Goal: Task Accomplishment & Management: Use online tool/utility

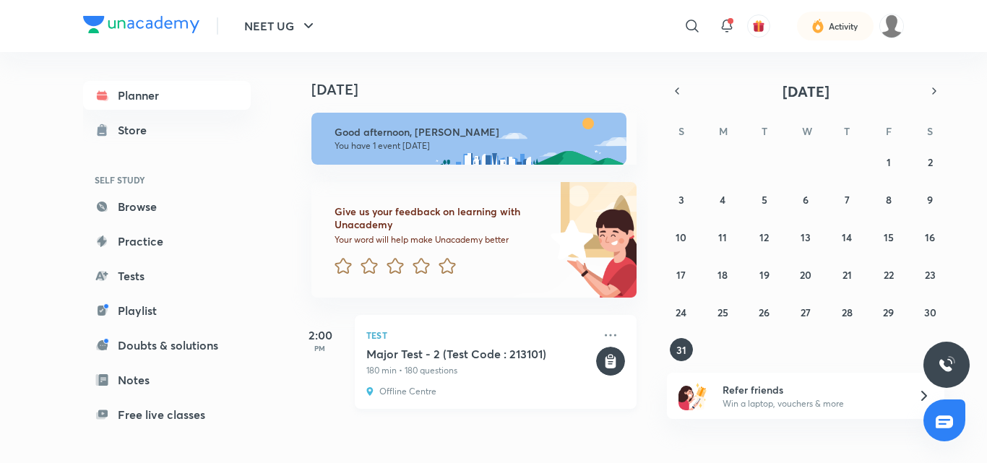
click at [414, 359] on h5 "Major Test - 2 (Test Code : 213101)" at bounding box center [480, 354] width 227 height 14
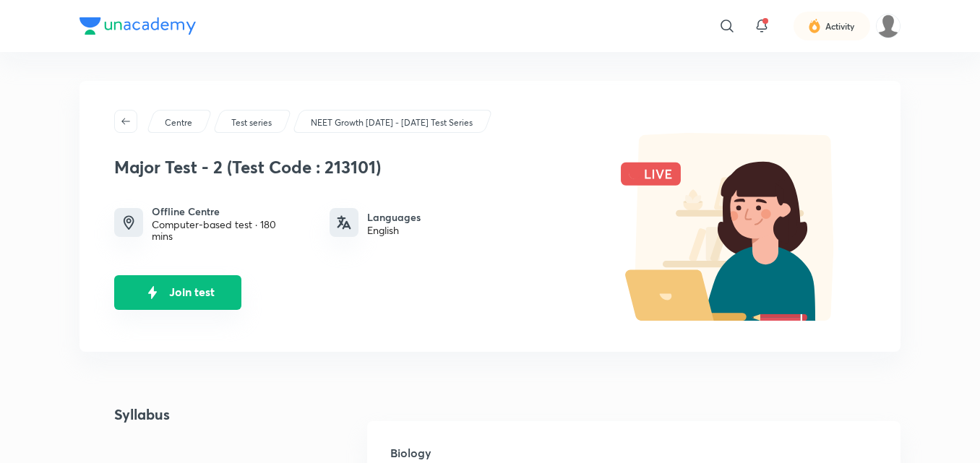
click at [218, 292] on button "Join test" at bounding box center [177, 292] width 127 height 35
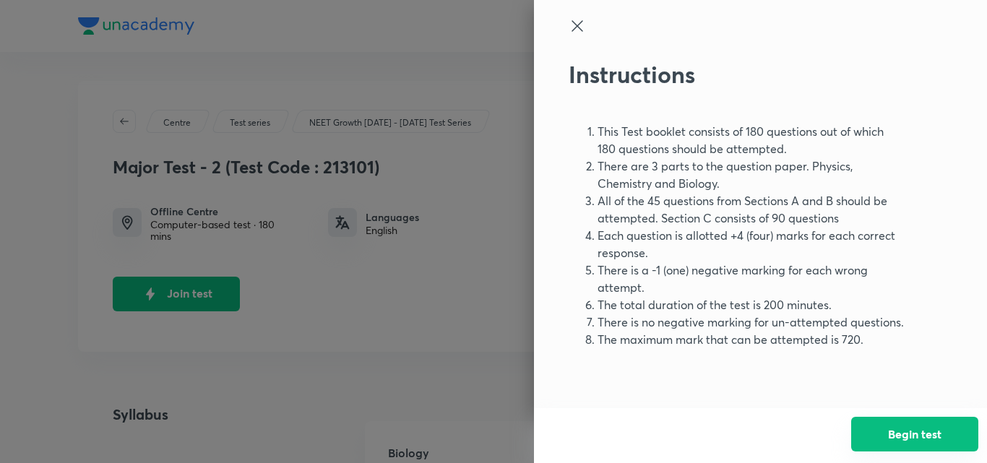
click at [896, 447] on button "Begin test" at bounding box center [915, 434] width 127 height 35
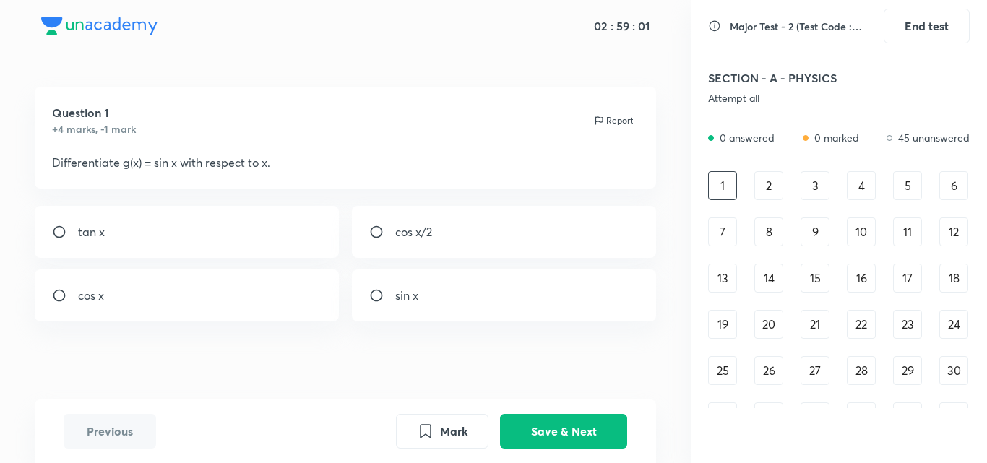
drag, startPoint x: 873, startPoint y: 406, endPoint x: 637, endPoint y: 364, distance: 239.2
click at [637, 364] on div "02 : 59 : 01 Question 1 +4 marks, -1 mark Report Differentiate g(x) = sin x wit…" at bounding box center [493, 231] width 987 height 463
click at [187, 280] on div "cos x" at bounding box center [187, 296] width 305 height 52
radio input "true"
click at [539, 429] on button "Save & Next" at bounding box center [563, 430] width 127 height 35
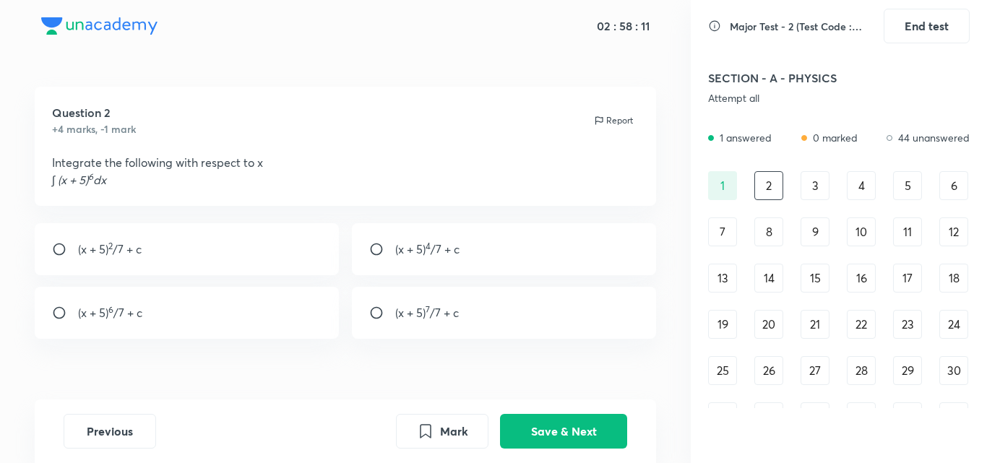
click at [437, 312] on p "(x + 5) 7 /7 + c" at bounding box center [427, 312] width 64 height 17
radio input "true"
click at [575, 429] on button "Save & Next" at bounding box center [563, 430] width 127 height 35
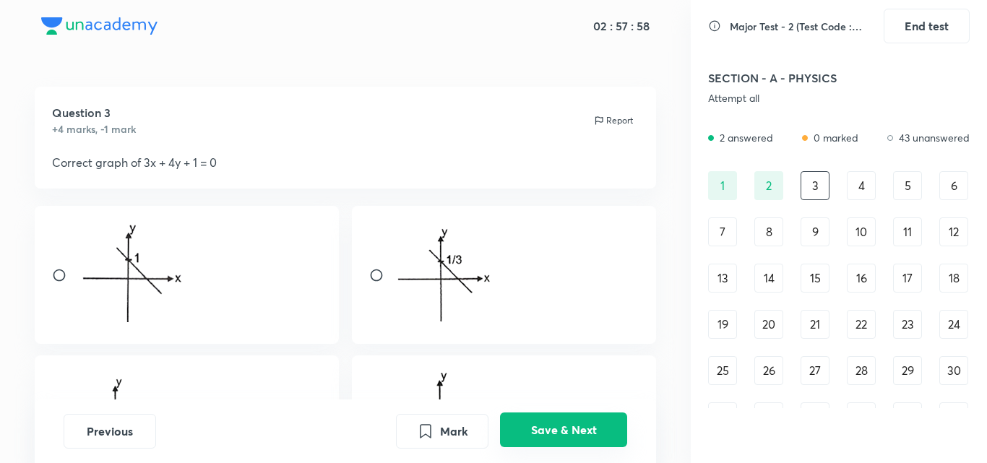
click at [575, 430] on button "Save & Next" at bounding box center [563, 430] width 127 height 35
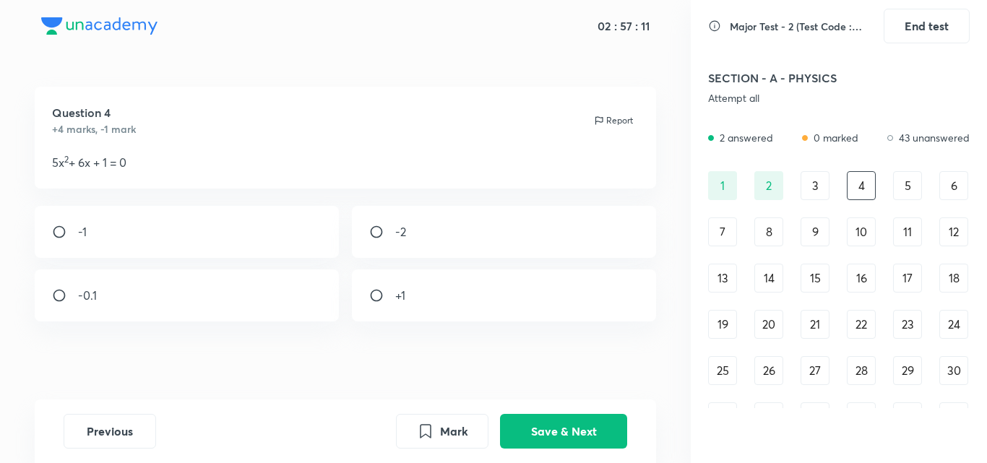
click at [187, 252] on div "-1" at bounding box center [187, 232] width 305 height 52
radio input "true"
click at [580, 437] on button "Save & Next" at bounding box center [563, 430] width 127 height 35
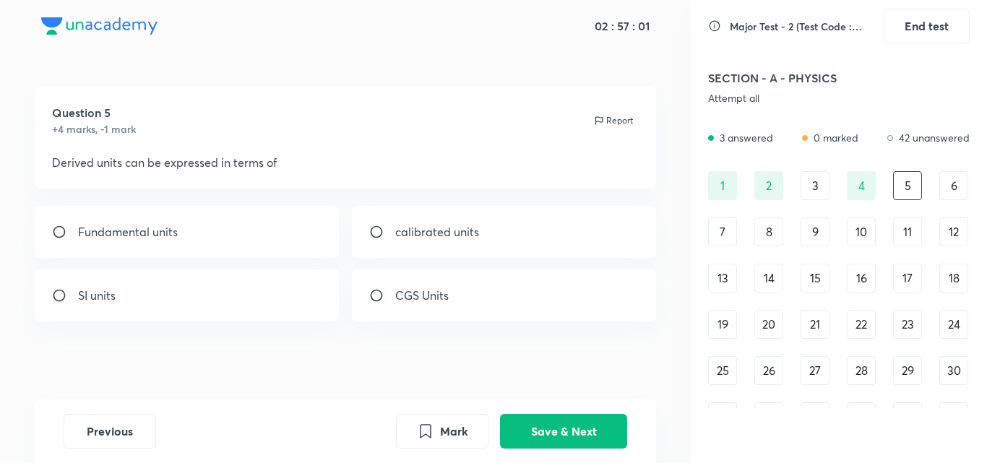
click at [444, 295] on p "CGS Units" at bounding box center [421, 295] width 53 height 17
radio input "true"
click at [549, 438] on button "Save & Next" at bounding box center [563, 430] width 127 height 35
click at [145, 289] on div "Momentum" at bounding box center [187, 296] width 305 height 52
radio input "true"
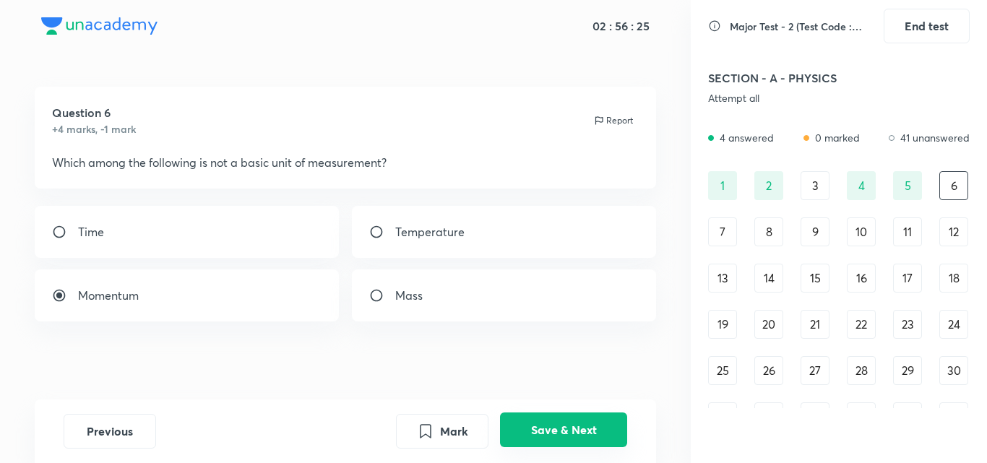
click at [526, 419] on button "Save & Next" at bounding box center [563, 430] width 127 height 35
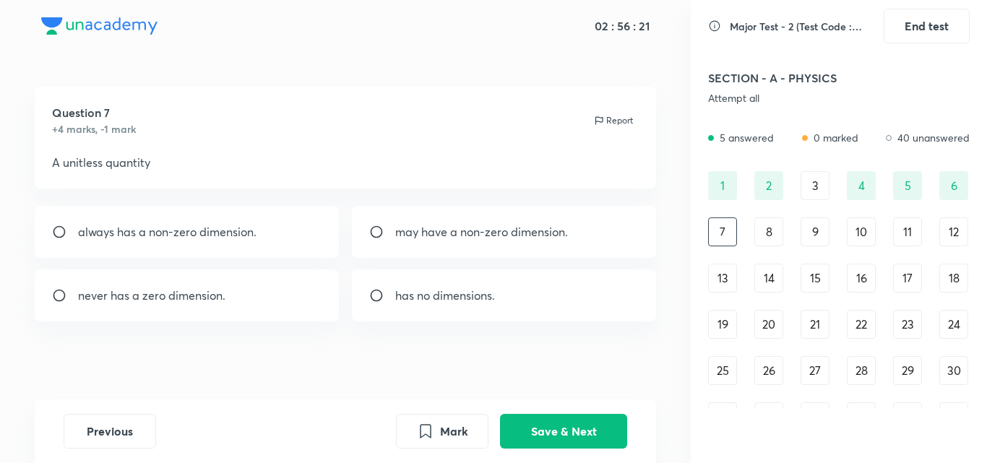
click at [406, 292] on p "has no dimensions." at bounding box center [445, 295] width 100 height 17
radio input "true"
click at [545, 415] on button "Save & Next" at bounding box center [563, 430] width 127 height 35
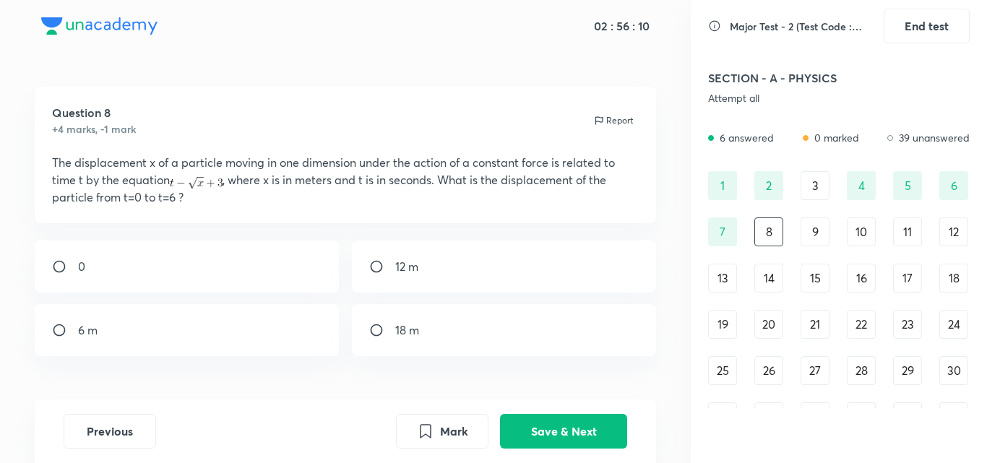
click at [200, 278] on div "0" at bounding box center [187, 267] width 305 height 52
radio input "true"
click at [520, 444] on button "Save & Next" at bounding box center [563, 430] width 127 height 35
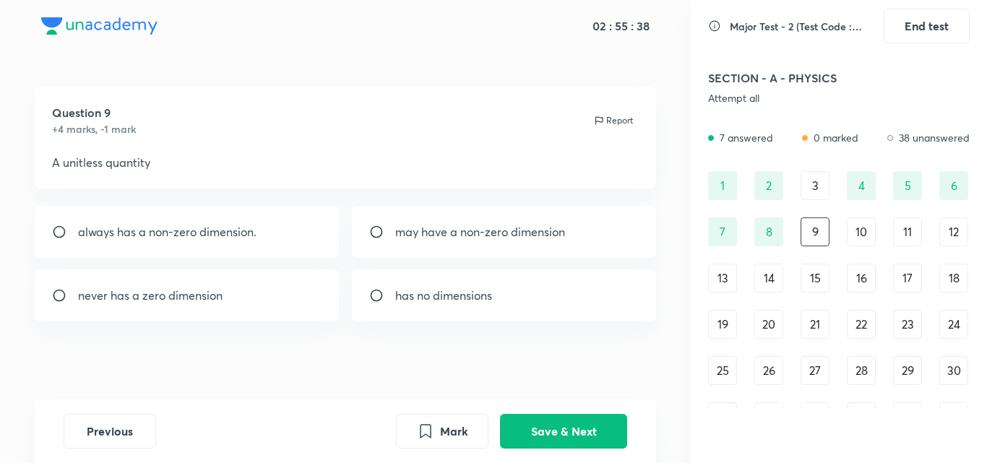
click at [448, 304] on div "has no dimensions" at bounding box center [504, 296] width 305 height 52
radio input "true"
click at [579, 419] on button "Save & Next" at bounding box center [563, 430] width 127 height 35
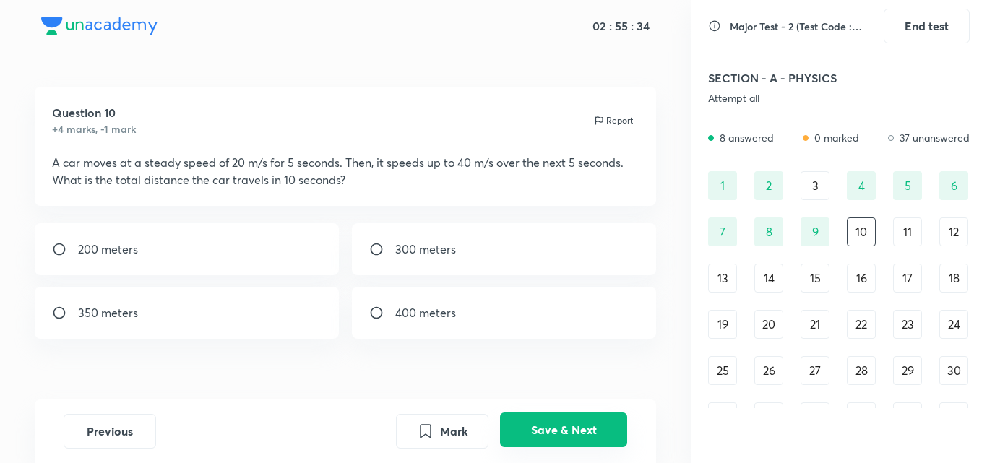
click at [579, 426] on button "Save & Next" at bounding box center [563, 430] width 127 height 35
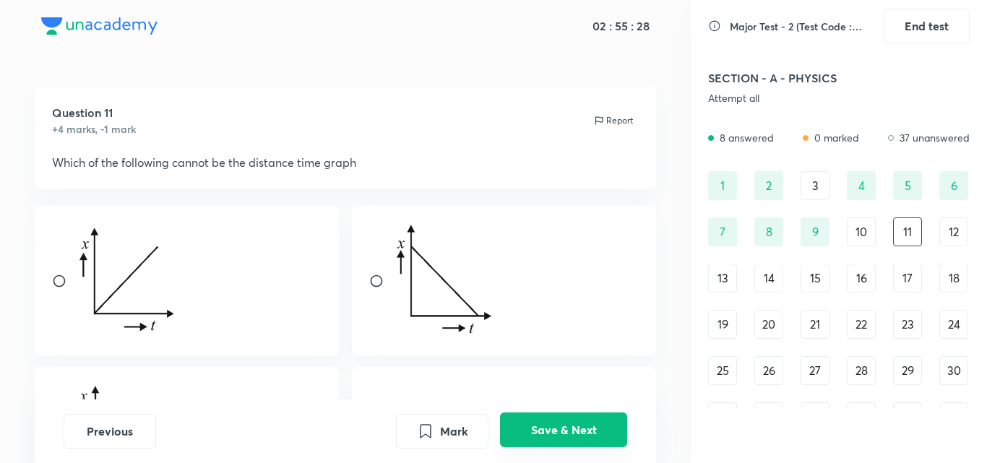
click at [562, 435] on button "Save & Next" at bounding box center [563, 430] width 127 height 35
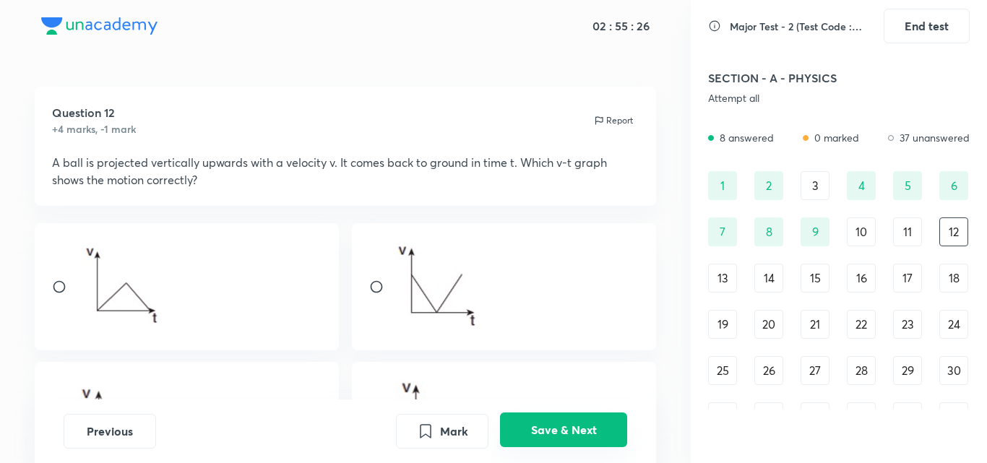
click at [562, 435] on button "Save & Next" at bounding box center [563, 430] width 127 height 35
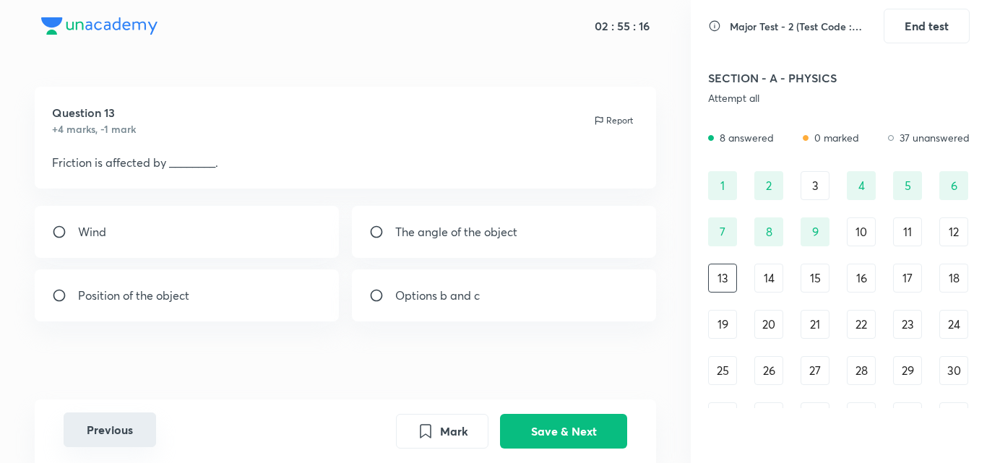
click at [115, 426] on button "Previous" at bounding box center [110, 430] width 93 height 35
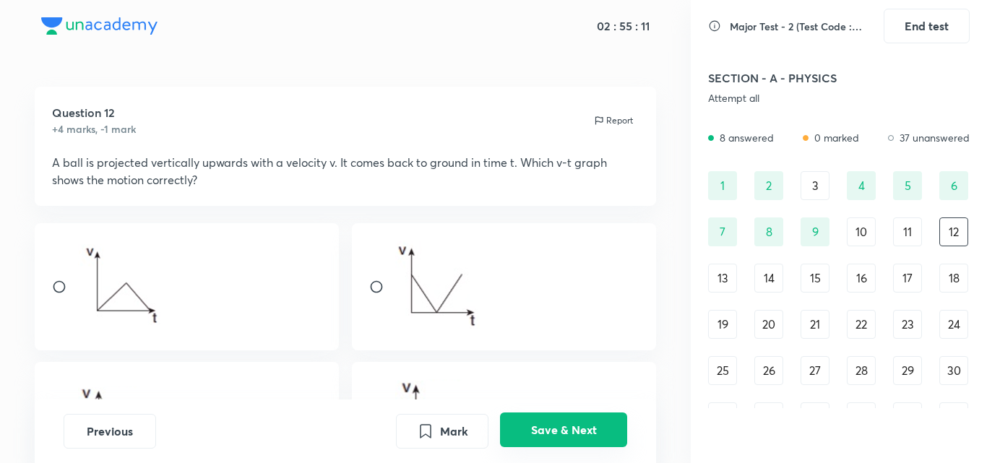
click at [544, 435] on button "Save & Next" at bounding box center [563, 430] width 127 height 35
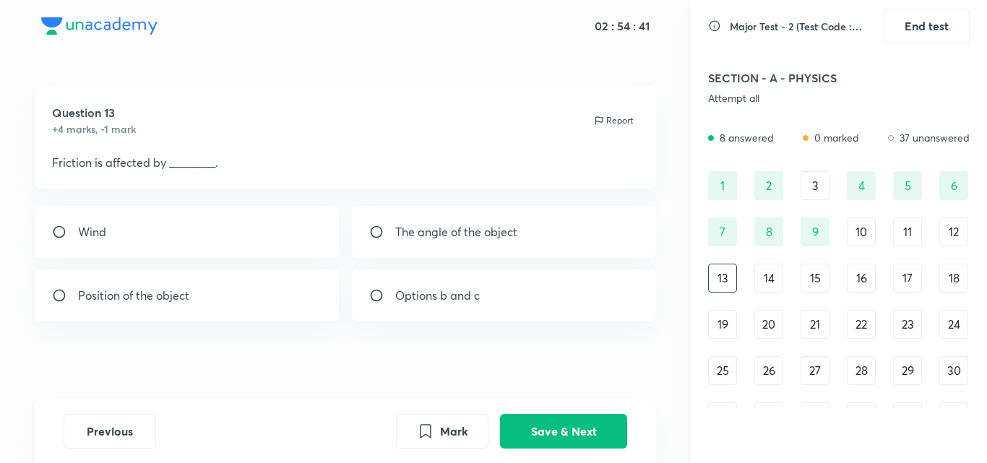
click at [379, 230] on input "radio" at bounding box center [382, 232] width 26 height 14
radio input "true"
click at [554, 437] on button "Save & Next" at bounding box center [563, 430] width 127 height 35
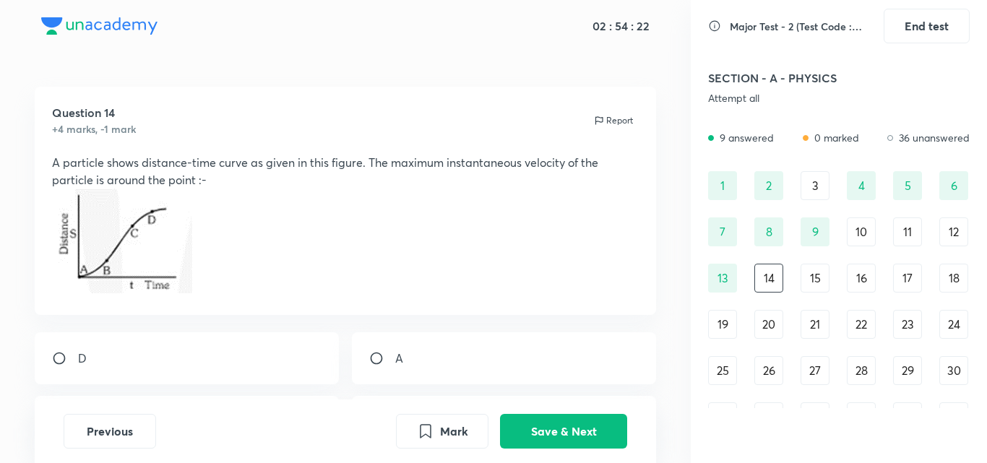
click at [63, 355] on input "radio" at bounding box center [65, 358] width 26 height 14
radio input "true"
click at [564, 433] on button "Save & Next" at bounding box center [563, 430] width 127 height 35
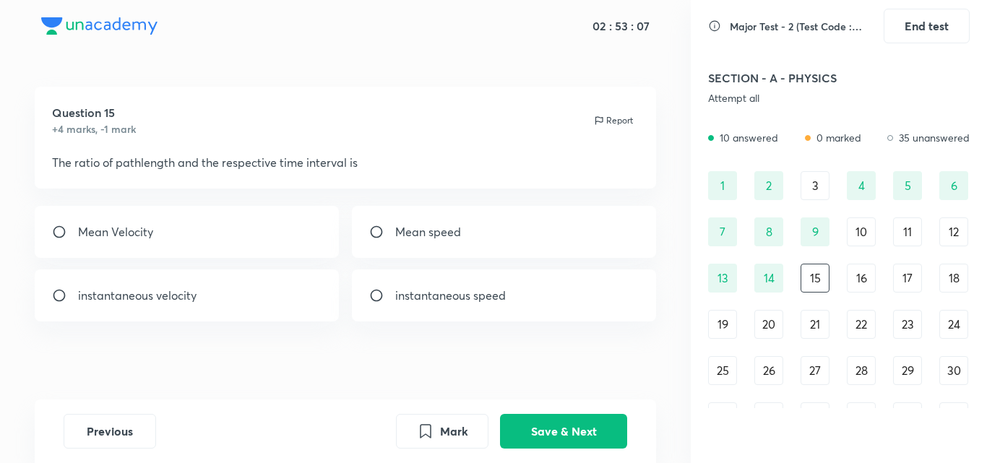
click at [374, 226] on input "radio" at bounding box center [382, 232] width 26 height 14
radio input "true"
click at [565, 429] on button "Save & Next" at bounding box center [563, 430] width 127 height 35
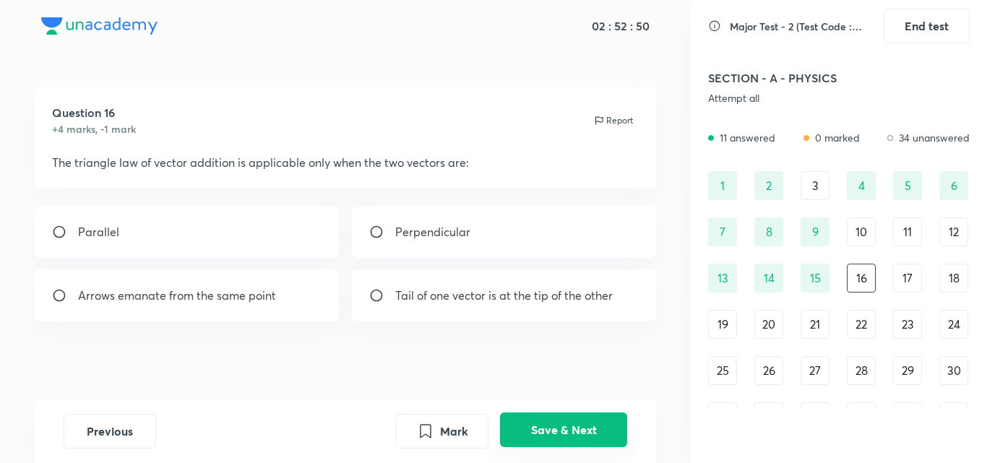
click at [535, 429] on button "Save & Next" at bounding box center [563, 430] width 127 height 35
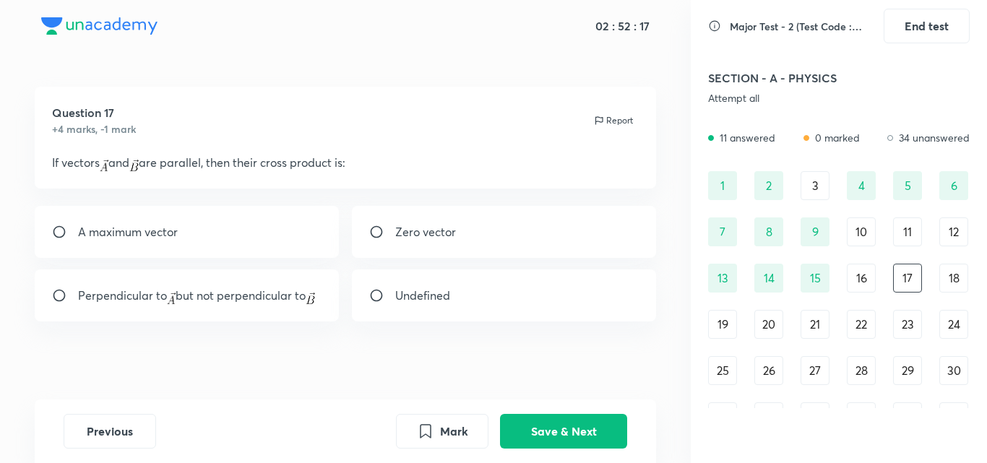
click at [403, 237] on p "Zero vector" at bounding box center [425, 231] width 61 height 17
radio input "true"
click at [576, 442] on button "Save & Next" at bounding box center [563, 430] width 127 height 35
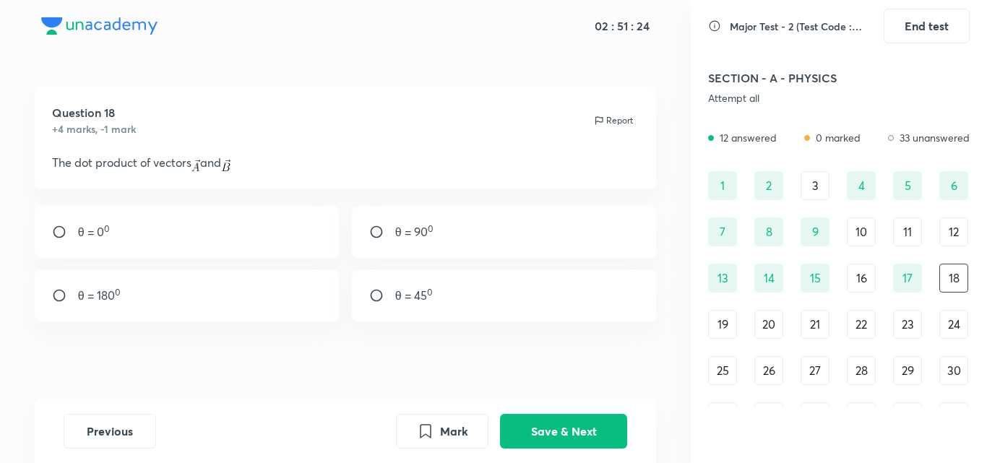
click at [52, 226] on input "radio" at bounding box center [65, 232] width 26 height 14
radio input "true"
click at [552, 418] on button "Save & Next" at bounding box center [563, 430] width 127 height 35
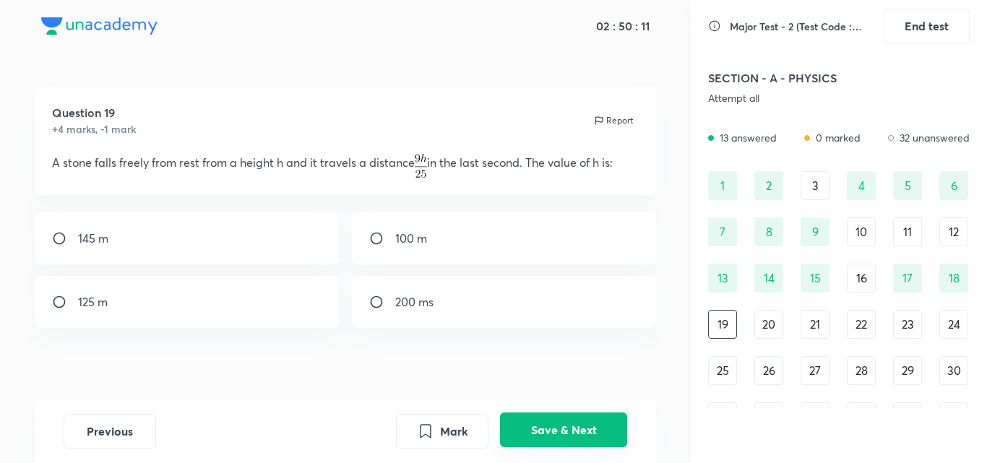
click at [544, 445] on button "Save & Next" at bounding box center [563, 430] width 127 height 35
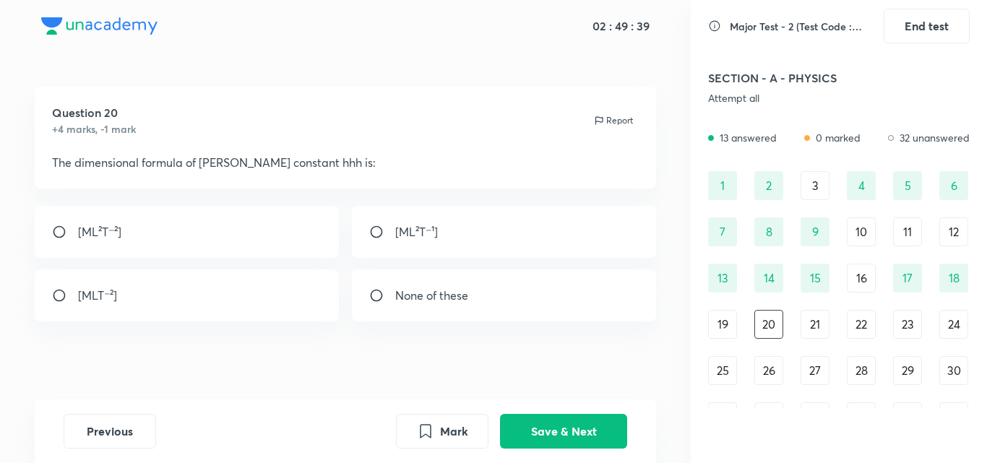
click at [410, 238] on p "[ML²T⁻¹]" at bounding box center [416, 231] width 43 height 17
radio input "true"
click at [557, 435] on button "Save & Next" at bounding box center [563, 430] width 127 height 35
click at [377, 294] on input "radio" at bounding box center [382, 295] width 26 height 14
radio input "true"
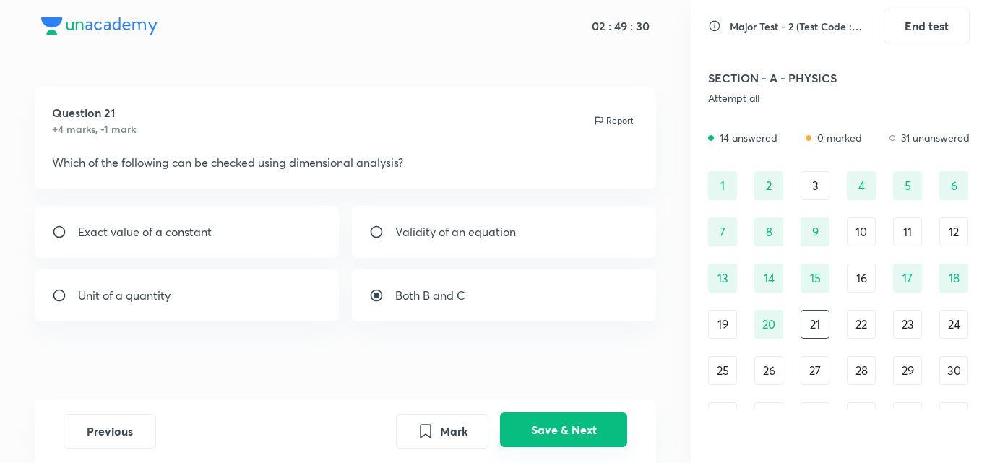
click at [541, 445] on button "Save & Next" at bounding box center [563, 430] width 127 height 35
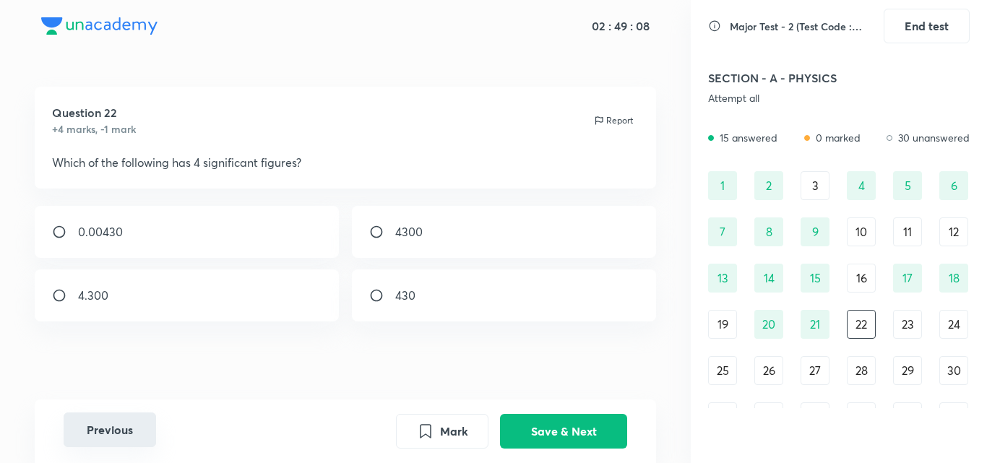
click at [93, 438] on button "Previous" at bounding box center [110, 430] width 93 height 35
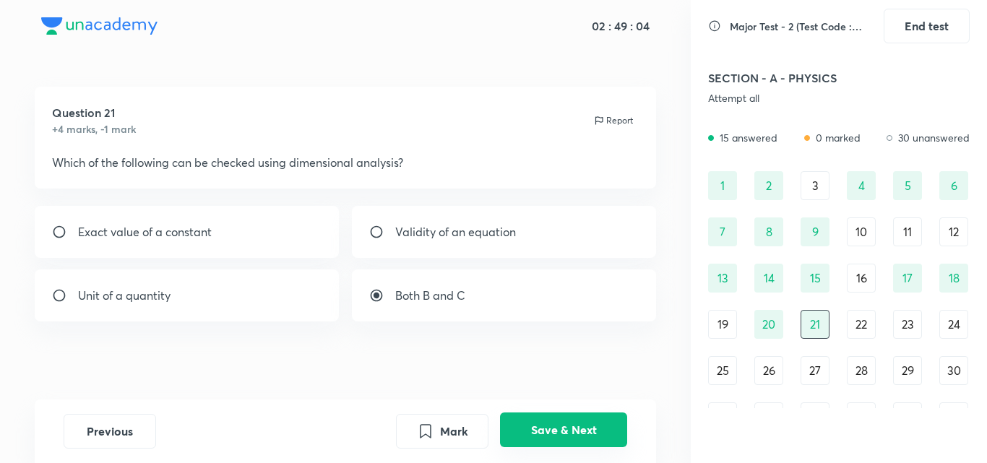
click at [597, 427] on button "Save & Next" at bounding box center [563, 430] width 127 height 35
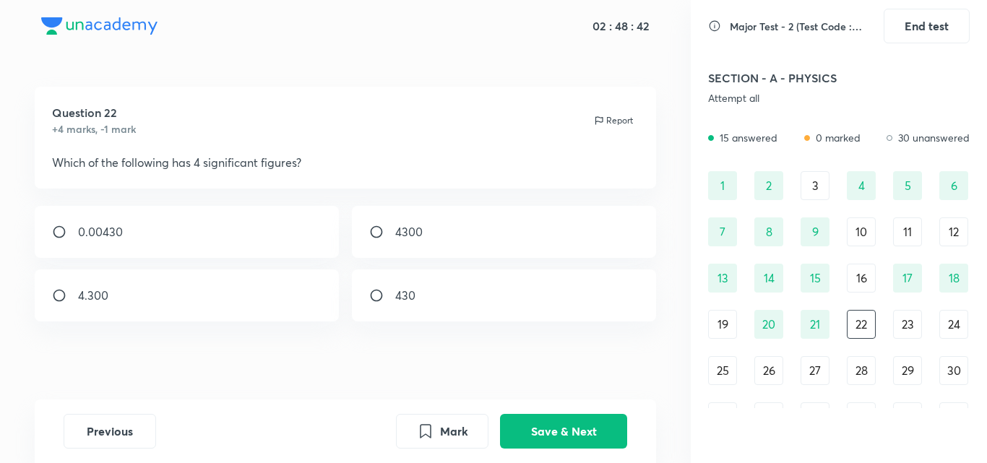
click at [61, 295] on input "radio" at bounding box center [65, 295] width 26 height 14
radio input "true"
click at [572, 422] on button "Save & Next" at bounding box center [563, 430] width 127 height 35
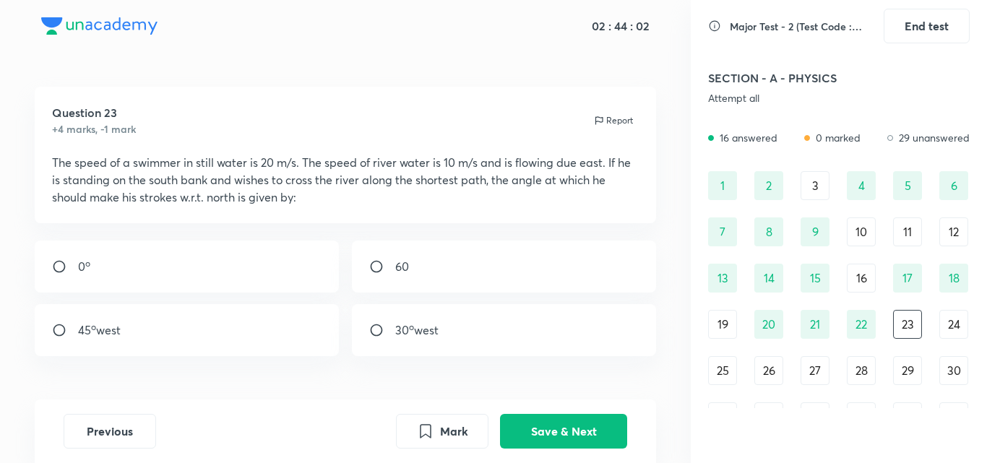
click at [377, 327] on input "radio" at bounding box center [382, 330] width 26 height 14
radio input "true"
click at [535, 430] on button "Save & Next" at bounding box center [563, 430] width 127 height 35
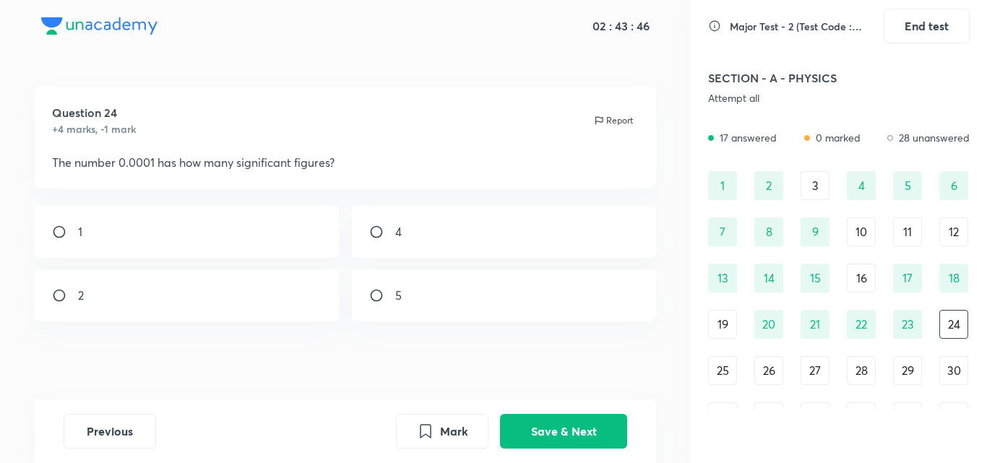
click at [371, 231] on input "radio" at bounding box center [382, 232] width 26 height 14
radio input "true"
click at [551, 437] on button "Save & Next" at bounding box center [563, 430] width 127 height 35
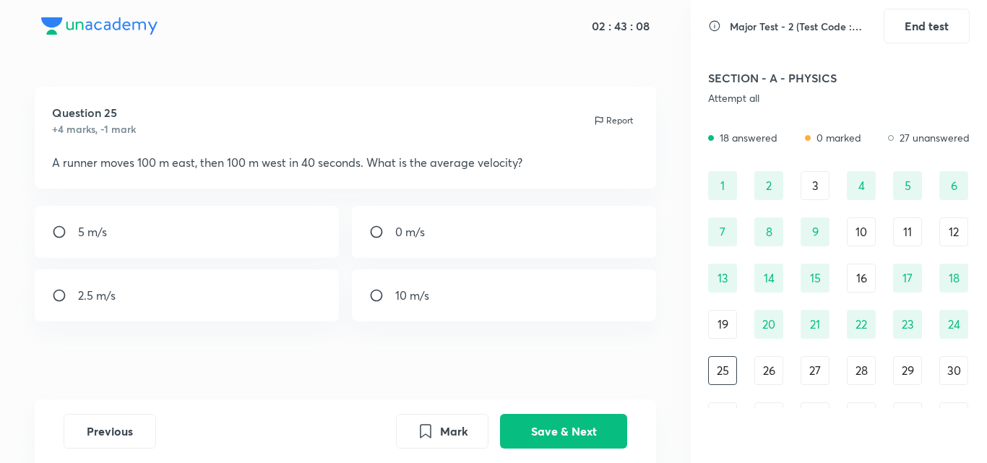
click at [383, 239] on input "radio" at bounding box center [382, 232] width 26 height 14
radio input "true"
click at [568, 434] on button "Save & Next" at bounding box center [563, 430] width 127 height 35
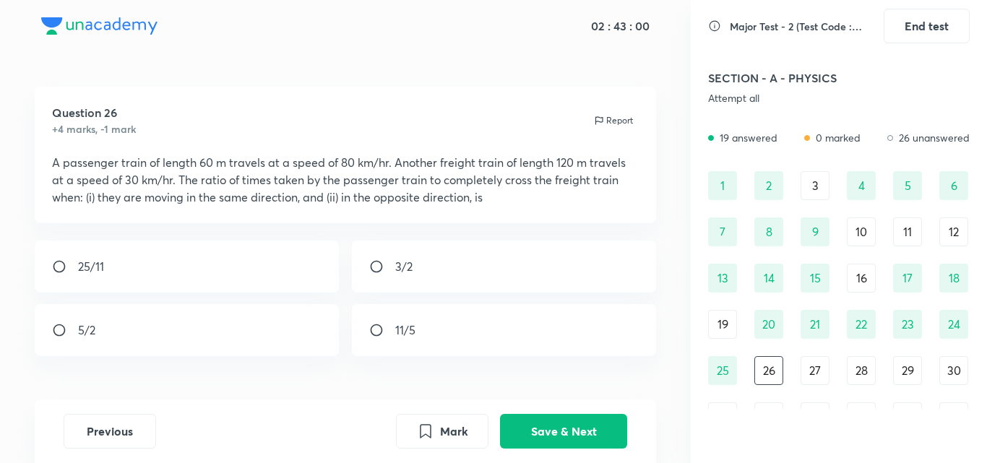
click at [179, 194] on p "A passenger train of length 60 m travels at a speed of 80 km/hr. Another freigh…" at bounding box center [346, 180] width 588 height 52
click at [389, 338] on div "11/5" at bounding box center [504, 330] width 305 height 52
radio input "true"
click at [557, 424] on button "Save & Next" at bounding box center [563, 430] width 127 height 35
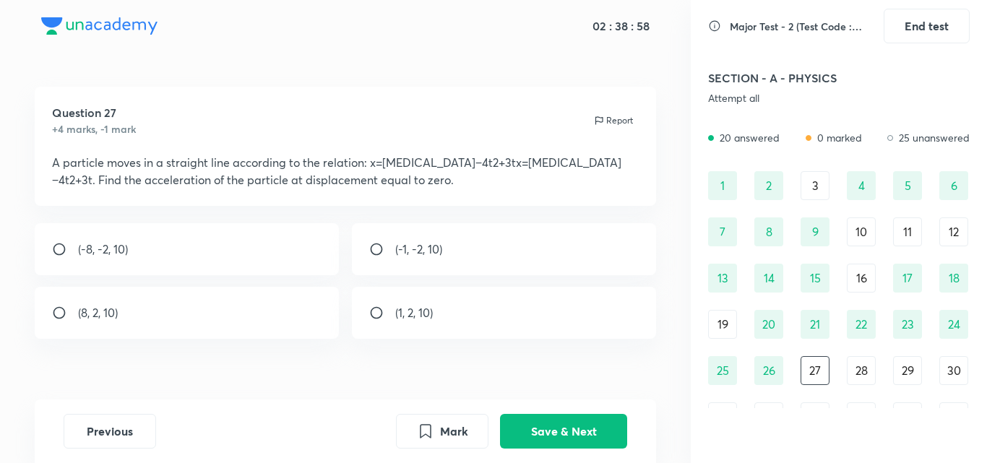
click at [60, 246] on input "radio" at bounding box center [65, 249] width 26 height 14
radio input "true"
click at [553, 434] on button "Save & Next" at bounding box center [563, 430] width 127 height 35
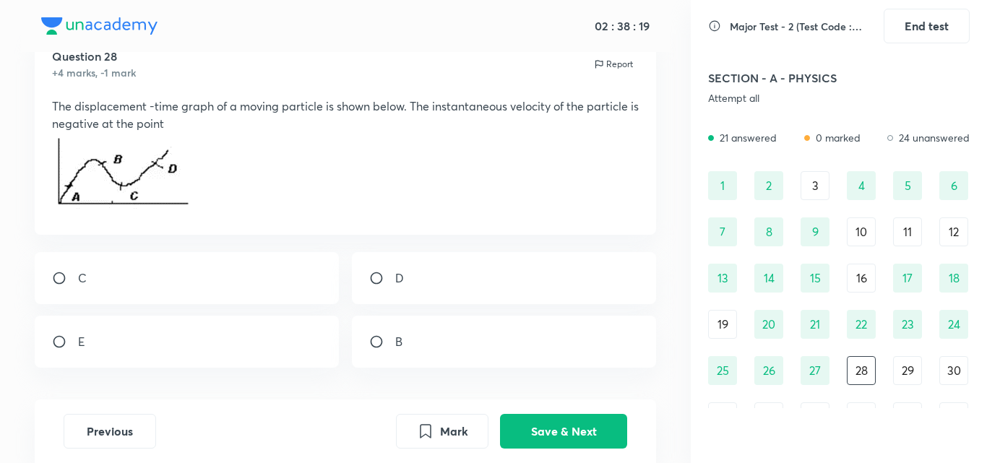
scroll to position [58, 0]
click at [374, 338] on input "radio" at bounding box center [382, 340] width 26 height 14
radio input "true"
click at [557, 434] on button "Save & Next" at bounding box center [563, 430] width 127 height 35
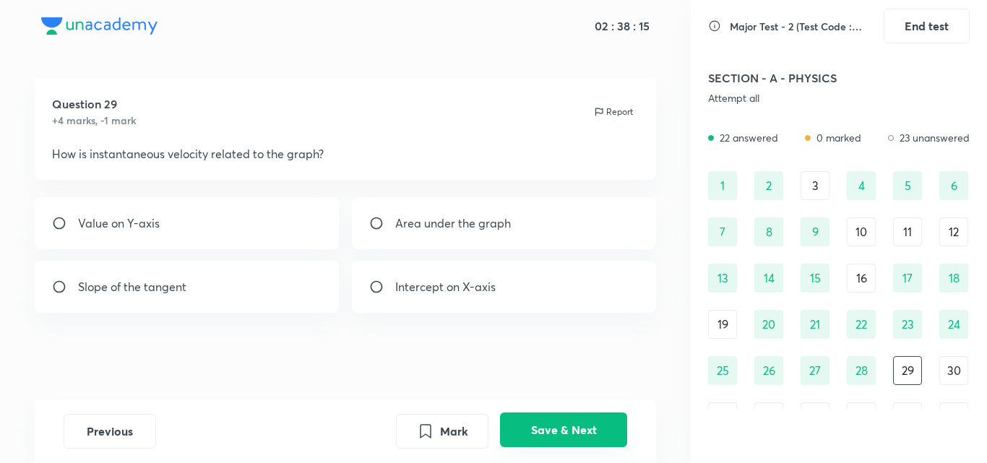
scroll to position [9, 0]
click at [116, 279] on p "Slope of the tangent" at bounding box center [132, 286] width 108 height 17
radio input "true"
click at [549, 429] on button "Save & Next" at bounding box center [563, 430] width 127 height 35
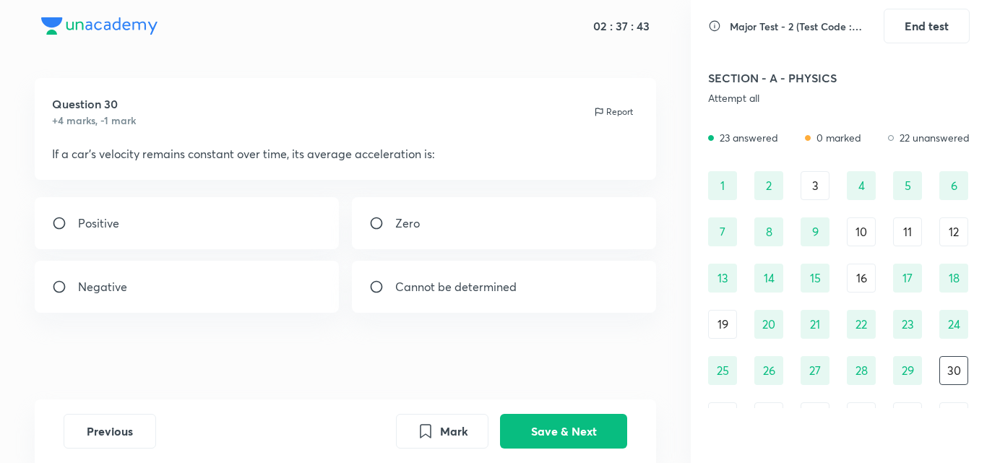
click at [377, 226] on input "radio" at bounding box center [382, 223] width 26 height 14
radio input "true"
click at [534, 427] on button "Save & Next" at bounding box center [563, 430] width 127 height 35
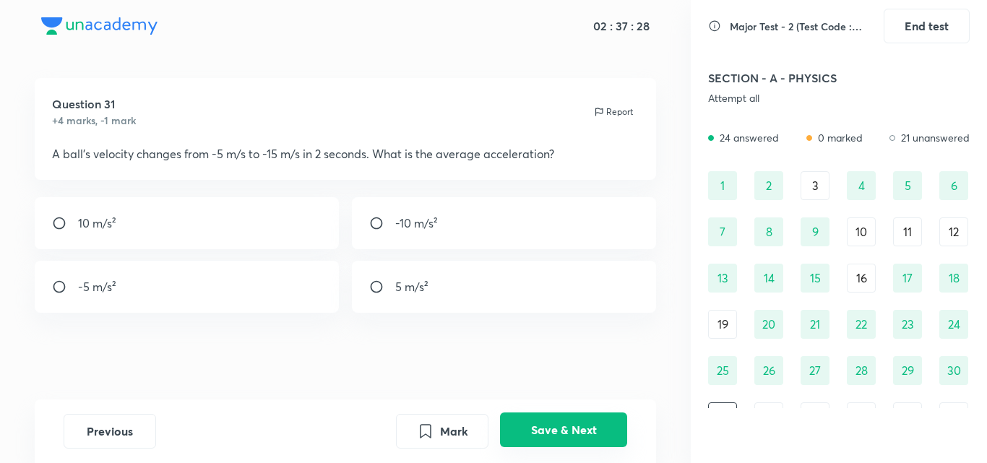
scroll to position [23, 0]
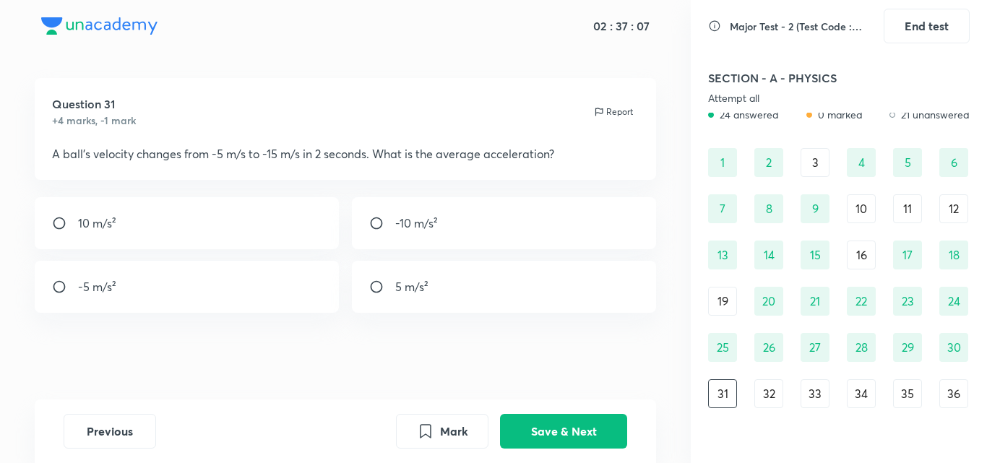
click at [192, 275] on div "-5 m/s²" at bounding box center [187, 287] width 305 height 52
radio input "true"
click at [582, 439] on button "Save & Next" at bounding box center [563, 430] width 127 height 35
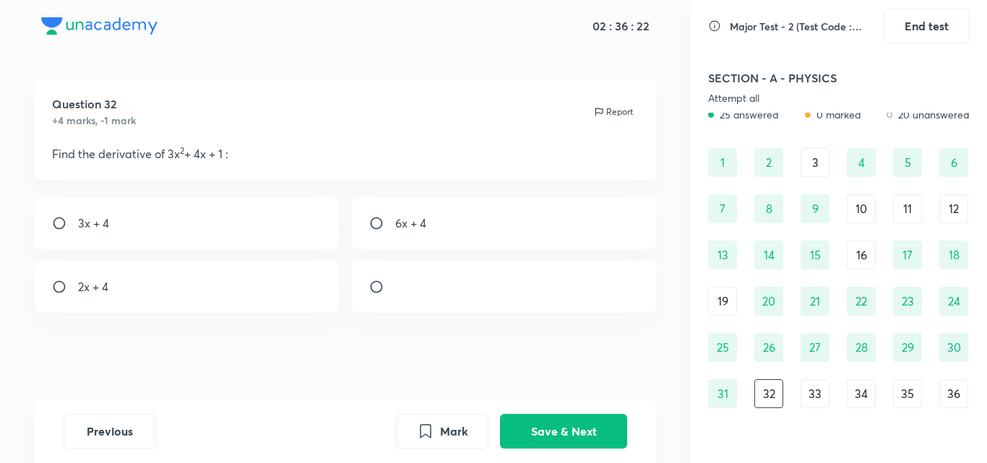
click at [434, 228] on div "6x + 4" at bounding box center [504, 223] width 305 height 52
radio input "true"
click at [570, 430] on button "Save & Next" at bounding box center [563, 430] width 127 height 35
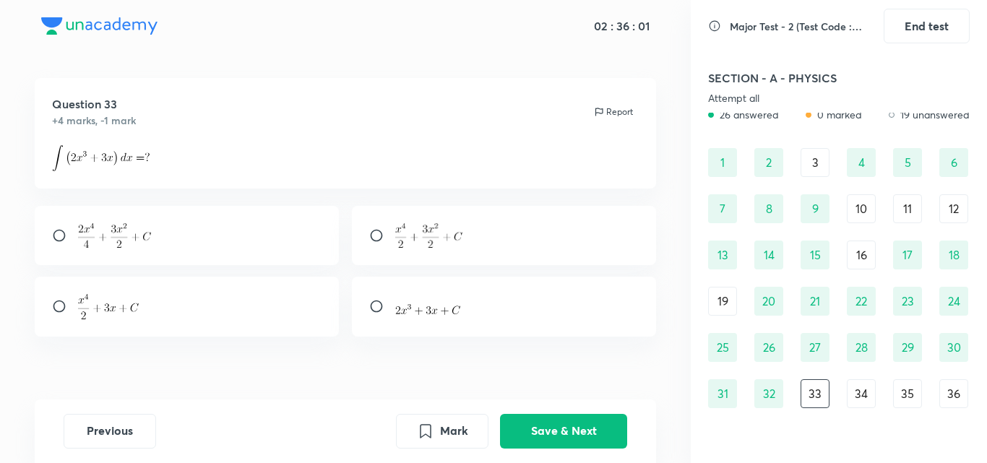
click at [371, 241] on input "radio" at bounding box center [382, 235] width 26 height 14
radio input "true"
click at [554, 438] on button "Save & Next" at bounding box center [563, 430] width 127 height 35
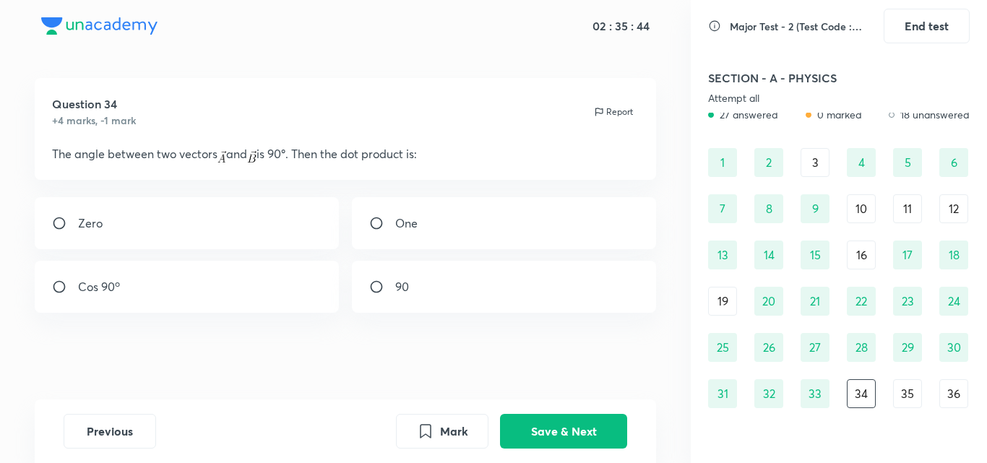
click at [72, 218] on input "radio" at bounding box center [65, 223] width 26 height 14
click at [63, 224] on input "radio" at bounding box center [65, 223] width 26 height 14
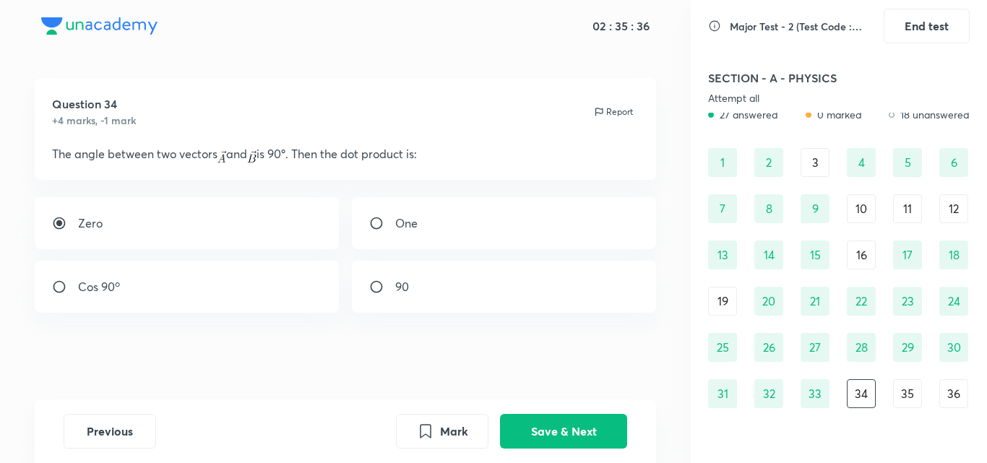
click at [63, 224] on input "radio" at bounding box center [65, 223] width 26 height 14
click at [84, 244] on div "Zero" at bounding box center [187, 223] width 305 height 52
radio input "true"
click at [590, 434] on button "Save & Next" at bounding box center [563, 430] width 127 height 35
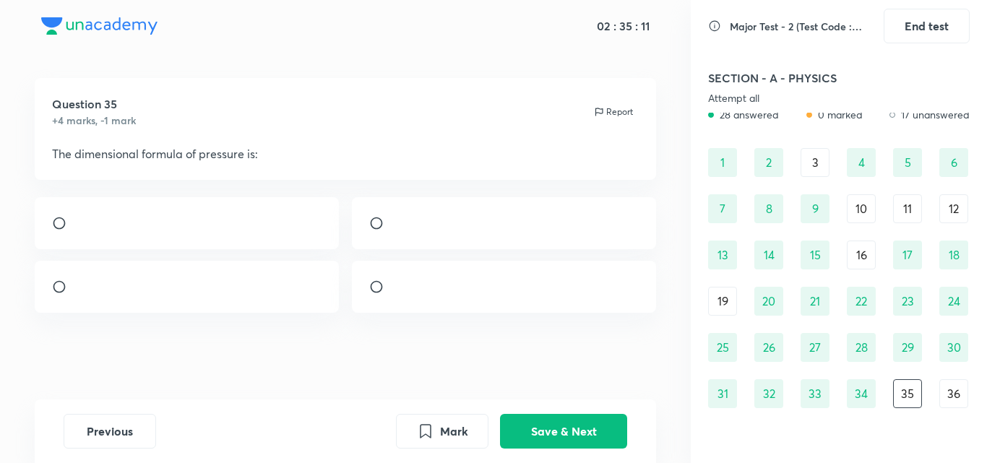
click at [122, 236] on div at bounding box center [187, 223] width 305 height 52
radio input "true"
click at [556, 432] on button "Save & Next" at bounding box center [563, 430] width 127 height 35
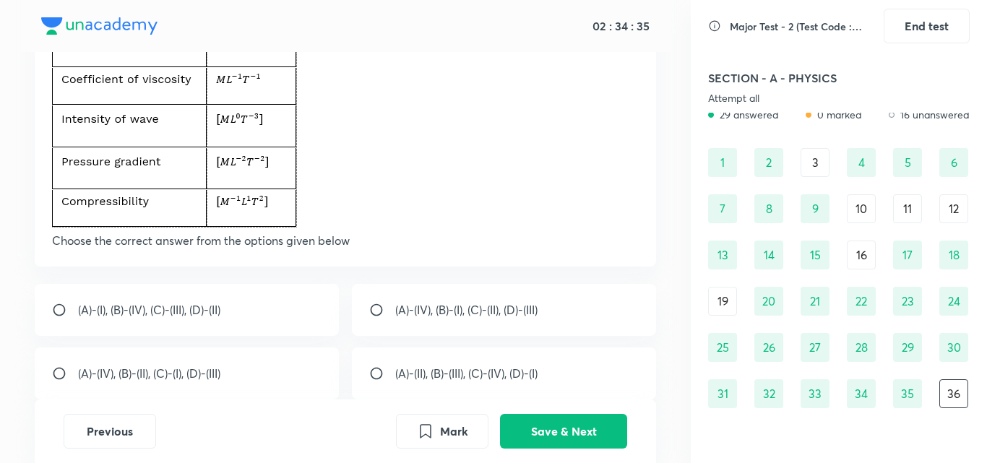
scroll to position [171, 0]
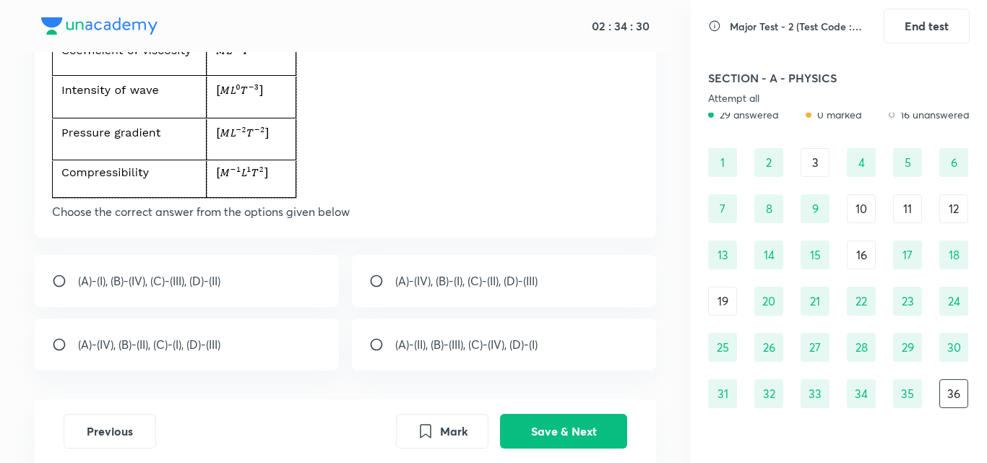
click at [52, 283] on input "radio" at bounding box center [65, 281] width 26 height 14
radio input "true"
click at [559, 429] on button "Save & Next" at bounding box center [563, 430] width 127 height 35
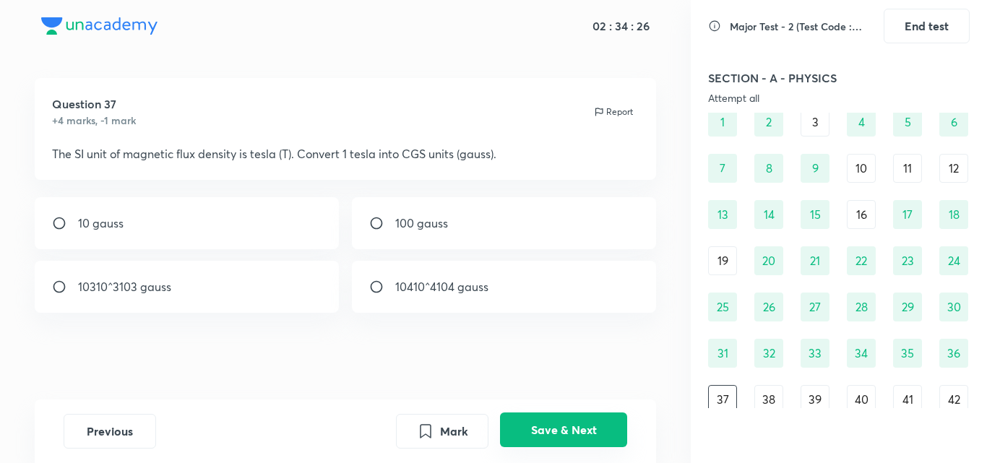
scroll to position [69, 0]
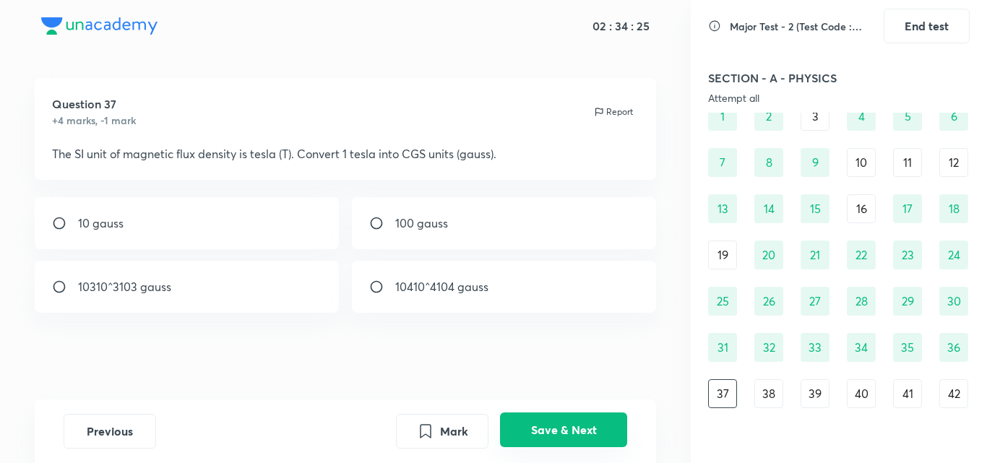
click at [559, 429] on button "Save & Next" at bounding box center [563, 430] width 127 height 35
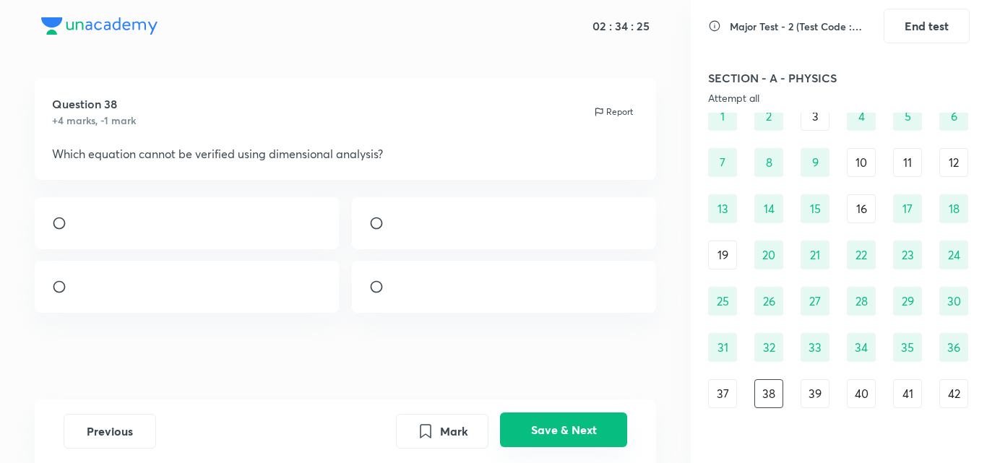
scroll to position [20, 0]
click at [559, 429] on button "Save & Next" at bounding box center [563, 430] width 127 height 35
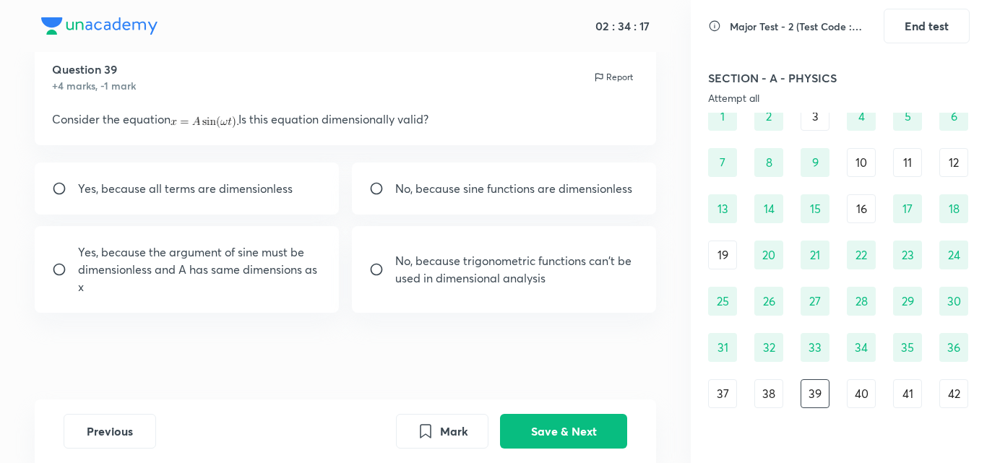
click at [448, 239] on div "No, because trigonometric functions can't be used in dimensional analysis" at bounding box center [504, 269] width 305 height 87
radio input "true"
click at [591, 424] on button "Save & Next" at bounding box center [563, 430] width 127 height 35
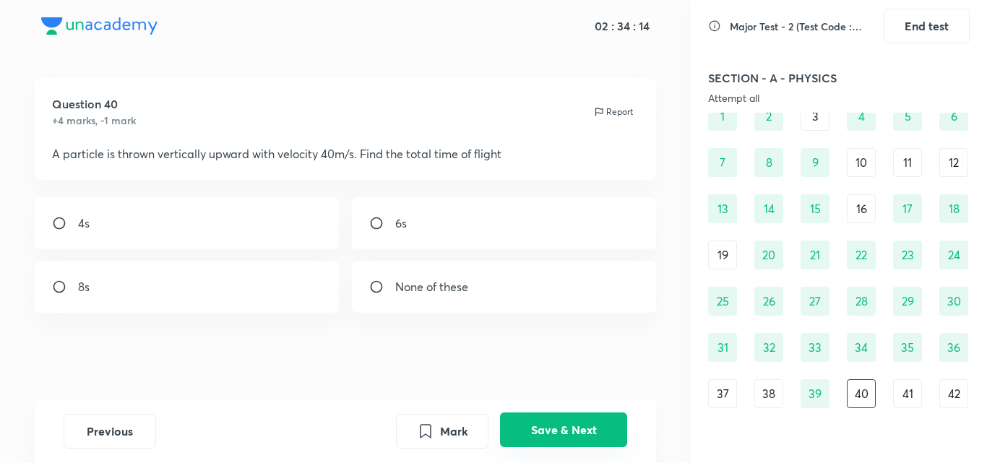
scroll to position [9, 0]
click at [446, 163] on div "Question 40 +4 marks, -1 mark Report A particle is thrown vertically upward wit…" at bounding box center [346, 129] width 622 height 102
click at [173, 288] on div "8s" at bounding box center [187, 287] width 305 height 52
click at [442, 293] on p "None of these" at bounding box center [431, 286] width 73 height 17
radio input "false"
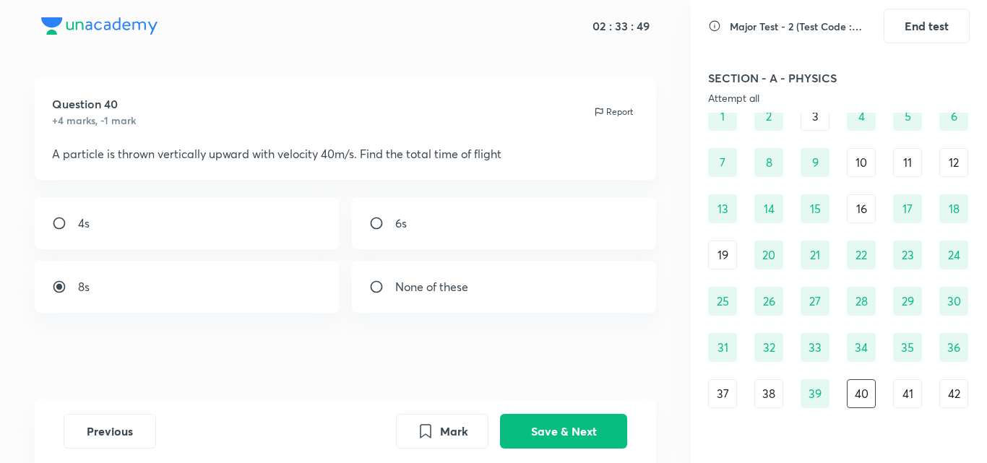
radio input "true"
click at [568, 432] on button "Save & Next" at bounding box center [563, 430] width 127 height 35
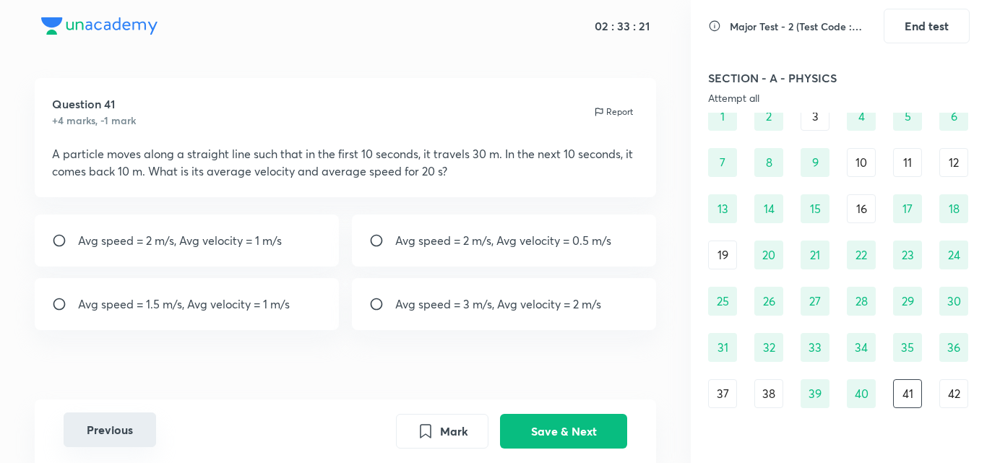
click at [127, 439] on button "Previous" at bounding box center [110, 430] width 93 height 35
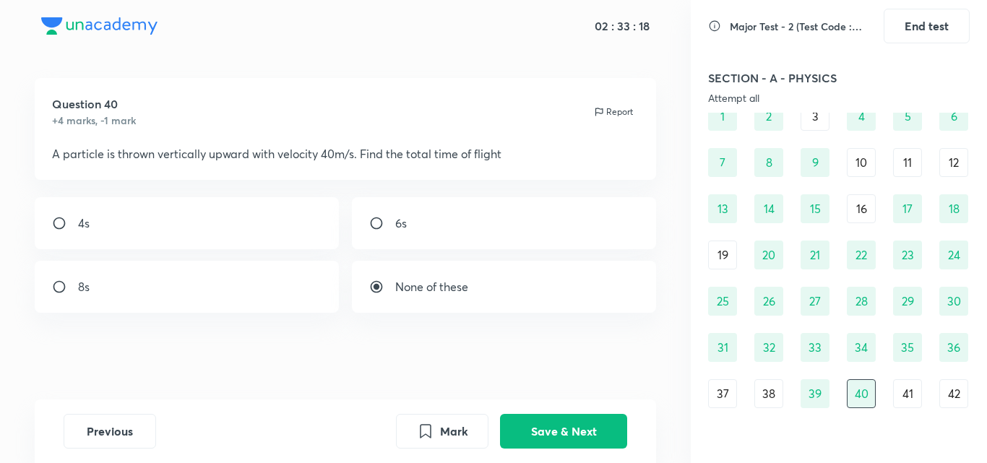
click at [56, 280] on input "radio" at bounding box center [65, 287] width 26 height 14
radio input "true"
radio input "false"
click at [566, 453] on div "Previous Mark Save & Next" at bounding box center [346, 432] width 622 height 64
click at [565, 440] on button "Save & Next" at bounding box center [563, 430] width 127 height 35
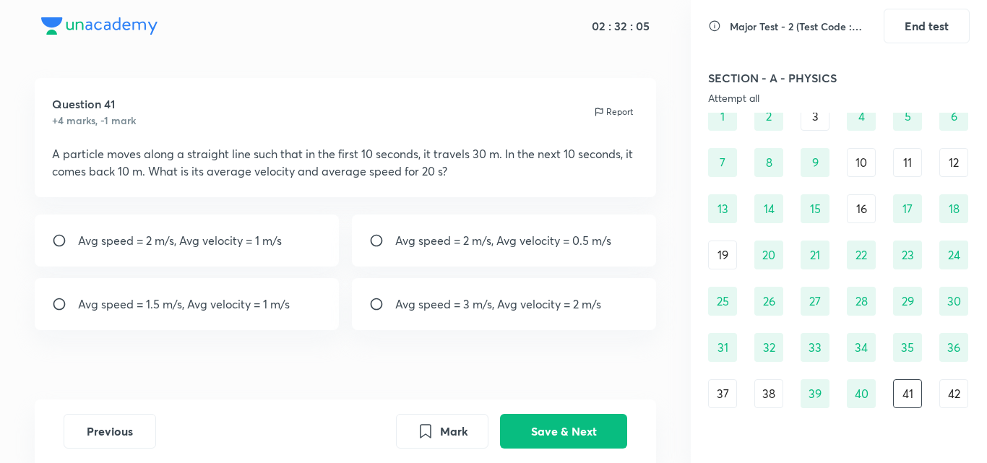
click at [60, 239] on input "radio" at bounding box center [65, 241] width 26 height 14
radio input "true"
click at [541, 432] on button "Save & Next" at bounding box center [563, 430] width 127 height 35
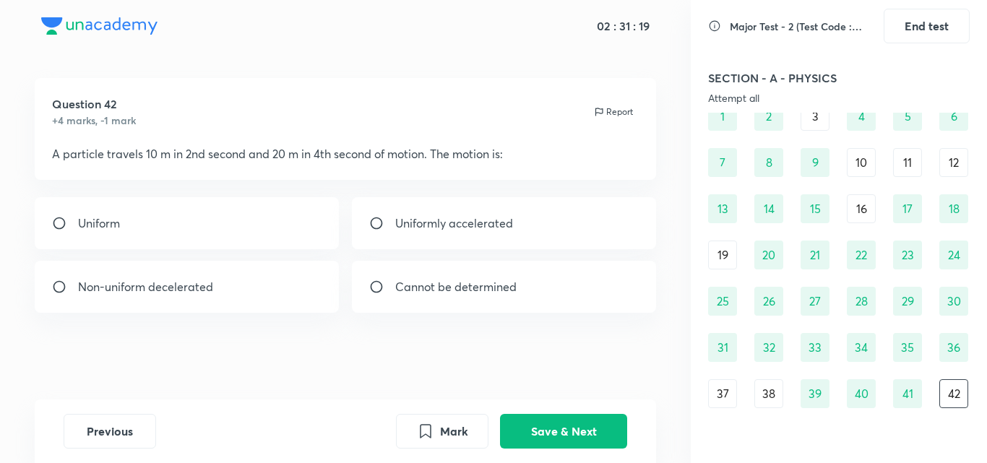
click at [392, 226] on input "radio" at bounding box center [382, 223] width 26 height 14
radio input "true"
click at [63, 211] on div "Uniform" at bounding box center [187, 223] width 305 height 52
radio input "true"
radio input "false"
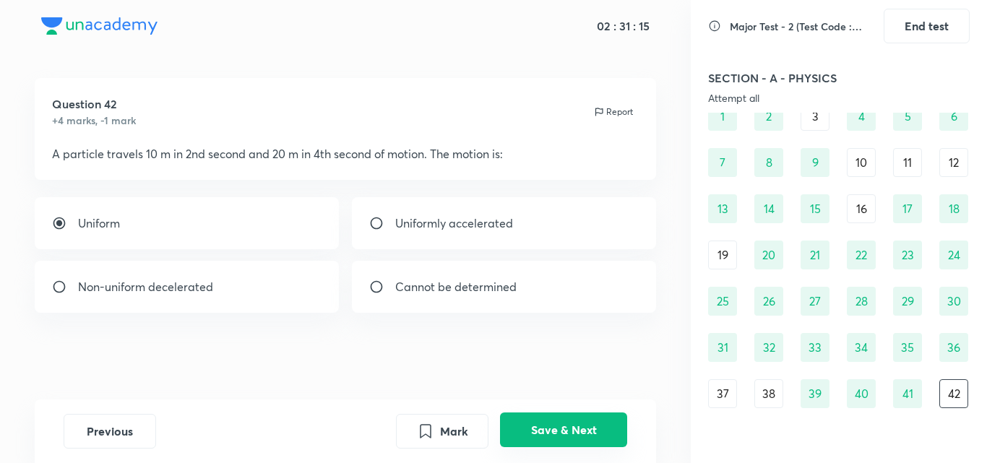
click at [532, 434] on button "Save & Next" at bounding box center [563, 430] width 127 height 35
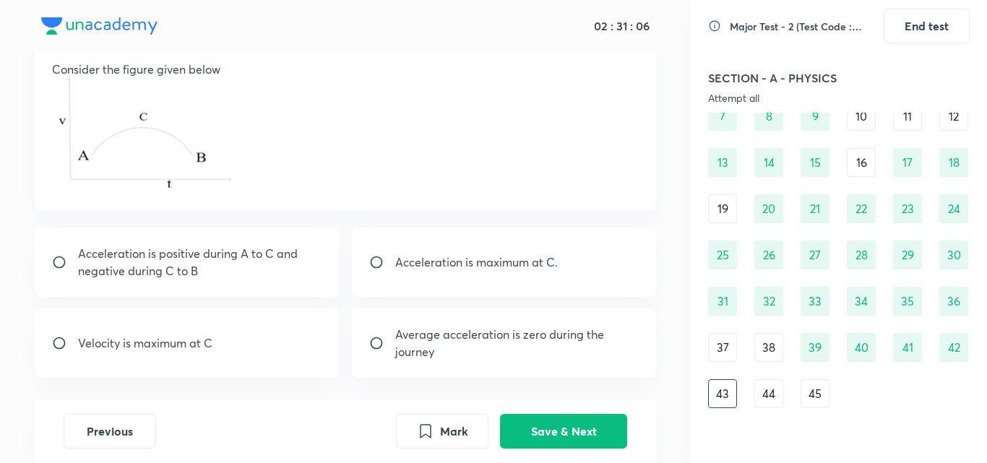
scroll to position [95, 0]
click at [69, 256] on input "radio" at bounding box center [65, 260] width 26 height 14
radio input "true"
click at [546, 429] on button "Save & Next" at bounding box center [563, 430] width 127 height 35
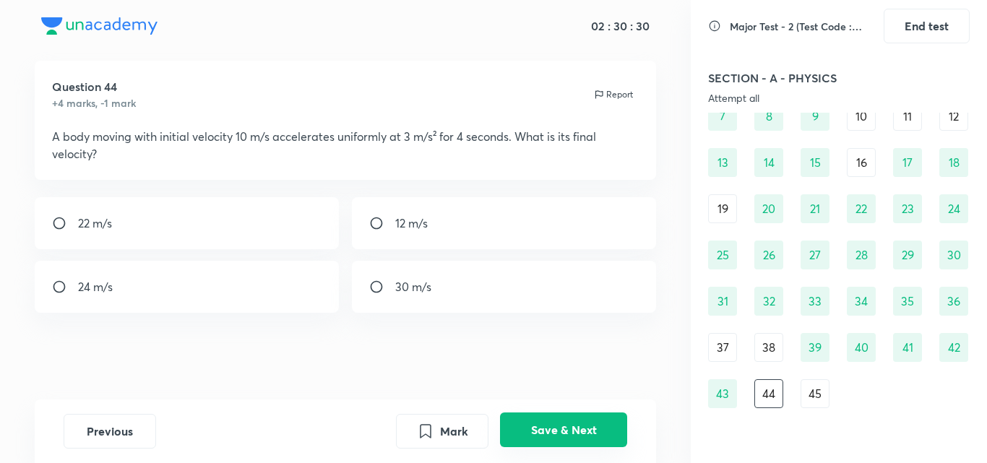
scroll to position [26, 0]
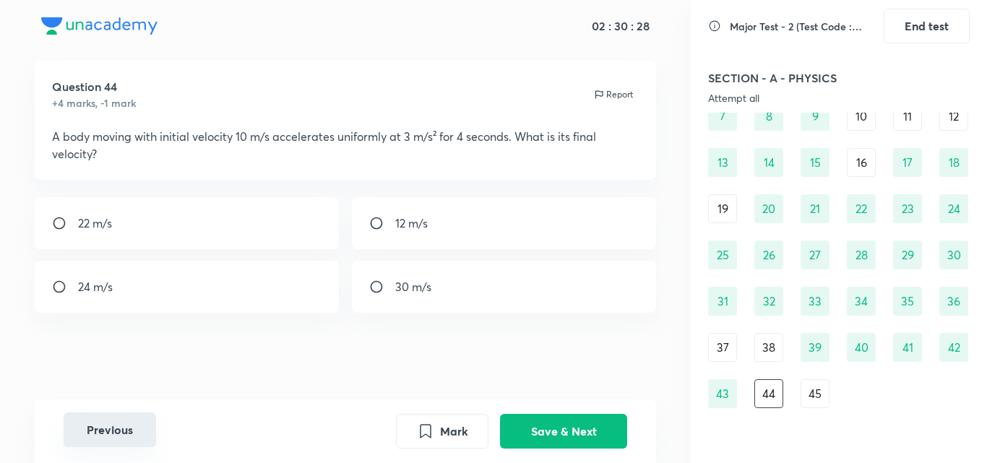
click at [87, 434] on button "Previous" at bounding box center [110, 430] width 93 height 35
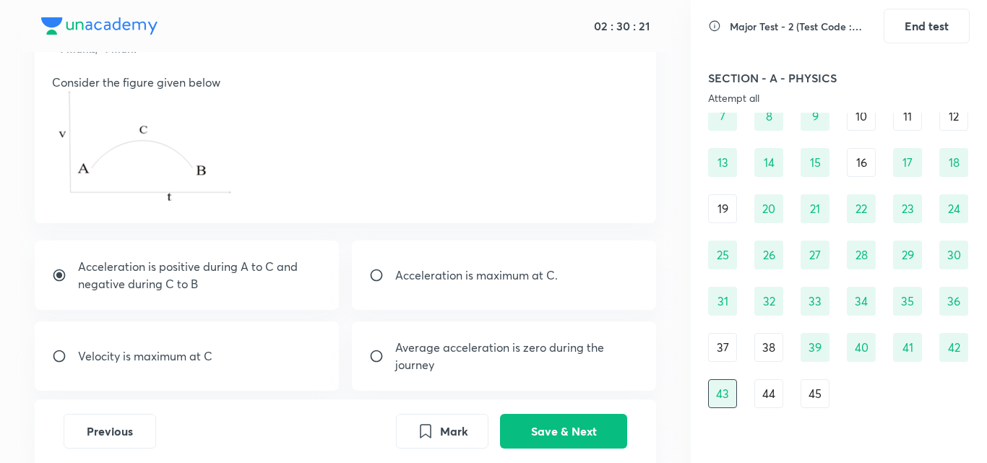
scroll to position [84, 0]
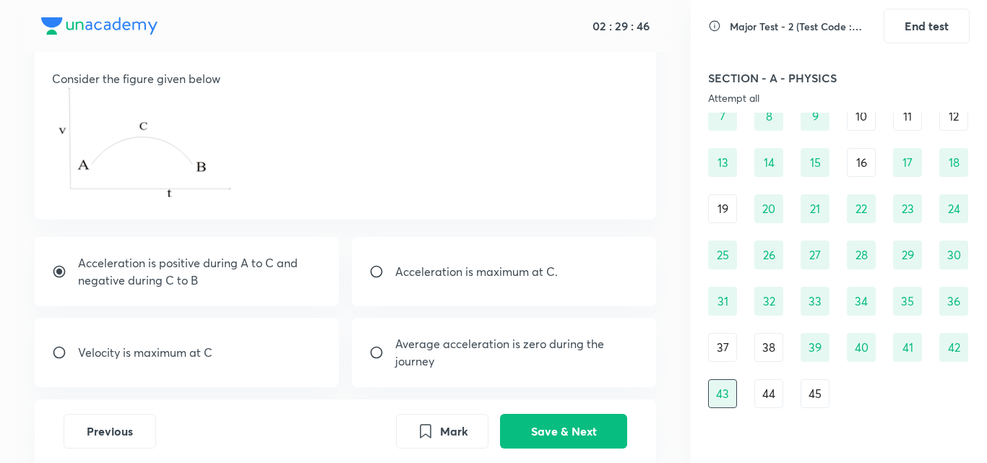
click at [80, 352] on p "Velocity is maximum at C" at bounding box center [145, 352] width 134 height 17
radio input "false"
radio input "true"
click at [64, 272] on input "radio" at bounding box center [65, 272] width 26 height 14
radio input "true"
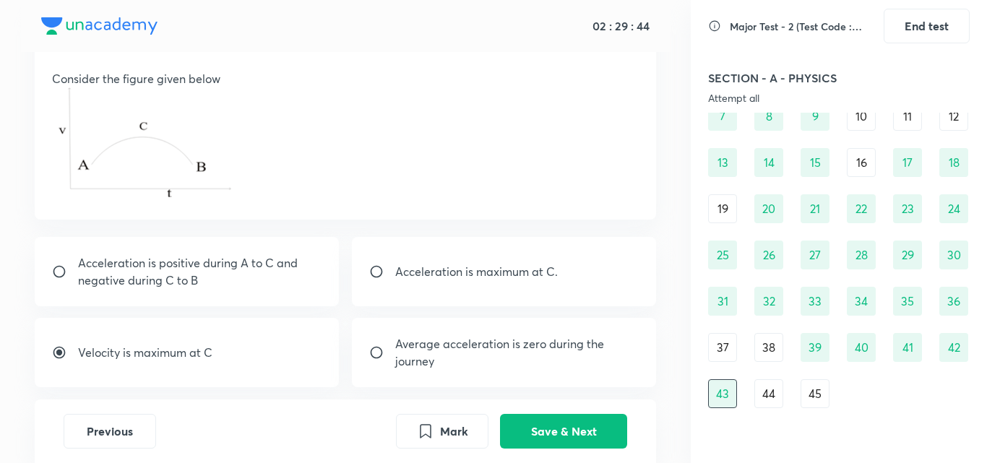
radio input "false"
click at [583, 440] on button "Save & Next" at bounding box center [563, 430] width 127 height 35
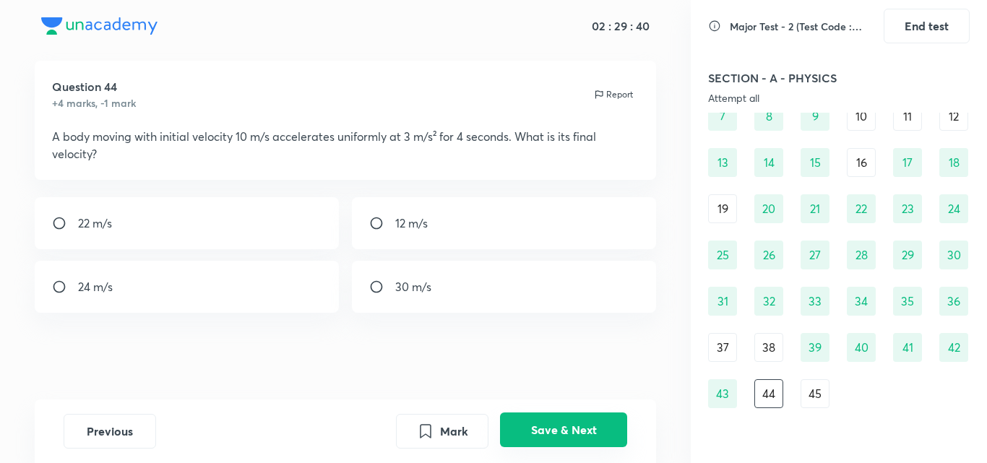
click at [583, 439] on button "Save & Next" at bounding box center [563, 430] width 127 height 35
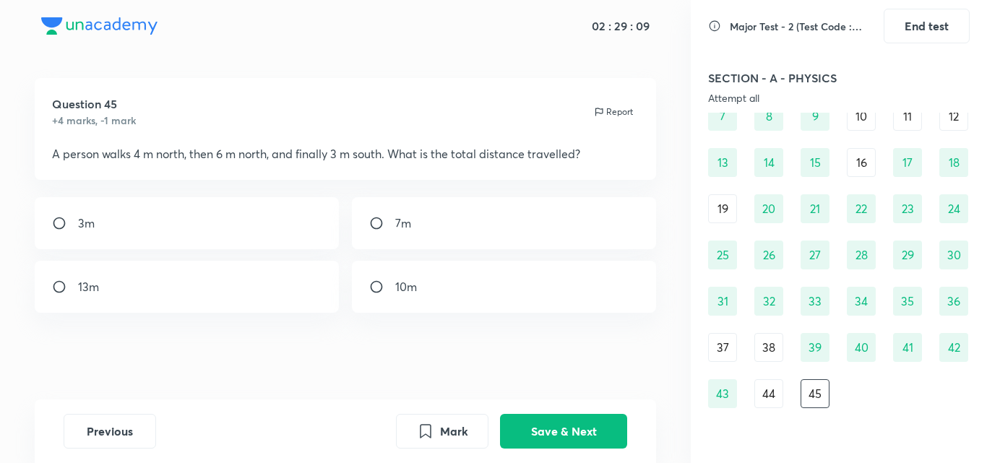
click at [64, 276] on div "13m" at bounding box center [187, 287] width 305 height 52
radio input "true"
click at [578, 437] on button "Save & Next" at bounding box center [563, 430] width 127 height 35
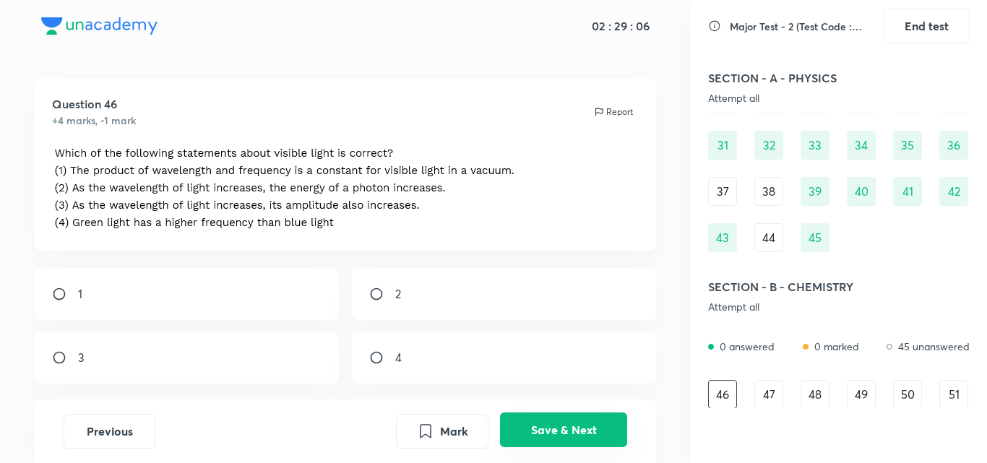
scroll to position [273, 0]
click at [594, 444] on button "Save & Next" at bounding box center [563, 430] width 127 height 35
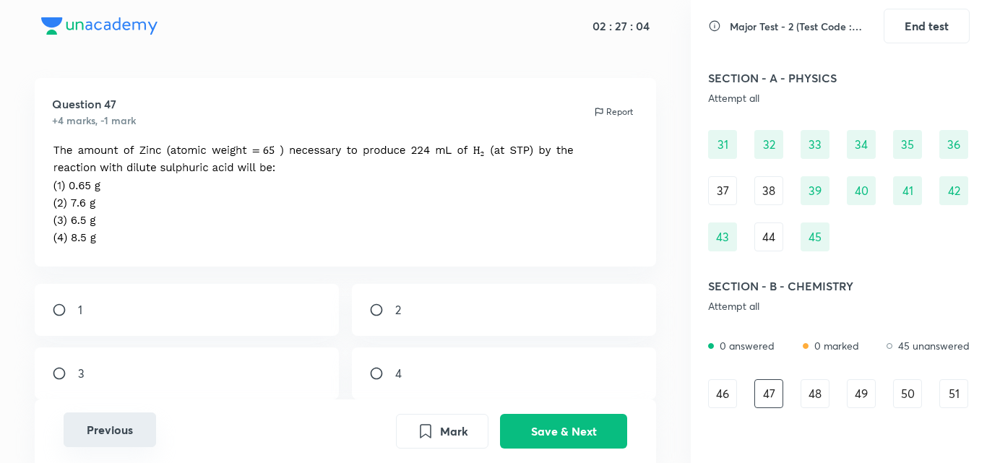
click at [99, 440] on button "Previous" at bounding box center [110, 430] width 93 height 35
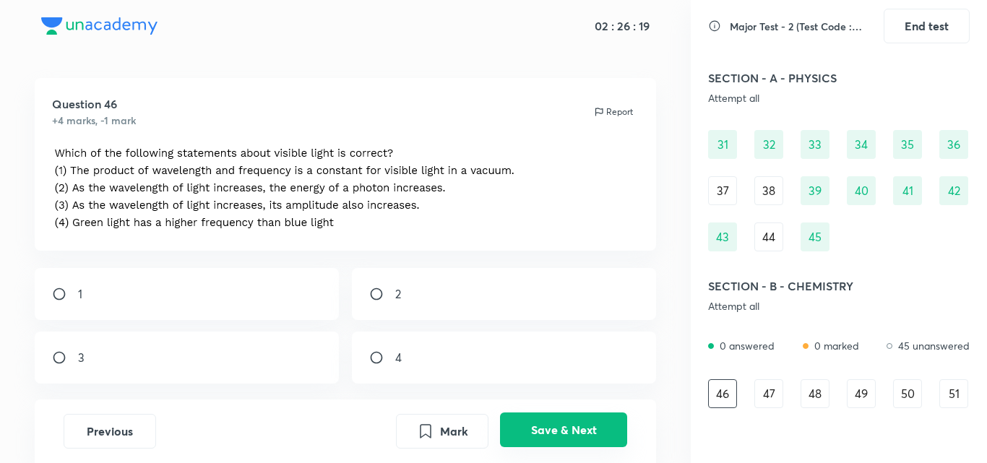
click at [575, 425] on button "Save & Next" at bounding box center [563, 430] width 127 height 35
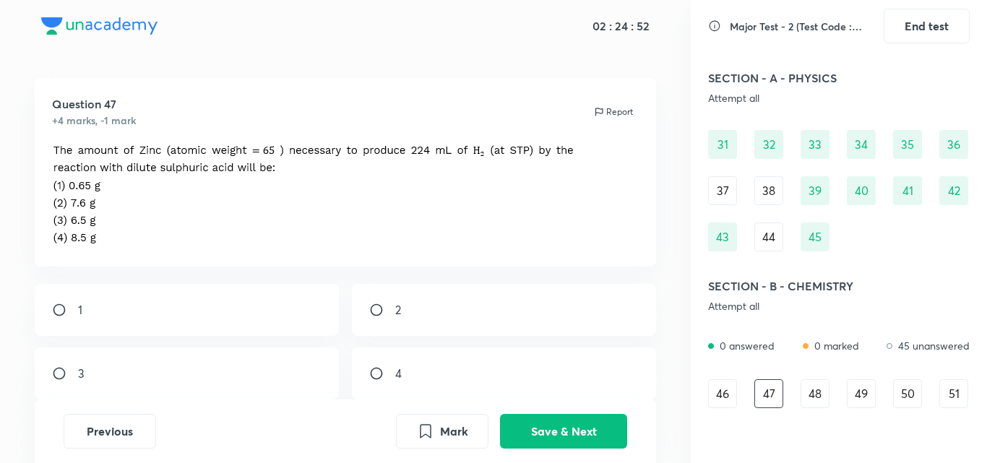
click at [445, 353] on div "4" at bounding box center [504, 374] width 305 height 52
radio input "true"
click at [59, 309] on input "radio" at bounding box center [65, 310] width 26 height 14
radio input "true"
radio input "false"
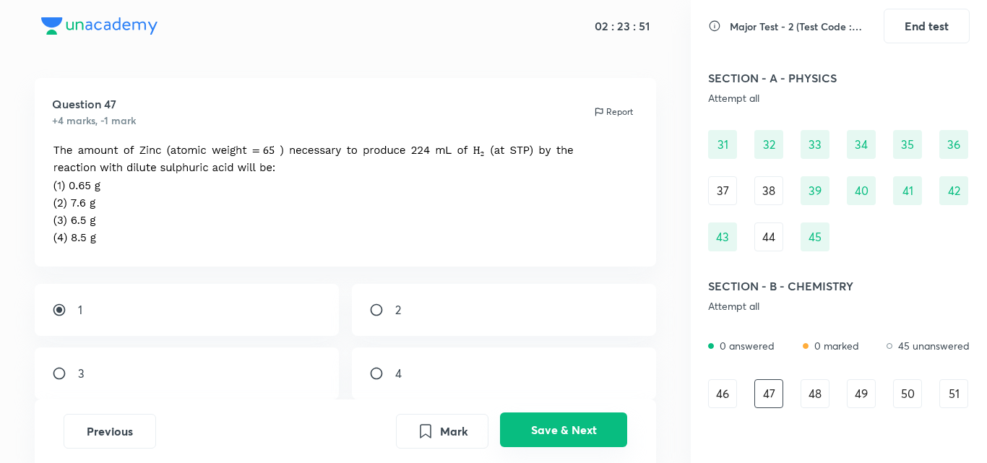
click at [568, 445] on button "Save & Next" at bounding box center [563, 430] width 127 height 35
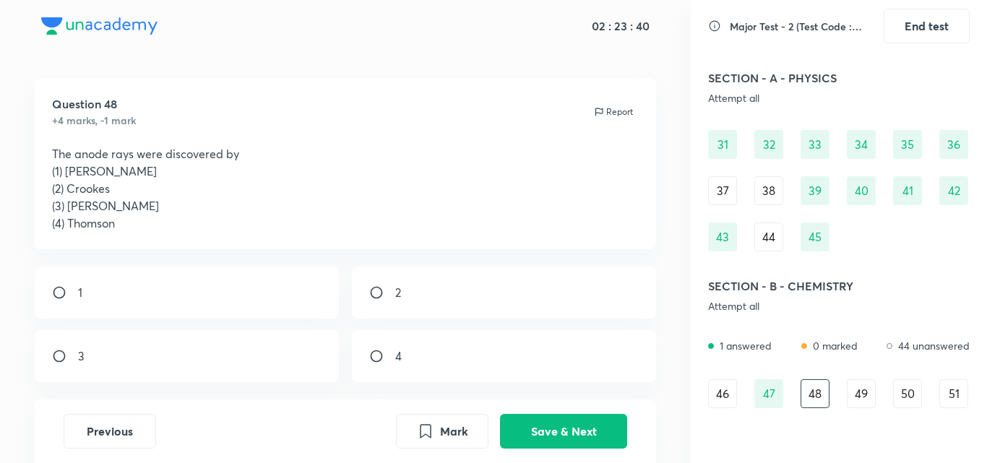
click at [55, 294] on input "radio" at bounding box center [65, 293] width 26 height 14
radio input "true"
click at [542, 437] on button "Save & Next" at bounding box center [563, 430] width 127 height 35
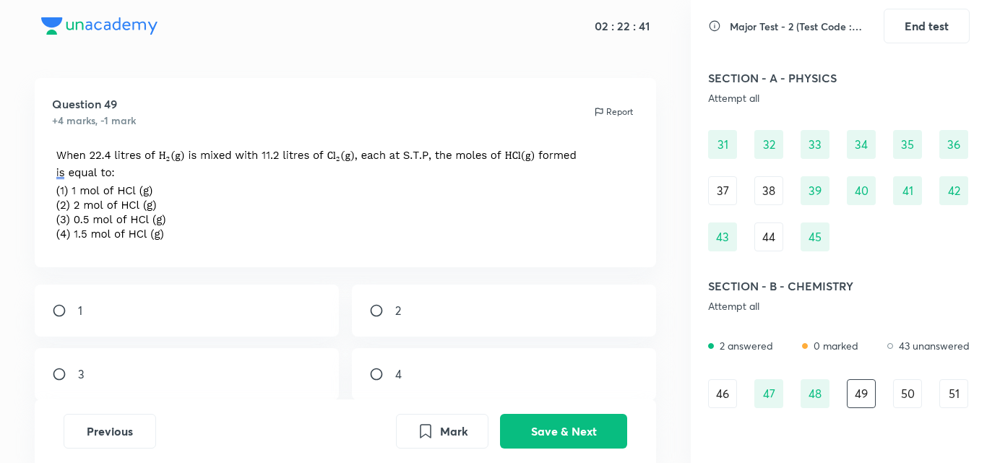
click at [67, 314] on input "radio" at bounding box center [65, 311] width 26 height 14
radio input "true"
click at [574, 446] on button "Save & Next" at bounding box center [563, 430] width 127 height 35
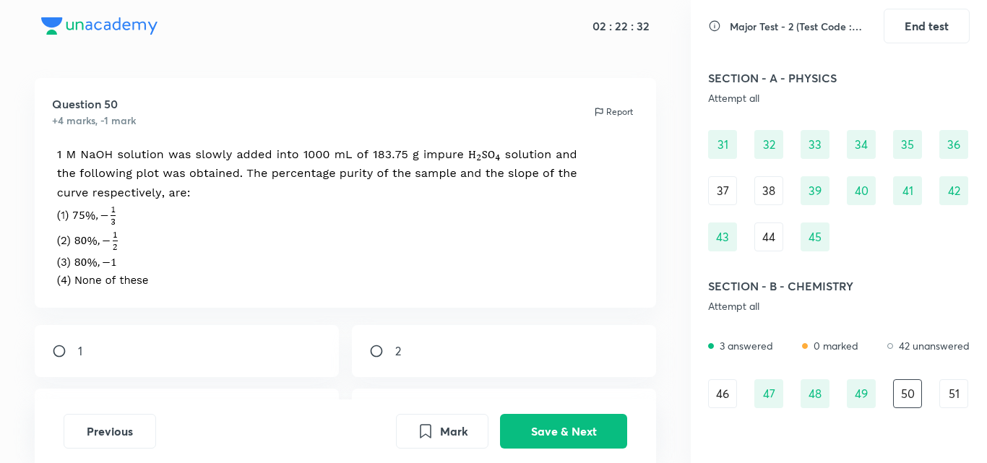
click at [408, 367] on div "2" at bounding box center [504, 351] width 305 height 52
click at [512, 346] on div "2" at bounding box center [504, 351] width 305 height 52
drag, startPoint x: 512, startPoint y: 346, endPoint x: 489, endPoint y: 354, distance: 23.8
click at [489, 354] on div "2" at bounding box center [504, 351] width 305 height 52
radio input "true"
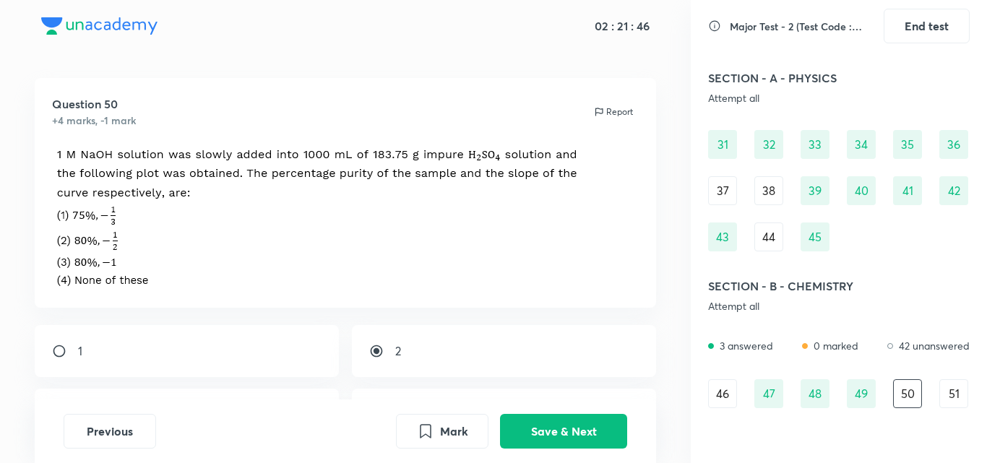
click at [62, 353] on input "radio" at bounding box center [65, 351] width 26 height 14
radio input "true"
radio input "false"
click at [543, 434] on button "Save & Next" at bounding box center [563, 430] width 127 height 35
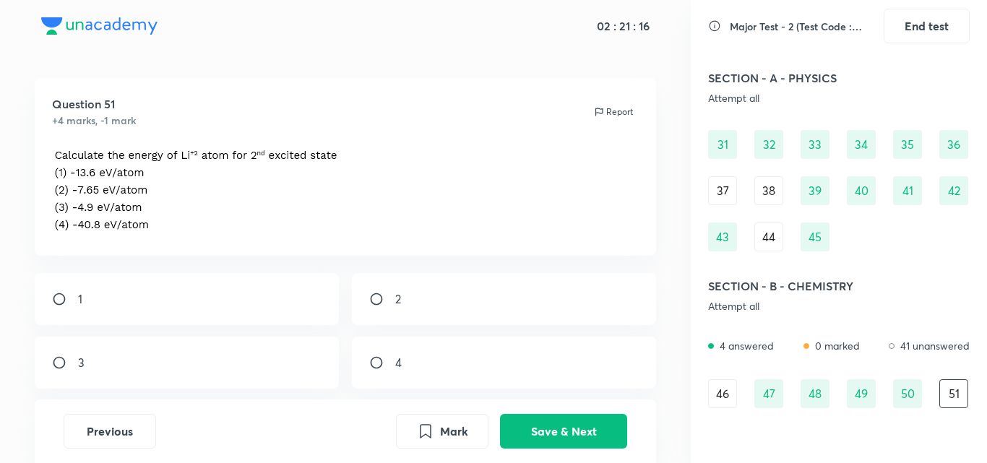
click at [56, 294] on input "radio" at bounding box center [65, 299] width 26 height 14
radio input "true"
click at [587, 333] on div "1 2 3 4" at bounding box center [346, 331] width 622 height 116
click at [591, 438] on button "Save & Next" at bounding box center [563, 430] width 127 height 35
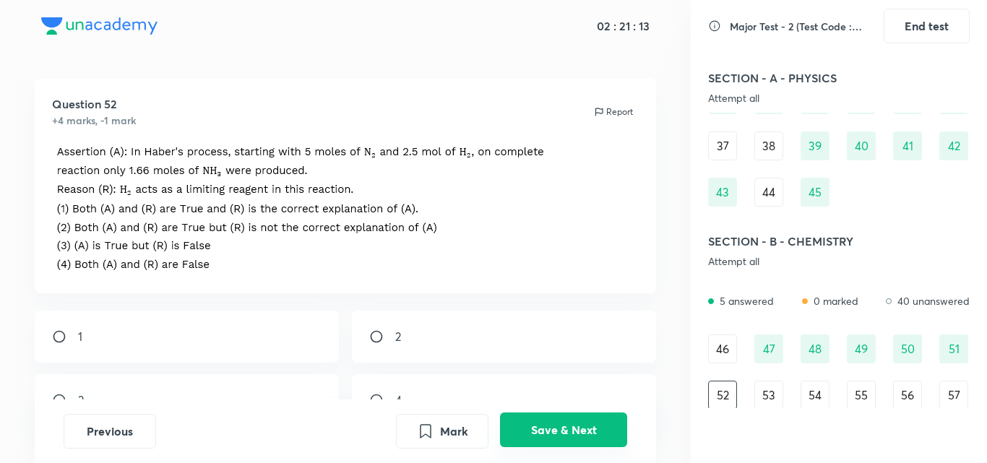
scroll to position [319, 0]
click at [50, 325] on div "1" at bounding box center [187, 337] width 305 height 52
radio input "true"
click at [562, 419] on button "Save & Next" at bounding box center [563, 430] width 127 height 35
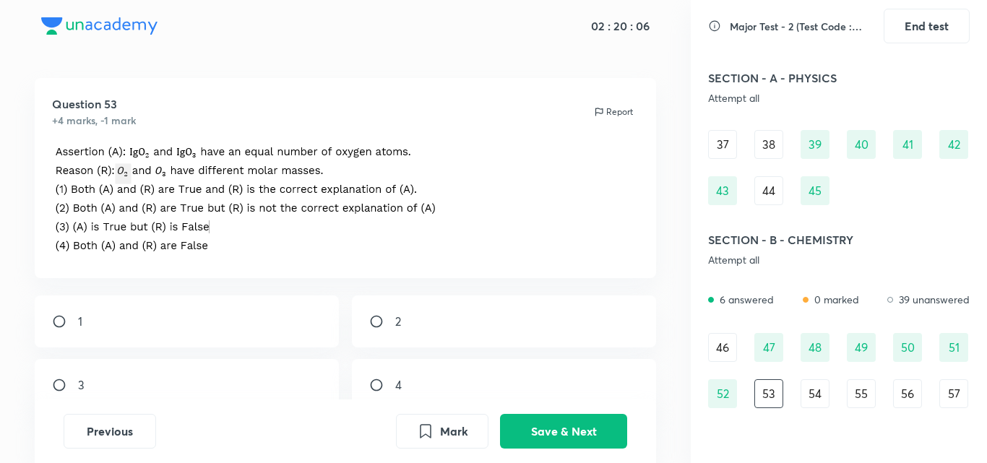
click at [544, 453] on div "Previous Mark Save & Next" at bounding box center [346, 432] width 622 height 64
click at [544, 442] on button "Save & Next" at bounding box center [563, 430] width 127 height 35
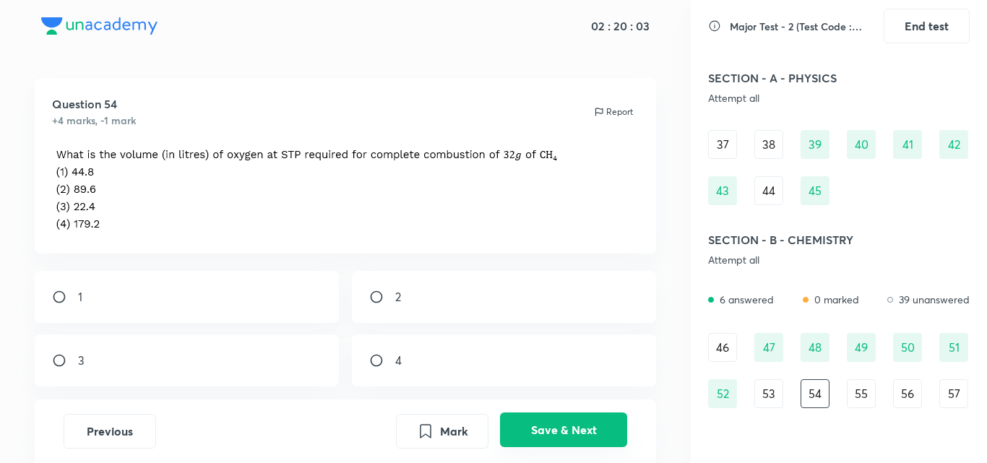
click at [544, 442] on button "Save & Next" at bounding box center [563, 430] width 127 height 35
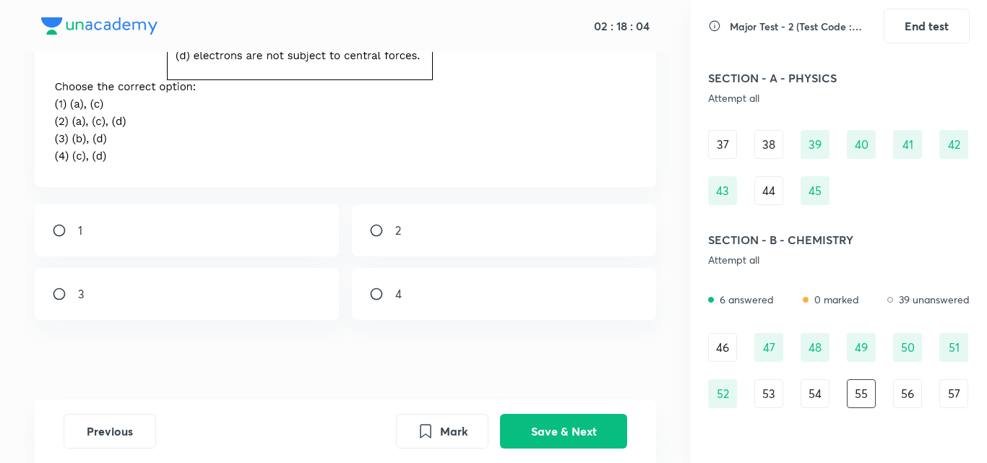
scroll to position [240, 0]
click at [375, 296] on input "radio" at bounding box center [382, 293] width 26 height 14
radio input "true"
click at [575, 436] on button "Save & Next" at bounding box center [563, 430] width 127 height 35
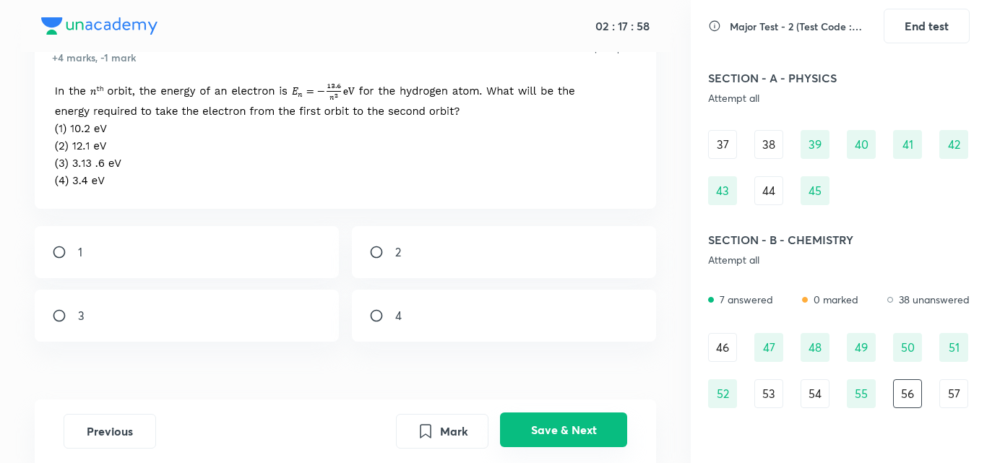
scroll to position [43, 0]
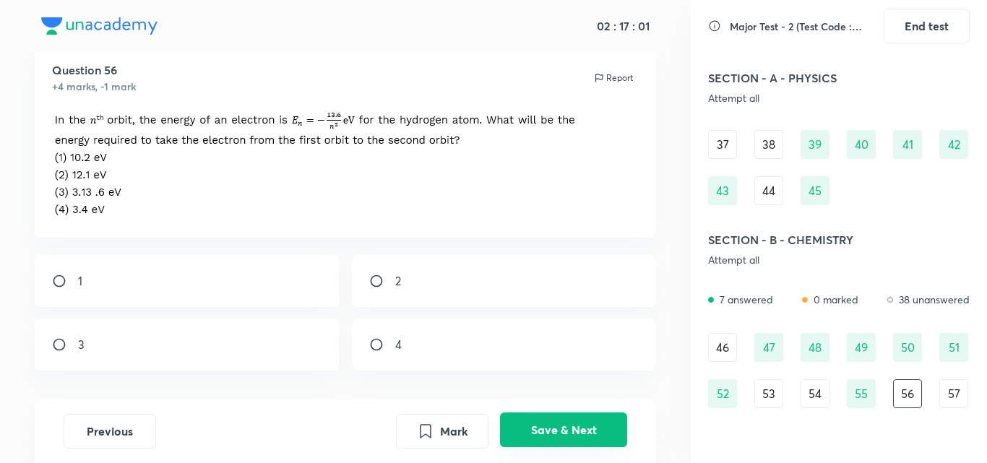
click at [573, 429] on button "Save & Next" at bounding box center [563, 430] width 127 height 35
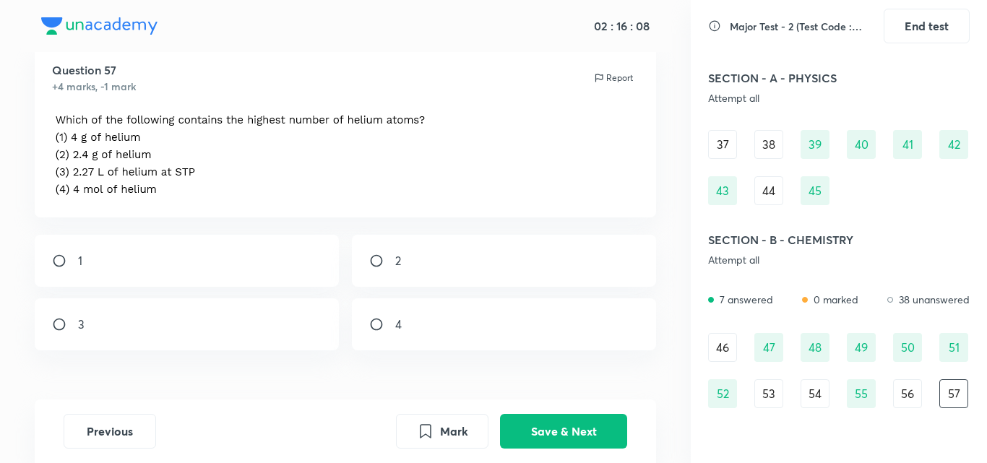
click at [370, 328] on input "radio" at bounding box center [382, 324] width 26 height 14
radio input "true"
click at [526, 432] on button "Save & Next" at bounding box center [563, 430] width 127 height 35
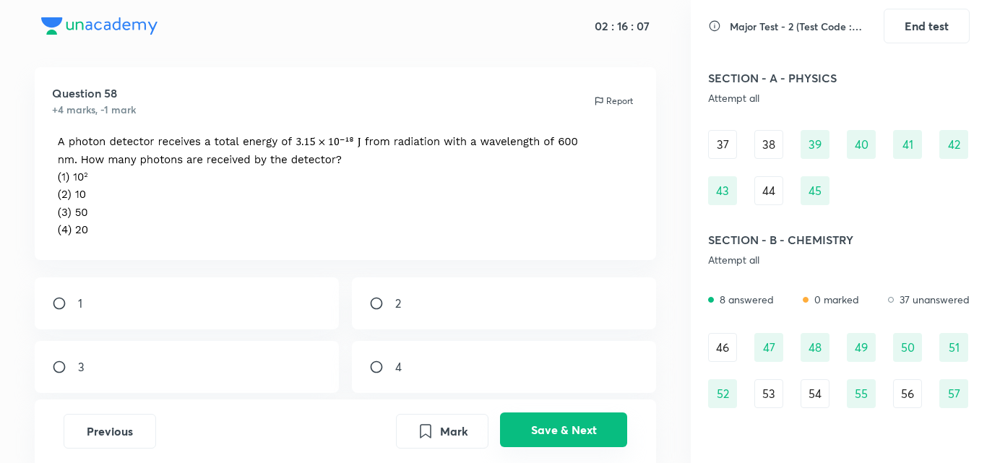
scroll to position [365, 0]
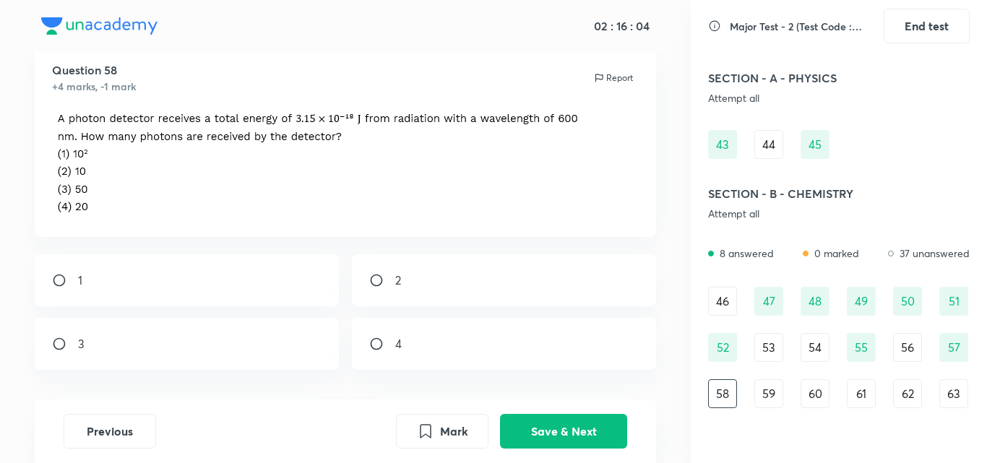
click at [460, 358] on div "4" at bounding box center [504, 344] width 305 height 52
click at [381, 345] on input "radio" at bounding box center [382, 344] width 26 height 14
radio input "false"
click at [549, 429] on button "Save & Next" at bounding box center [563, 430] width 127 height 35
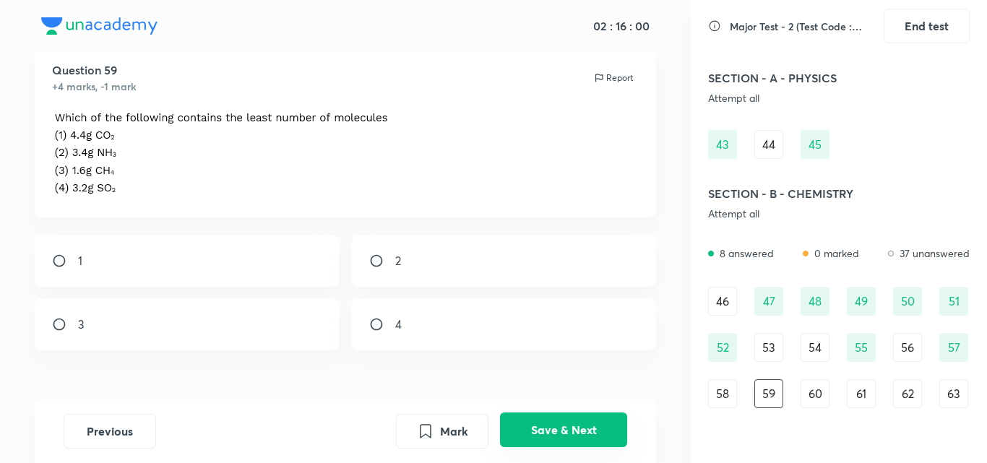
scroll to position [43, 0]
click at [364, 324] on div "4" at bounding box center [504, 325] width 305 height 52
radio input "true"
click at [528, 442] on button "Save & Next" at bounding box center [563, 430] width 127 height 35
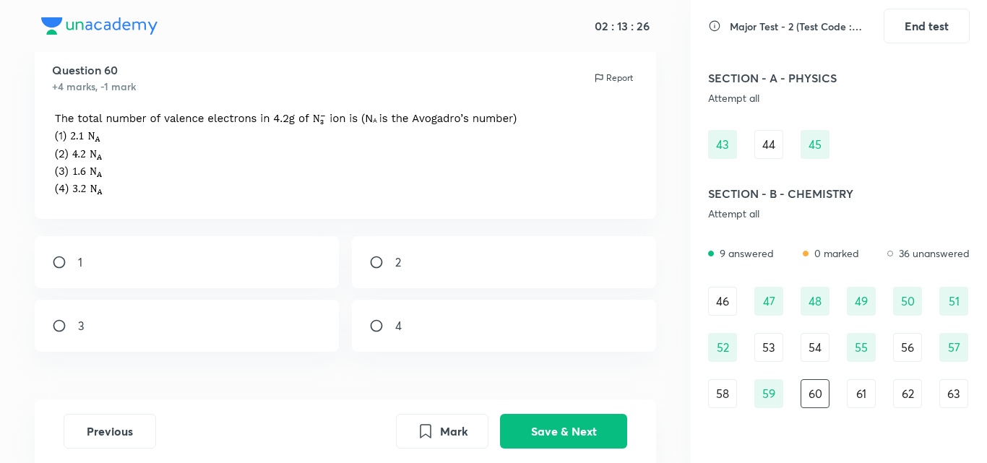
click at [61, 257] on input "radio" at bounding box center [65, 262] width 26 height 14
radio input "true"
click at [74, 319] on input "radio" at bounding box center [65, 326] width 26 height 14
radio input "true"
radio input "false"
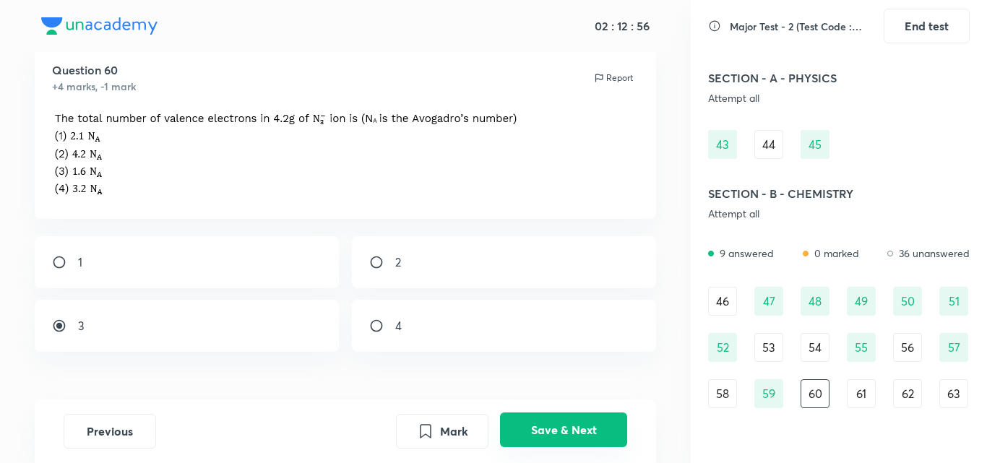
click at [594, 420] on button "Save & Next" at bounding box center [563, 430] width 127 height 35
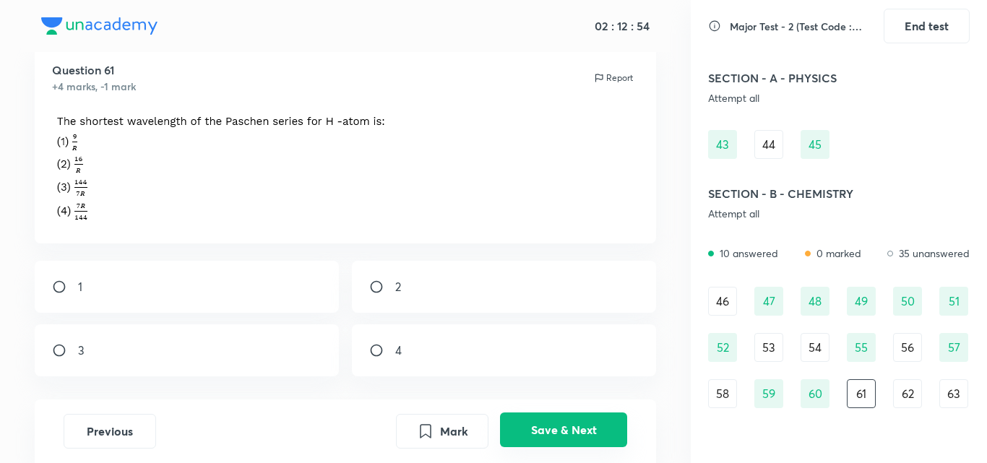
click at [594, 421] on button "Save & Next" at bounding box center [563, 430] width 127 height 35
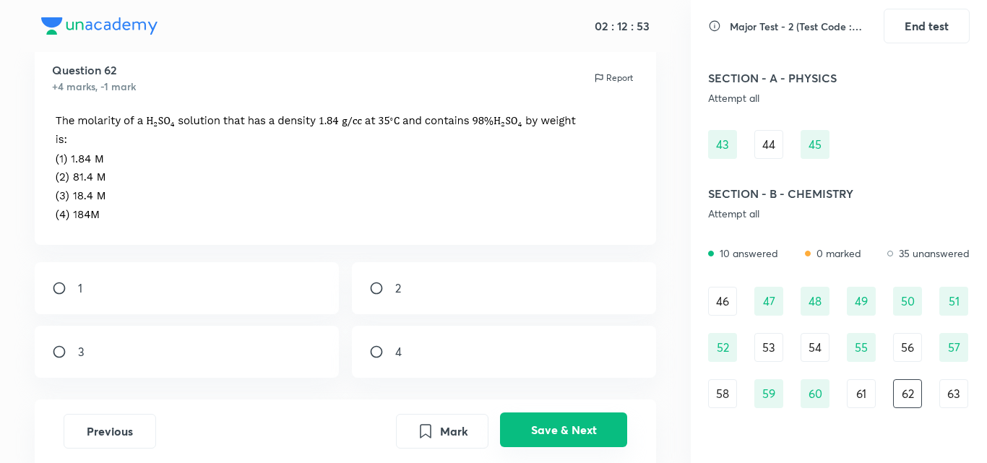
click at [594, 421] on button "Save & Next" at bounding box center [563, 430] width 127 height 35
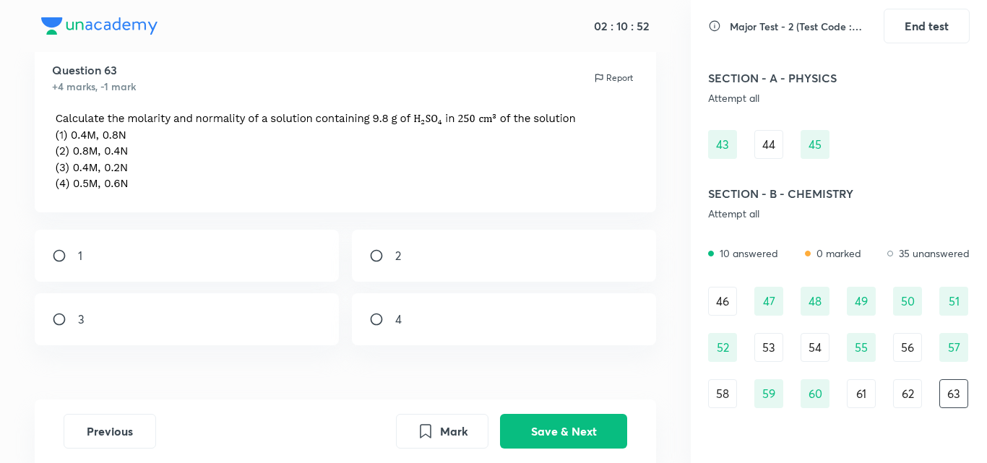
click at [67, 244] on div "1" at bounding box center [187, 256] width 305 height 52
radio input "true"
click at [587, 434] on button "Save & Next" at bounding box center [563, 430] width 127 height 35
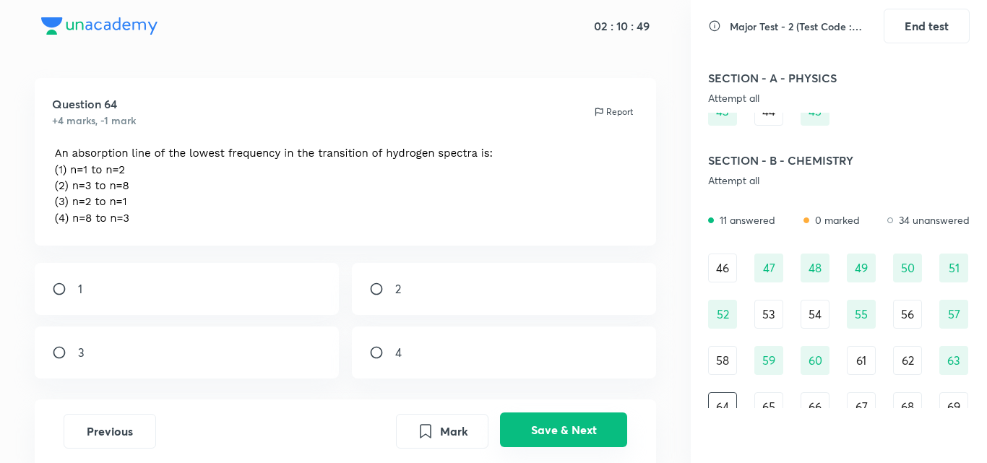
scroll to position [411, 0]
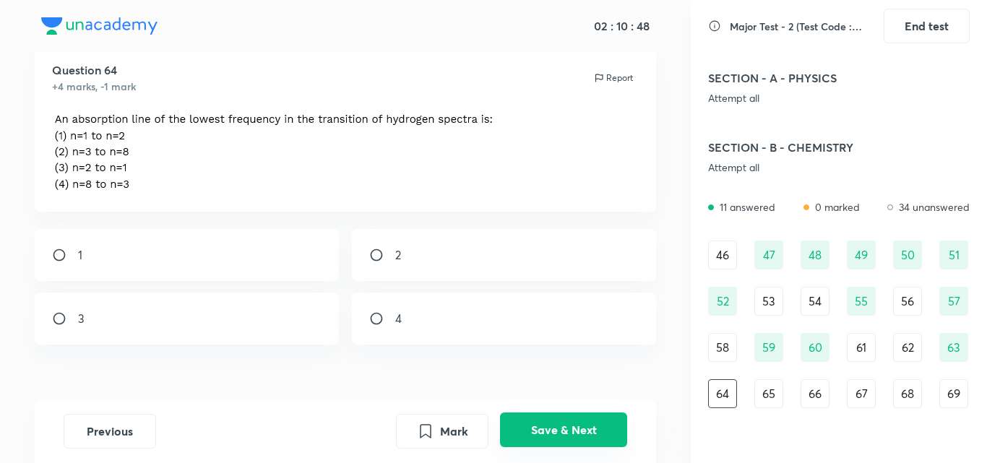
click at [587, 434] on button "Save & Next" at bounding box center [563, 430] width 127 height 35
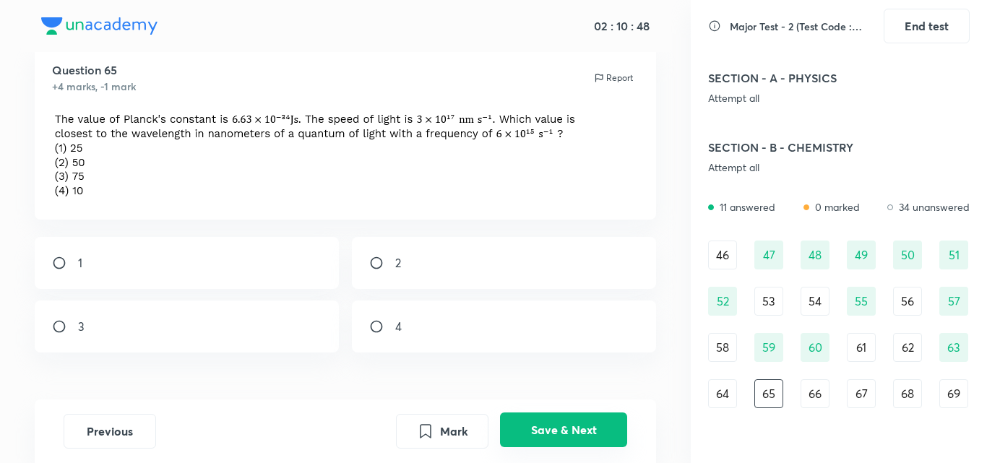
scroll to position [43, 0]
click at [572, 429] on button "Save & Next" at bounding box center [563, 430] width 127 height 35
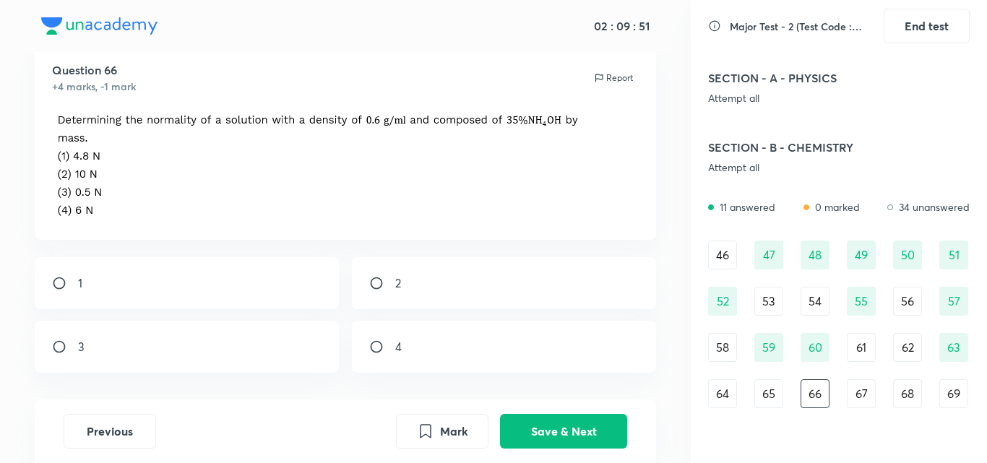
click at [374, 354] on input "radio" at bounding box center [382, 347] width 26 height 14
radio input "true"
click at [561, 434] on button "Save & Next" at bounding box center [563, 430] width 127 height 35
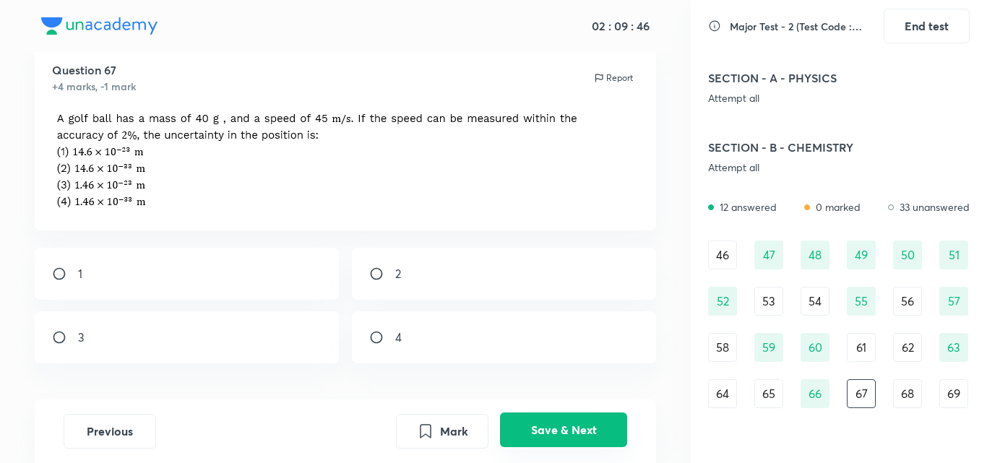
drag, startPoint x: 475, startPoint y: 268, endPoint x: 562, endPoint y: 432, distance: 185.3
click at [562, 432] on div "02 : 09 : 46 Question 67 +4 marks, -1 mark Report 1 2 3 4 Previous Mark Save & …" at bounding box center [345, 231] width 691 height 463
click at [567, 451] on div "Previous Mark Save & Next" at bounding box center [346, 432] width 622 height 64
click at [568, 435] on button "Save & Next" at bounding box center [563, 430] width 127 height 35
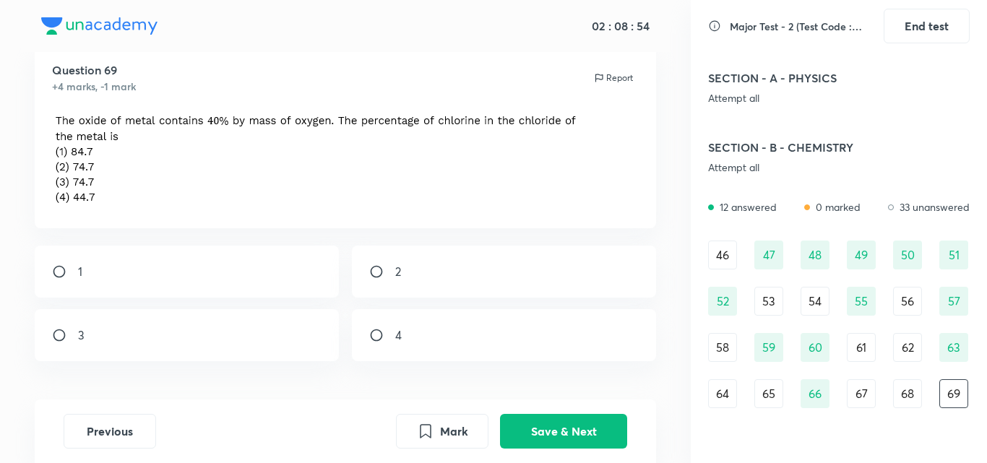
drag, startPoint x: 371, startPoint y: 269, endPoint x: 380, endPoint y: 273, distance: 10.1
click at [380, 273] on input "radio" at bounding box center [382, 272] width 26 height 14
radio input "true"
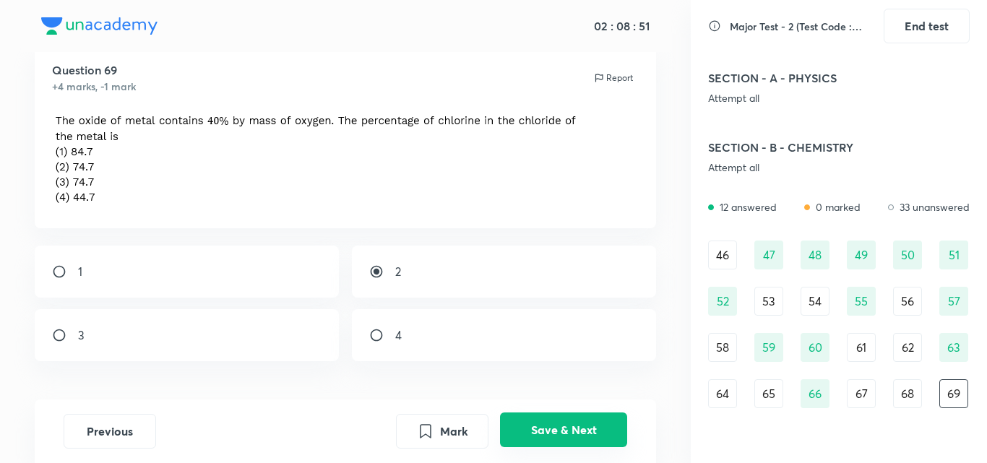
click at [511, 432] on button "Save & Next" at bounding box center [563, 430] width 127 height 35
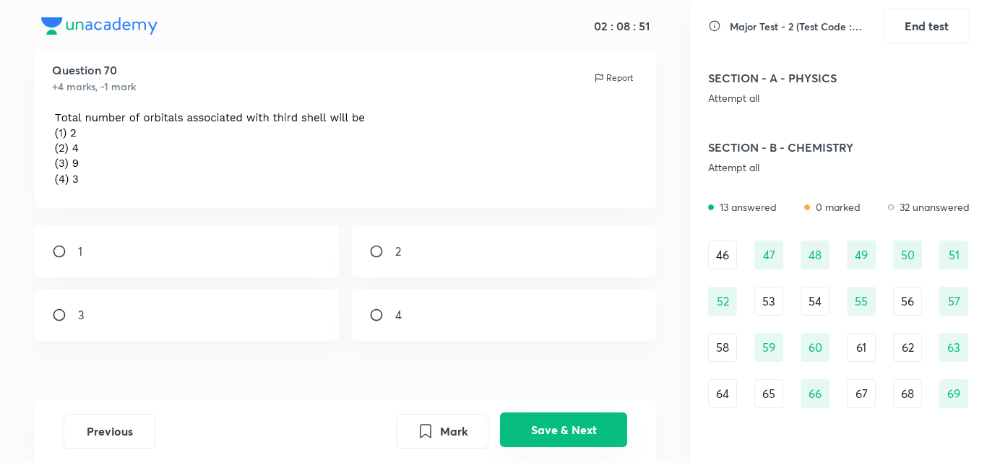
scroll to position [458, 0]
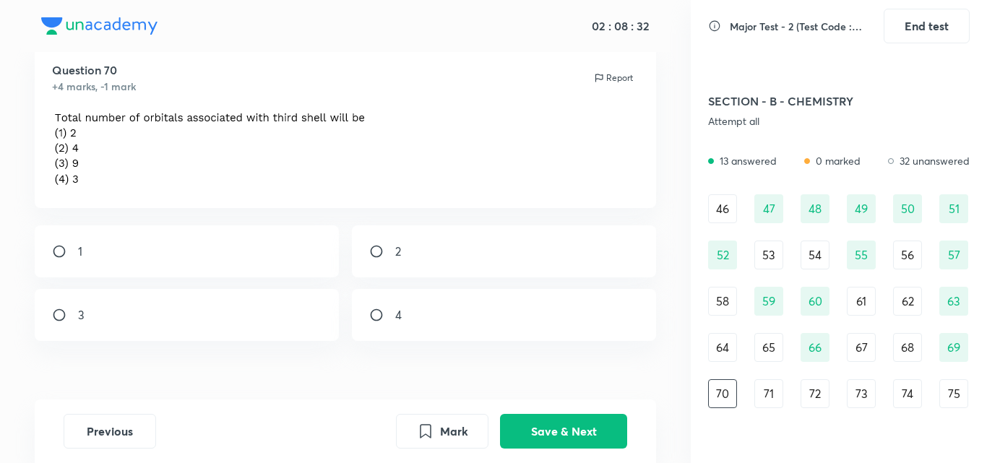
click at [57, 320] on input "radio" at bounding box center [65, 315] width 26 height 14
radio input "true"
click at [513, 429] on button "Save & Next" at bounding box center [563, 430] width 127 height 35
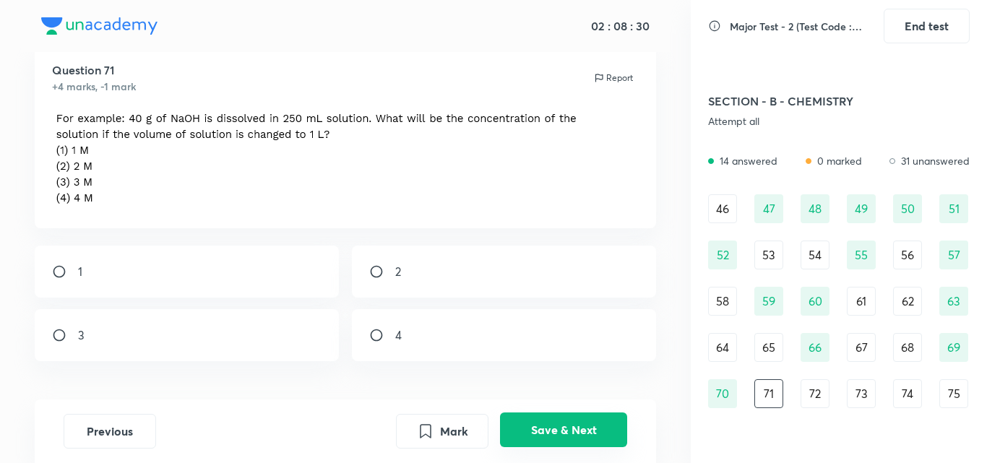
scroll to position [43, 0]
click at [512, 398] on div "Question 71 +4 marks, -1 mark Report 1 2 3 4" at bounding box center [345, 246] width 691 height 404
click at [53, 340] on input "radio" at bounding box center [65, 335] width 26 height 14
radio input "true"
click at [56, 258] on div "1" at bounding box center [187, 272] width 305 height 52
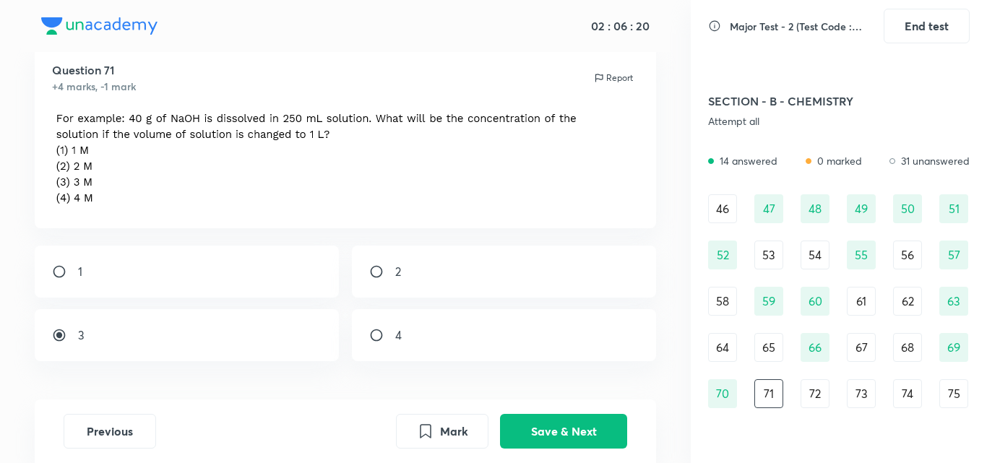
radio input "true"
radio input "false"
click at [580, 428] on button "Save & Next" at bounding box center [563, 430] width 127 height 35
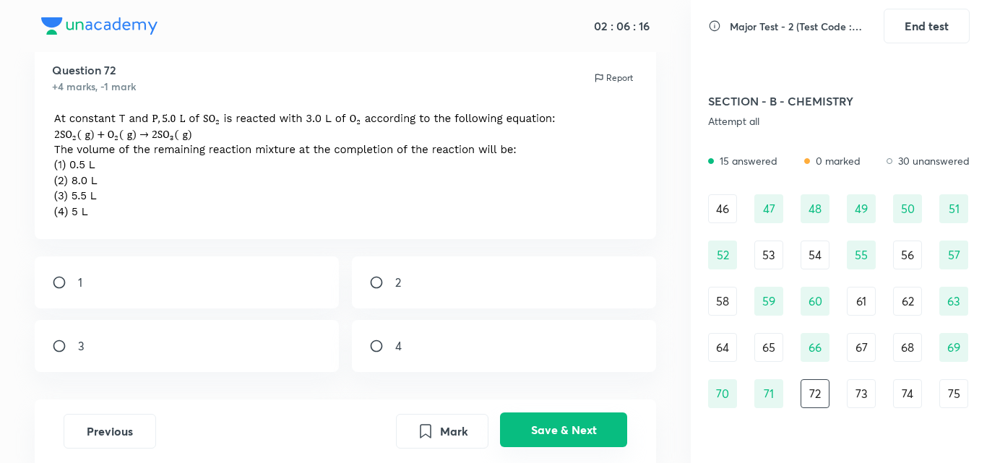
click at [580, 428] on button "Save & Next" at bounding box center [563, 430] width 127 height 35
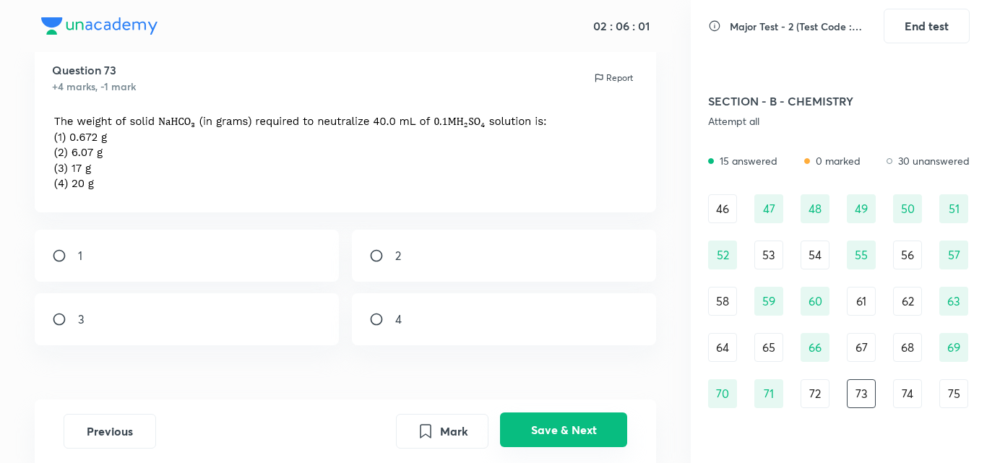
click at [580, 428] on button "Save & Next" at bounding box center [563, 430] width 127 height 35
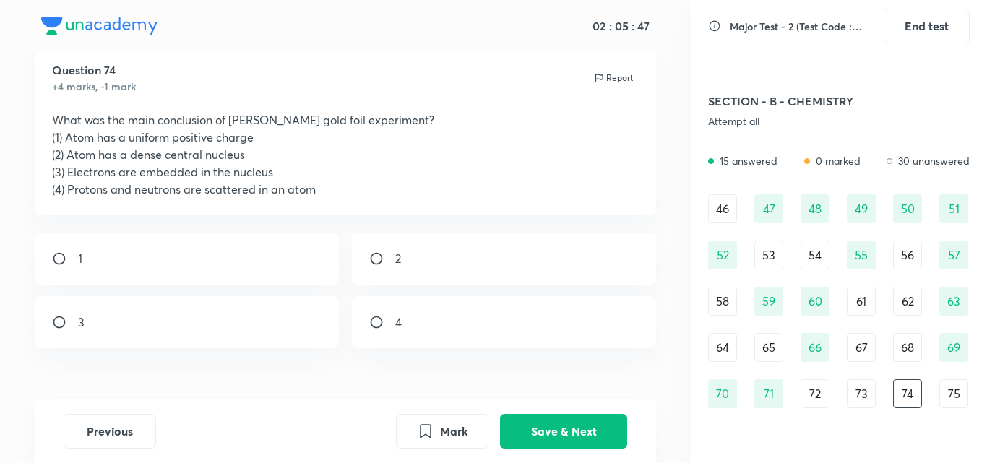
click at [388, 268] on div "2" at bounding box center [504, 259] width 305 height 52
radio input "true"
click at [604, 424] on button "Save & Next" at bounding box center [563, 430] width 127 height 35
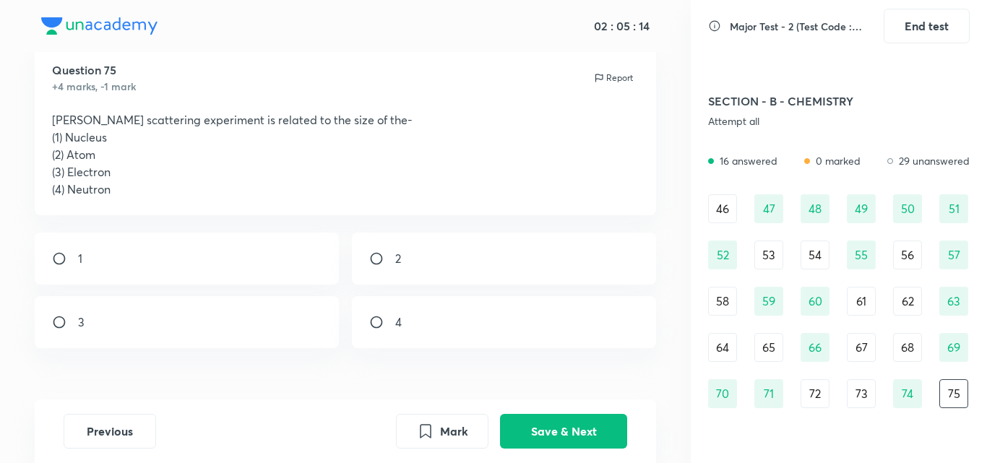
click at [88, 272] on div "1" at bounding box center [187, 259] width 305 height 52
radio input "true"
click at [560, 441] on button "Save & Next" at bounding box center [563, 430] width 127 height 35
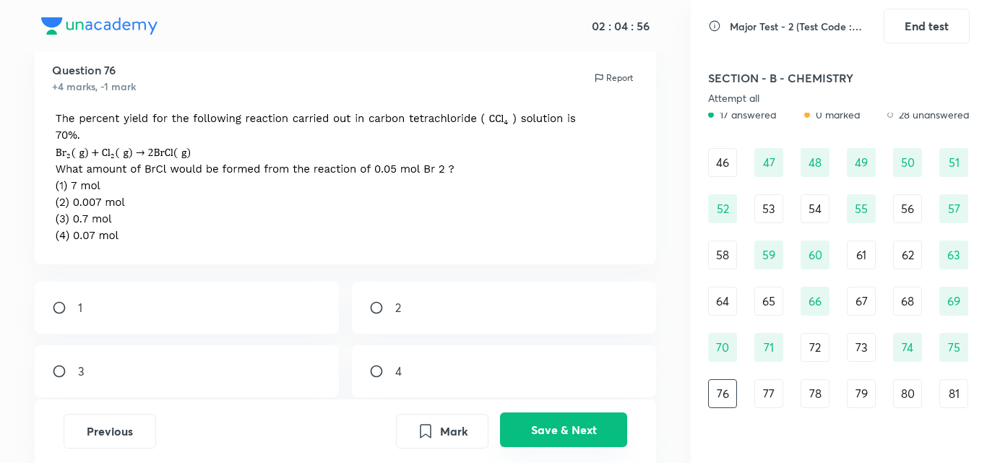
click at [560, 442] on button "Save & Next" at bounding box center [563, 430] width 127 height 35
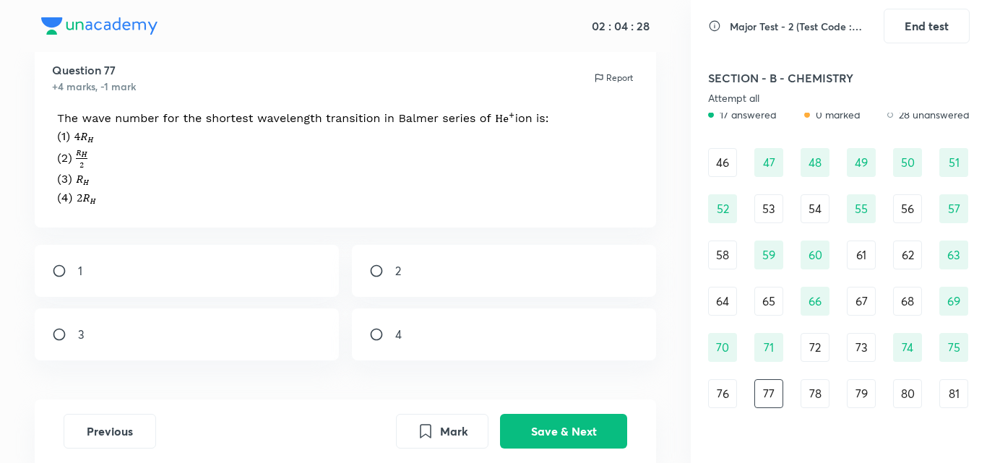
click at [215, 340] on div "3" at bounding box center [187, 335] width 305 height 52
radio input "true"
click at [609, 440] on button "Save & Next" at bounding box center [563, 430] width 127 height 35
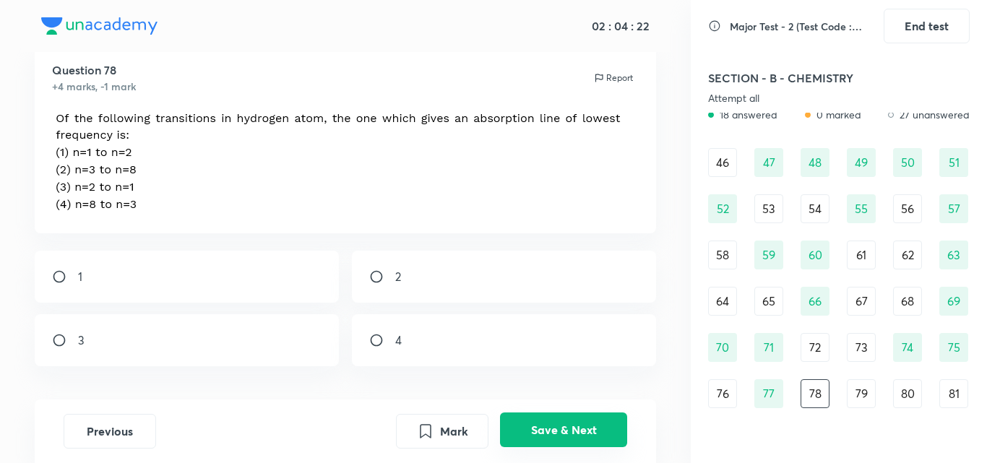
click at [609, 440] on button "Save & Next" at bounding box center [563, 430] width 127 height 35
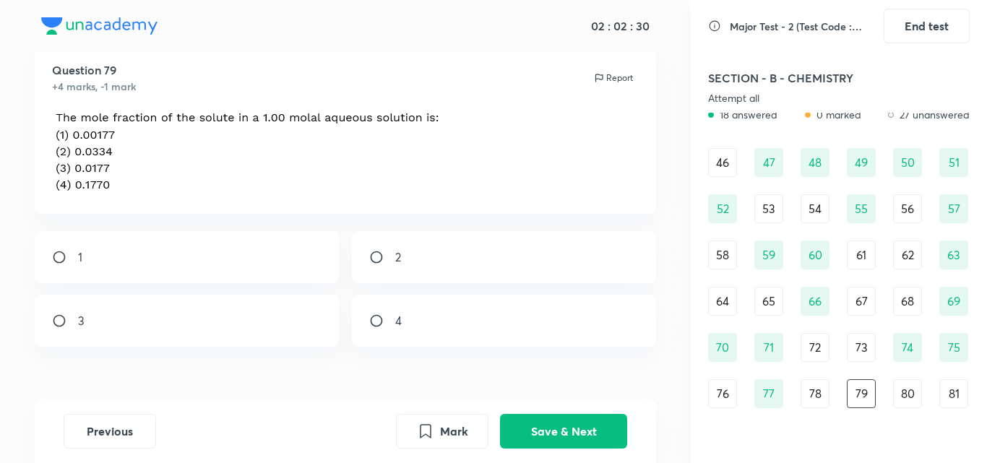
click at [3, 296] on div "Question 79 +4 marks, -1 mark Report 1 2 3 4" at bounding box center [345, 239] width 691 height 390
click at [74, 257] on input "radio" at bounding box center [65, 257] width 26 height 14
radio input "true"
click at [530, 422] on button "Save & Next" at bounding box center [563, 430] width 127 height 35
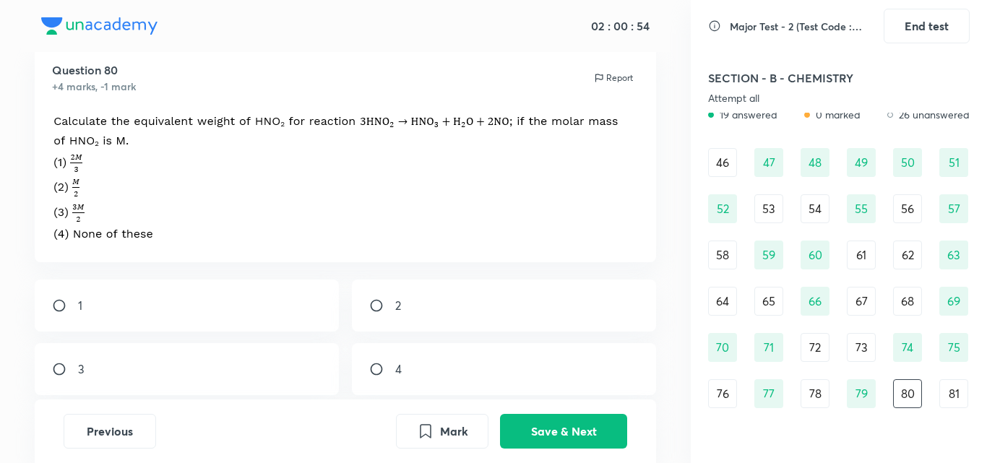
click at [378, 310] on input "radio" at bounding box center [382, 306] width 26 height 14
radio input "true"
click at [520, 420] on button "Save & Next" at bounding box center [563, 430] width 127 height 35
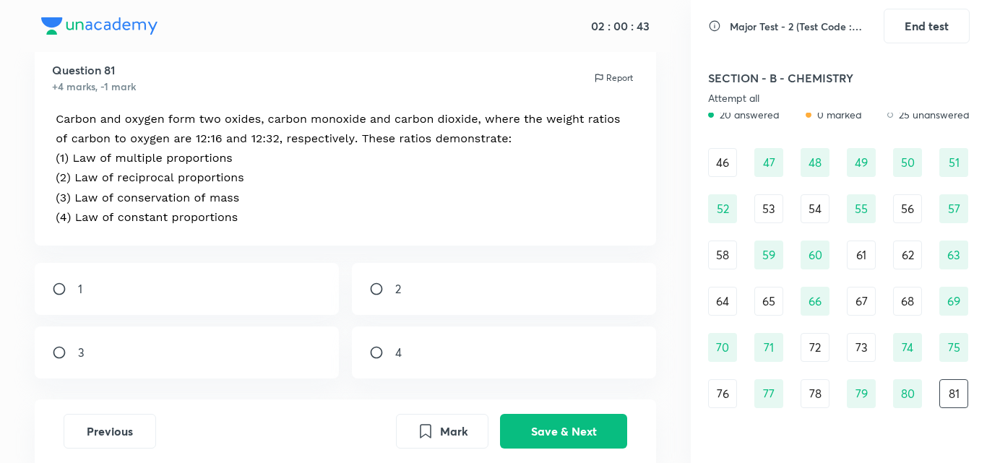
click at [512, 412] on div "Previous Mark Save & Next" at bounding box center [346, 432] width 622 height 64
click at [526, 435] on button "Save & Next" at bounding box center [563, 430] width 127 height 35
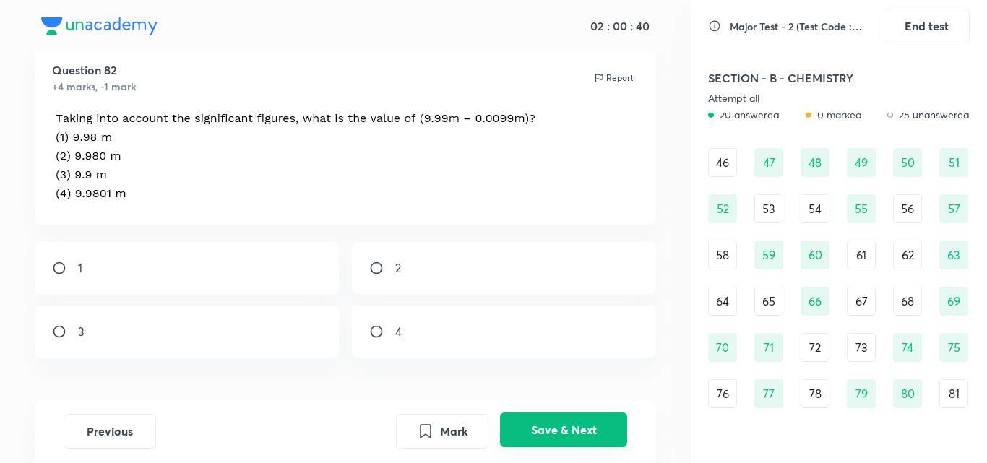
scroll to position [550, 0]
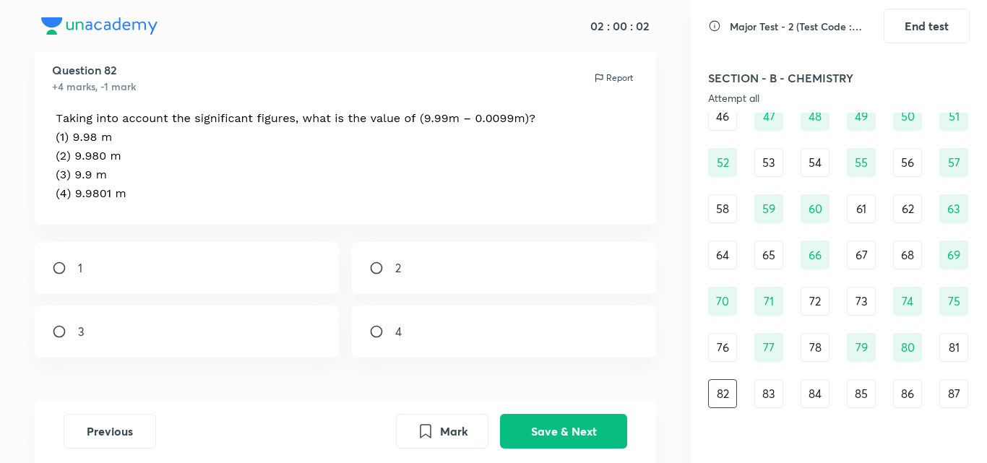
click at [52, 267] on input "radio" at bounding box center [65, 268] width 26 height 14
radio input "true"
click at [515, 430] on button "Save & Next" at bounding box center [563, 430] width 127 height 35
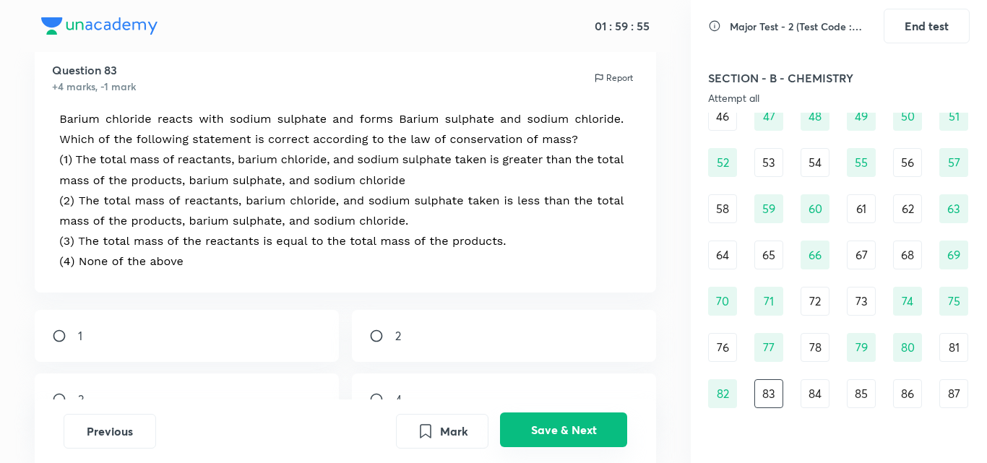
click at [515, 430] on button "Save & Next" at bounding box center [563, 430] width 127 height 35
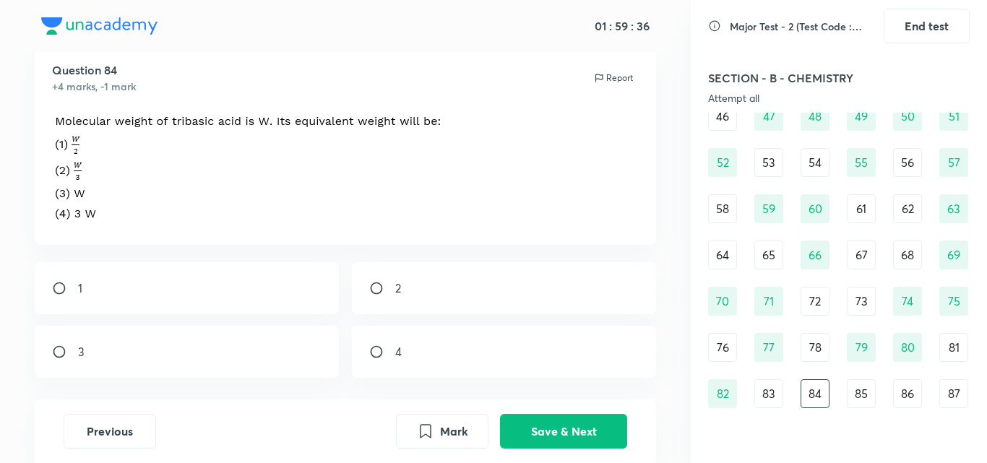
click at [408, 291] on div "2" at bounding box center [504, 288] width 305 height 52
radio input "true"
click at [514, 428] on button "Save & Next" at bounding box center [563, 430] width 127 height 35
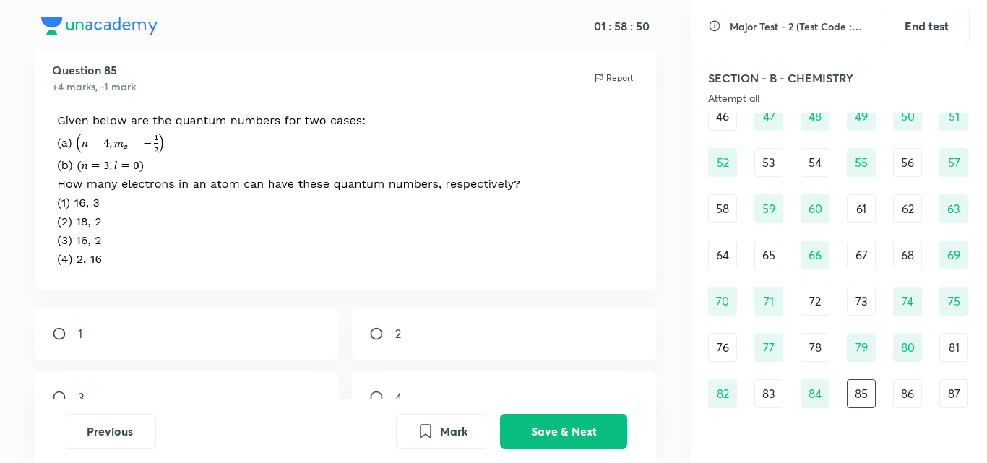
click at [380, 351] on div "2" at bounding box center [504, 334] width 305 height 52
radio input "true"
click at [500, 438] on div "Mark Save & Next" at bounding box center [511, 431] width 231 height 35
click at [515, 439] on button "Save & Next" at bounding box center [563, 430] width 127 height 35
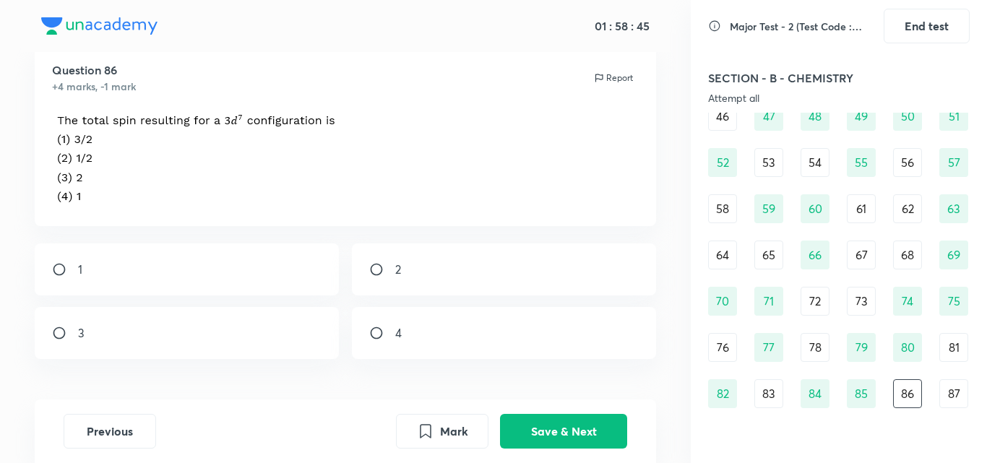
click at [354, 349] on div "4" at bounding box center [504, 333] width 305 height 52
radio input "true"
click at [589, 439] on button "Save & Next" at bounding box center [563, 430] width 127 height 35
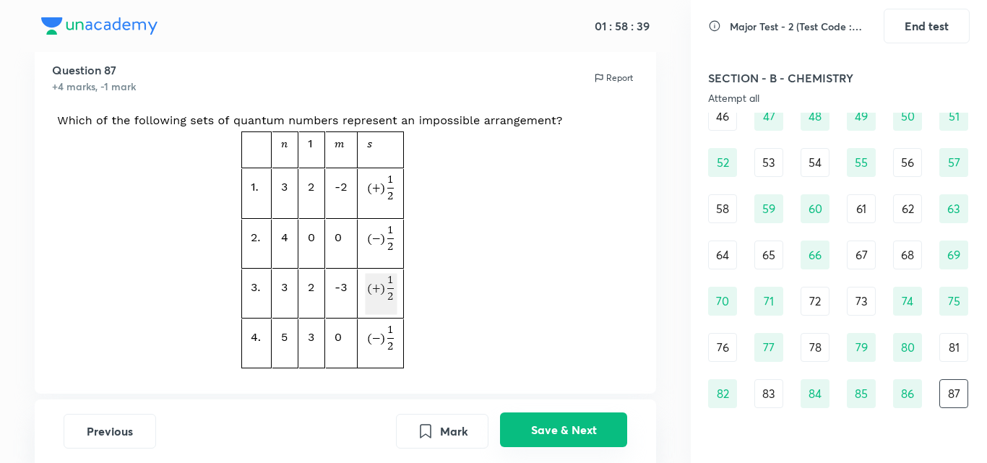
click at [533, 414] on button "Save & Next" at bounding box center [563, 430] width 127 height 35
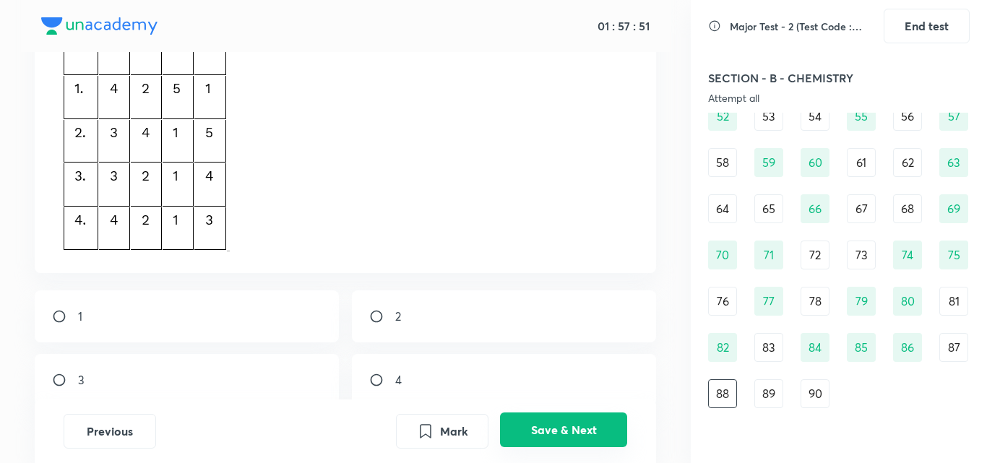
scroll to position [513, 0]
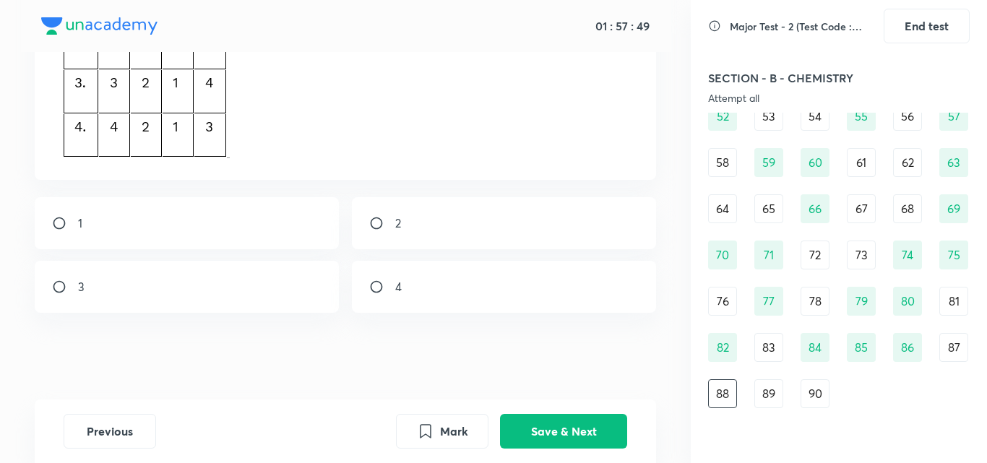
click at [380, 223] on input "radio" at bounding box center [382, 223] width 26 height 14
radio input "true"
click at [595, 437] on button "Save & Next" at bounding box center [563, 430] width 127 height 35
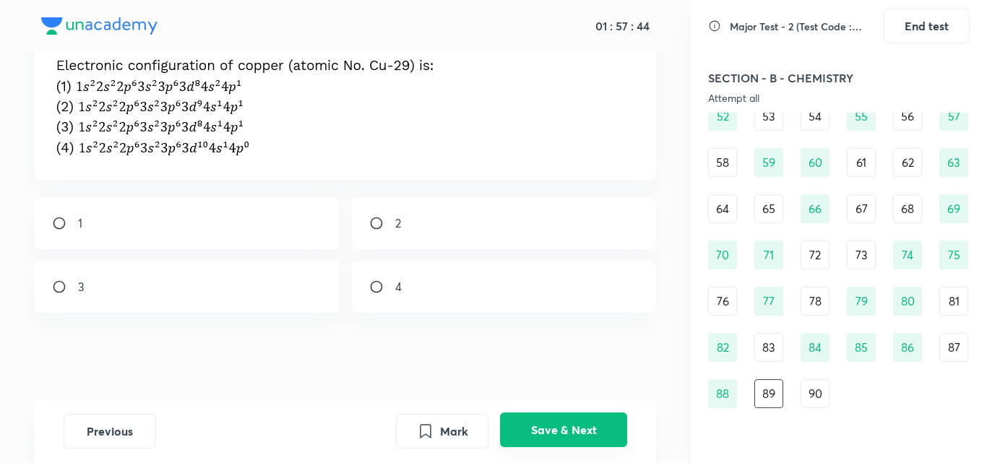
scroll to position [99, 0]
click at [384, 146] on img at bounding box center [243, 106] width 382 height 103
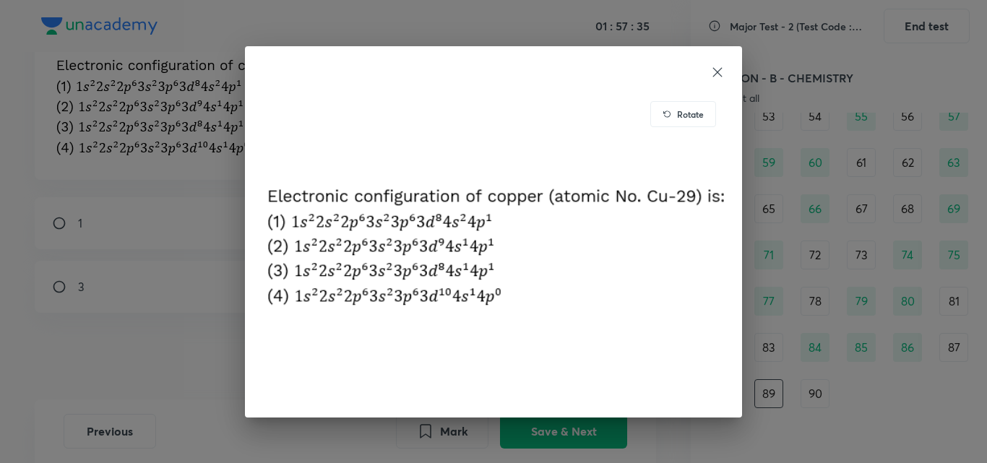
click at [712, 67] on icon at bounding box center [718, 72] width 14 height 14
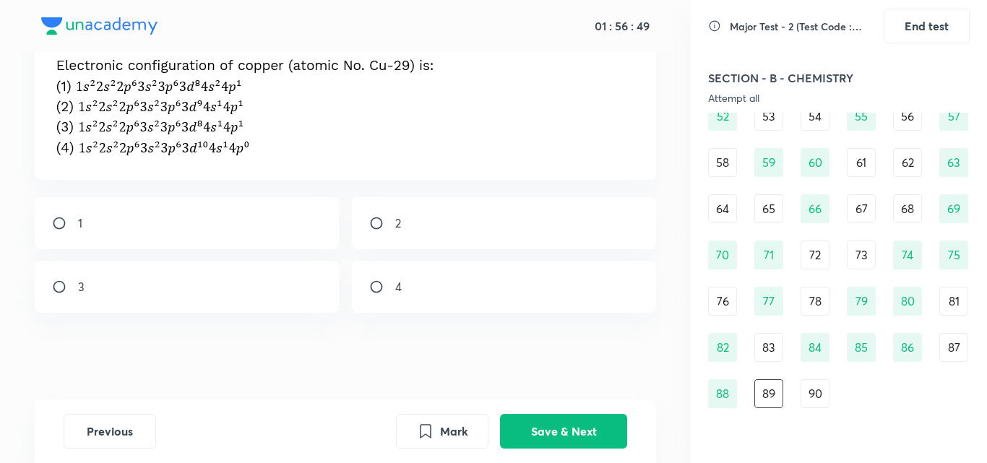
click at [403, 288] on div "4" at bounding box center [504, 287] width 305 height 52
radio input "true"
click at [570, 412] on div "Previous Mark Save & Next" at bounding box center [346, 432] width 622 height 64
click at [570, 418] on button "Save & Next" at bounding box center [563, 430] width 127 height 35
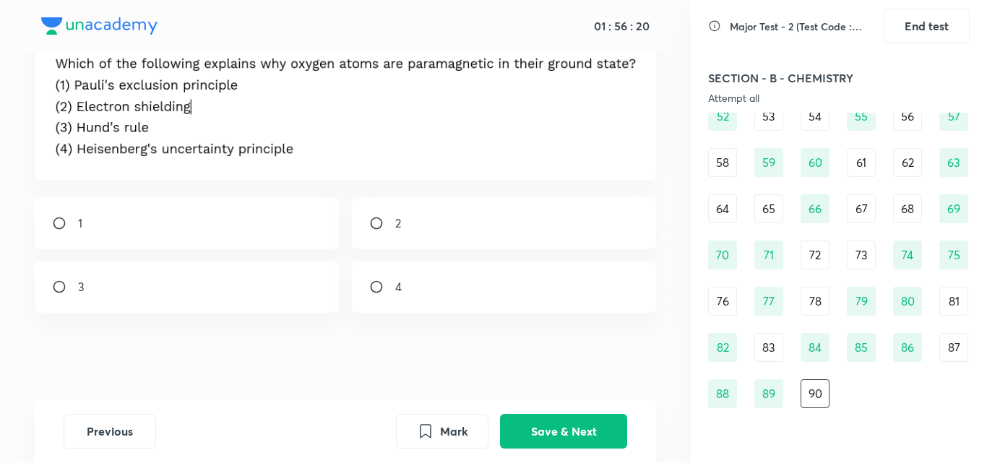
click at [95, 206] on div "1" at bounding box center [187, 223] width 305 height 52
radio input "true"
click at [502, 424] on button "Save & Next" at bounding box center [563, 430] width 127 height 35
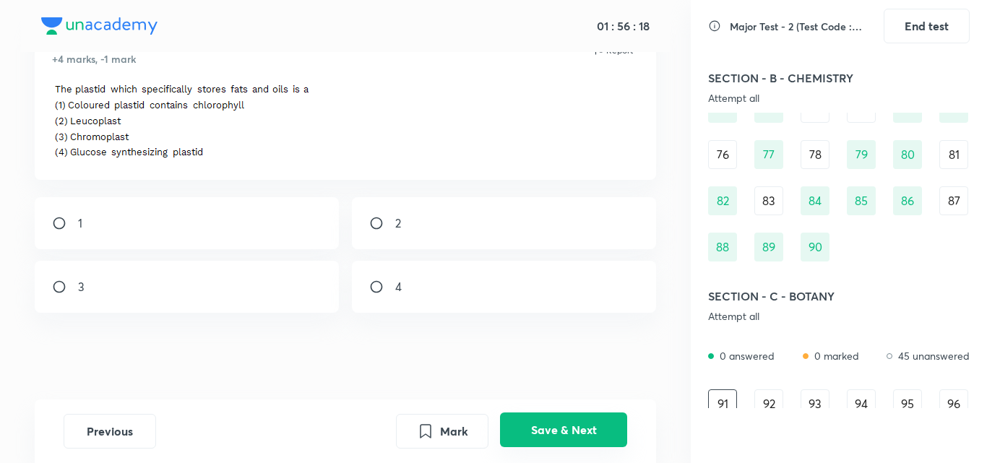
scroll to position [753, 0]
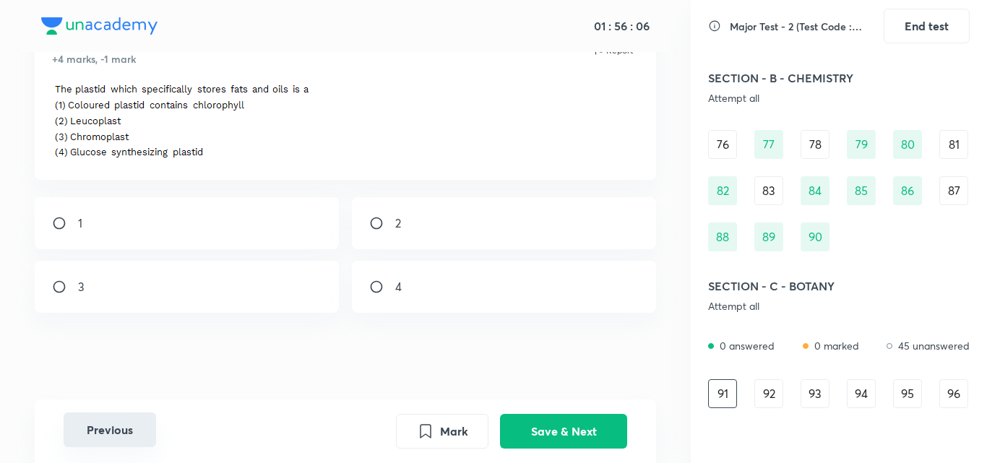
click at [107, 437] on button "Previous" at bounding box center [110, 430] width 93 height 35
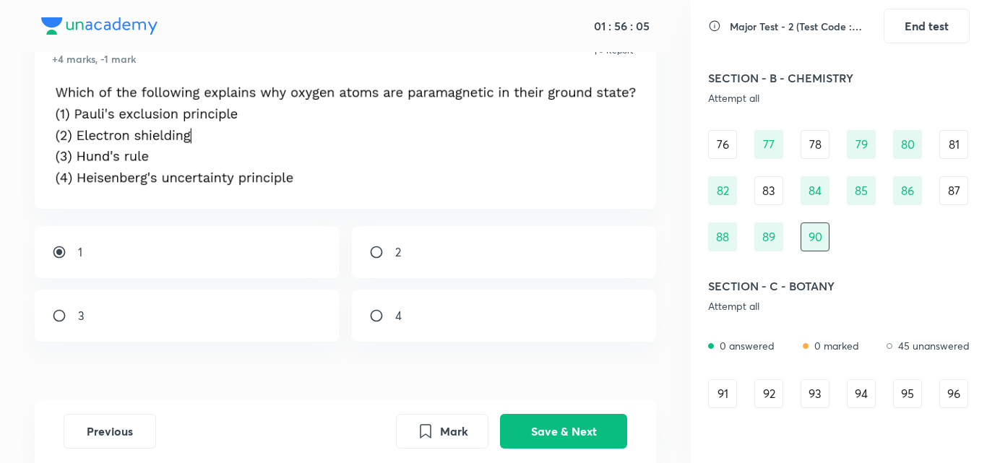
click at [82, 231] on div "1" at bounding box center [187, 252] width 305 height 52
radio input "false"
click at [190, 317] on div "3" at bounding box center [187, 316] width 305 height 52
radio input "true"
click at [580, 427] on button "Save & Next" at bounding box center [563, 430] width 127 height 35
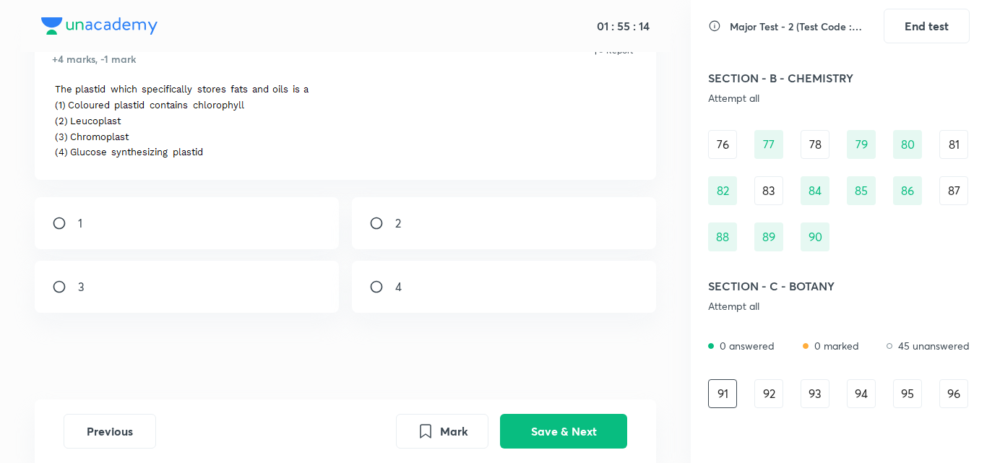
click at [219, 121] on img at bounding box center [180, 121] width 257 height 74
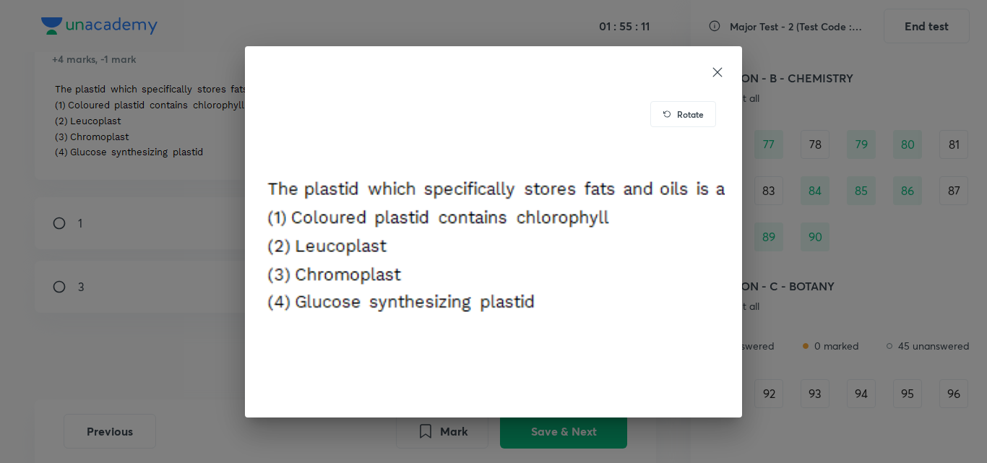
click at [714, 62] on div "Rotate" at bounding box center [493, 232] width 497 height 372
click at [721, 72] on icon at bounding box center [718, 72] width 14 height 14
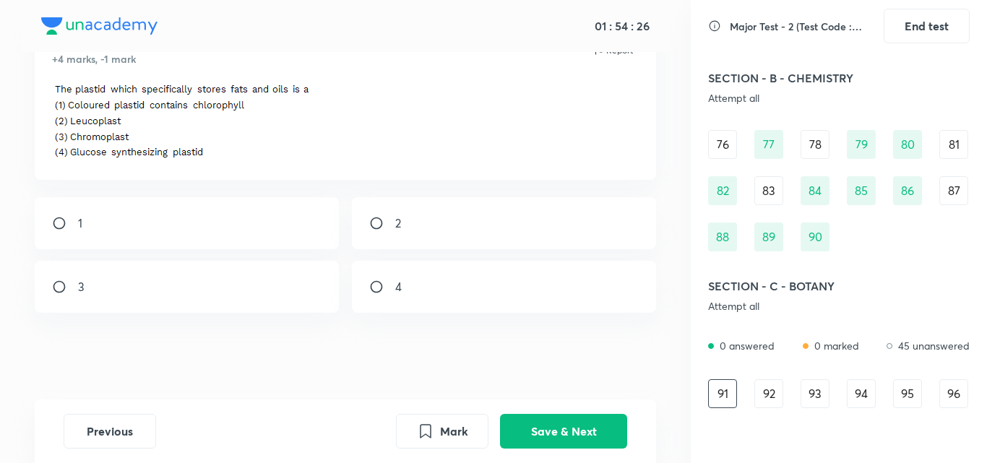
click at [377, 226] on input "radio" at bounding box center [382, 223] width 26 height 14
radio input "true"
click at [587, 429] on button "Save & Next" at bounding box center [563, 430] width 127 height 35
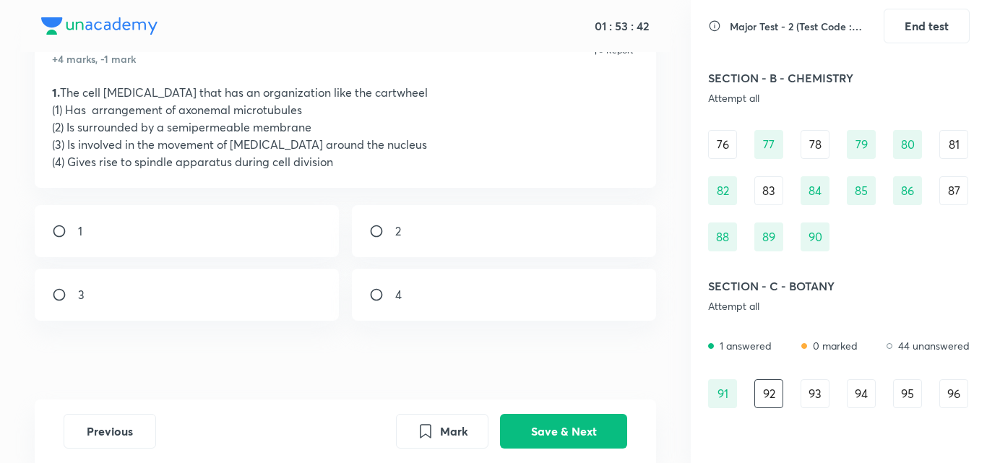
click at [395, 254] on div "2" at bounding box center [504, 231] width 305 height 52
radio input "true"
click at [555, 433] on button "Save & Next" at bounding box center [563, 430] width 127 height 35
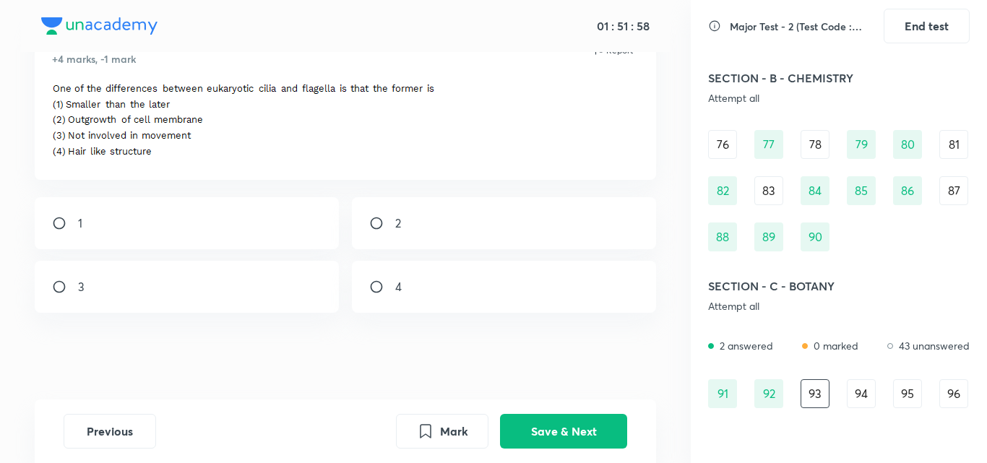
click at [379, 219] on input "radio" at bounding box center [382, 223] width 26 height 14
radio input "true"
click at [563, 442] on button "Save & Next" at bounding box center [563, 430] width 127 height 35
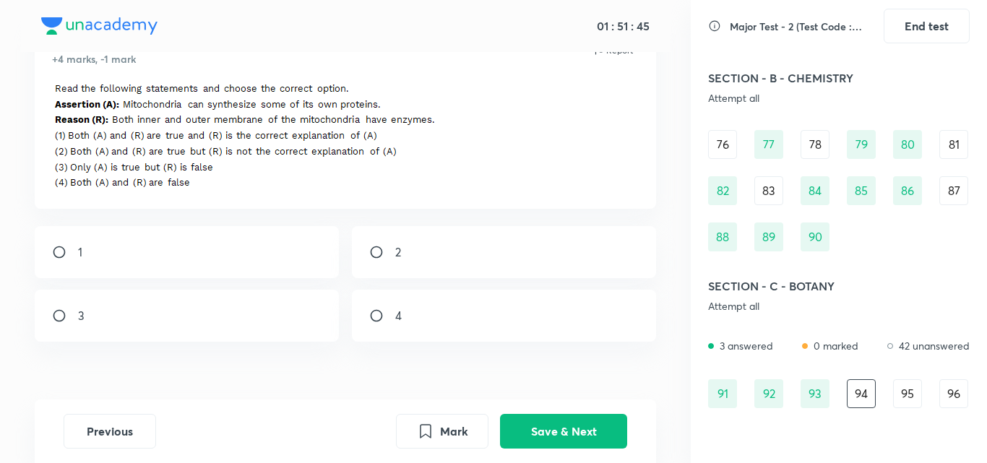
click at [309, 112] on img at bounding box center [245, 135] width 387 height 103
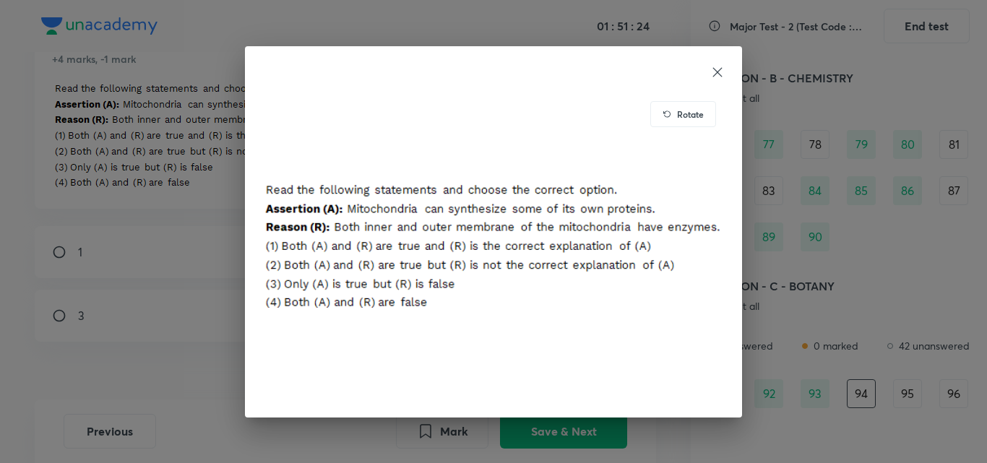
click at [721, 66] on icon at bounding box center [718, 72] width 14 height 14
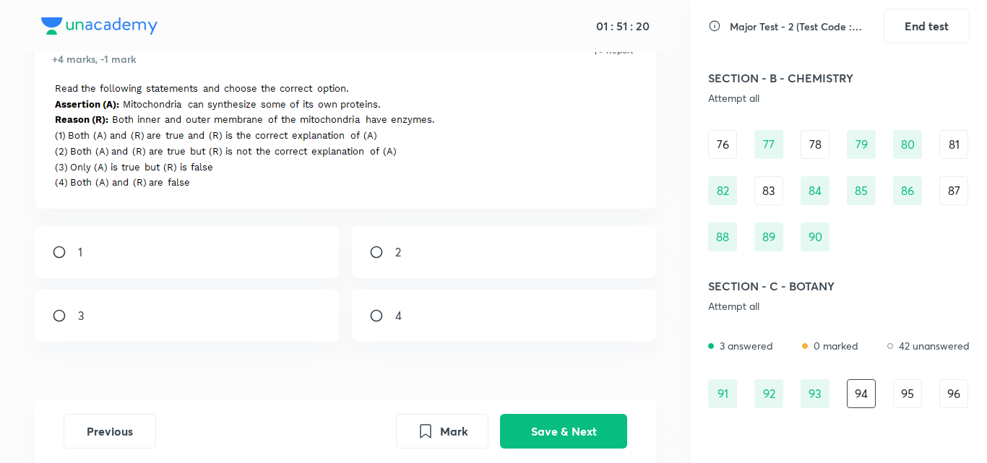
click at [374, 261] on div "2" at bounding box center [504, 252] width 305 height 52
radio input "true"
click at [563, 447] on div "Mark Save & Next" at bounding box center [511, 431] width 231 height 35
click at [558, 427] on button "Save & Next" at bounding box center [563, 430] width 127 height 35
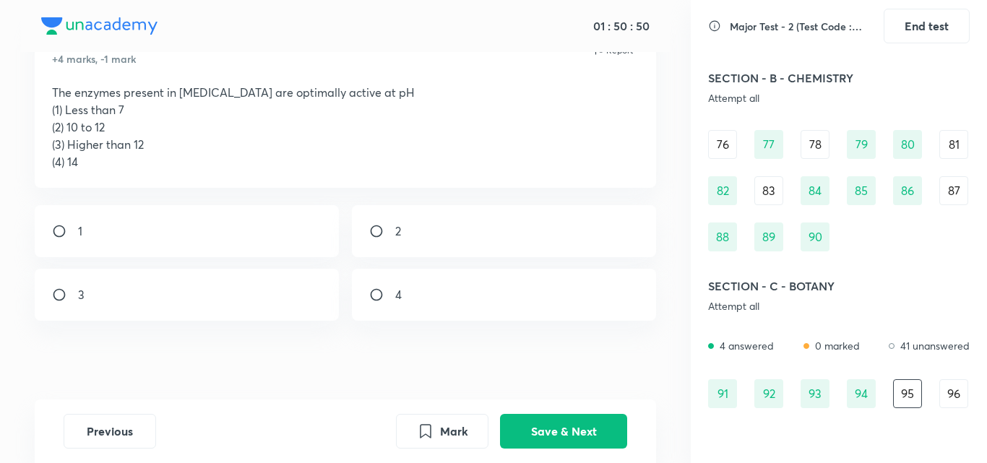
click at [80, 218] on div "1" at bounding box center [187, 231] width 305 height 52
radio input "true"
click at [617, 426] on button "Save & Next" at bounding box center [563, 430] width 127 height 35
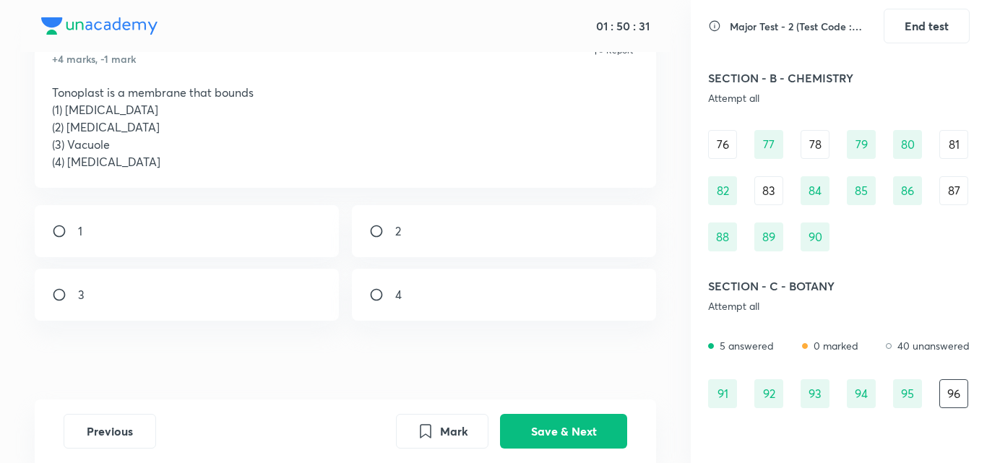
click at [88, 294] on div "3" at bounding box center [187, 295] width 305 height 52
radio input "true"
click at [560, 417] on button "Save & Next" at bounding box center [563, 430] width 127 height 35
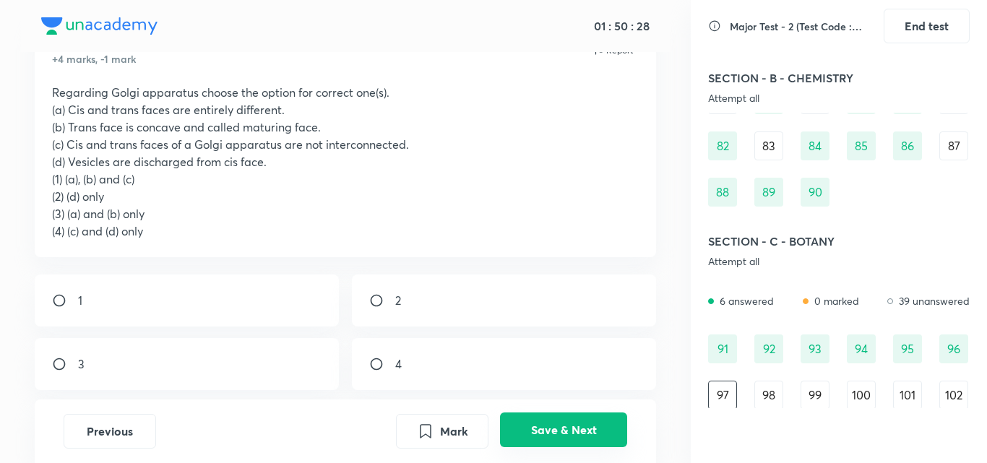
scroll to position [800, 0]
click at [56, 375] on div "3" at bounding box center [187, 364] width 305 height 52
radio input "true"
click at [564, 443] on button "Save & Next" at bounding box center [563, 430] width 127 height 35
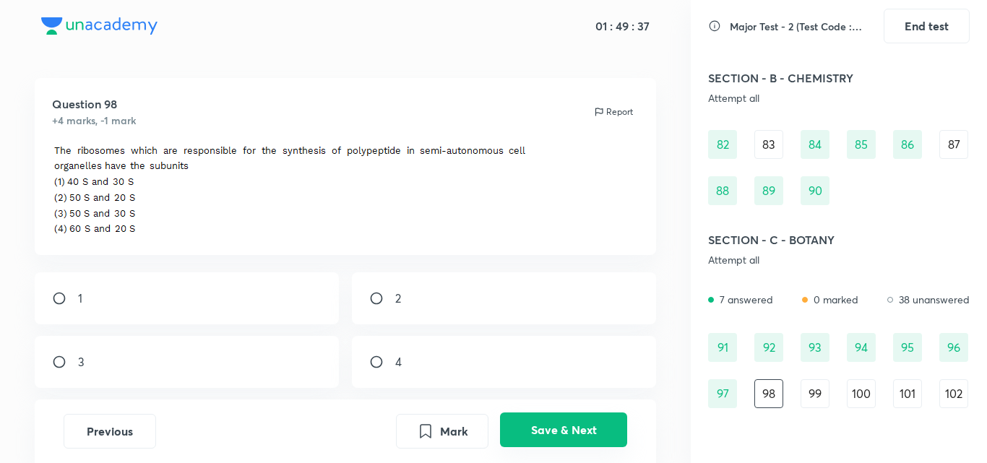
scroll to position [70, 0]
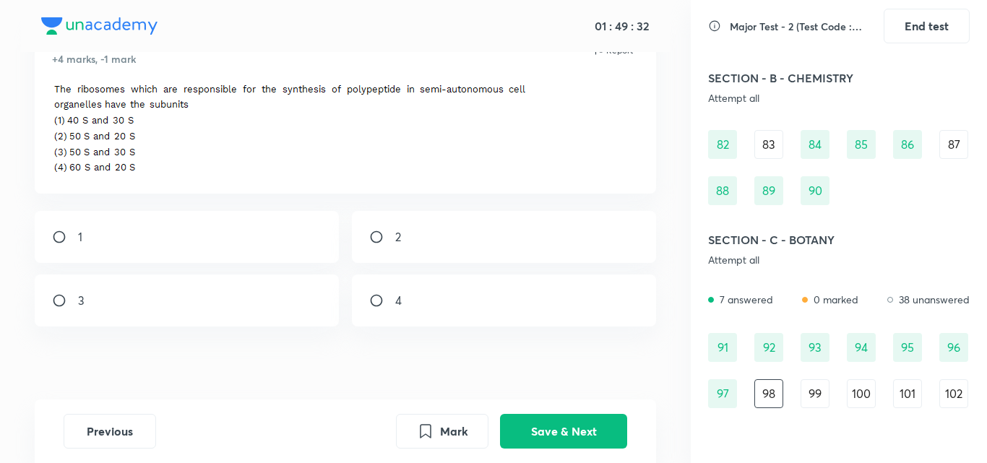
click at [430, 304] on div "4" at bounding box center [504, 301] width 305 height 52
radio input "true"
click at [527, 419] on button "Save & Next" at bounding box center [563, 430] width 127 height 35
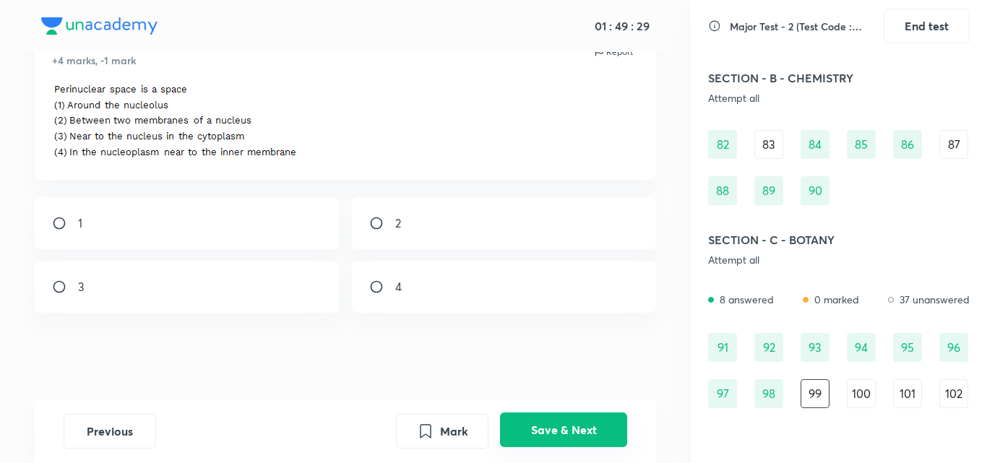
scroll to position [69, 0]
click at [527, 419] on button "Save & Next" at bounding box center [563, 430] width 127 height 35
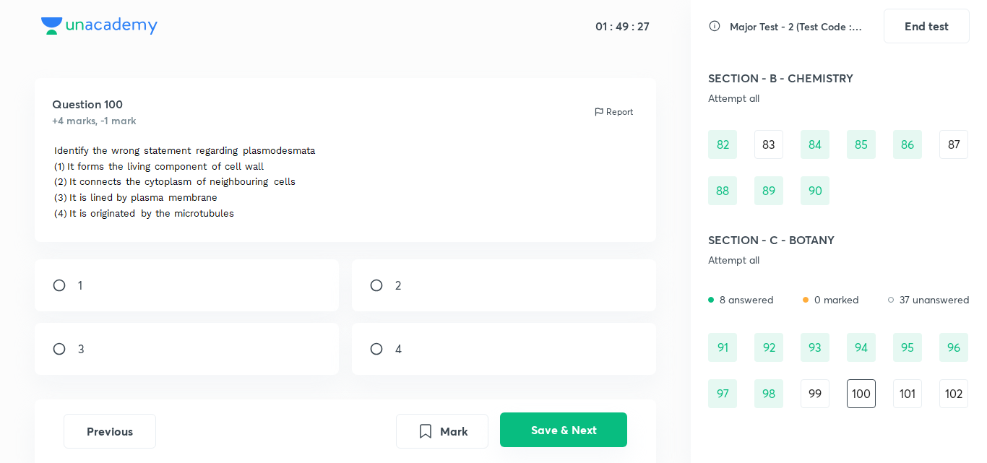
scroll to position [70, 0]
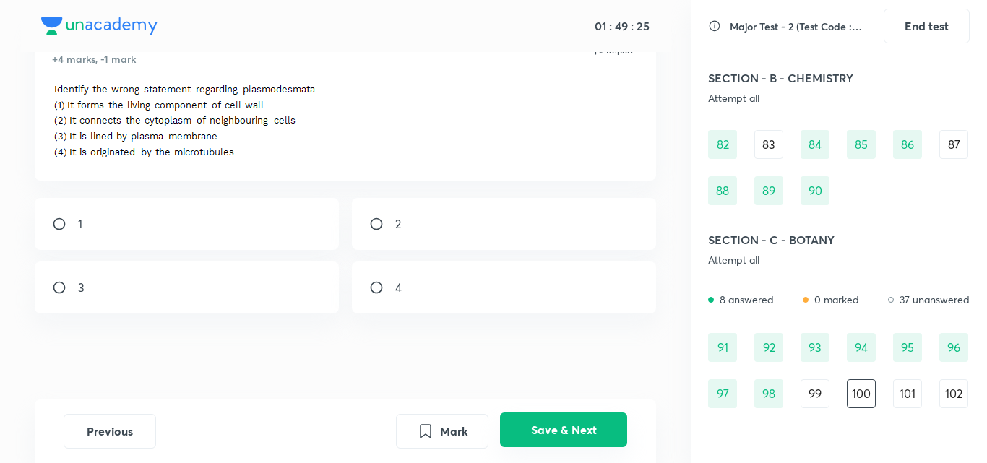
click at [527, 419] on button "Save & Next" at bounding box center [563, 430] width 127 height 35
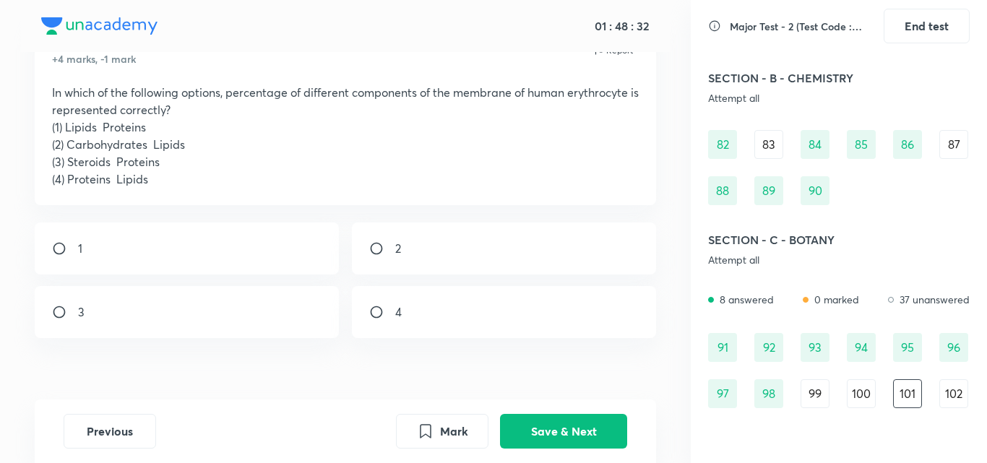
click at [397, 322] on div "4" at bounding box center [504, 312] width 305 height 52
radio input "true"
click at [557, 440] on button "Save & Next" at bounding box center [563, 430] width 127 height 35
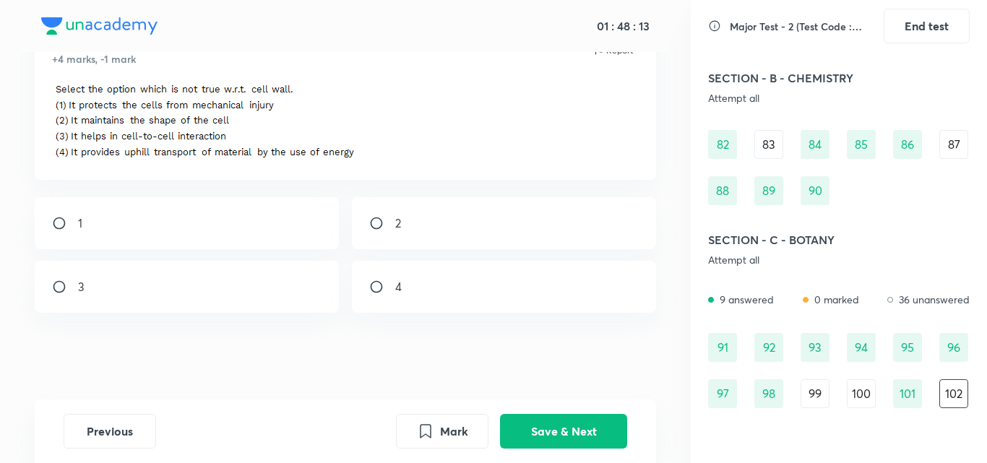
click at [371, 287] on input "radio" at bounding box center [382, 287] width 26 height 14
radio input "true"
click at [528, 442] on button "Save & Next" at bounding box center [563, 430] width 127 height 35
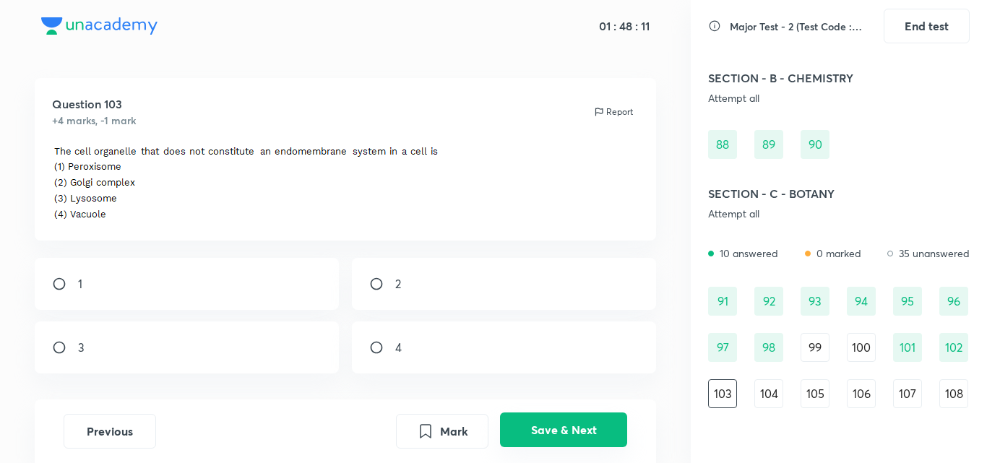
scroll to position [69, 0]
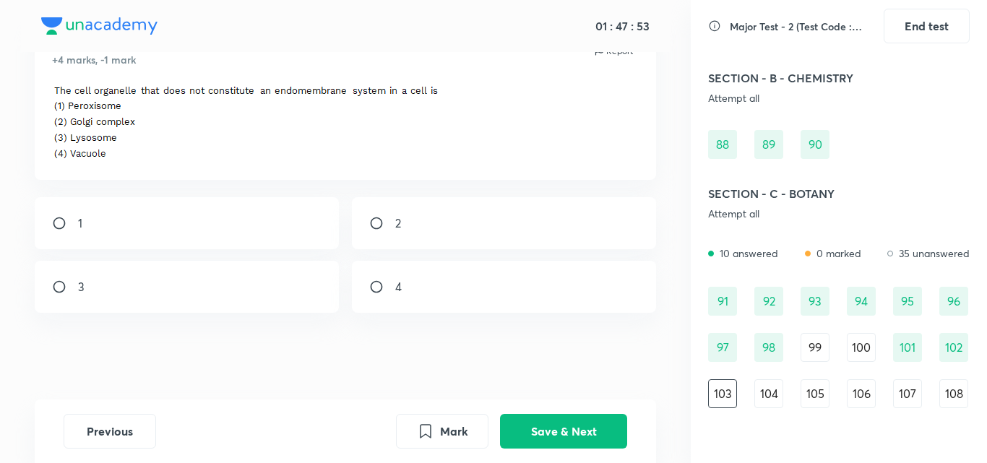
click at [179, 232] on div "1" at bounding box center [187, 223] width 305 height 52
radio input "true"
click at [583, 435] on button "Save & Next" at bounding box center [563, 430] width 127 height 35
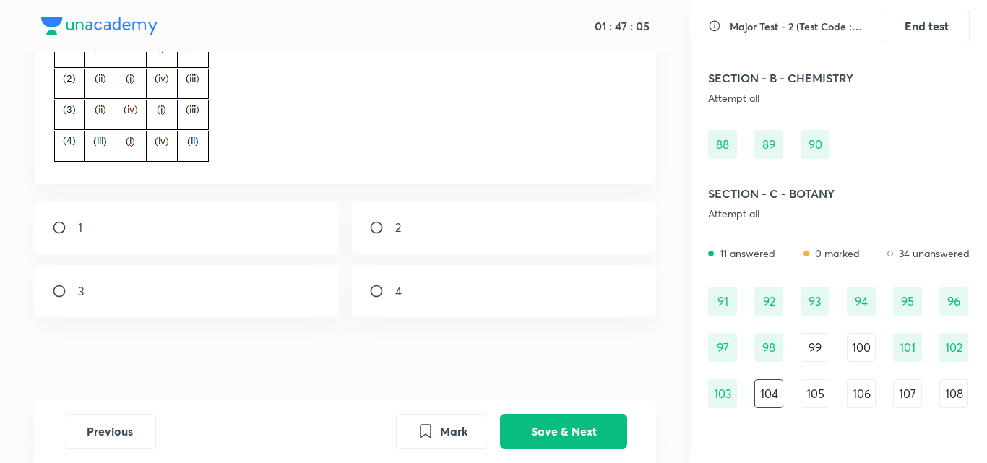
scroll to position [334, 0]
click at [62, 277] on div "3" at bounding box center [187, 287] width 305 height 52
radio input "true"
click at [586, 427] on button "Save & Next" at bounding box center [563, 430] width 127 height 35
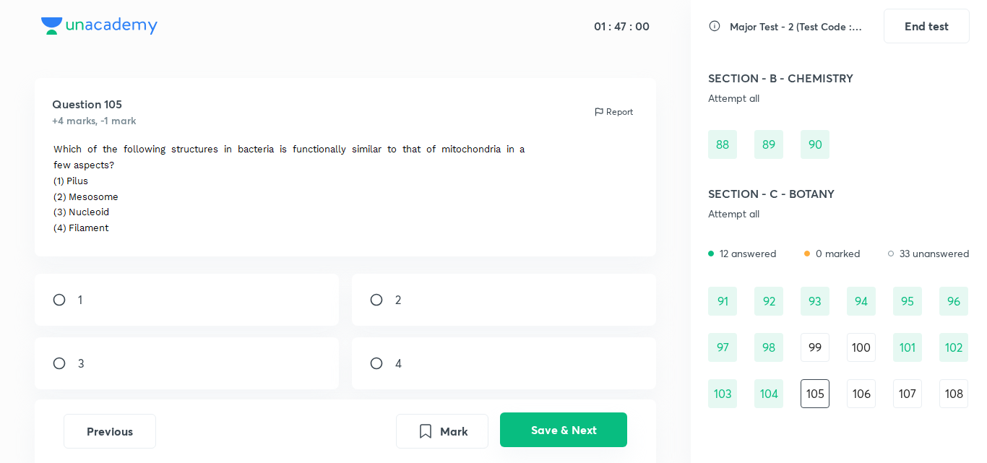
scroll to position [85, 0]
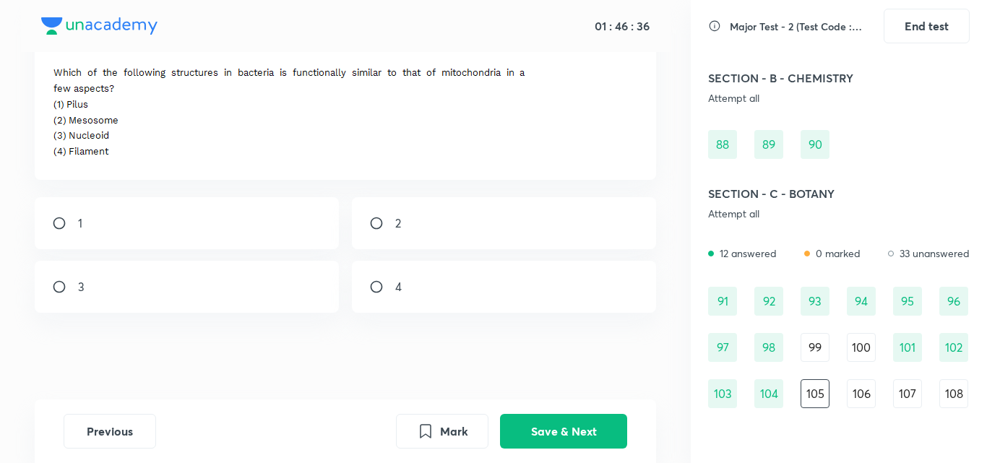
click at [385, 220] on input "radio" at bounding box center [382, 223] width 26 height 14
radio input "true"
click at [546, 440] on button "Save & Next" at bounding box center [563, 430] width 127 height 35
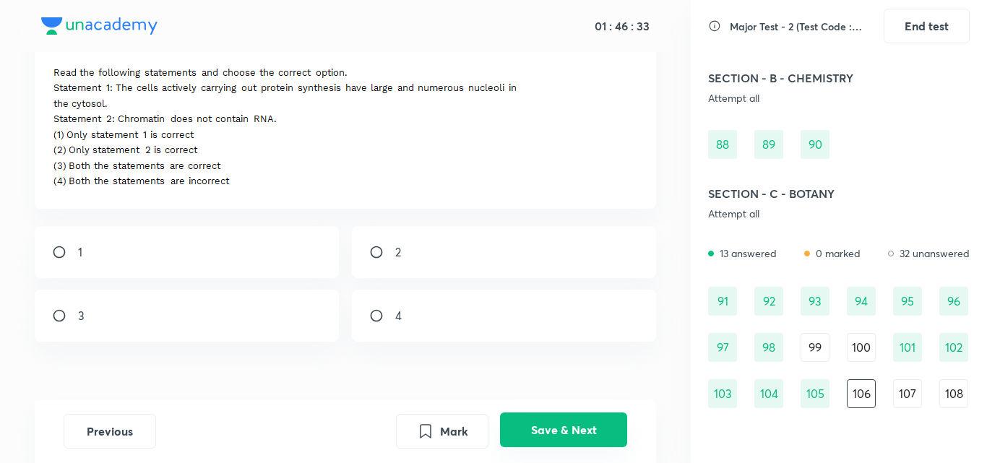
click at [547, 440] on button "Save & Next" at bounding box center [563, 430] width 127 height 35
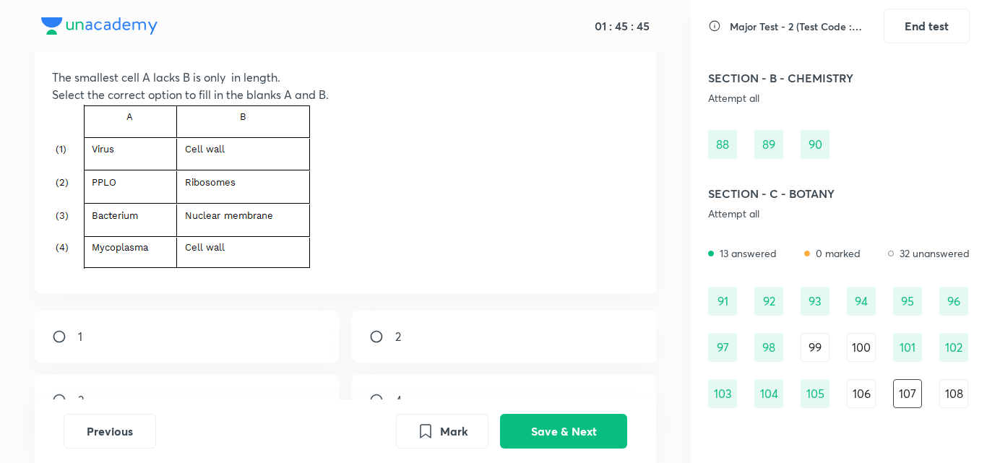
click at [378, 398] on input "radio" at bounding box center [382, 400] width 26 height 14
radio input "true"
click at [572, 451] on div "Previous Mark Save & Next" at bounding box center [346, 432] width 622 height 64
click at [570, 445] on button "Save & Next" at bounding box center [563, 430] width 127 height 35
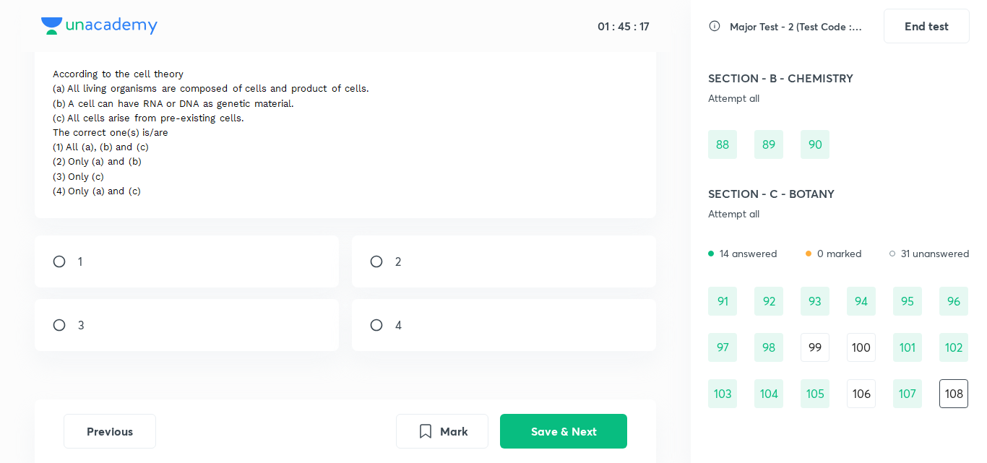
click at [66, 191] on img at bounding box center [210, 133] width 317 height 128
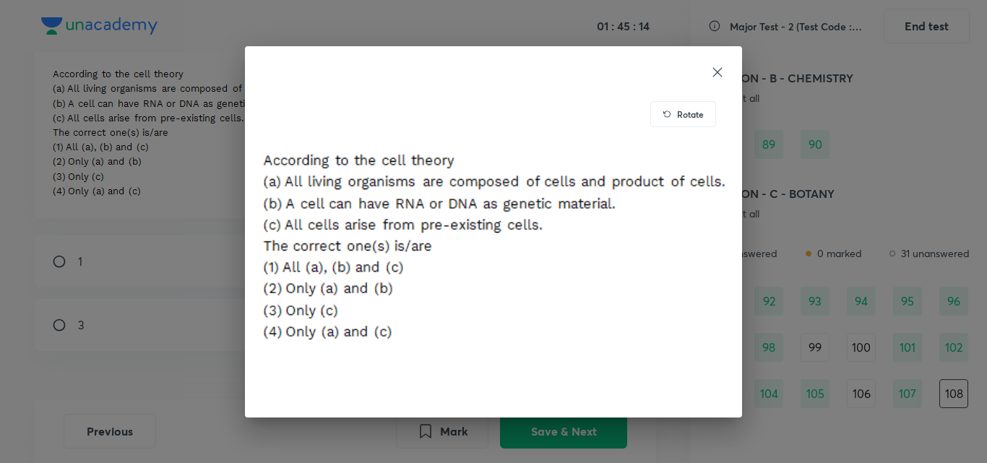
click at [717, 75] on icon at bounding box center [718, 72] width 14 height 14
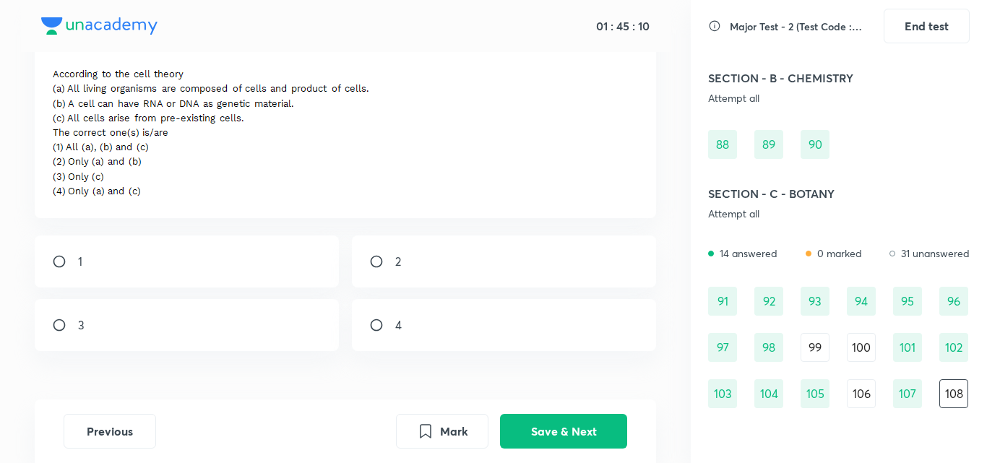
click at [386, 324] on input "radio" at bounding box center [382, 325] width 26 height 14
radio input "true"
click at [577, 424] on button "Save & Next" at bounding box center [563, 430] width 127 height 35
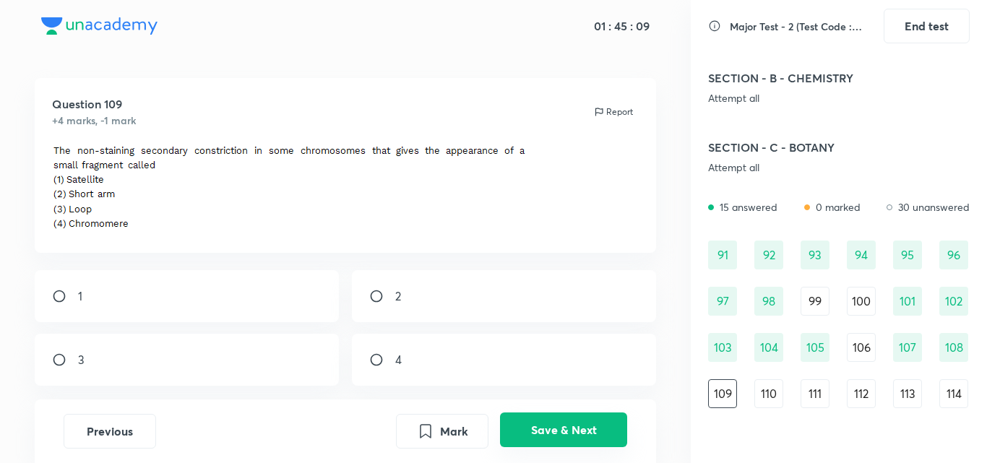
scroll to position [82, 0]
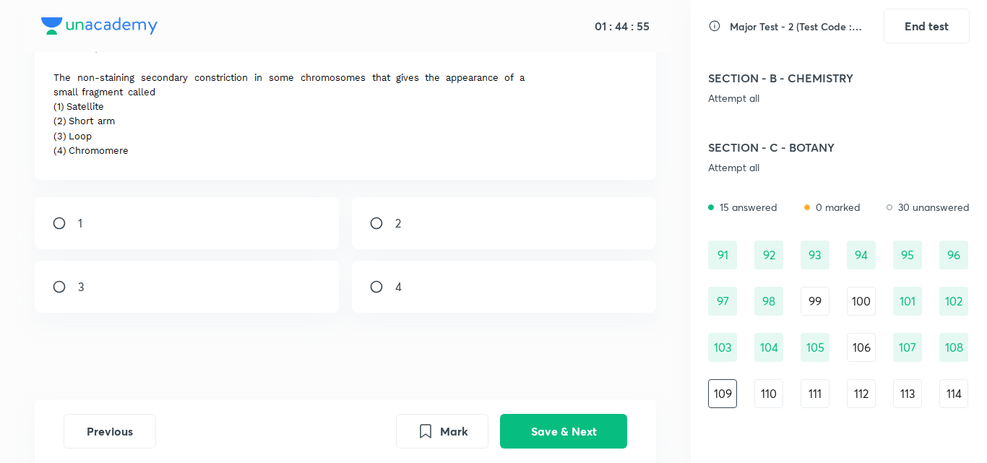
click at [62, 230] on input "radio" at bounding box center [65, 223] width 26 height 14
radio input "true"
click at [558, 418] on button "Save & Next" at bounding box center [563, 430] width 127 height 35
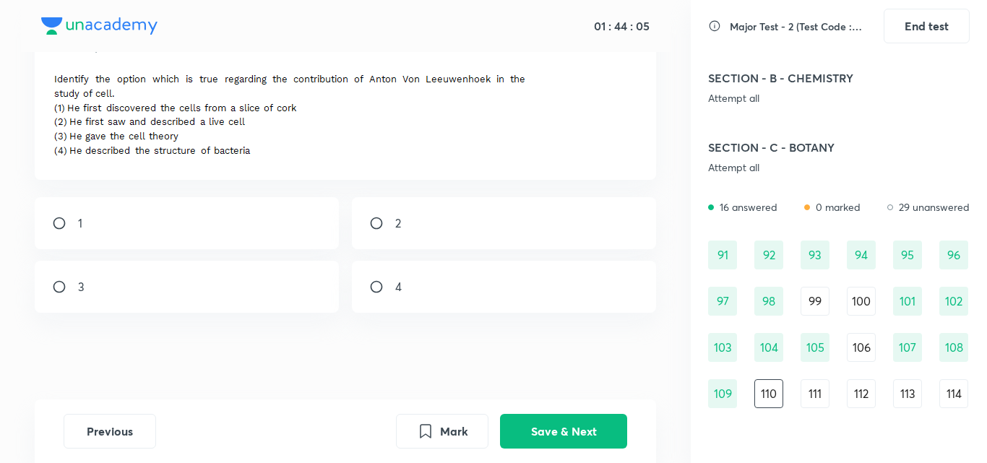
click at [372, 217] on input "radio" at bounding box center [382, 223] width 26 height 14
radio input "true"
click at [531, 431] on button "Save & Next" at bounding box center [563, 430] width 127 height 35
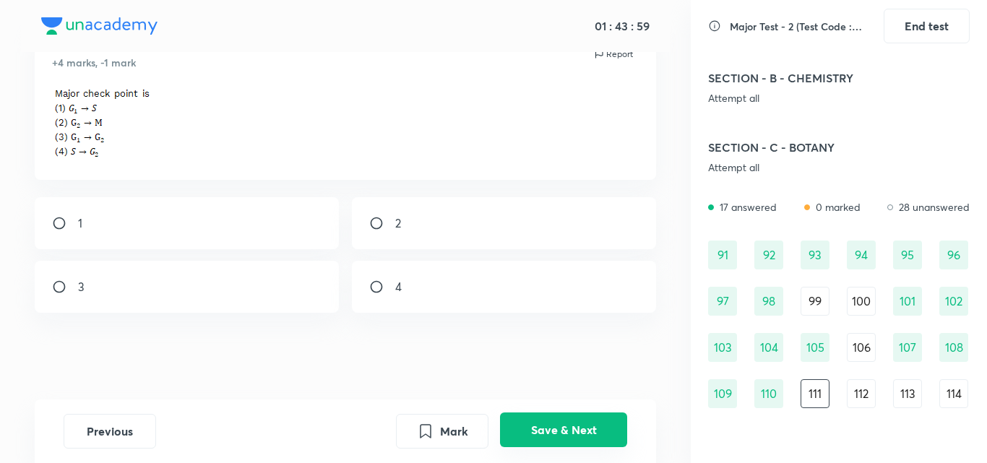
scroll to position [67, 0]
click at [600, 433] on button "Save & Next" at bounding box center [563, 430] width 127 height 35
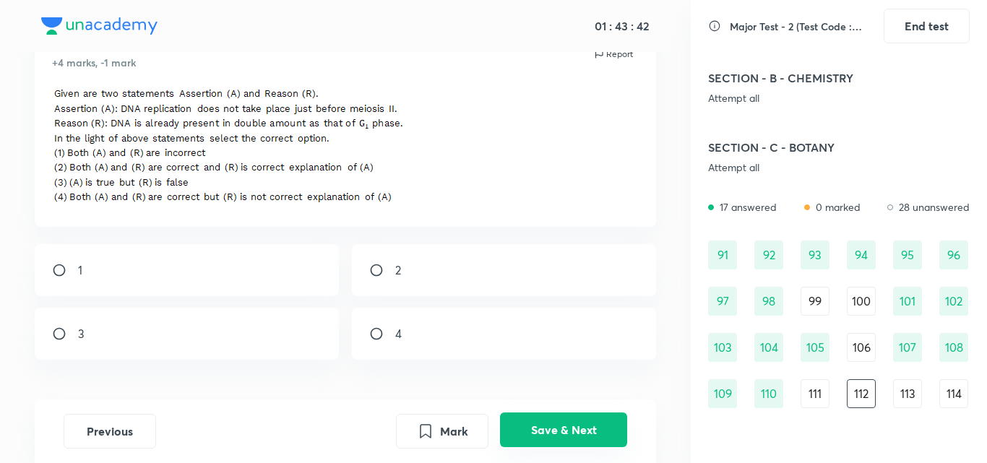
scroll to position [82, 0]
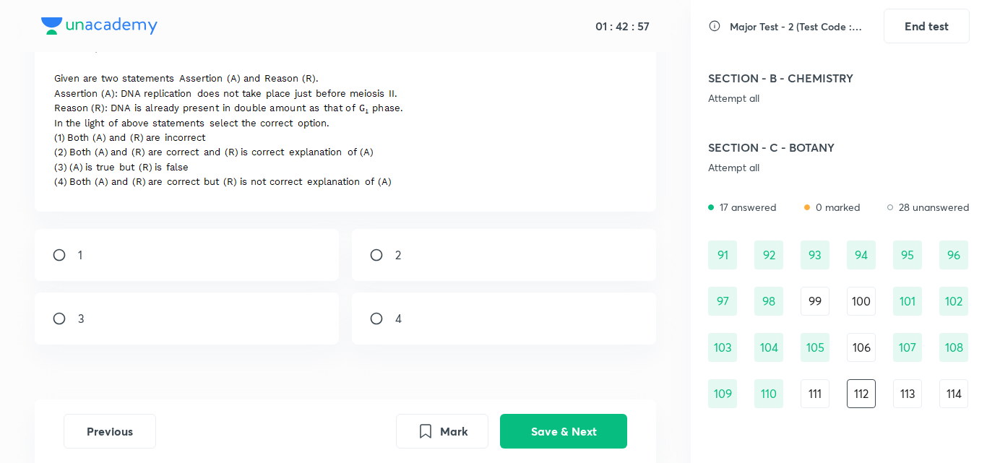
click at [377, 247] on div "2" at bounding box center [504, 255] width 305 height 52
radio input "true"
click at [547, 425] on button "Save & Next" at bounding box center [563, 430] width 127 height 35
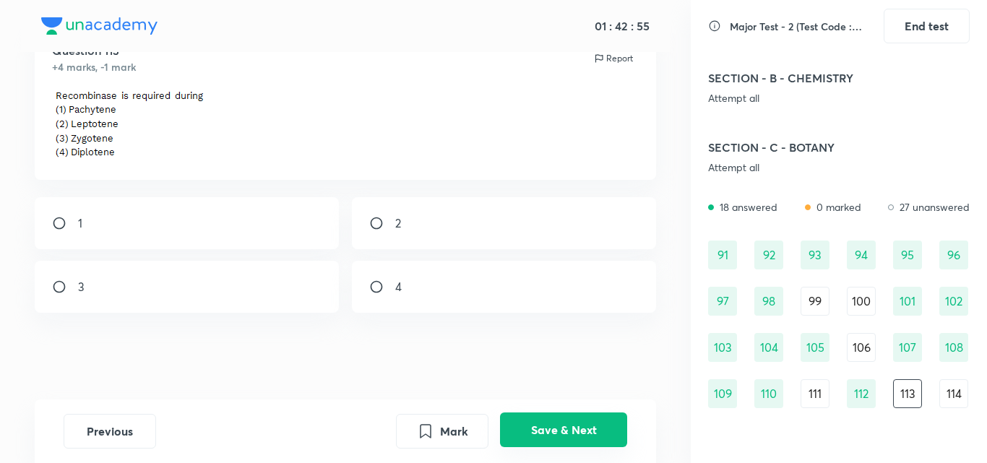
scroll to position [62, 0]
click at [62, 225] on input "radio" at bounding box center [65, 223] width 26 height 14
radio input "true"
click at [554, 430] on button "Save & Next" at bounding box center [563, 430] width 127 height 35
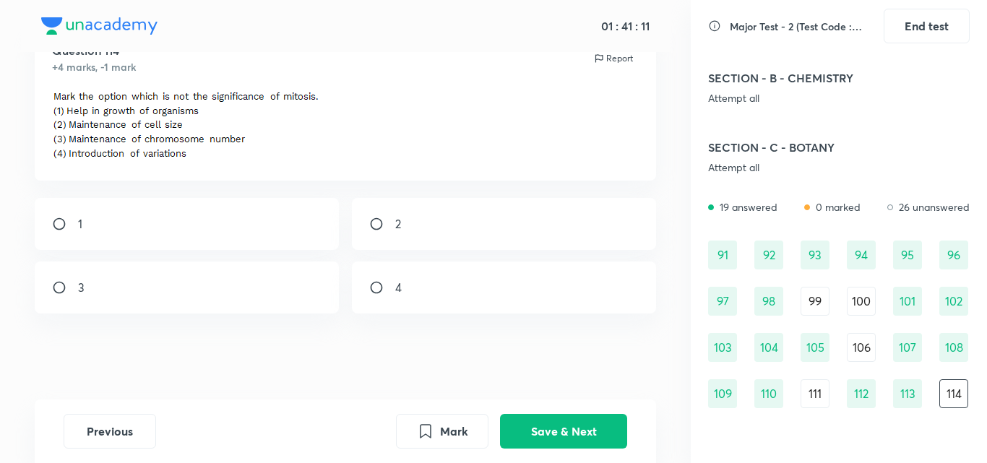
click at [327, 164] on div "Question 114 +4 marks, -1 mark Report" at bounding box center [346, 103] width 622 height 156
click at [373, 295] on div "4" at bounding box center [504, 288] width 305 height 52
radio input "true"
click at [627, 436] on button "Save & Next" at bounding box center [563, 430] width 127 height 35
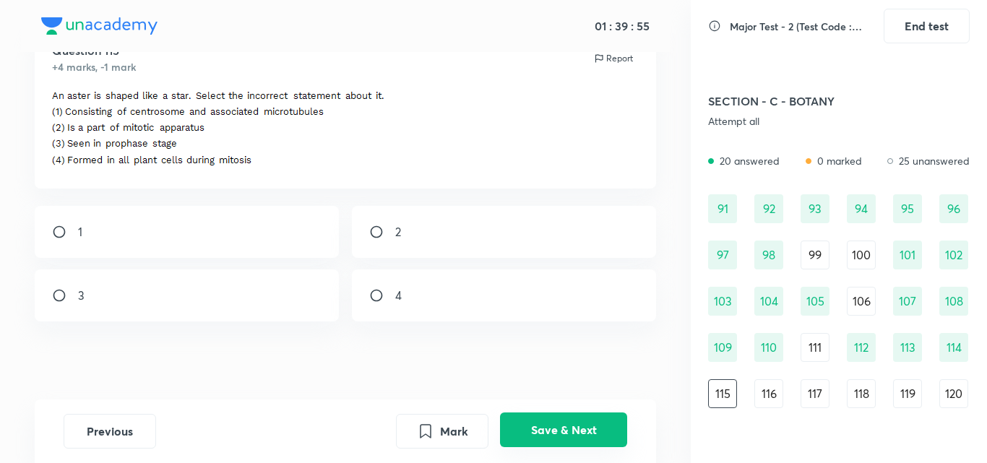
click at [627, 436] on button "Save & Next" at bounding box center [563, 430] width 127 height 35
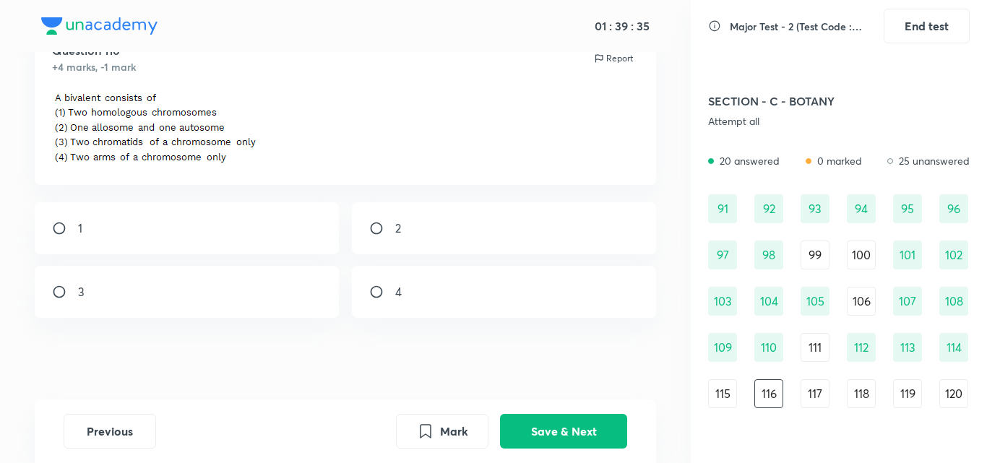
click at [87, 232] on div "1" at bounding box center [187, 228] width 305 height 52
radio input "true"
click at [582, 434] on button "Save & Next" at bounding box center [563, 430] width 127 height 35
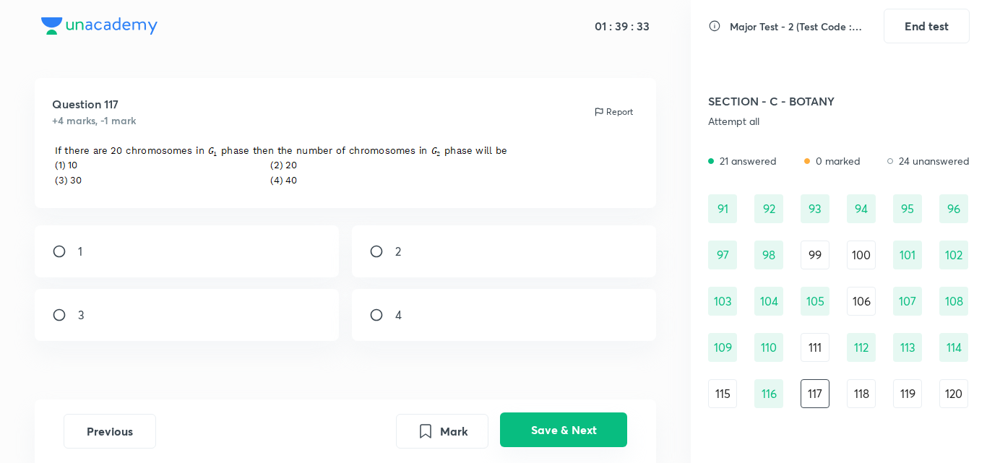
scroll to position [37, 0]
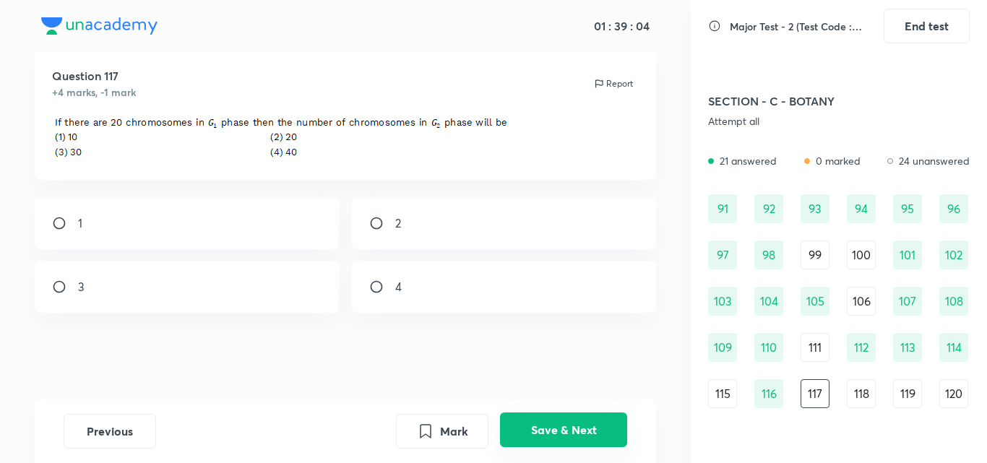
click at [595, 429] on button "Save & Next" at bounding box center [563, 430] width 127 height 35
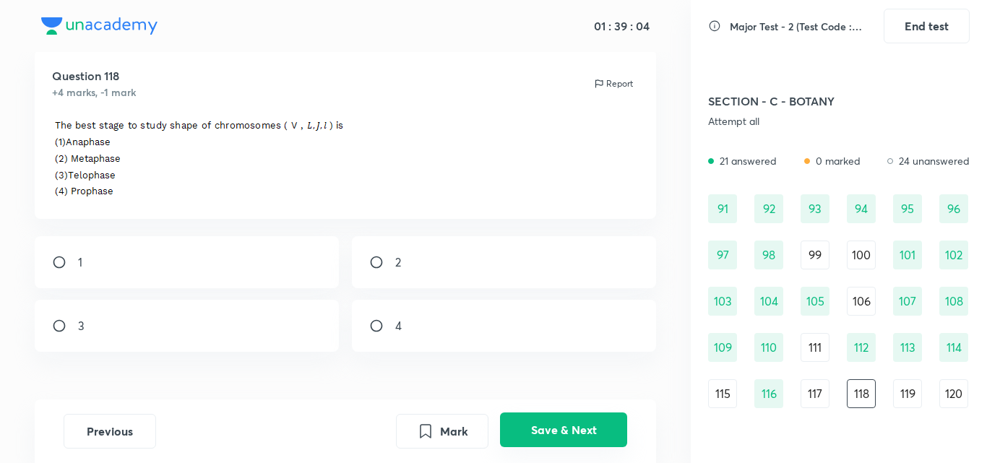
scroll to position [62, 0]
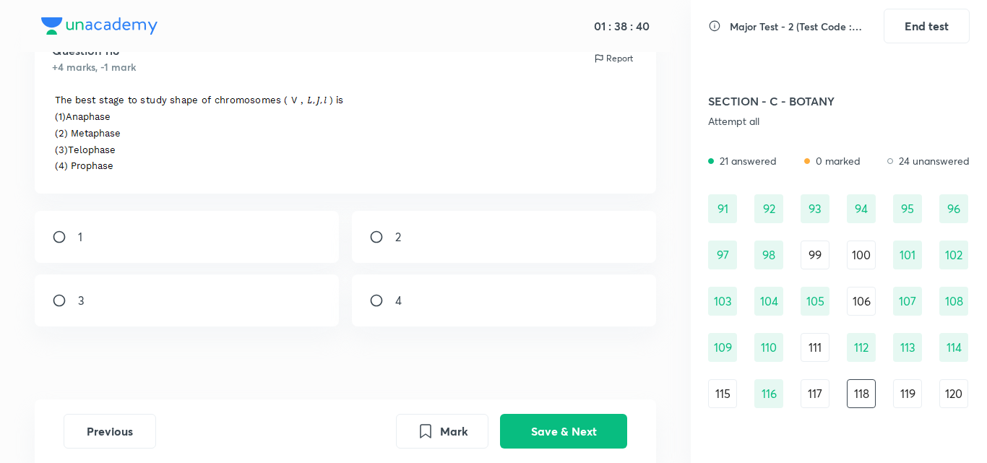
click at [364, 248] on div "2" at bounding box center [504, 237] width 305 height 52
radio input "true"
click at [525, 453] on div "Previous Mark Save & Next" at bounding box center [346, 432] width 622 height 64
click at [524, 445] on button "Save & Next" at bounding box center [563, 430] width 127 height 35
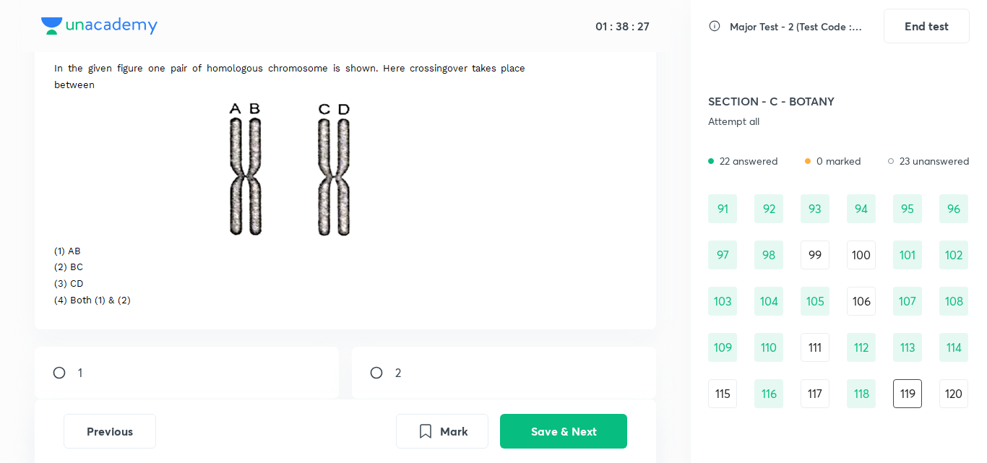
scroll to position [91, 0]
click at [374, 370] on input "radio" at bounding box center [382, 371] width 26 height 14
radio input "true"
click at [541, 441] on button "Save & Next" at bounding box center [563, 430] width 127 height 35
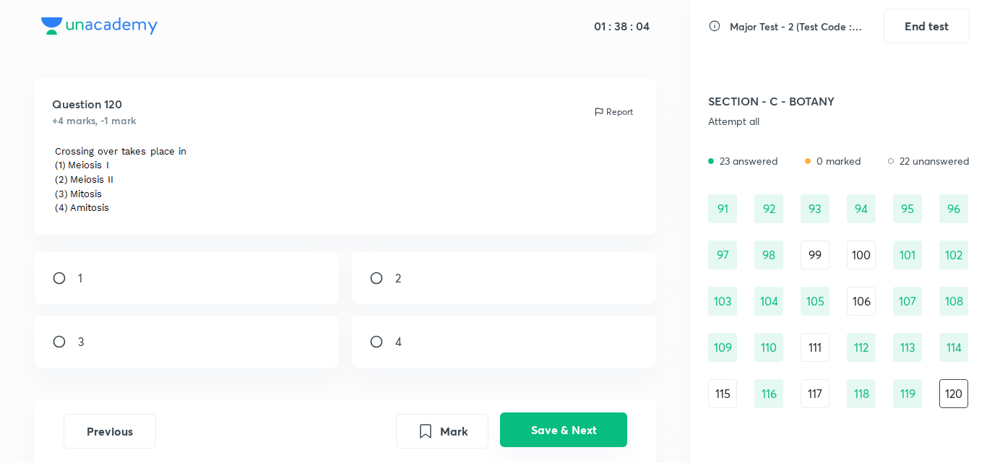
scroll to position [64, 0]
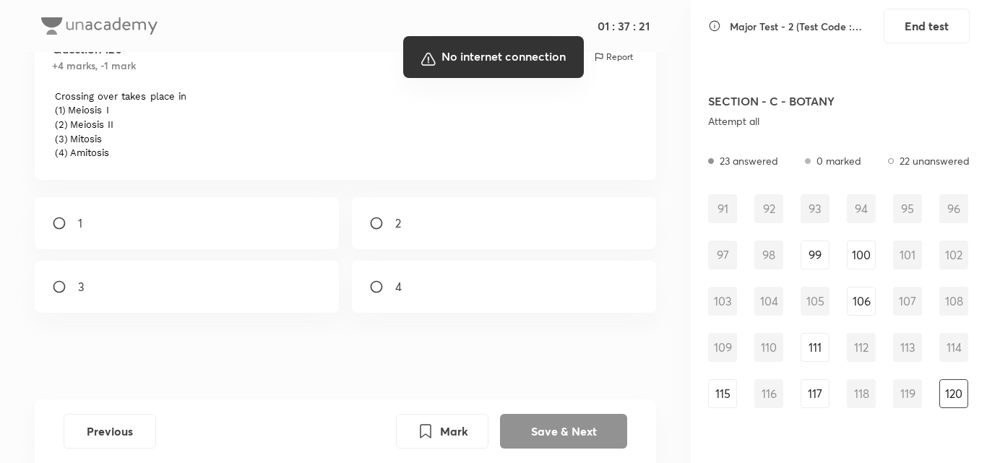
click at [701, 151] on div at bounding box center [493, 231] width 987 height 463
click at [674, 103] on div at bounding box center [493, 231] width 987 height 463
click at [668, 184] on div at bounding box center [493, 231] width 987 height 463
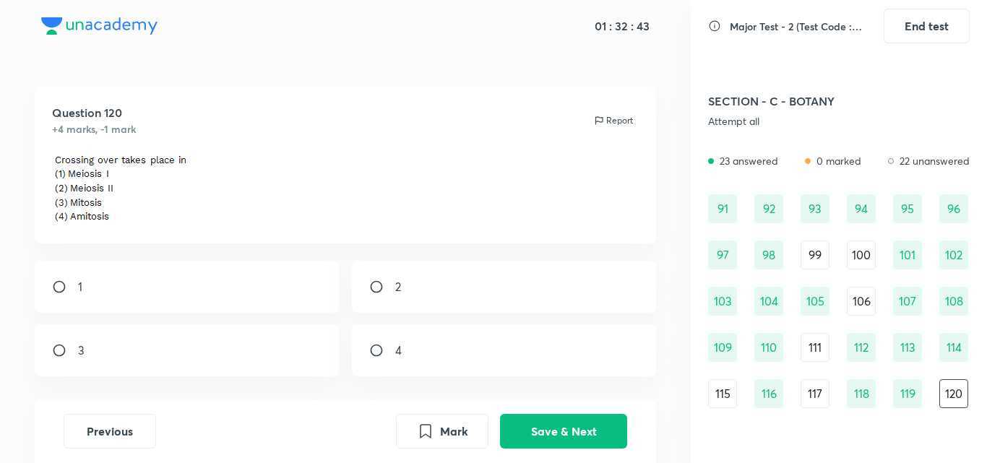
drag, startPoint x: 35, startPoint y: 74, endPoint x: 76, endPoint y: 159, distance: 93.8
click at [76, 159] on div "01 : 32 : 43 Question 120 +4 marks, -1 mark Report 1 2 3 4 Previous Mark Save &…" at bounding box center [345, 231] width 691 height 463
click at [66, 292] on input "radio" at bounding box center [65, 287] width 26 height 14
radio input "true"
click at [517, 431] on button "Save & Next" at bounding box center [563, 430] width 127 height 35
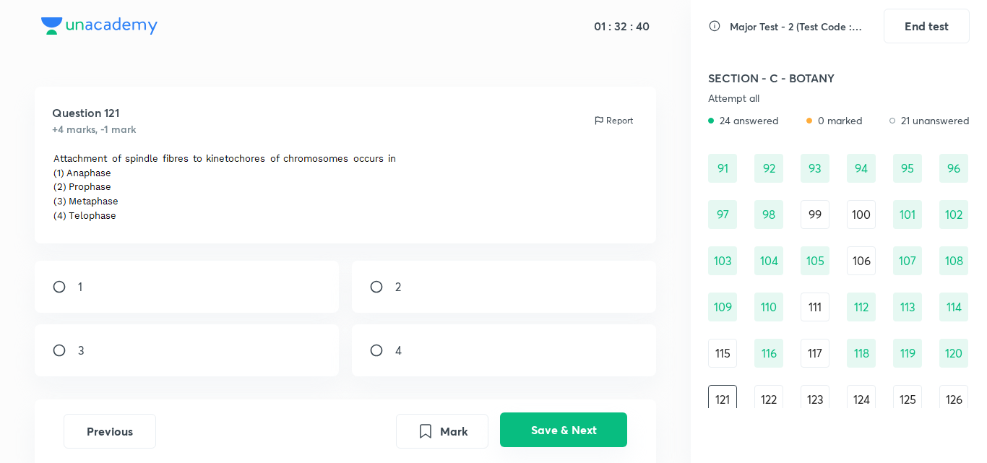
scroll to position [985, 0]
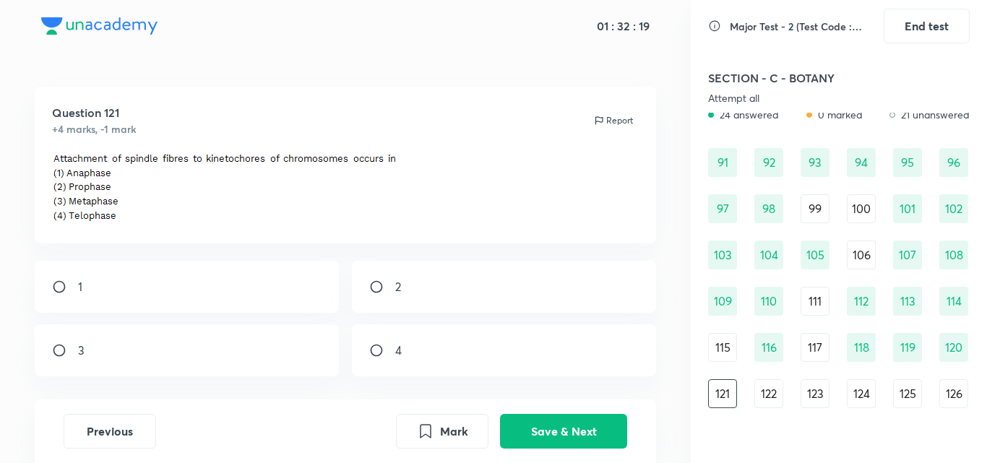
click at [63, 356] on input "radio" at bounding box center [65, 350] width 26 height 14
radio input "true"
click at [610, 437] on button "Save & Next" at bounding box center [563, 430] width 127 height 35
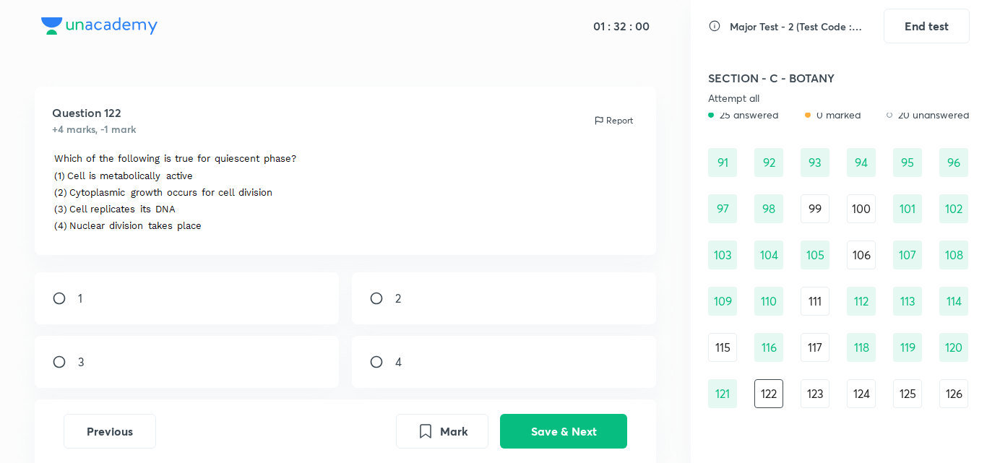
click at [59, 290] on div "1" at bounding box center [187, 299] width 305 height 52
radio input "true"
click at [548, 450] on div "Previous Mark Save & Next" at bounding box center [346, 432] width 622 height 64
click at [547, 434] on button "Save & Next" at bounding box center [563, 430] width 127 height 35
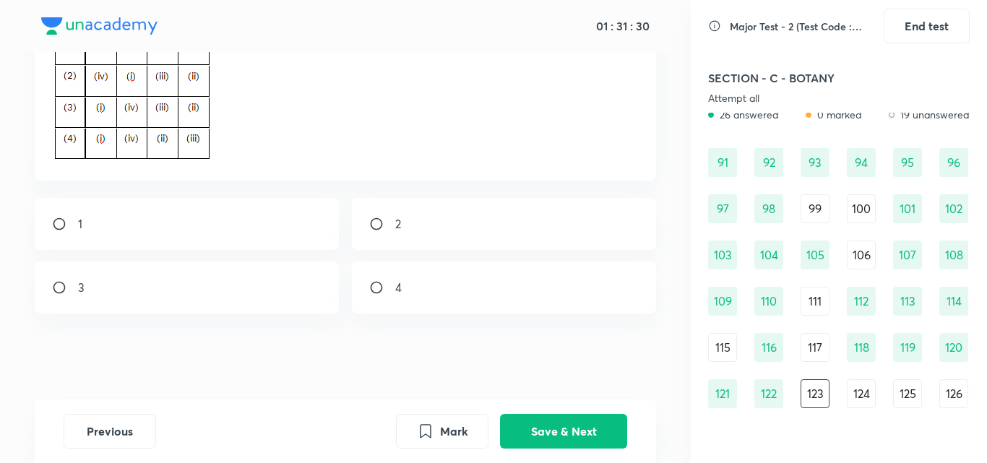
scroll to position [334, 0]
click at [56, 227] on input "radio" at bounding box center [65, 223] width 26 height 14
radio input "true"
click at [369, 280] on input "radio" at bounding box center [382, 287] width 26 height 14
radio input "true"
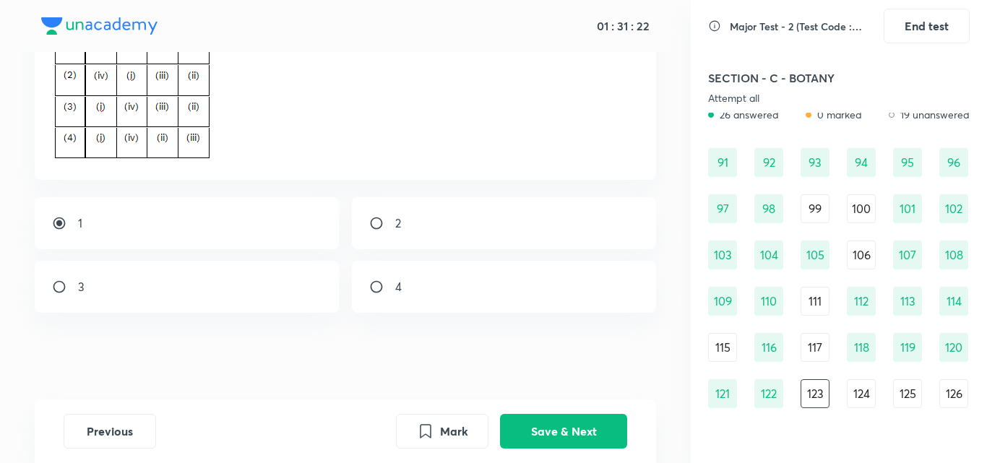
radio input "false"
click at [52, 280] on input "radio" at bounding box center [65, 287] width 26 height 14
radio input "true"
radio input "false"
click at [369, 216] on input "radio" at bounding box center [382, 223] width 26 height 14
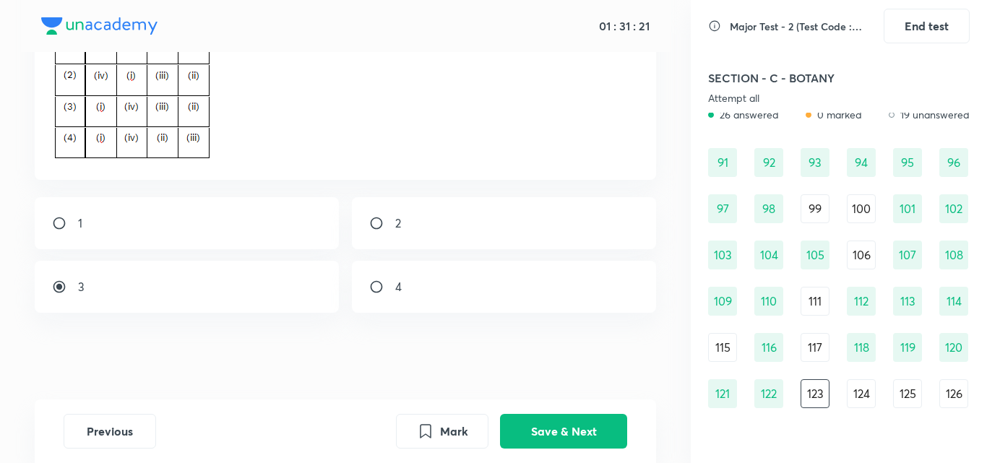
radio input "true"
click at [62, 285] on input "radio" at bounding box center [65, 287] width 26 height 14
radio input "true"
radio input "false"
click at [53, 217] on input "radio" at bounding box center [65, 223] width 26 height 14
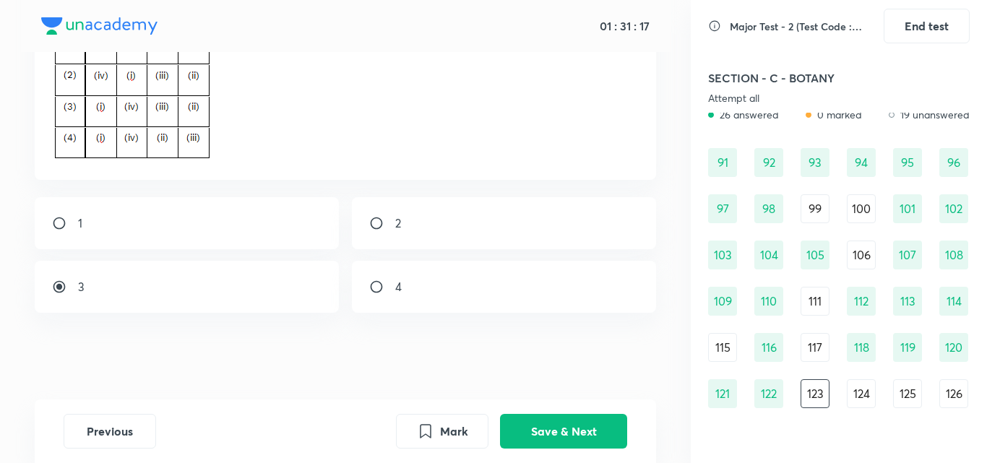
radio input "true"
radio input "false"
click at [369, 280] on input "radio" at bounding box center [382, 287] width 26 height 14
radio input "true"
radio input "false"
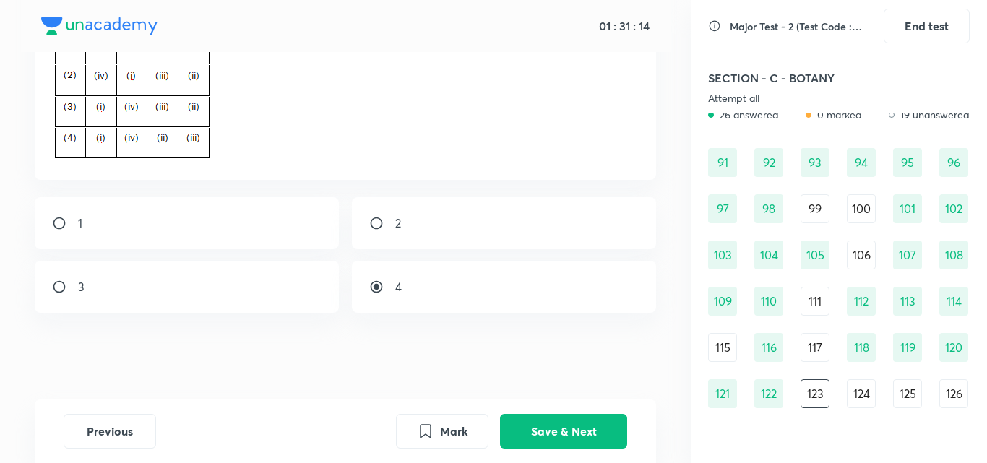
click at [52, 280] on input "radio" at bounding box center [65, 287] width 26 height 14
radio input "true"
click at [369, 216] on input "radio" at bounding box center [382, 223] width 26 height 14
radio input "true"
click at [52, 216] on input "radio" at bounding box center [65, 223] width 26 height 14
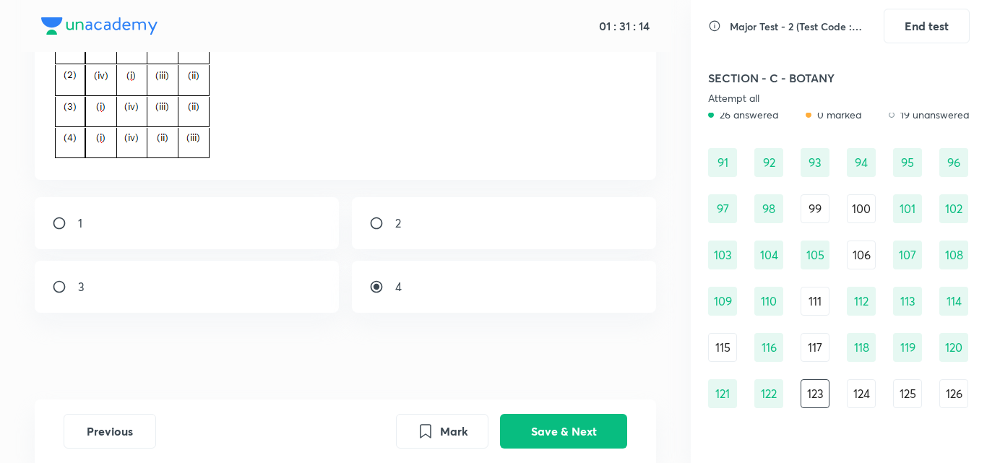
radio input "true"
click at [369, 280] on input "radio" at bounding box center [382, 287] width 26 height 14
radio input "true"
radio input "false"
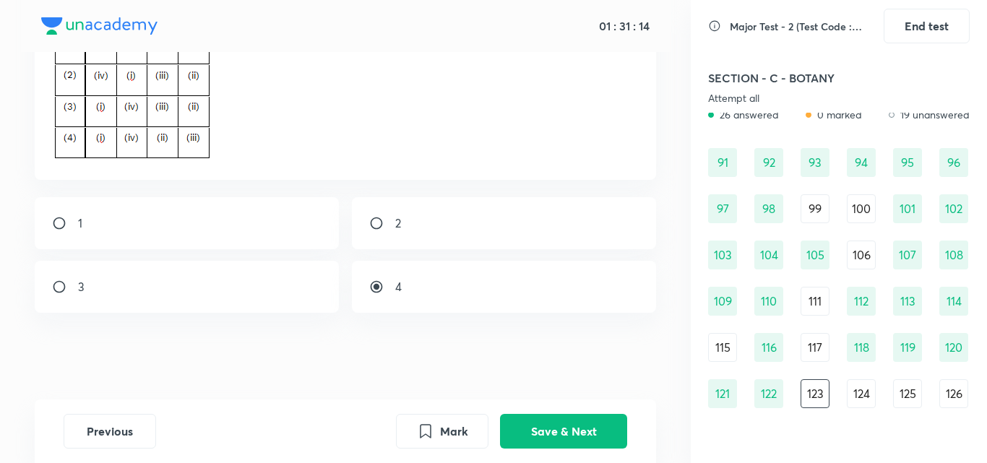
click at [52, 280] on input "radio" at bounding box center [65, 287] width 26 height 14
radio input "true"
radio input "false"
click at [369, 216] on input "radio" at bounding box center [382, 223] width 26 height 14
radio input "true"
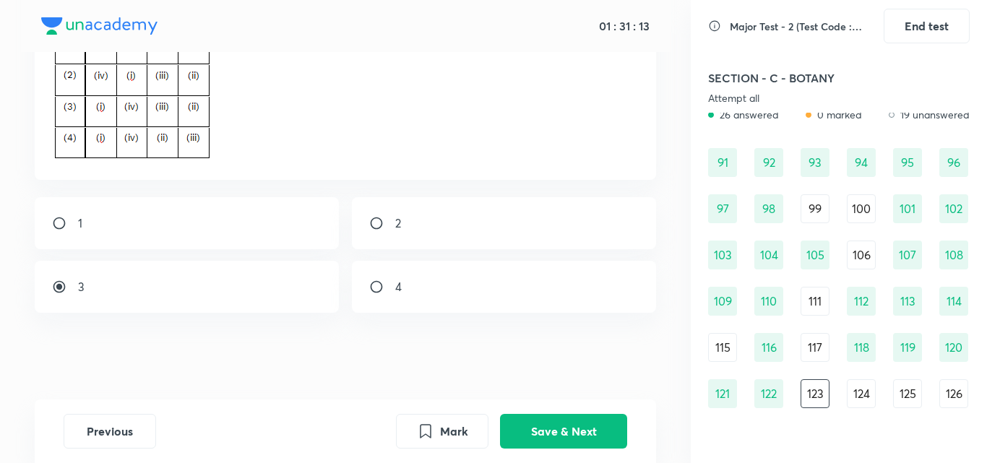
radio input "false"
click at [52, 216] on input "radio" at bounding box center [65, 223] width 26 height 14
radio input "true"
radio input "false"
click at [369, 280] on input "radio" at bounding box center [382, 287] width 26 height 14
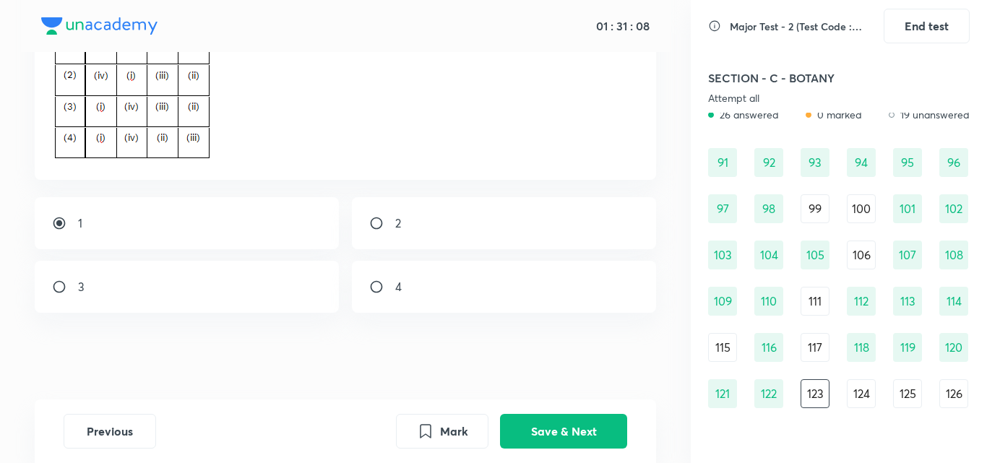
radio input "true"
radio input "false"
click at [52, 280] on input "radio" at bounding box center [65, 287] width 26 height 14
radio input "true"
radio input "false"
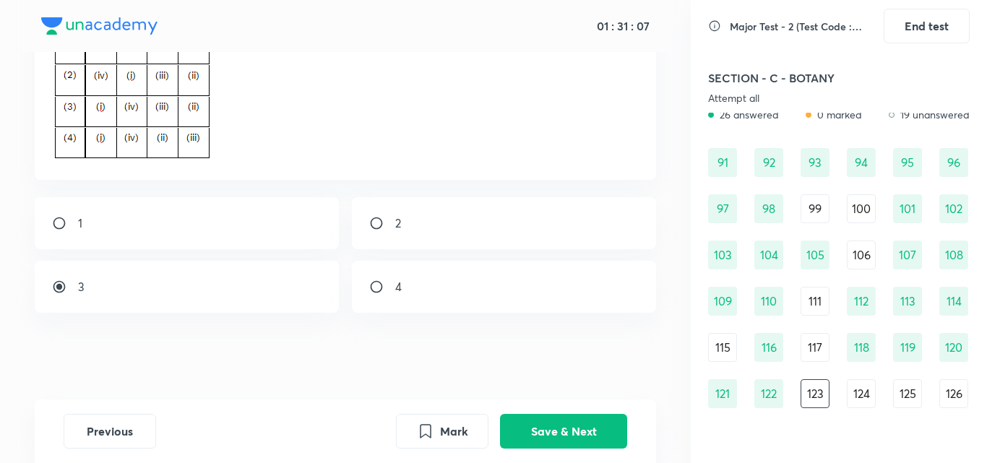
click at [369, 216] on input "radio" at bounding box center [382, 223] width 26 height 14
radio input "true"
radio input "false"
click at [52, 216] on input "radio" at bounding box center [65, 223] width 26 height 14
radio input "true"
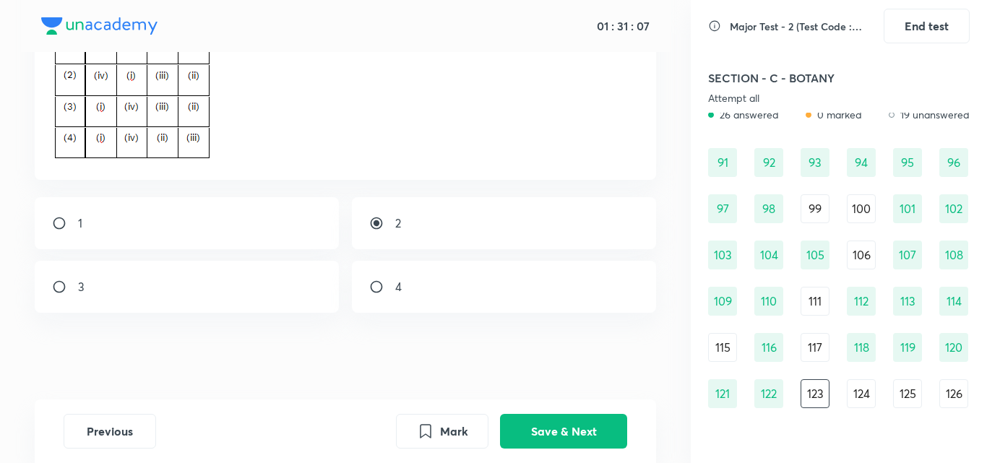
radio input "false"
click at [557, 422] on button "Save & Next" at bounding box center [563, 430] width 127 height 35
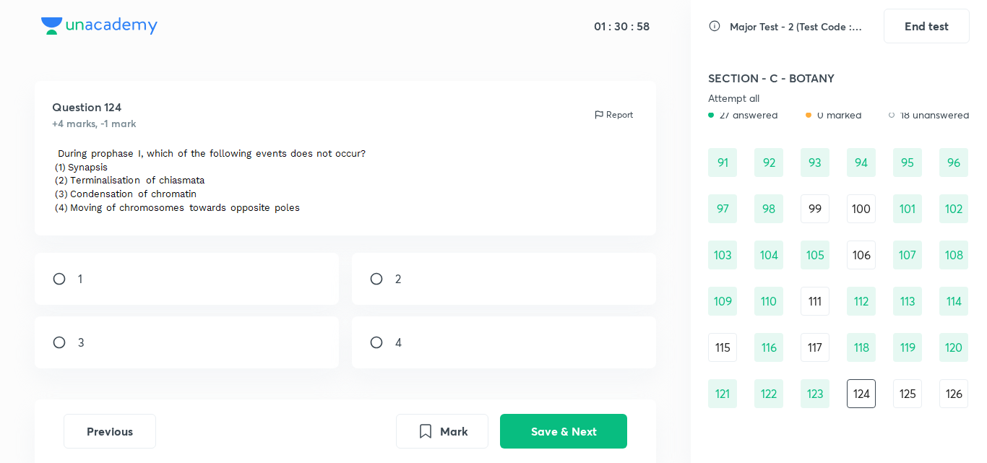
scroll to position [4, 0]
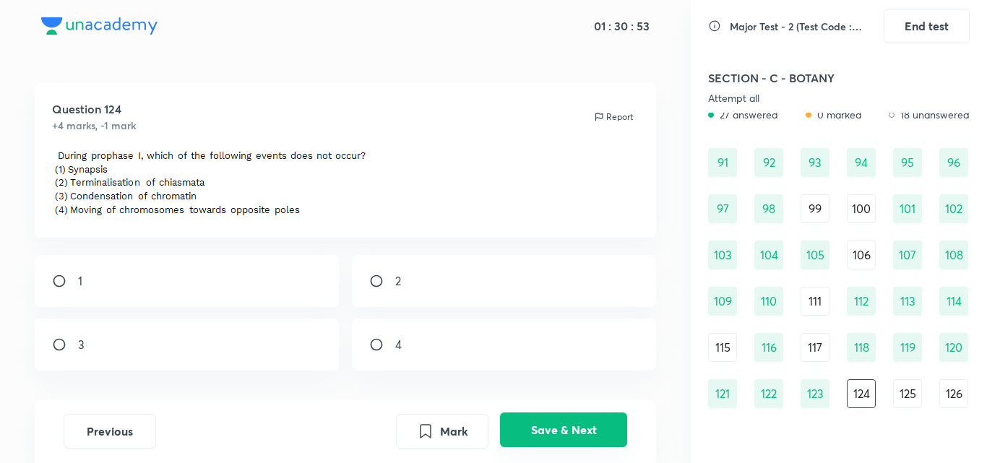
click at [569, 443] on button "Save & Next" at bounding box center [563, 430] width 127 height 35
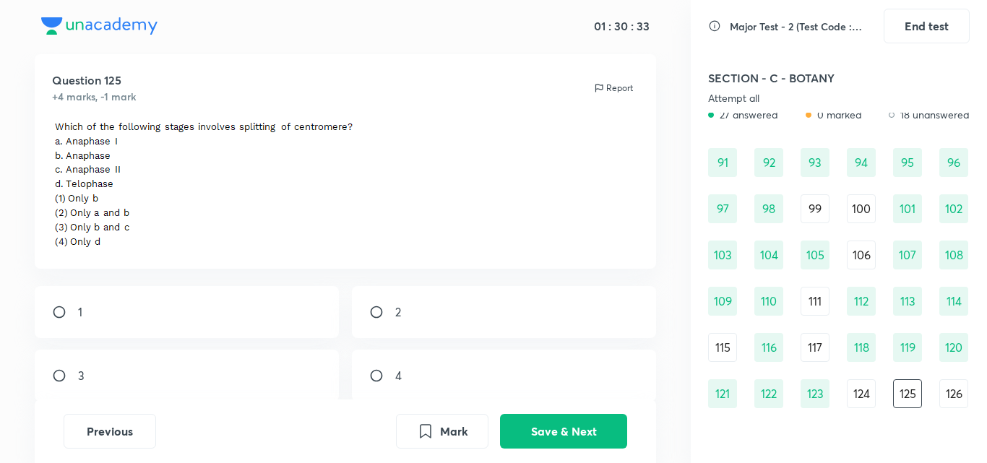
scroll to position [119, 0]
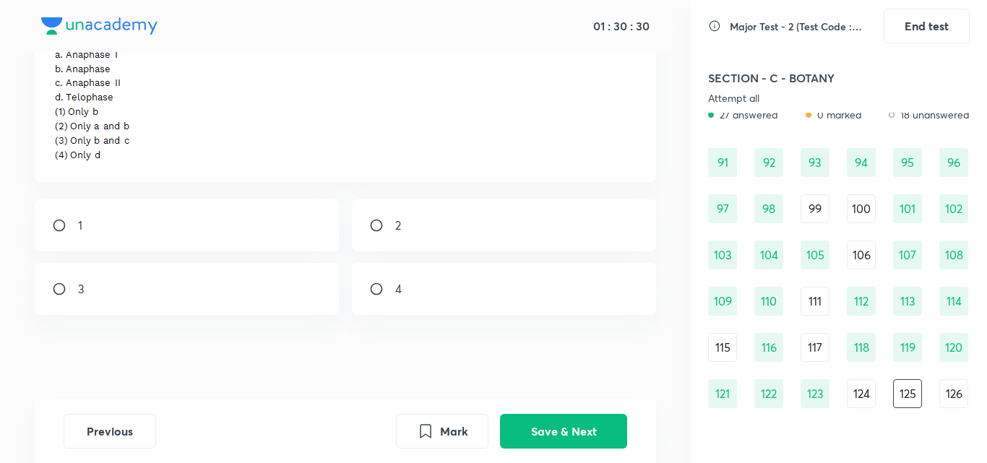
click at [57, 288] on input "radio" at bounding box center [65, 289] width 26 height 14
radio input "true"
click at [540, 421] on button "Save & Next" at bounding box center [563, 430] width 127 height 35
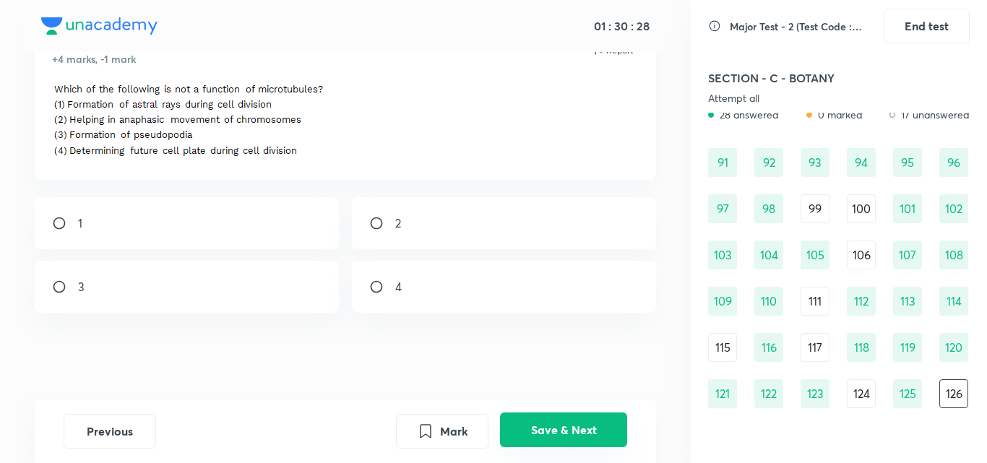
scroll to position [70, 0]
click at [565, 428] on button "Save & Next" at bounding box center [563, 430] width 127 height 35
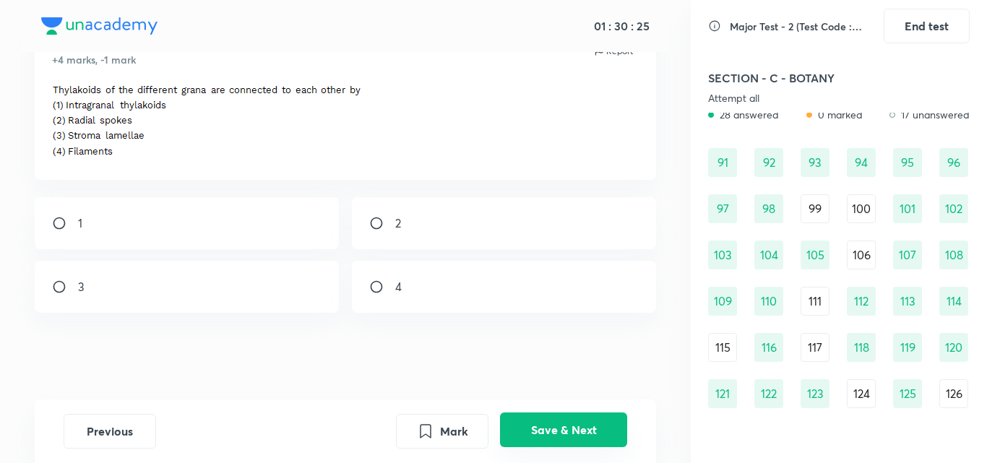
scroll to position [1031, 0]
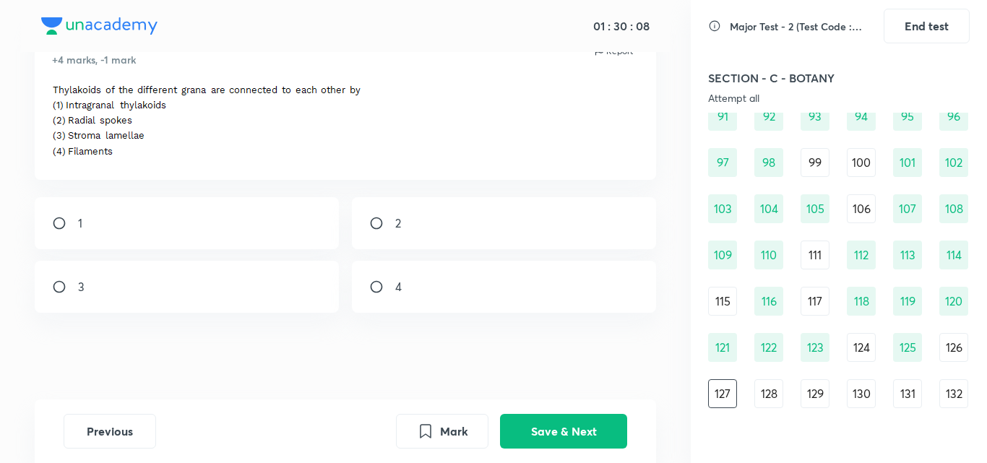
click at [76, 289] on input "radio" at bounding box center [65, 287] width 26 height 14
radio input "true"
click at [573, 418] on button "Save & Next" at bounding box center [563, 430] width 127 height 35
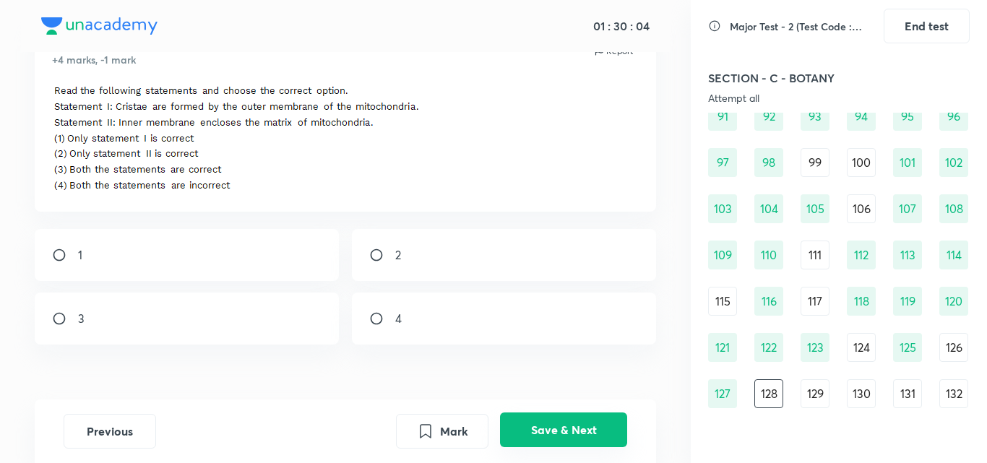
click at [557, 425] on button "Save & Next" at bounding box center [563, 430] width 127 height 35
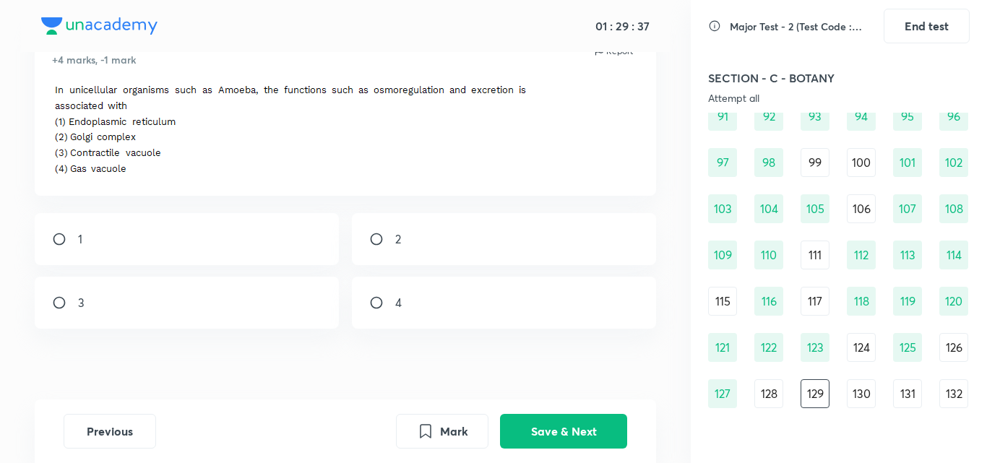
click at [87, 302] on div "3" at bounding box center [187, 303] width 305 height 52
radio input "true"
click at [627, 432] on button "Save & Next" at bounding box center [563, 430] width 127 height 35
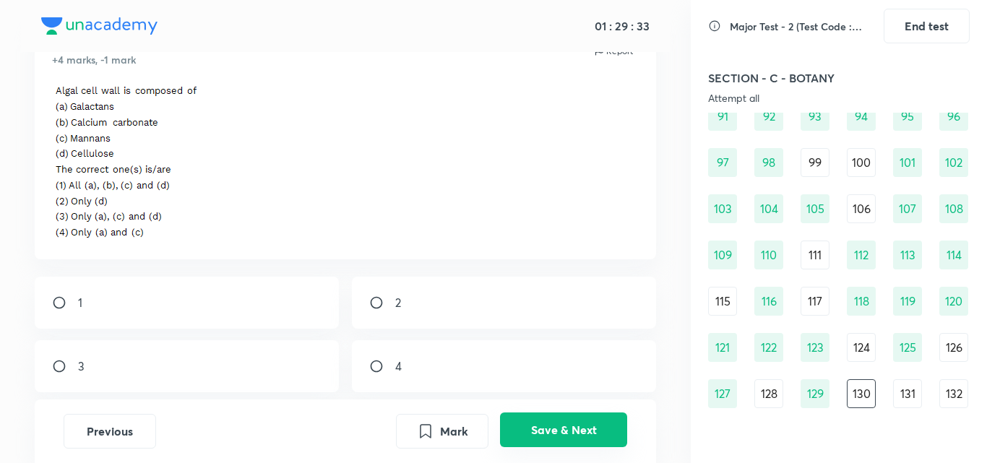
click at [604, 433] on button "Save & Next" at bounding box center [563, 430] width 127 height 35
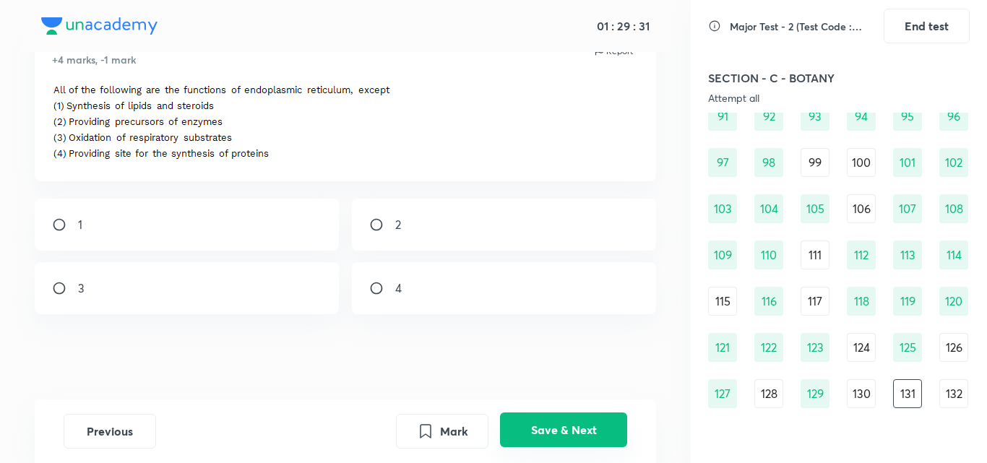
click at [604, 432] on button "Save & Next" at bounding box center [563, 430] width 127 height 35
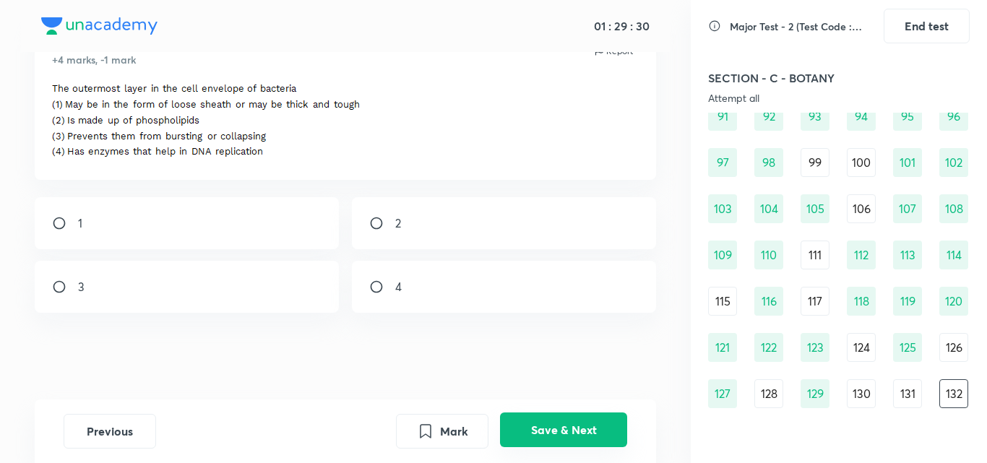
click at [604, 433] on button "Save & Next" at bounding box center [563, 430] width 127 height 35
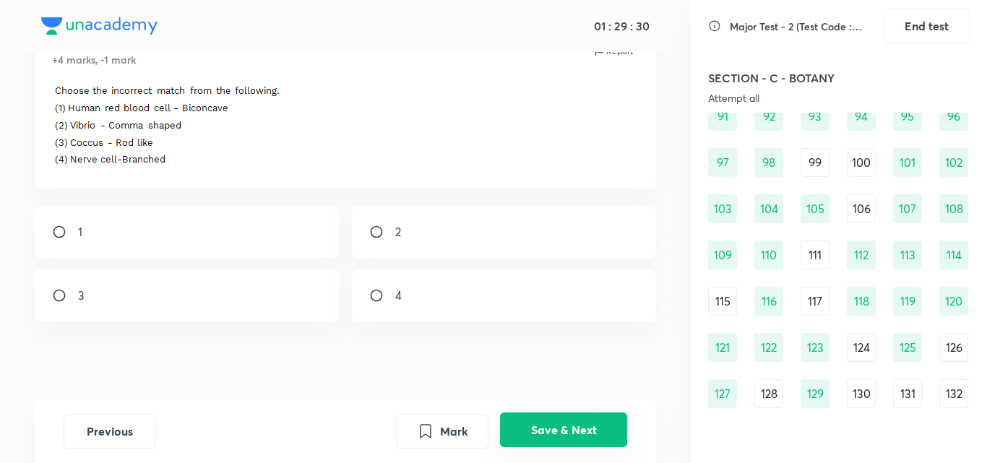
scroll to position [1077, 0]
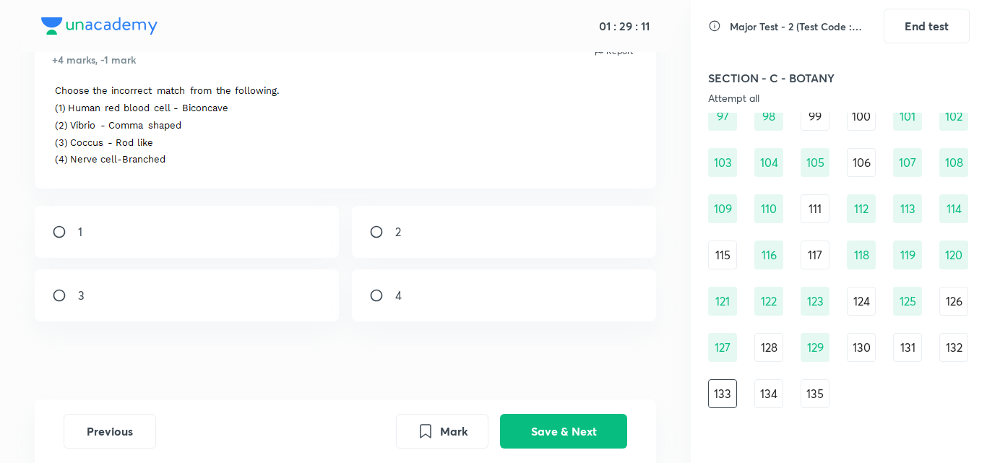
click at [129, 303] on div "3" at bounding box center [187, 296] width 305 height 52
radio input "true"
click at [551, 424] on button "Save & Next" at bounding box center [563, 430] width 127 height 35
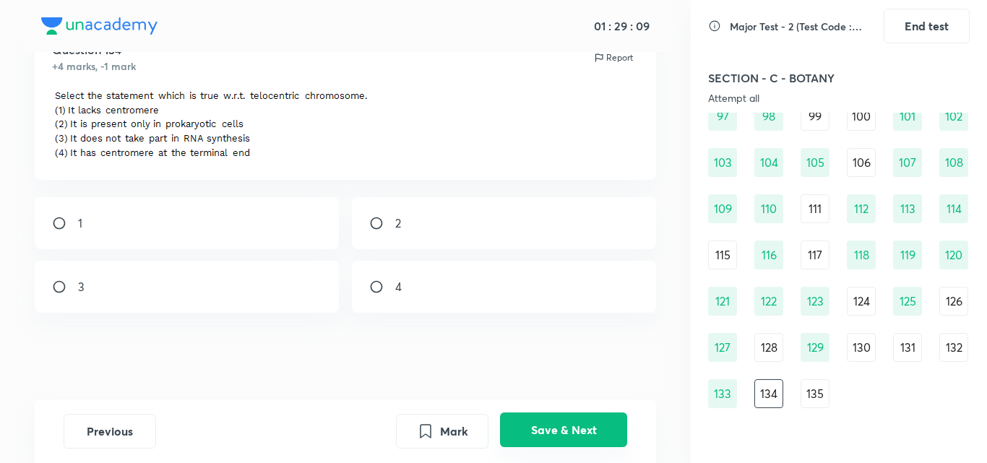
scroll to position [63, 0]
click at [382, 288] on input "radio" at bounding box center [382, 287] width 26 height 14
radio input "true"
click at [528, 429] on button "Save & Next" at bounding box center [563, 430] width 127 height 35
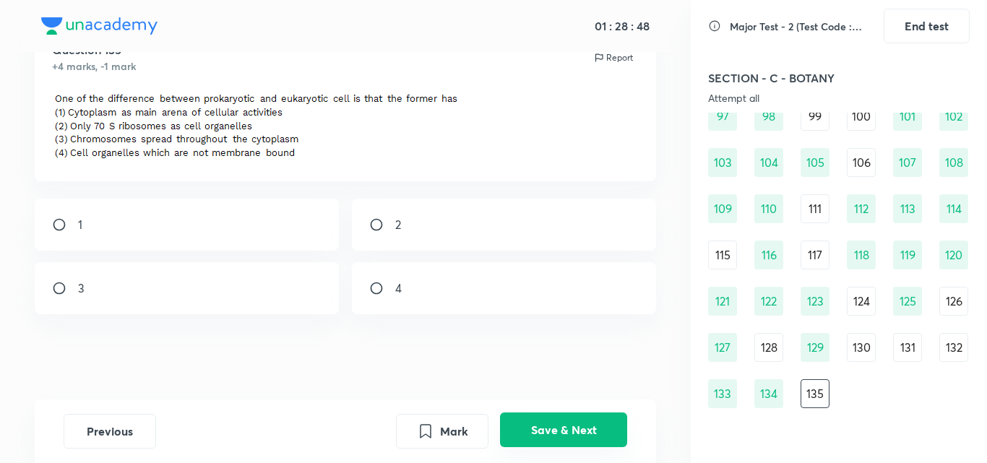
click at [553, 437] on button "Save & Next" at bounding box center [563, 430] width 127 height 35
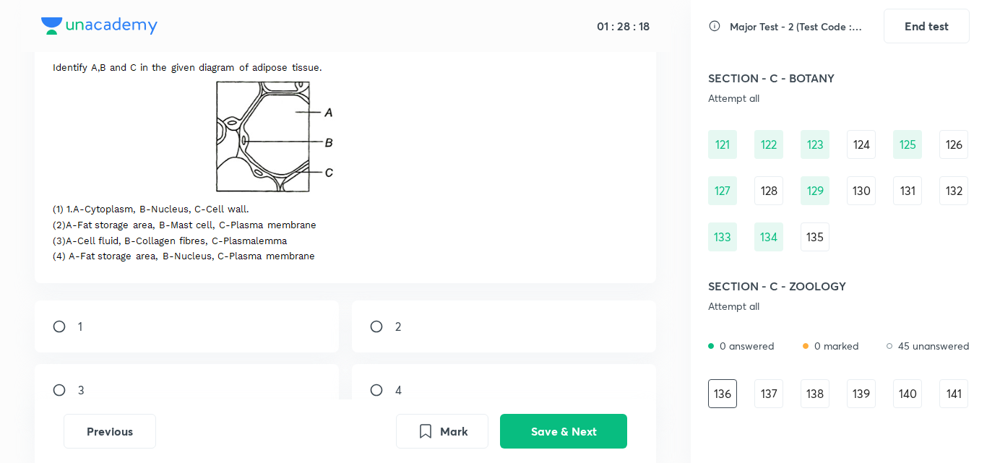
scroll to position [121, 0]
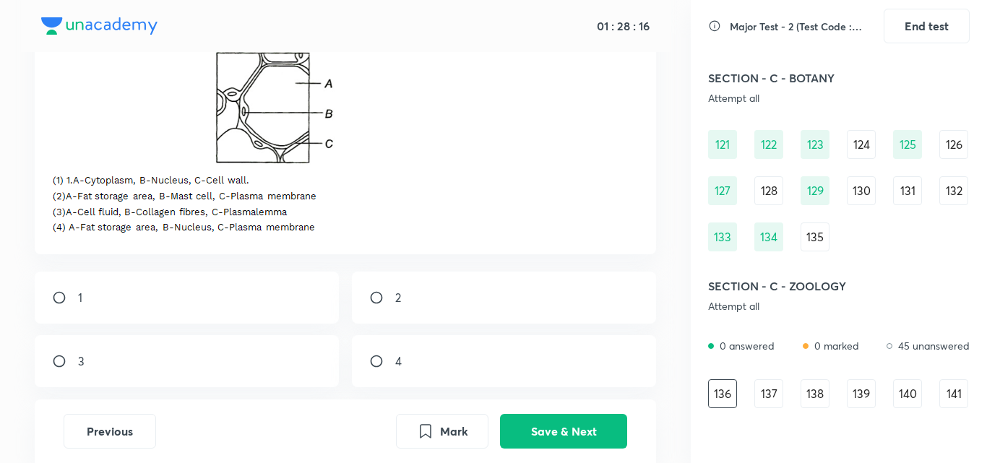
click at [382, 365] on input "radio" at bounding box center [382, 361] width 26 height 14
radio input "true"
click at [552, 427] on button "Save & Next" at bounding box center [563, 430] width 127 height 35
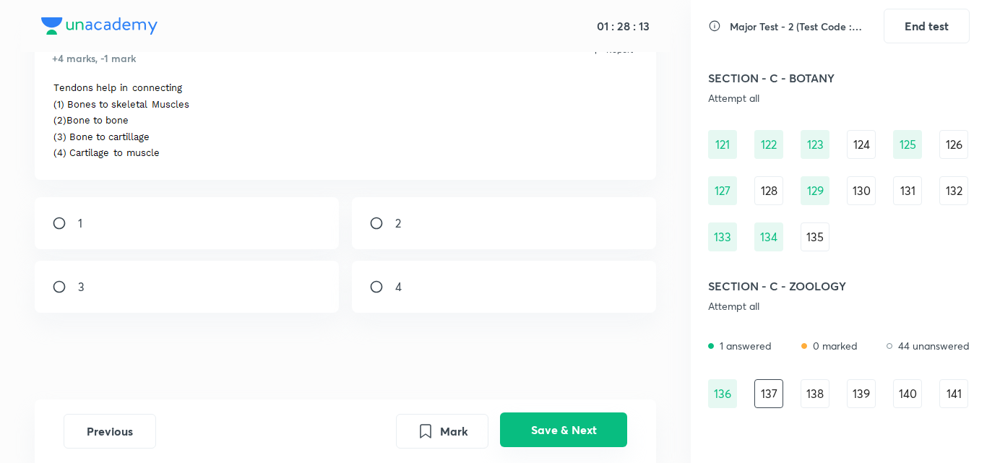
scroll to position [71, 0]
click at [60, 223] on input "radio" at bounding box center [65, 223] width 26 height 14
radio input "true"
click at [536, 436] on button "Save & Next" at bounding box center [563, 430] width 127 height 35
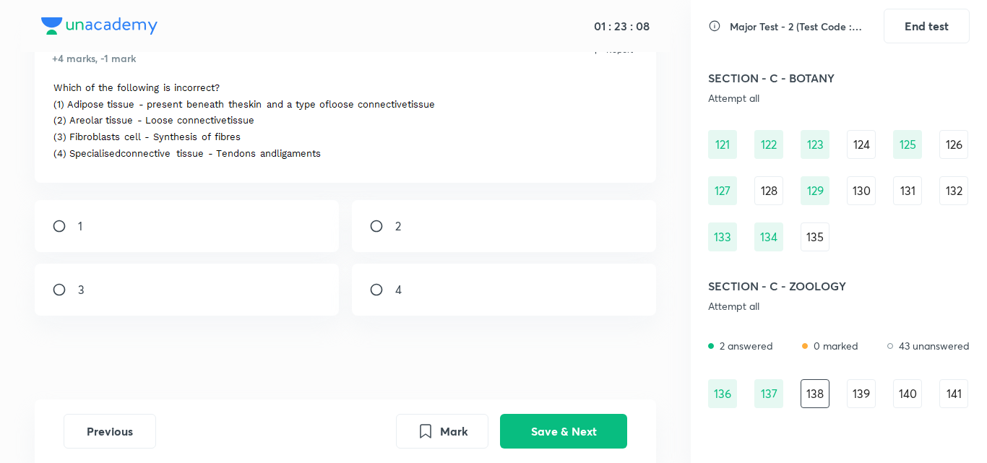
click at [371, 292] on input "radio" at bounding box center [382, 290] width 26 height 14
radio input "true"
click at [509, 424] on button "Save & Next" at bounding box center [563, 430] width 127 height 35
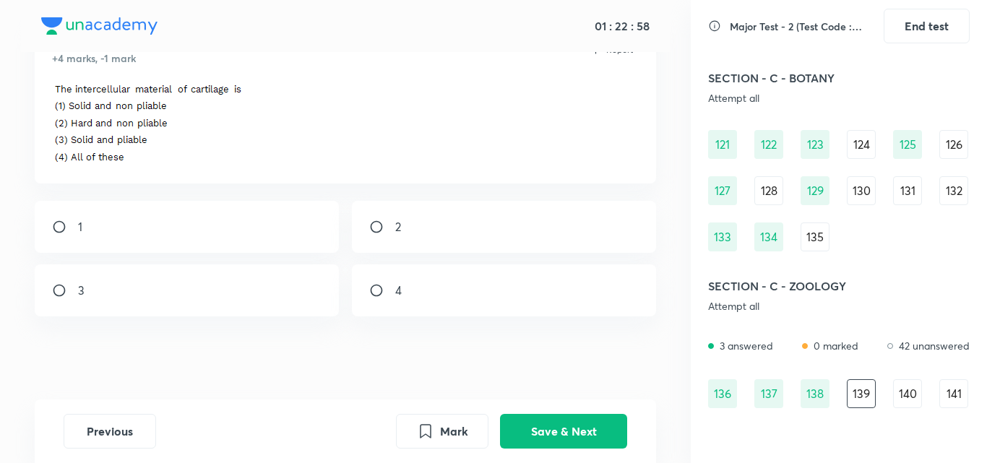
click at [167, 214] on div "1" at bounding box center [187, 227] width 305 height 52
radio input "true"
click at [510, 440] on button "Save & Next" at bounding box center [563, 430] width 127 height 35
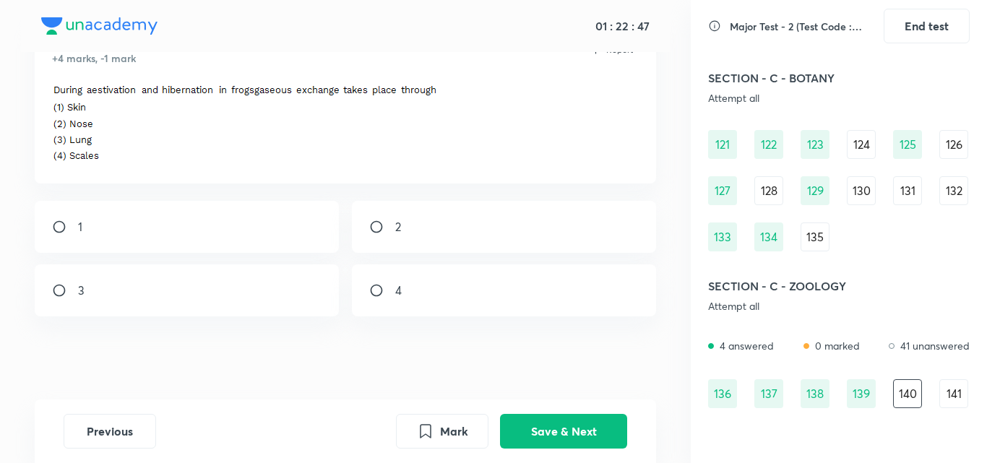
click at [181, 210] on div "1" at bounding box center [187, 227] width 305 height 52
radio input "true"
click at [594, 432] on button "Save & Next" at bounding box center [563, 430] width 127 height 35
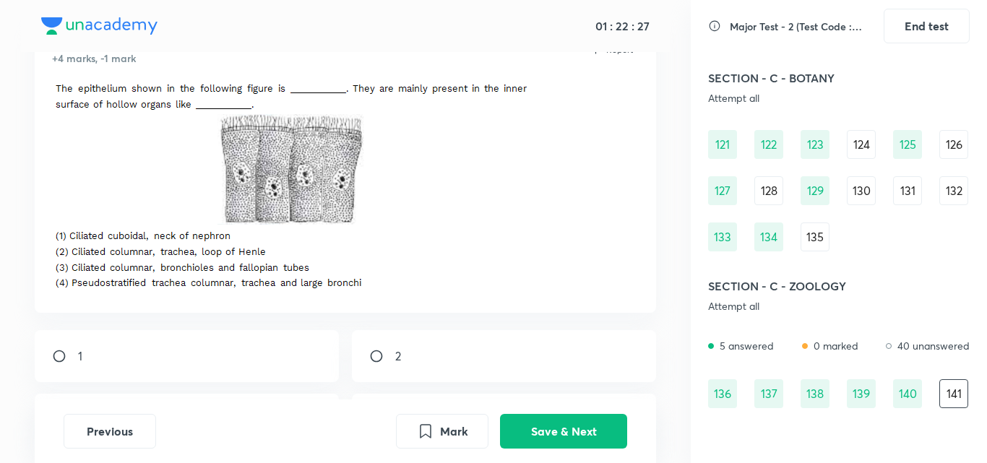
click at [162, 349] on div "1" at bounding box center [187, 356] width 305 height 52
radio input "true"
click at [517, 438] on button "Save & Next" at bounding box center [563, 430] width 127 height 35
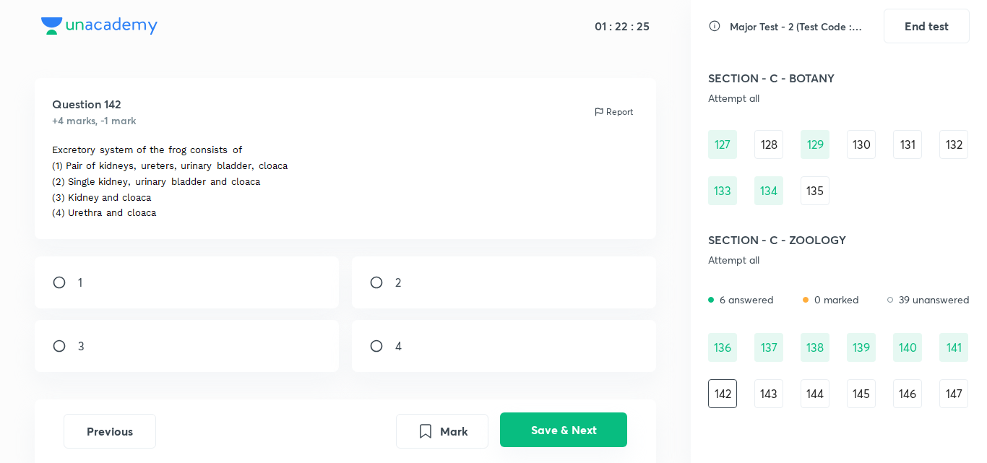
scroll to position [68, 0]
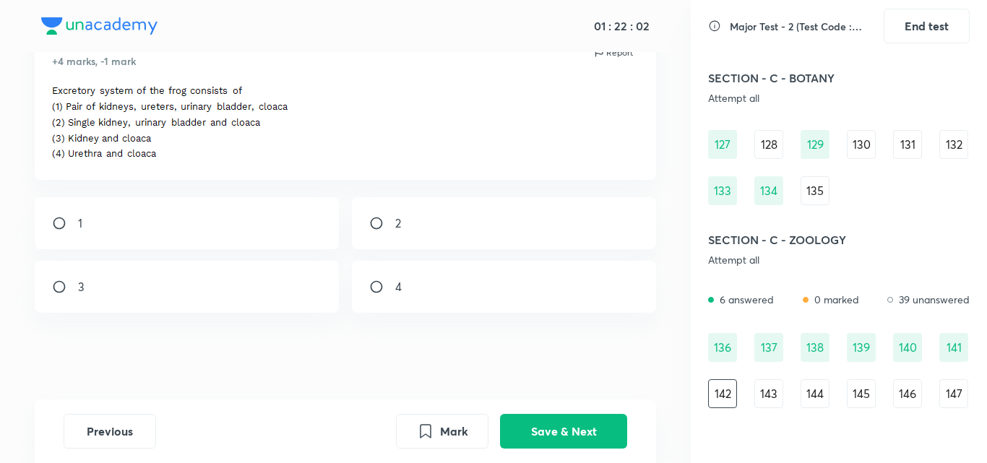
click at [115, 238] on div "1" at bounding box center [187, 223] width 305 height 52
radio input "true"
click at [534, 424] on button "Save & Next" at bounding box center [563, 430] width 127 height 35
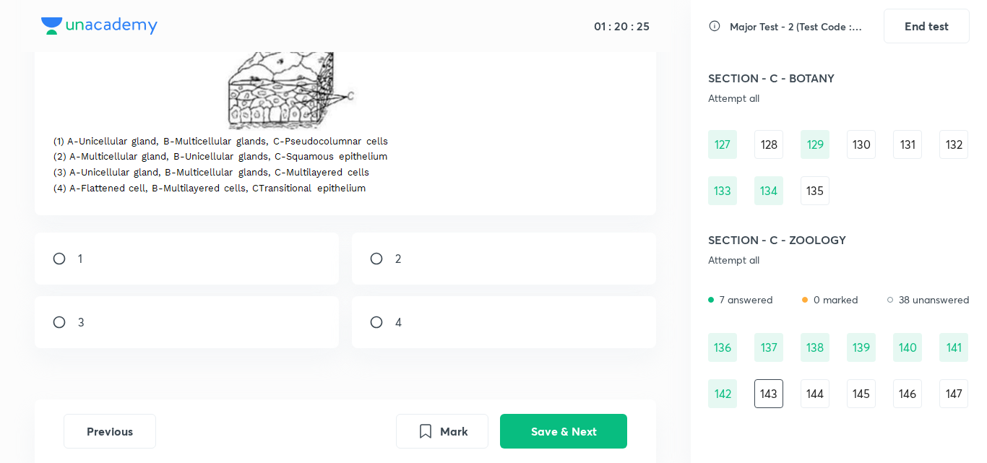
scroll to position [241, 0]
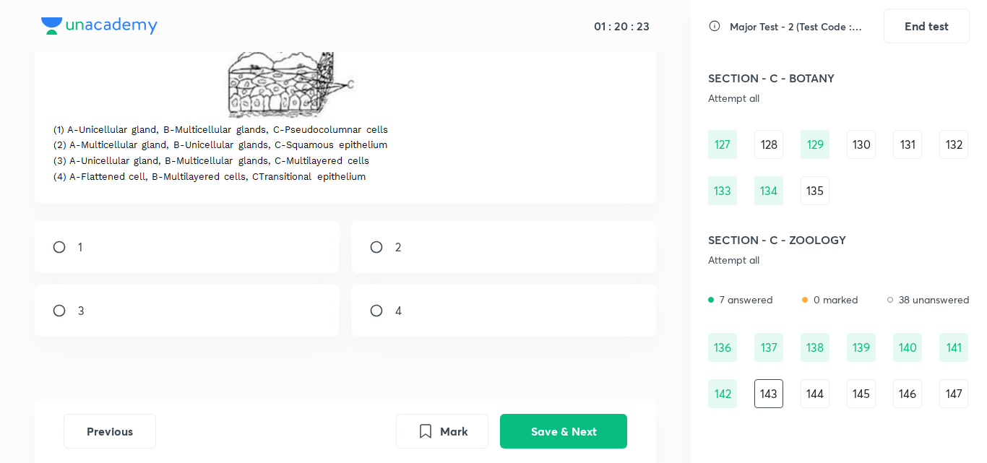
click at [64, 309] on input "radio" at bounding box center [65, 311] width 26 height 14
click at [547, 334] on div "4" at bounding box center [504, 311] width 305 height 52
radio input "false"
radio input "true"
click at [587, 433] on button "Save & Next" at bounding box center [563, 430] width 127 height 35
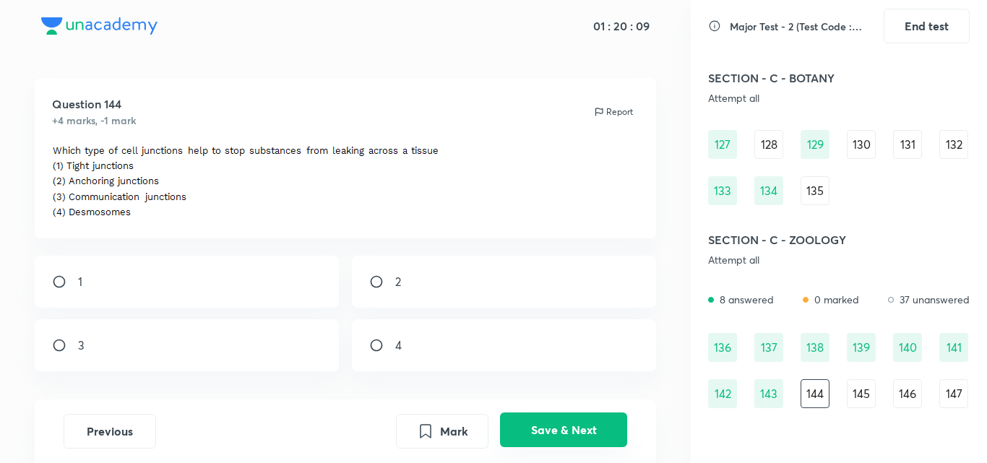
scroll to position [67, 0]
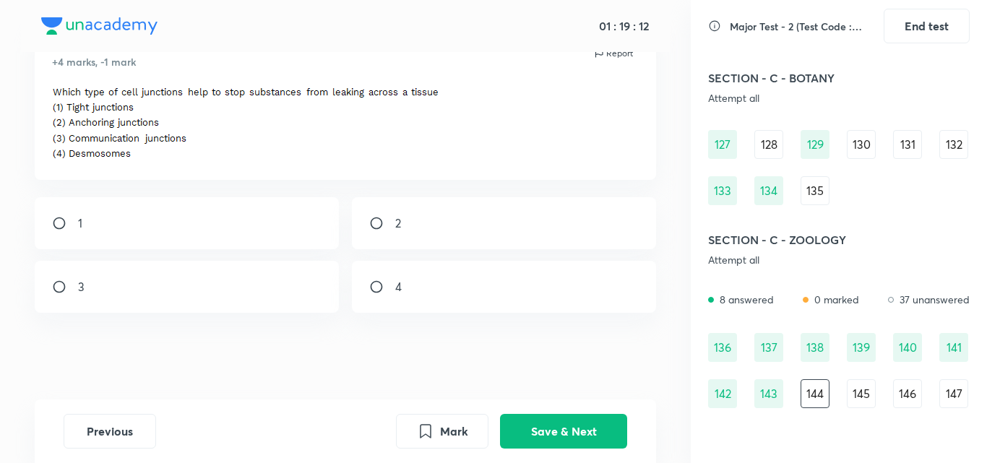
click at [113, 224] on div "1" at bounding box center [187, 223] width 305 height 52
radio input "true"
click at [593, 433] on button "Save & Next" at bounding box center [563, 430] width 127 height 35
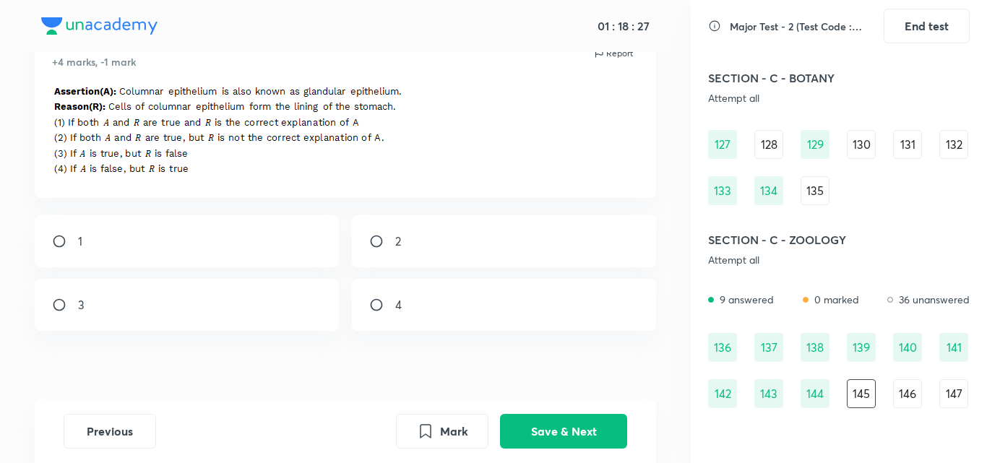
click at [381, 252] on div "2" at bounding box center [504, 241] width 305 height 52
radio input "true"
click at [594, 429] on button "Save & Next" at bounding box center [563, 430] width 127 height 35
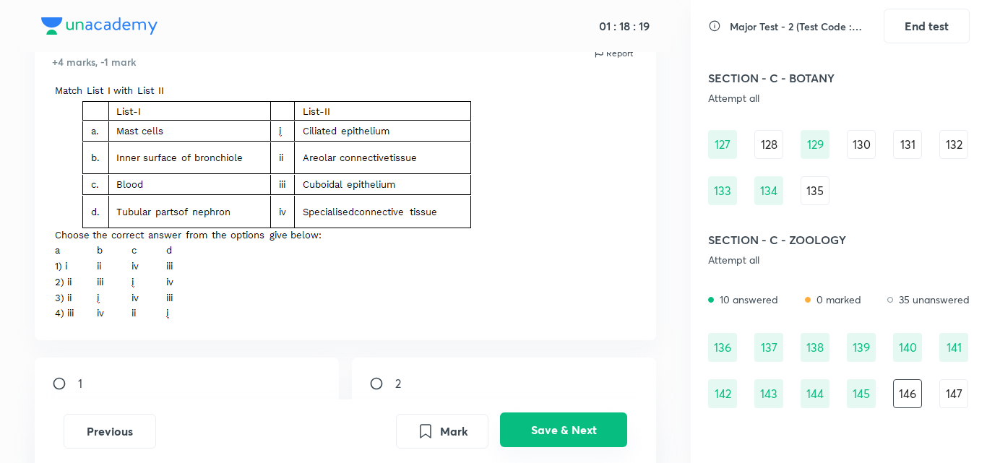
click at [594, 429] on button "Save & Next" at bounding box center [563, 430] width 127 height 35
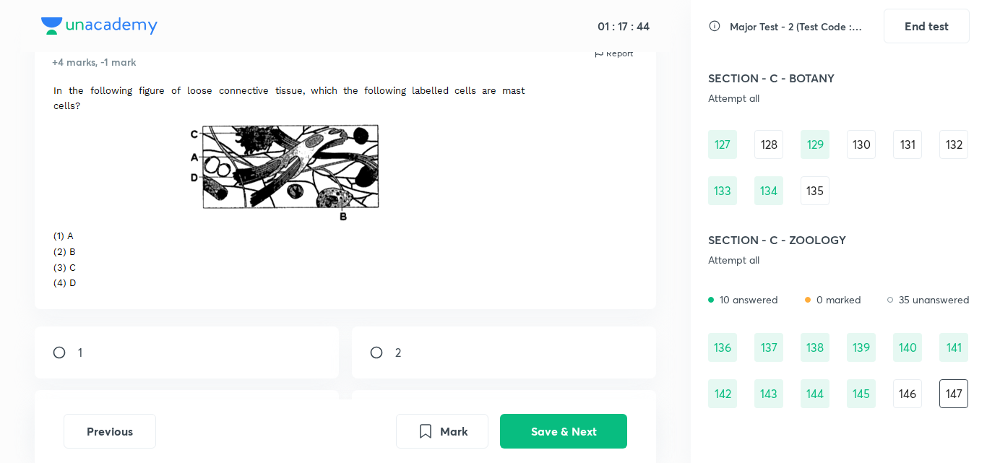
scroll to position [96, 0]
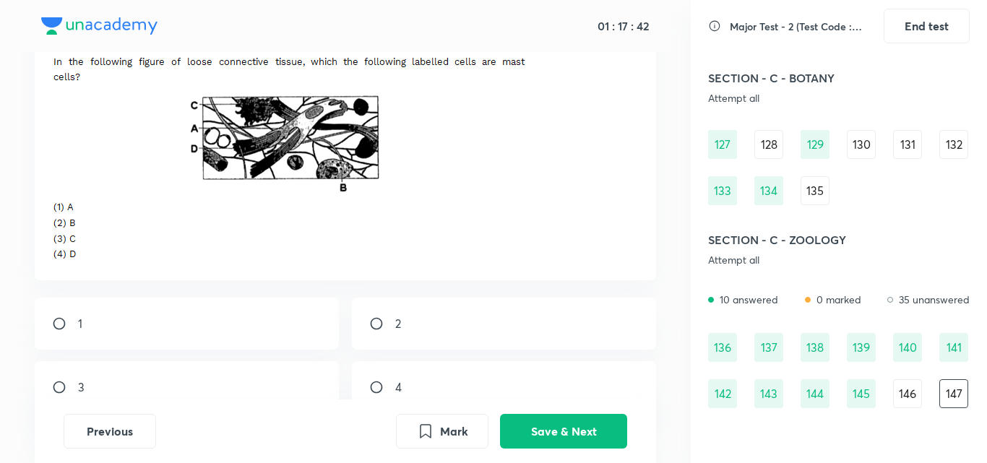
click at [367, 385] on div "4" at bounding box center [504, 387] width 305 height 52
radio input "true"
click at [580, 424] on button "Save & Next" at bounding box center [563, 430] width 127 height 35
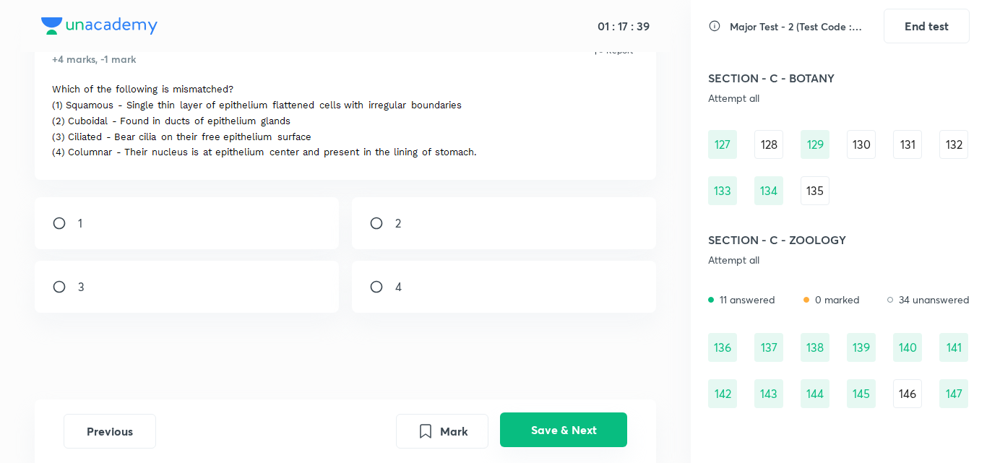
scroll to position [1327, 0]
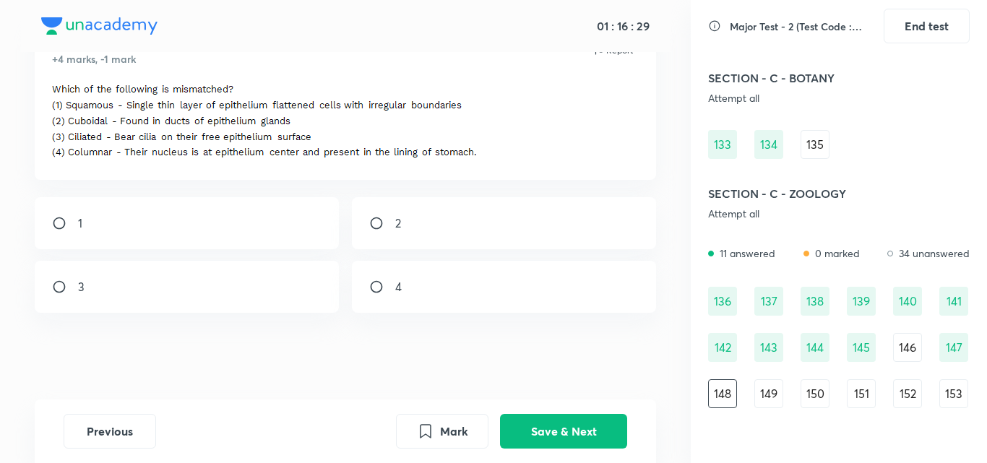
click at [399, 293] on p "4" at bounding box center [398, 286] width 7 height 17
radio input "true"
click at [557, 442] on button "Save & Next" at bounding box center [563, 430] width 127 height 35
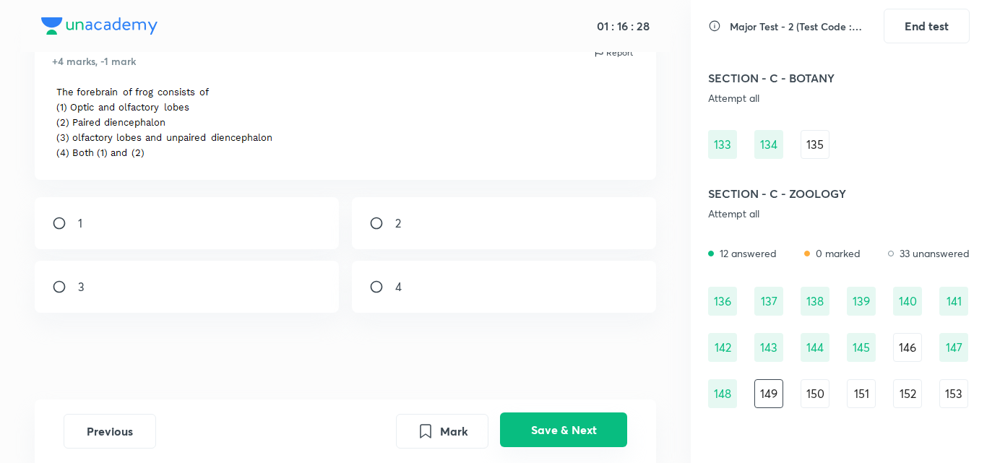
scroll to position [68, 0]
click at [557, 442] on button "Save & Next" at bounding box center [563, 430] width 127 height 35
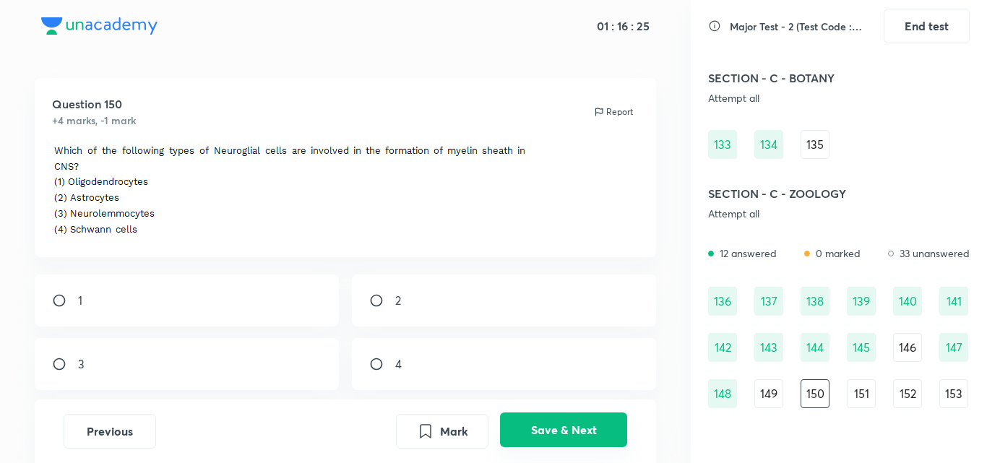
scroll to position [70, 0]
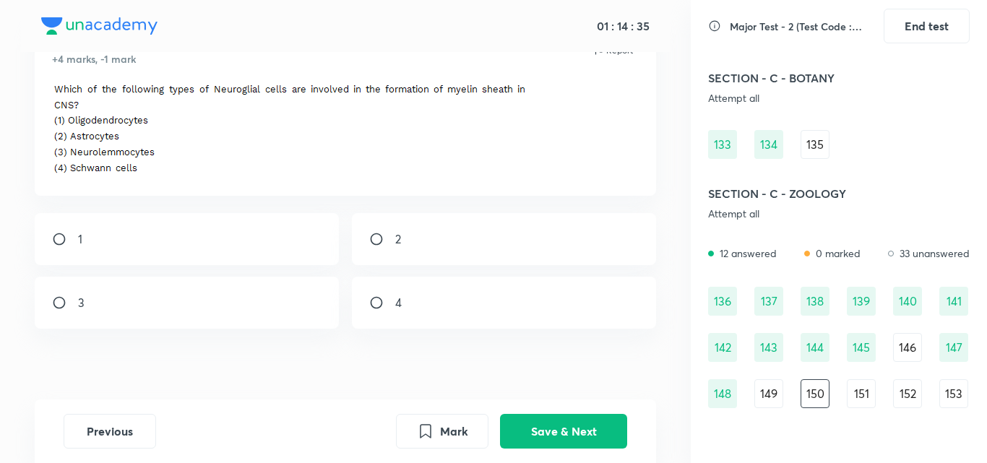
click at [68, 238] on input "radio" at bounding box center [65, 239] width 26 height 14
radio input "true"
click at [556, 441] on button "Save & Next" at bounding box center [563, 430] width 127 height 35
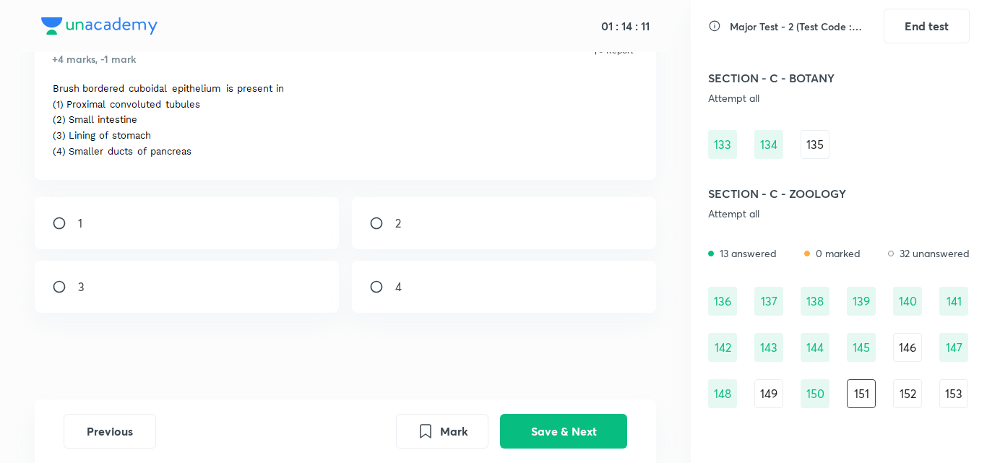
click at [148, 213] on div "1" at bounding box center [187, 223] width 305 height 52
radio input "true"
click at [552, 423] on button "Save & Next" at bounding box center [563, 430] width 127 height 35
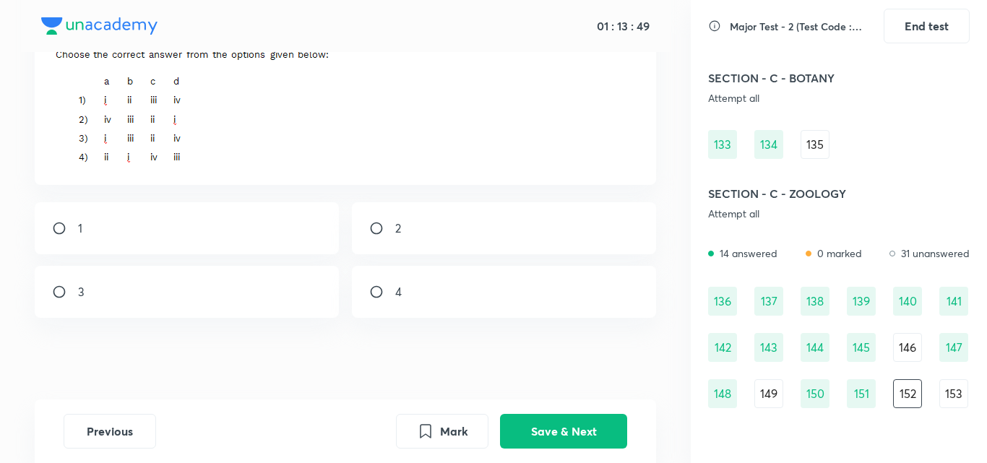
scroll to position [315, 0]
click at [468, 294] on div "4" at bounding box center [504, 287] width 305 height 52
radio input "true"
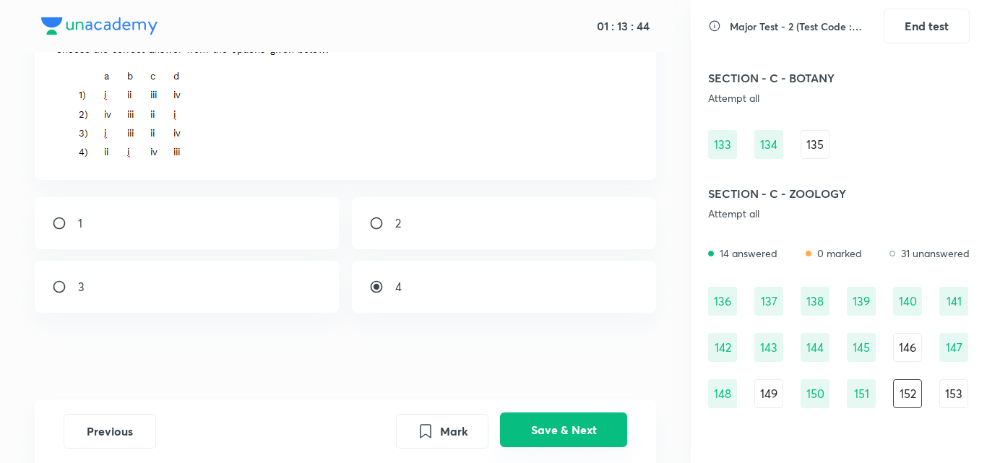
click at [596, 429] on button "Save & Next" at bounding box center [563, 430] width 127 height 35
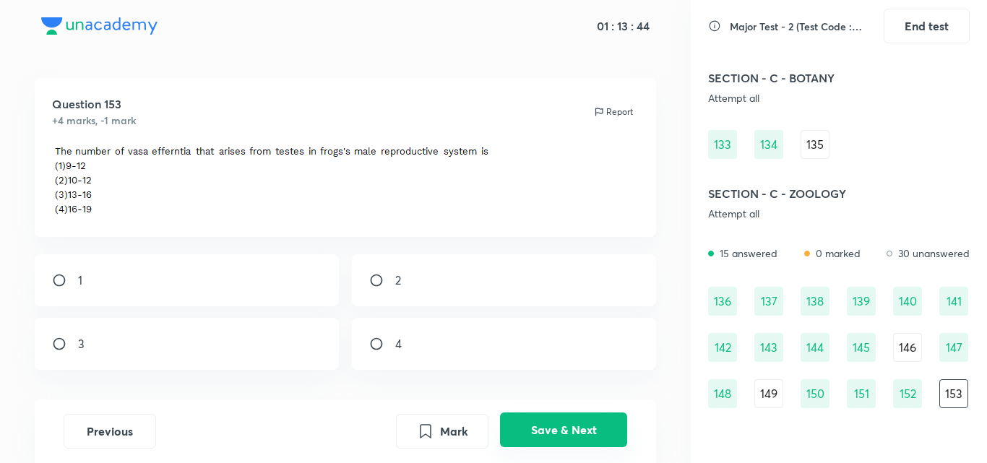
scroll to position [66, 0]
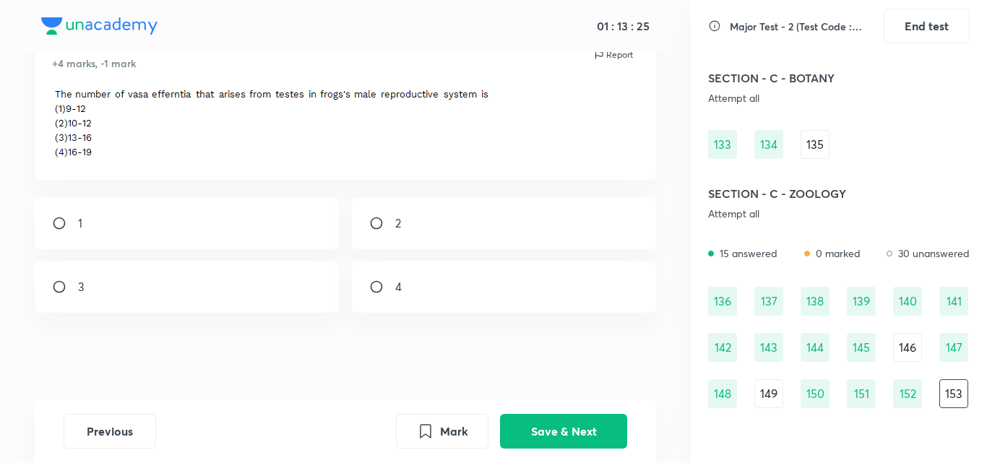
click at [365, 234] on div "2" at bounding box center [504, 223] width 305 height 52
radio input "true"
click at [510, 445] on button "Save & Next" at bounding box center [563, 430] width 127 height 35
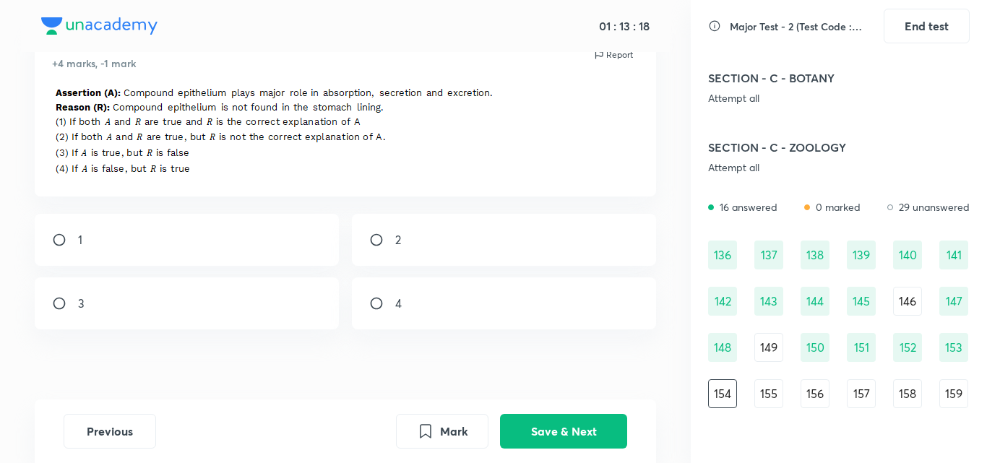
click at [418, 303] on div "4" at bounding box center [504, 304] width 305 height 52
radio input "true"
click at [523, 427] on button "Save & Next" at bounding box center [563, 430] width 127 height 35
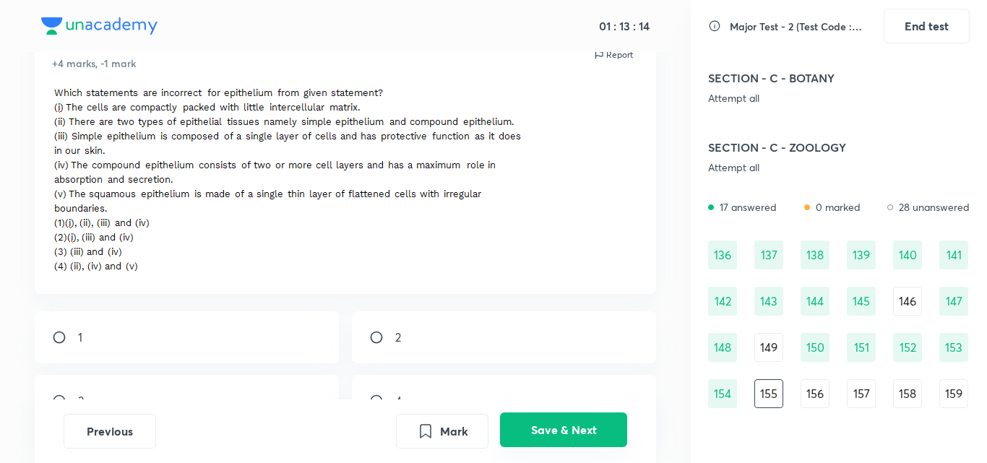
click at [523, 437] on button "Save & Next" at bounding box center [563, 430] width 127 height 35
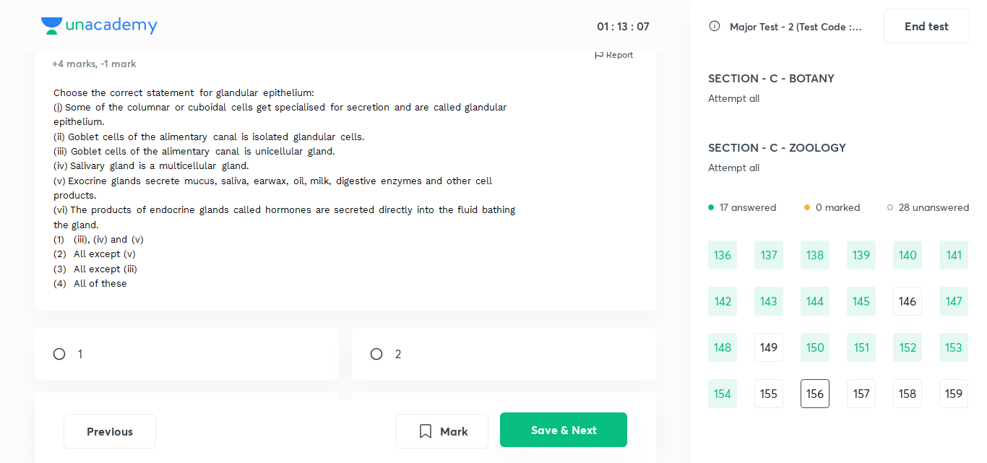
click at [523, 437] on button "Save & Next" at bounding box center [563, 430] width 127 height 35
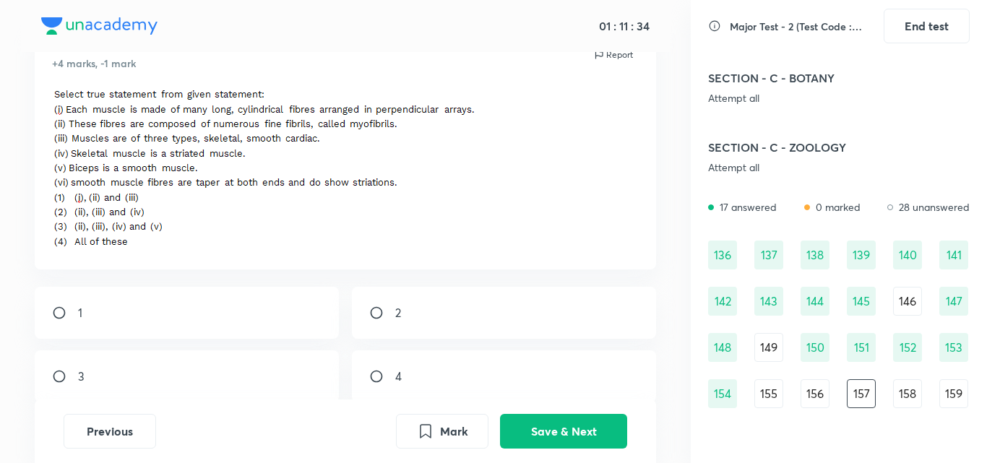
click at [366, 312] on div "2" at bounding box center [504, 313] width 305 height 52
radio input "true"
click at [578, 427] on button "Save & Next" at bounding box center [563, 430] width 127 height 35
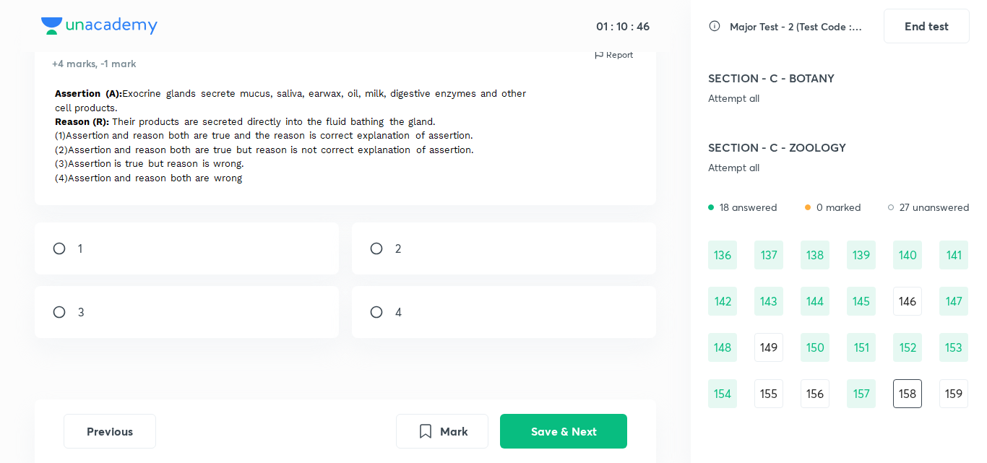
click at [181, 305] on div "3" at bounding box center [187, 312] width 305 height 52
radio input "true"
click at [550, 427] on button "Save & Next" at bounding box center [563, 430] width 127 height 35
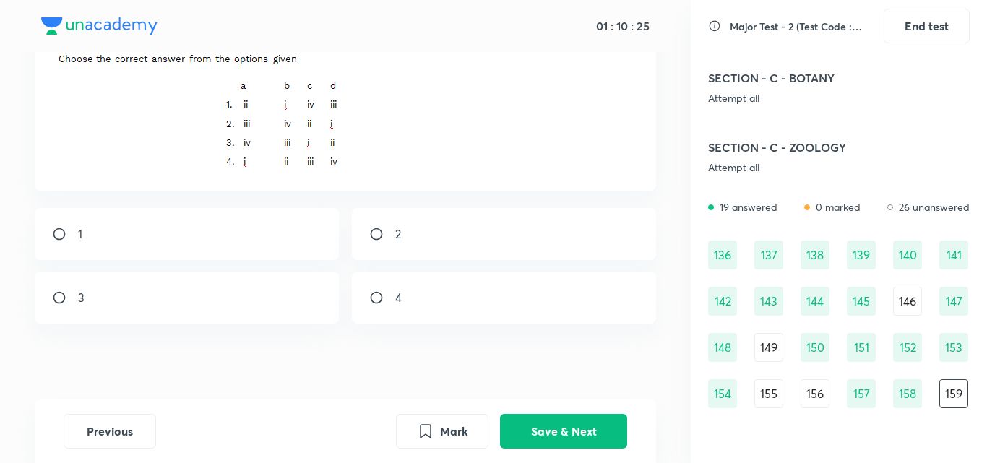
scroll to position [260, 0]
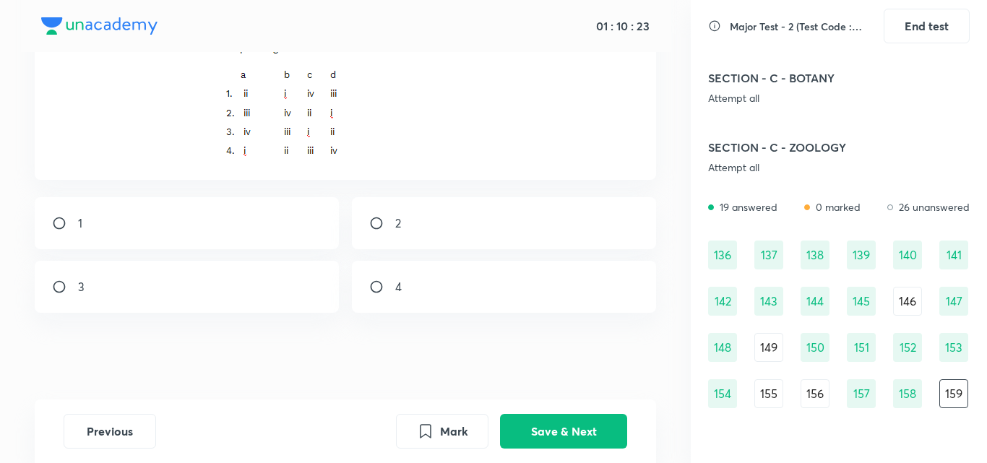
click at [159, 280] on div "3" at bounding box center [187, 287] width 305 height 52
radio input "true"
click at [572, 432] on button "Save & Next" at bounding box center [563, 430] width 127 height 35
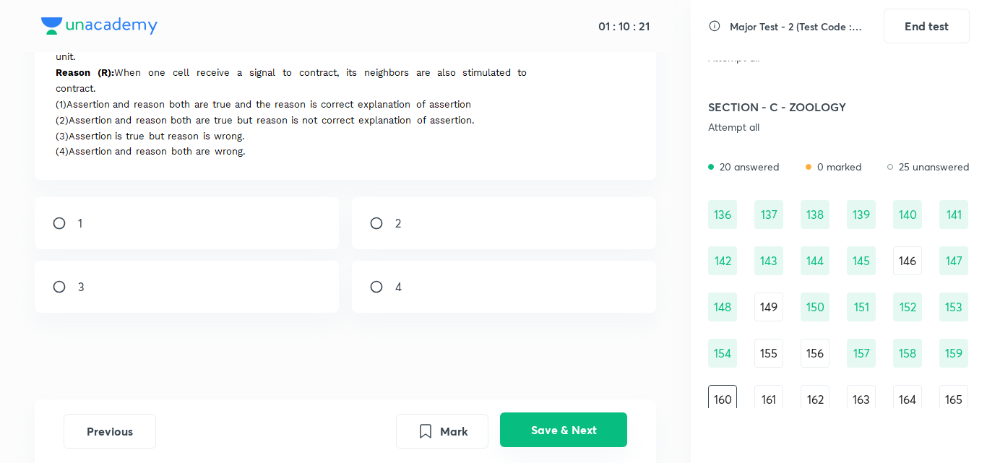
scroll to position [1419, 0]
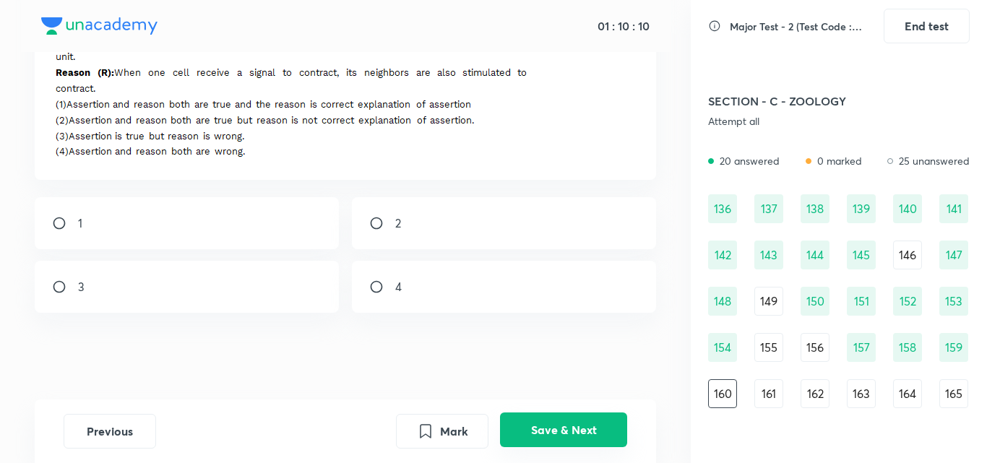
click at [572, 432] on button "Save & Next" at bounding box center [563, 430] width 127 height 35
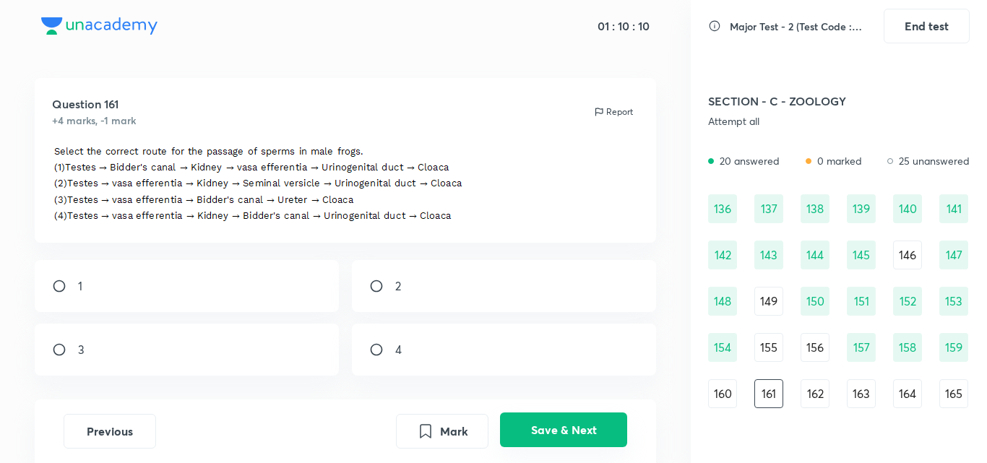
scroll to position [72, 0]
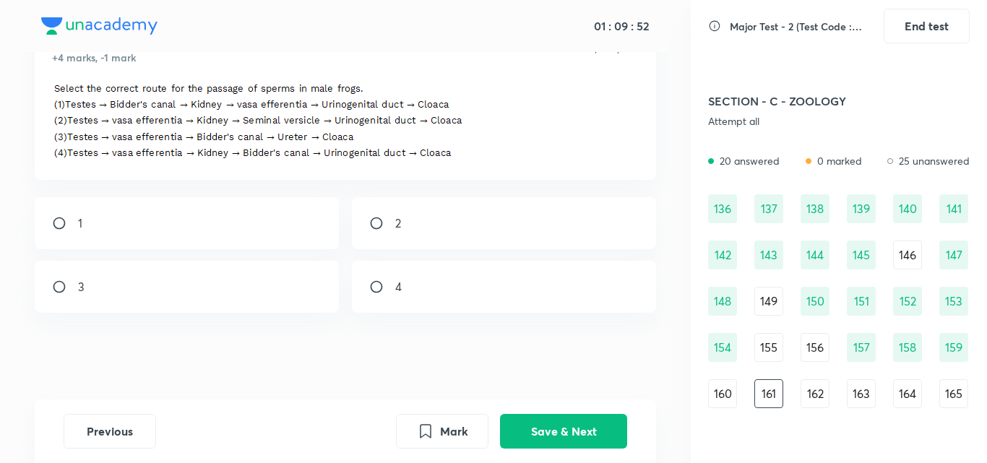
click at [464, 212] on div "2" at bounding box center [504, 223] width 305 height 52
radio input "true"
click at [516, 434] on button "Save & Next" at bounding box center [563, 430] width 127 height 35
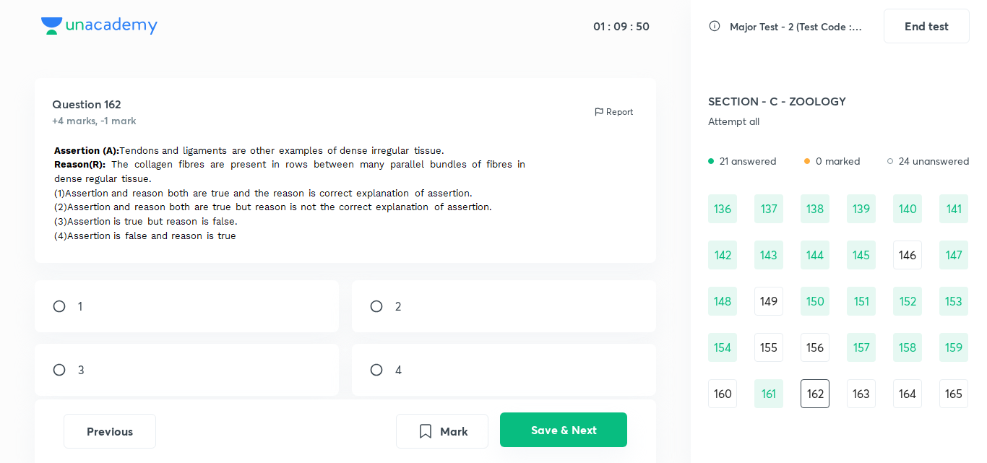
click at [516, 434] on button "Save & Next" at bounding box center [563, 430] width 127 height 35
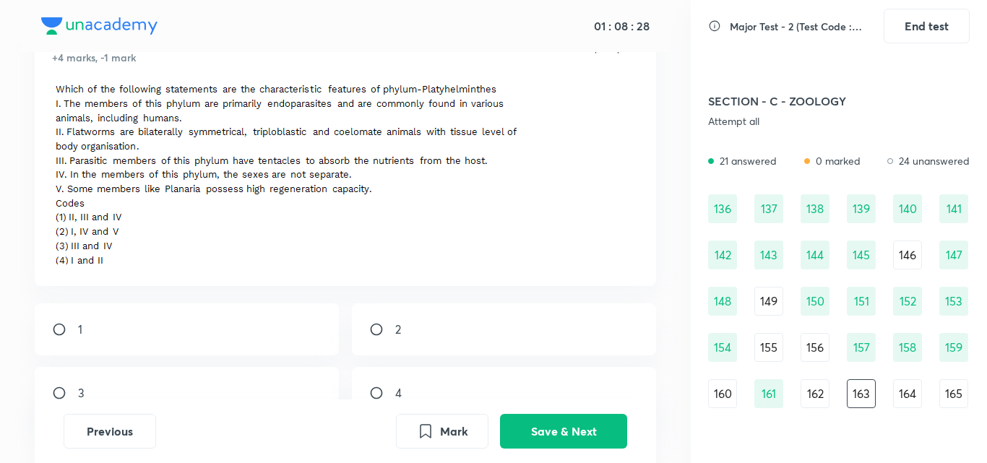
click at [448, 339] on div "2" at bounding box center [504, 330] width 305 height 52
radio input "true"
click at [548, 447] on button "Save & Next" at bounding box center [563, 430] width 127 height 35
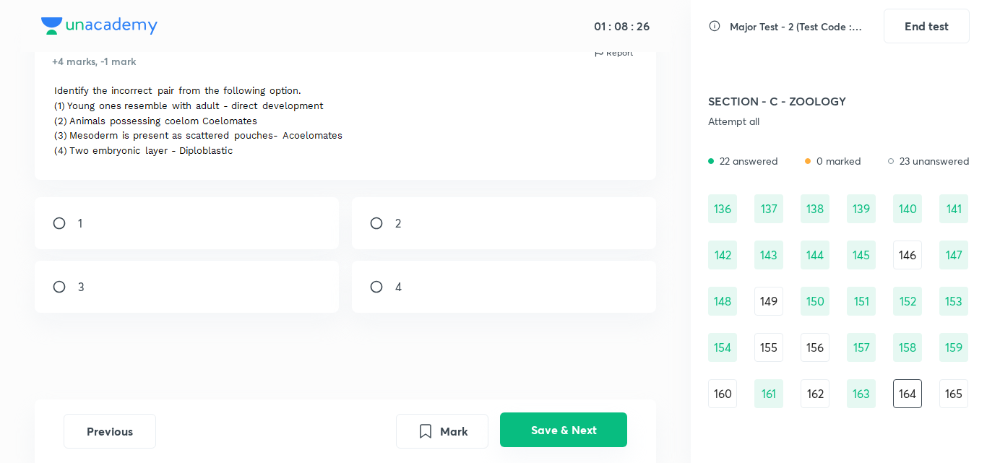
scroll to position [68, 0]
click at [194, 303] on div "3" at bounding box center [187, 287] width 305 height 52
radio input "true"
click at [617, 423] on button "Save & Next" at bounding box center [563, 430] width 127 height 35
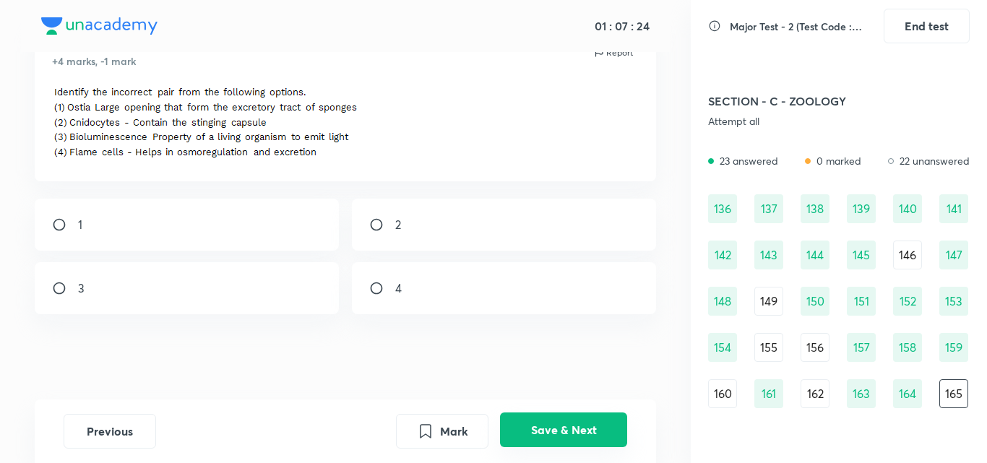
click at [588, 429] on button "Save & Next" at bounding box center [563, 430] width 127 height 35
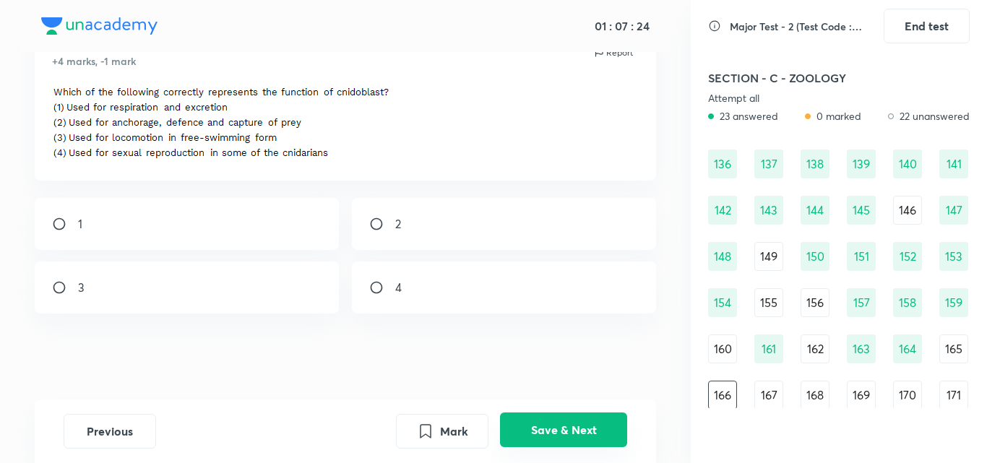
scroll to position [1465, 0]
click at [406, 213] on div "2" at bounding box center [504, 224] width 305 height 52
radio input "true"
click at [591, 434] on button "Save & Next" at bounding box center [563, 430] width 127 height 35
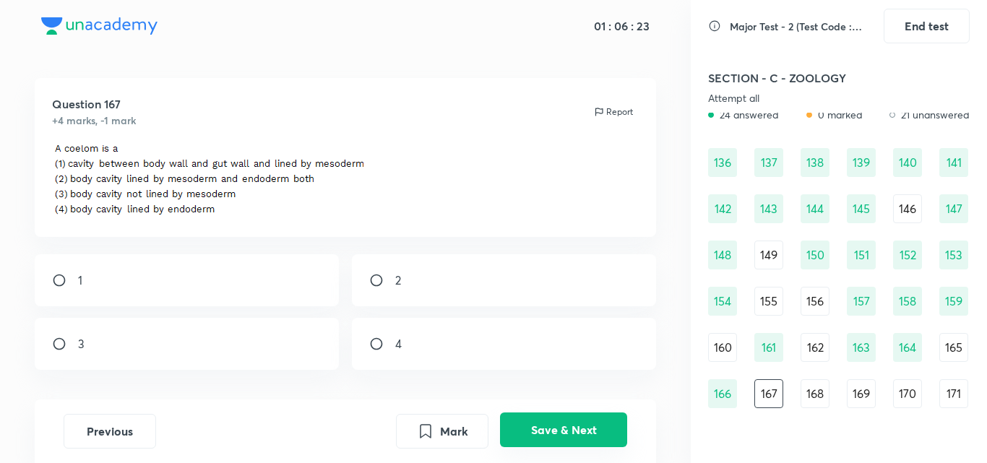
scroll to position [66, 0]
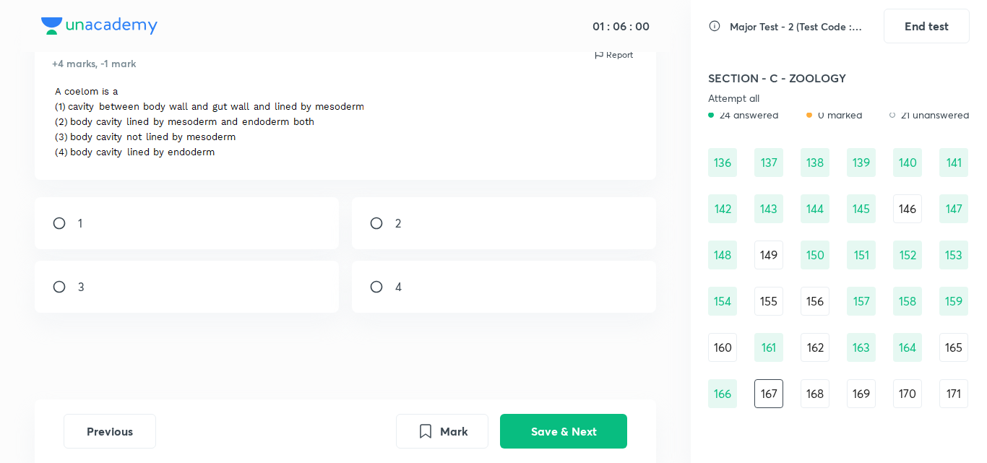
click at [188, 226] on div "1" at bounding box center [187, 223] width 305 height 52
radio input "true"
click at [608, 440] on button "Save & Next" at bounding box center [563, 430] width 127 height 35
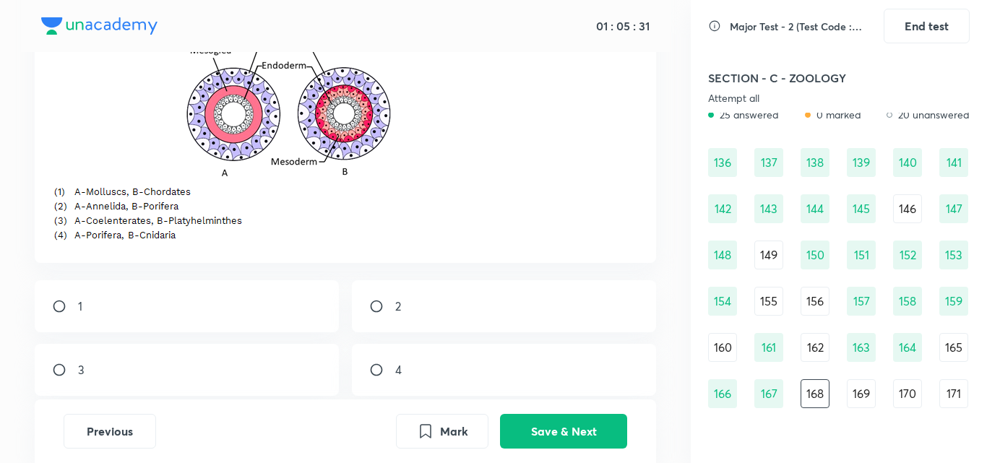
scroll to position [153, 0]
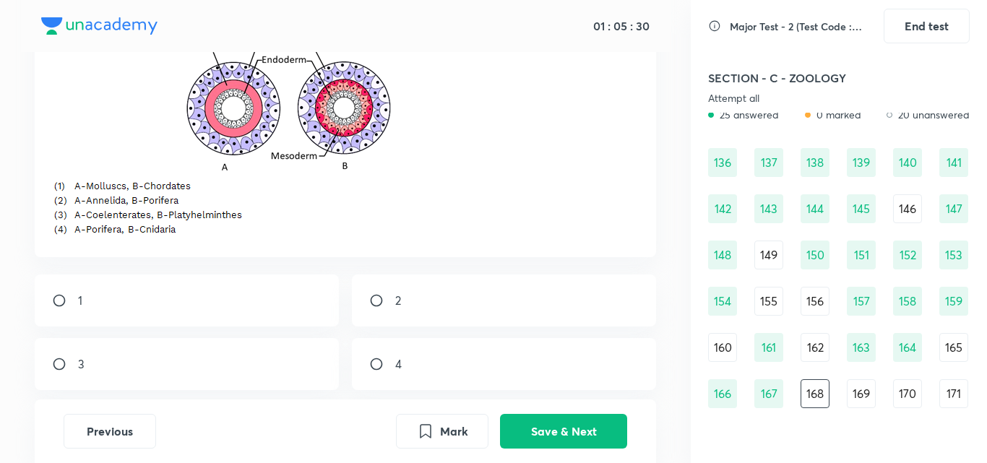
click at [177, 361] on div "3" at bounding box center [187, 364] width 305 height 52
radio input "true"
click at [575, 429] on button "Save & Next" at bounding box center [563, 430] width 127 height 35
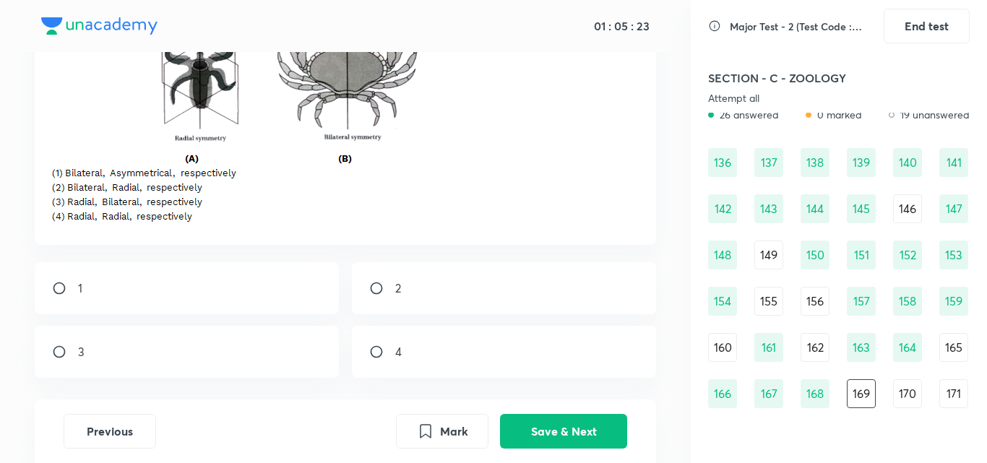
click at [549, 312] on div "2" at bounding box center [504, 288] width 305 height 52
click at [217, 353] on div "3" at bounding box center [187, 352] width 305 height 52
radio input "false"
radio input "true"
click at [537, 420] on button "Save & Next" at bounding box center [563, 430] width 127 height 35
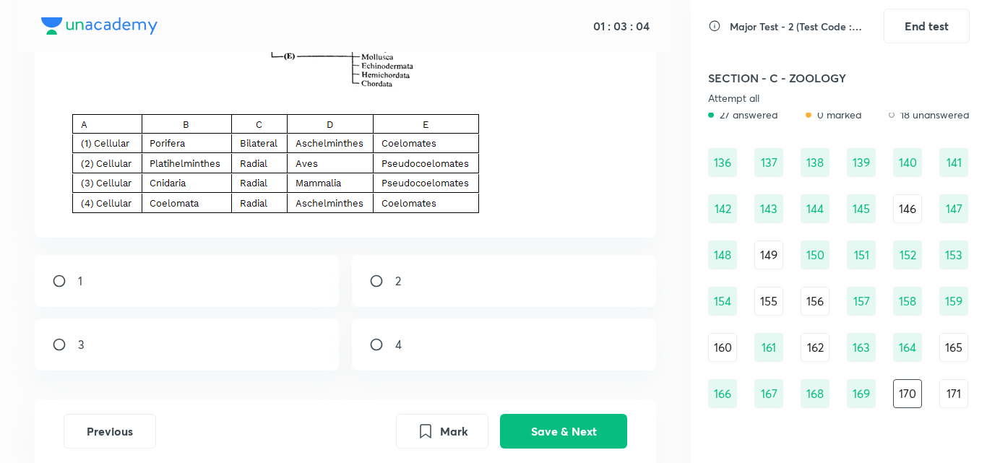
scroll to position [267, 0]
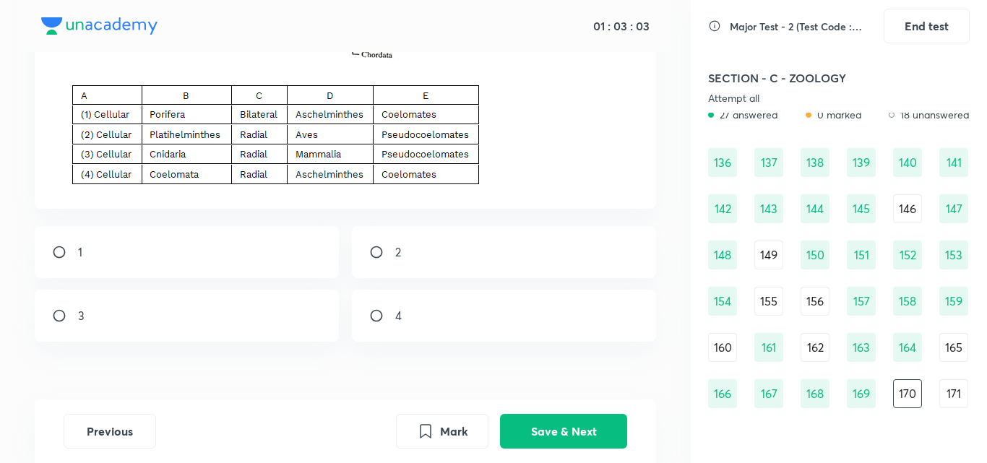
click at [536, 265] on div "2" at bounding box center [504, 252] width 305 height 52
radio input "true"
click at [601, 424] on button "Save & Next" at bounding box center [563, 430] width 127 height 35
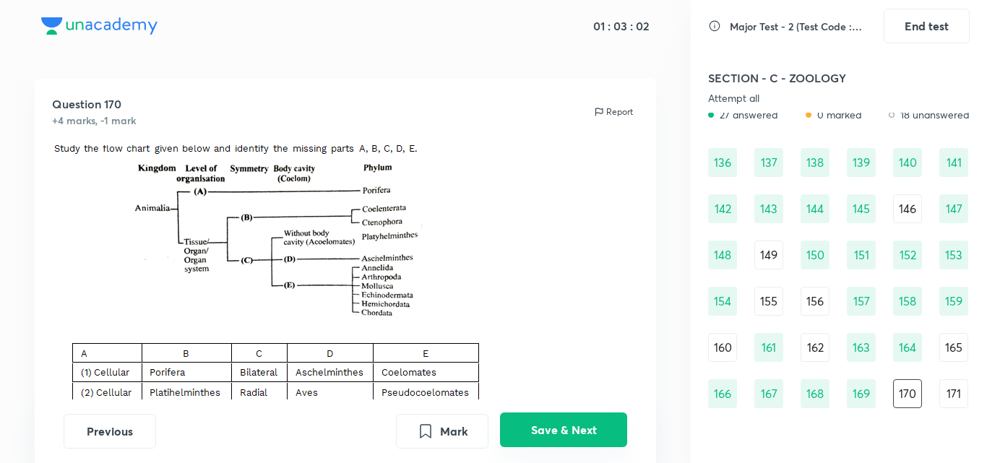
click at [601, 424] on button "Save & Next" at bounding box center [563, 430] width 127 height 35
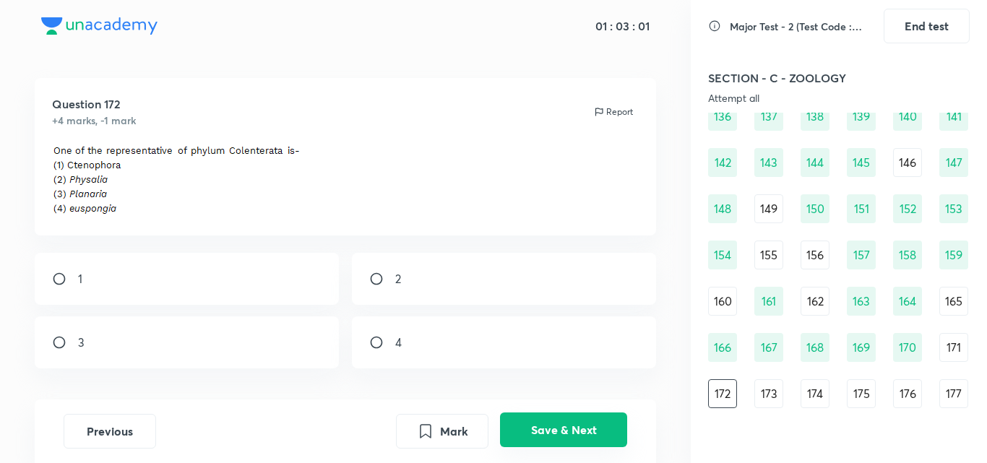
scroll to position [64, 0]
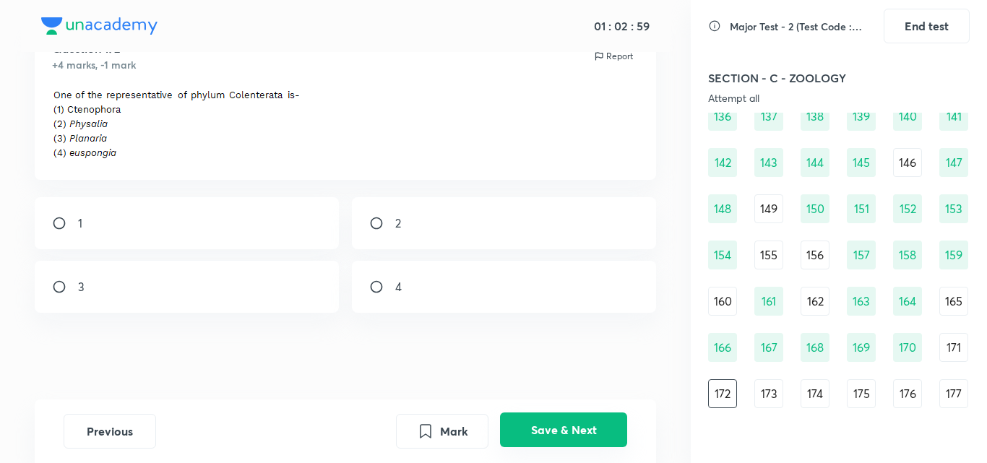
click at [588, 418] on button "Save & Next" at bounding box center [563, 430] width 127 height 35
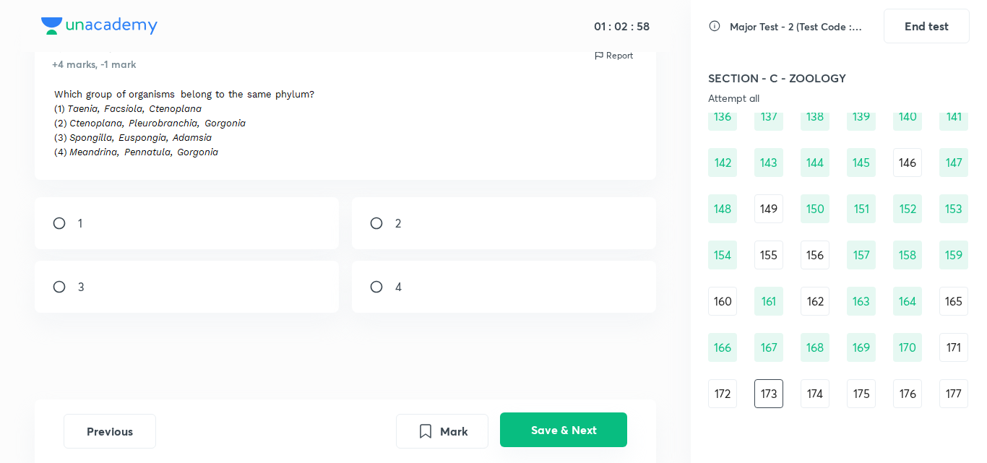
click at [588, 418] on button "Save & Next" at bounding box center [563, 430] width 127 height 35
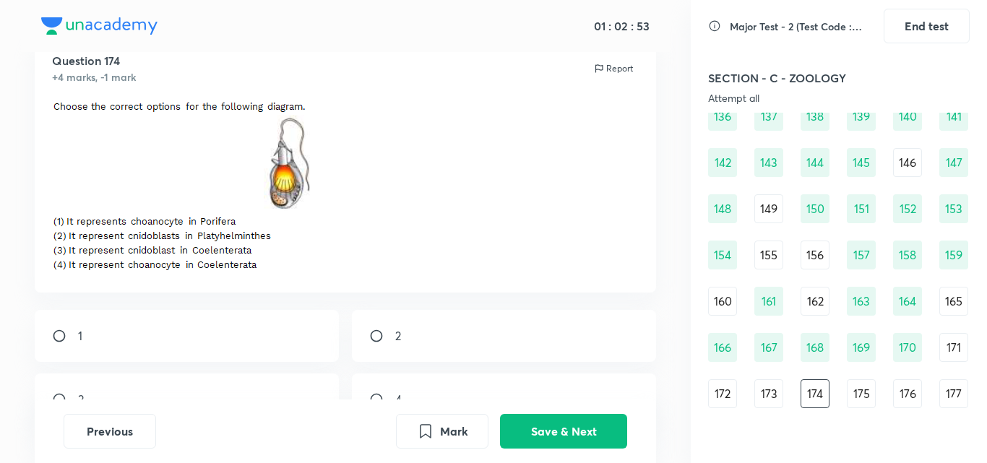
scroll to position [49, 0]
click at [211, 382] on div "3" at bounding box center [187, 403] width 305 height 52
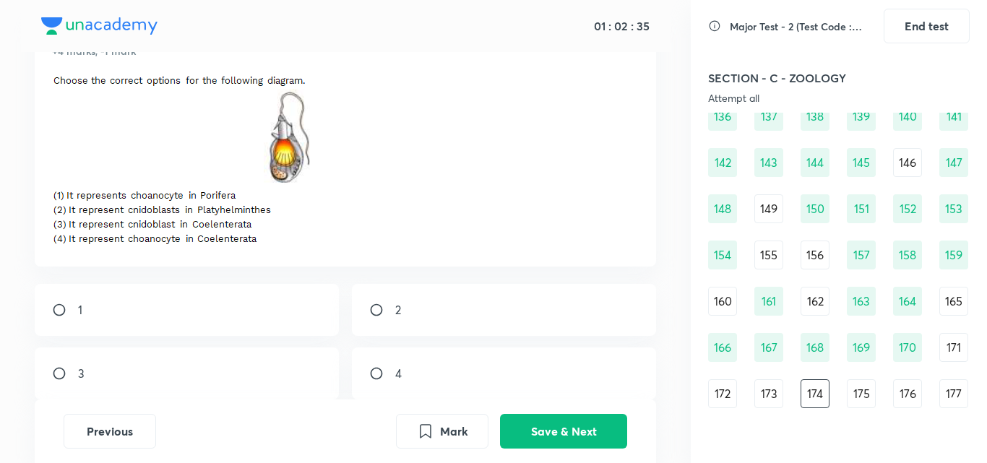
click at [200, 373] on div "3" at bounding box center [187, 374] width 305 height 52
radio input "true"
click at [521, 418] on button "Save & Next" at bounding box center [563, 430] width 127 height 35
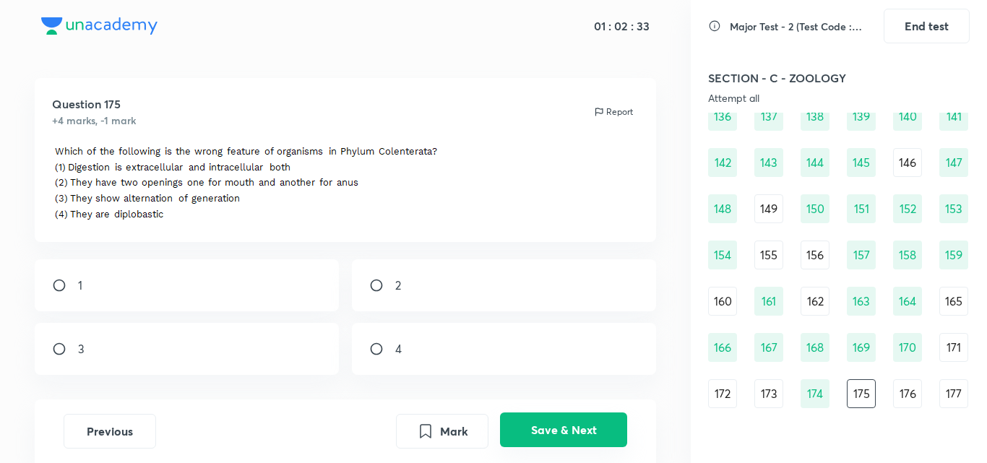
scroll to position [71, 0]
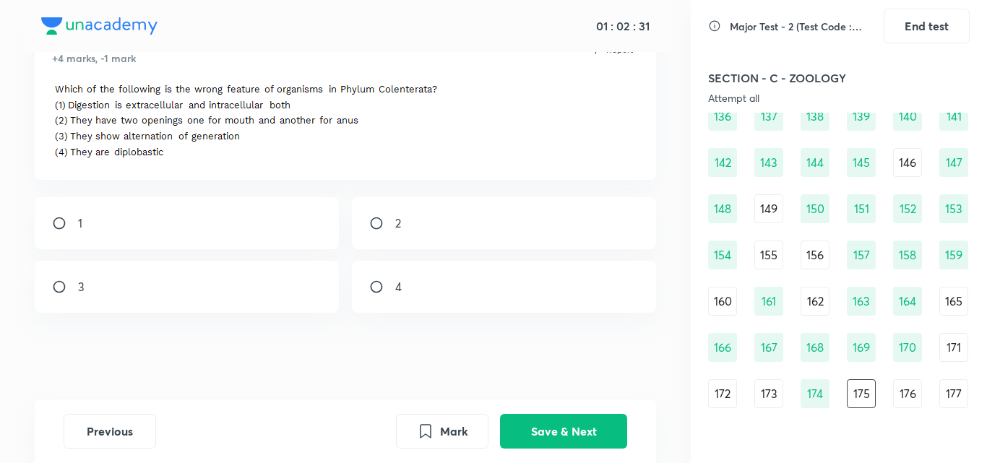
click at [572, 414] on div "Previous Mark Save & Next" at bounding box center [346, 432] width 622 height 64
click at [578, 424] on button "Save & Next" at bounding box center [563, 430] width 127 height 35
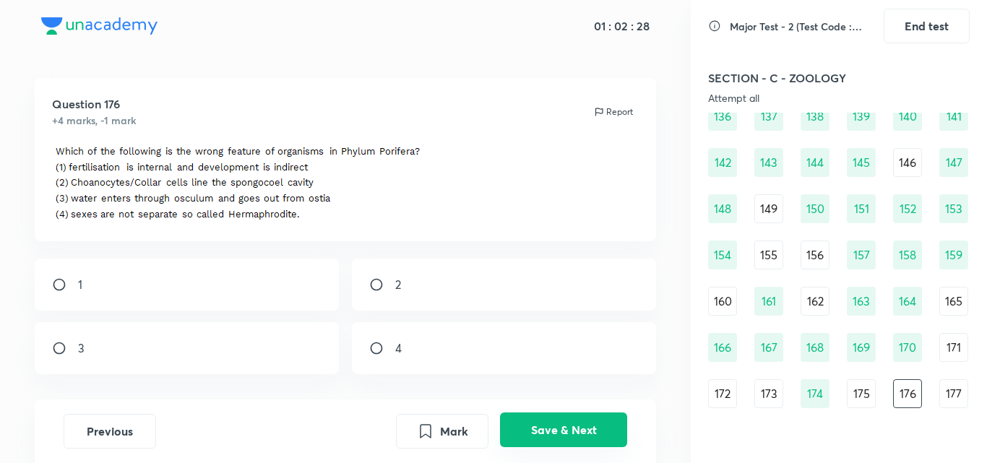
scroll to position [70, 0]
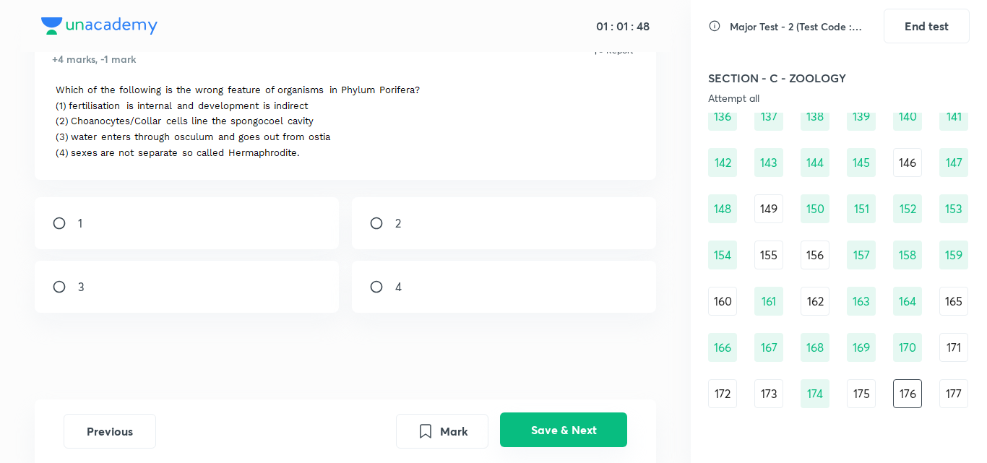
click at [594, 425] on button "Save & Next" at bounding box center [563, 430] width 127 height 35
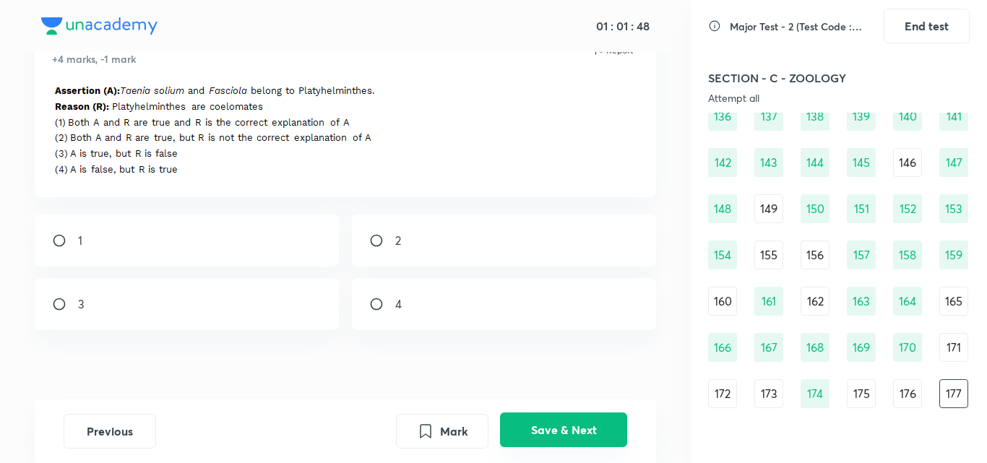
scroll to position [71, 0]
click at [241, 296] on div "3" at bounding box center [187, 304] width 305 height 52
click at [241, 297] on div "3" at bounding box center [187, 304] width 305 height 52
radio input "true"
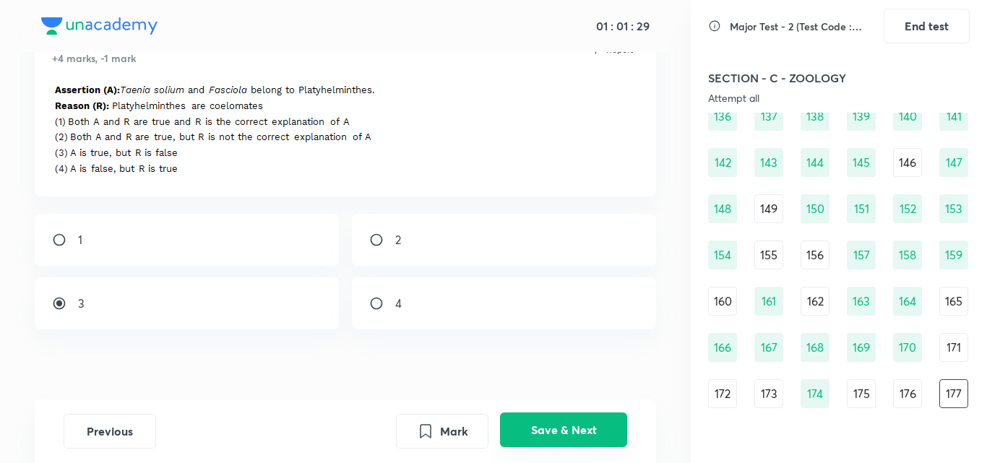
click at [570, 424] on button "Save & Next" at bounding box center [563, 430] width 127 height 35
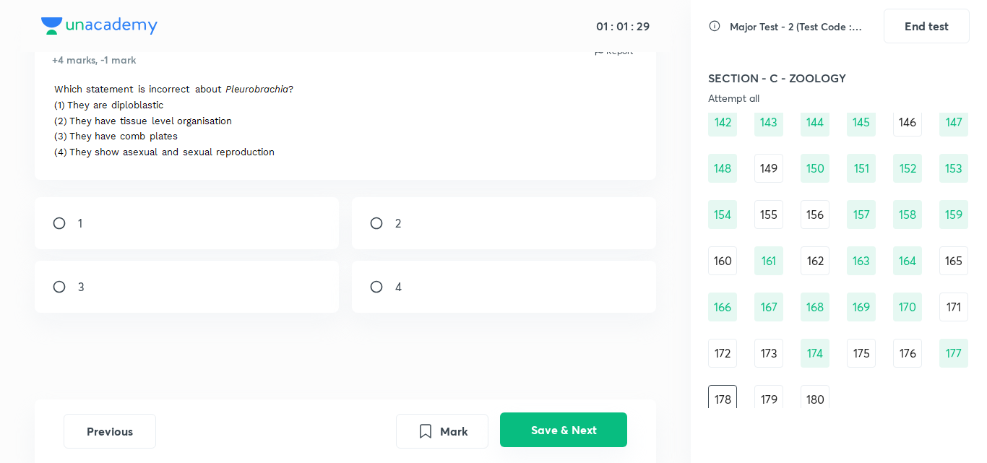
scroll to position [1558, 0]
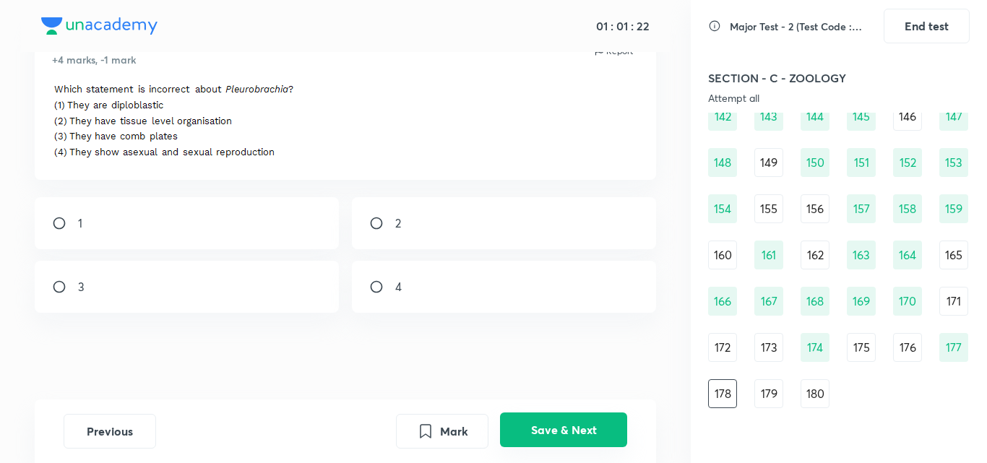
click at [578, 422] on button "Save & Next" at bounding box center [563, 430] width 127 height 35
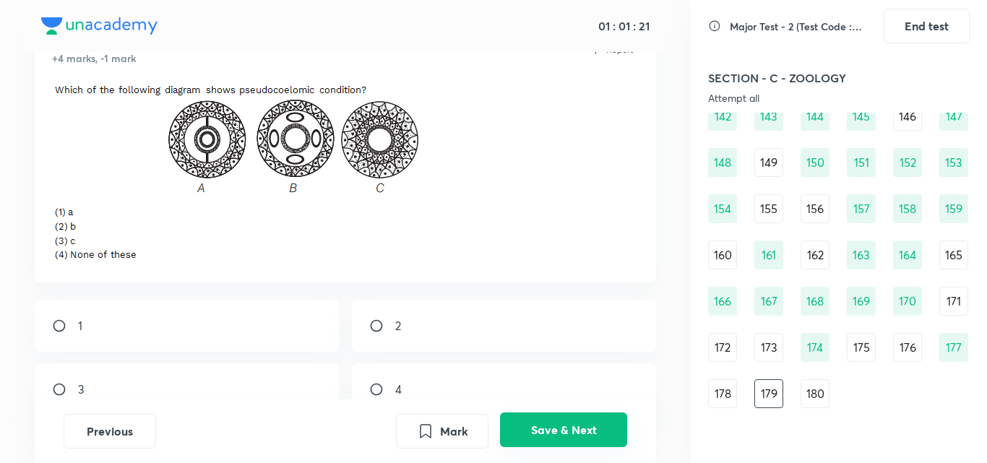
click at [578, 422] on button "Save & Next" at bounding box center [563, 430] width 127 height 35
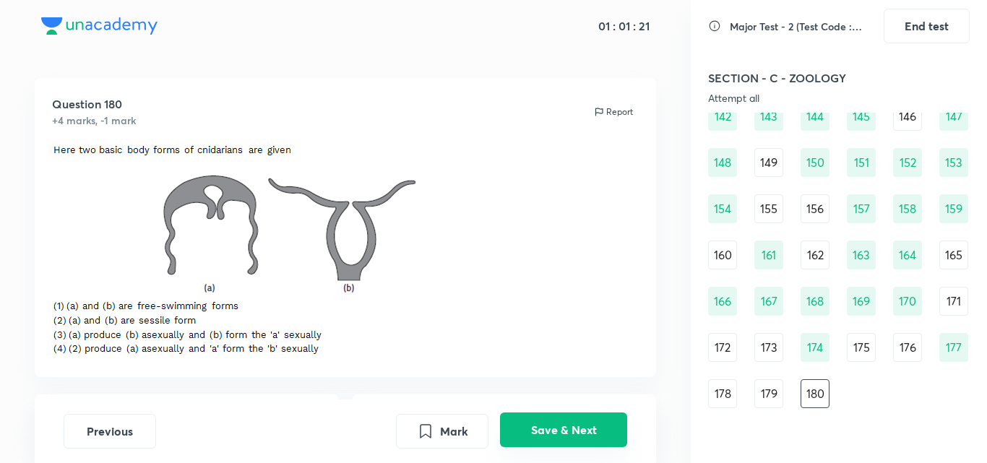
scroll to position [71, 0]
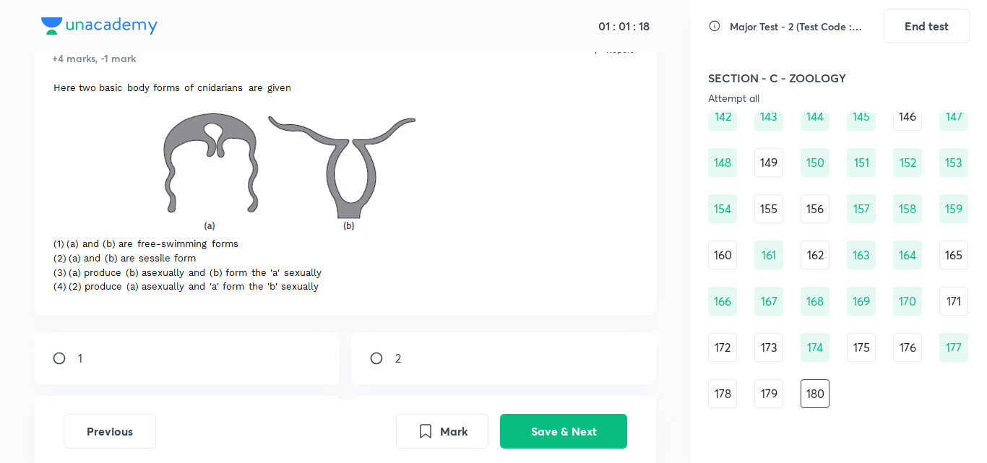
click at [760, 391] on div "179" at bounding box center [769, 394] width 29 height 29
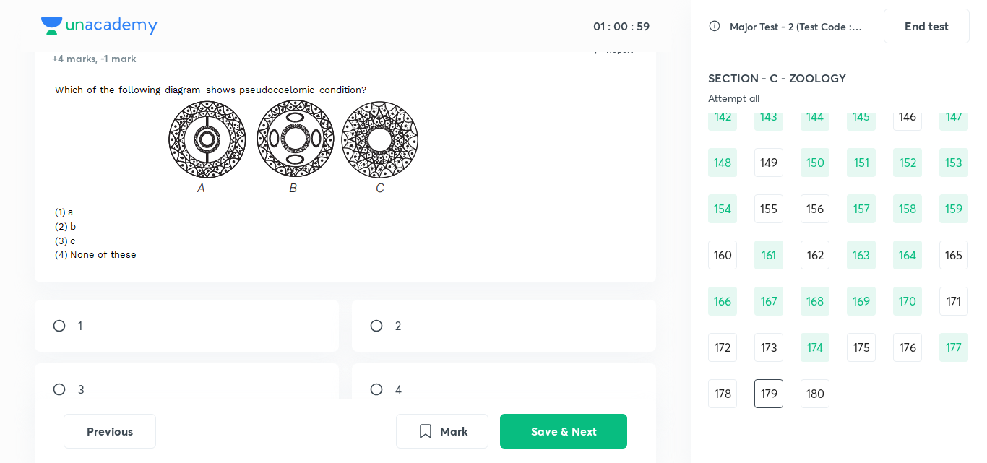
click at [371, 320] on input "radio" at bounding box center [382, 326] width 26 height 14
radio input "true"
click at [599, 437] on button "Save & Next" at bounding box center [563, 430] width 127 height 35
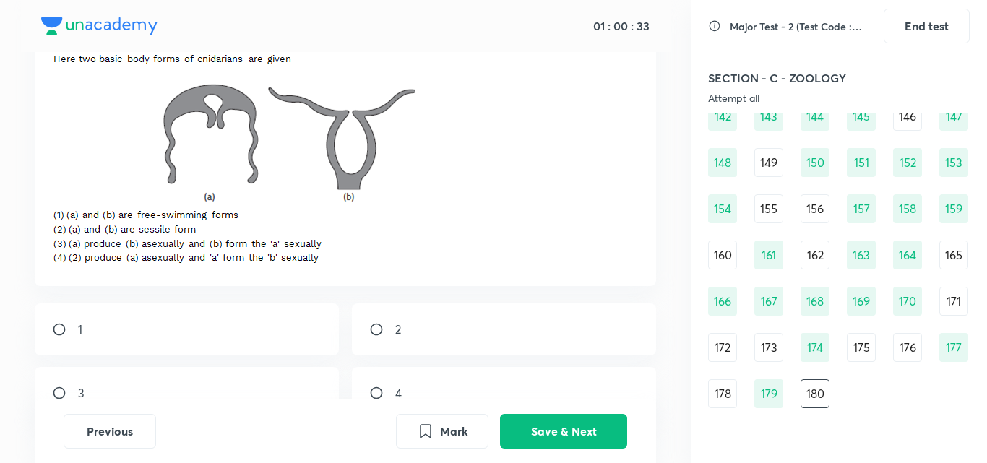
scroll to position [129, 0]
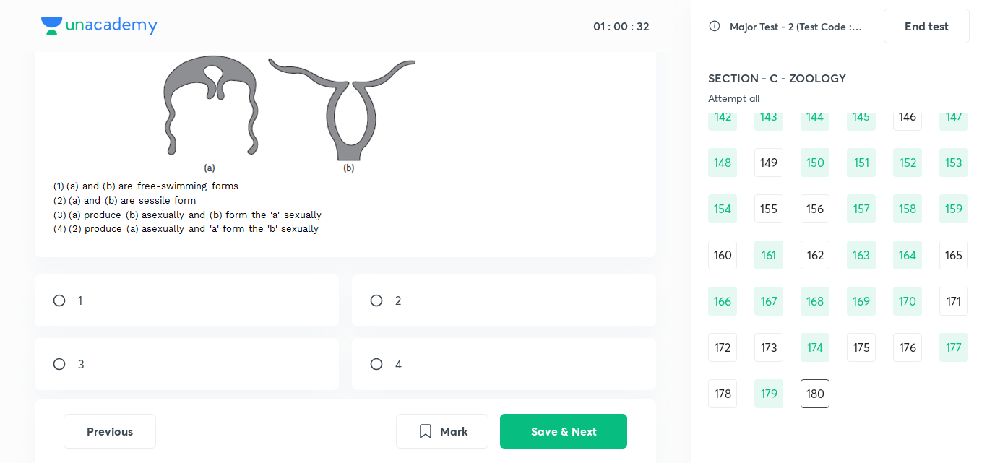
click at [264, 348] on div "3" at bounding box center [187, 364] width 305 height 52
radio input "true"
click at [594, 433] on button "Save & Next" at bounding box center [563, 430] width 127 height 35
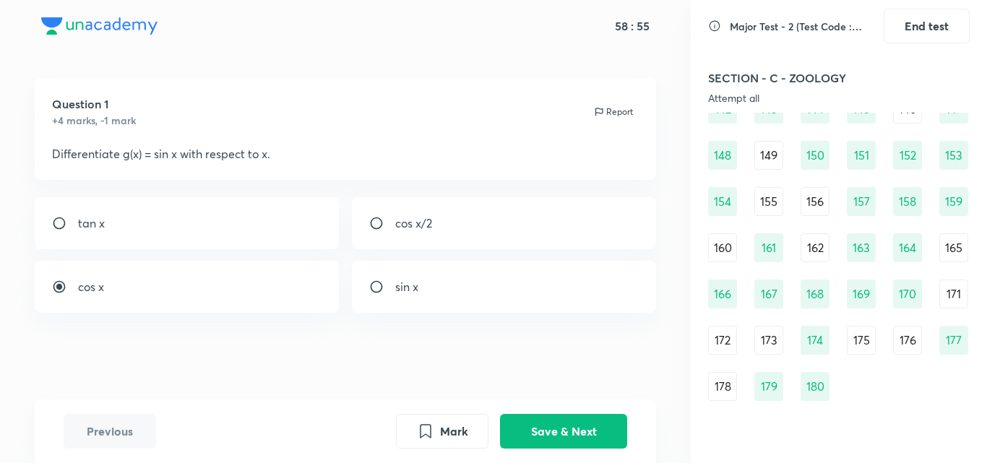
scroll to position [1590, 0]
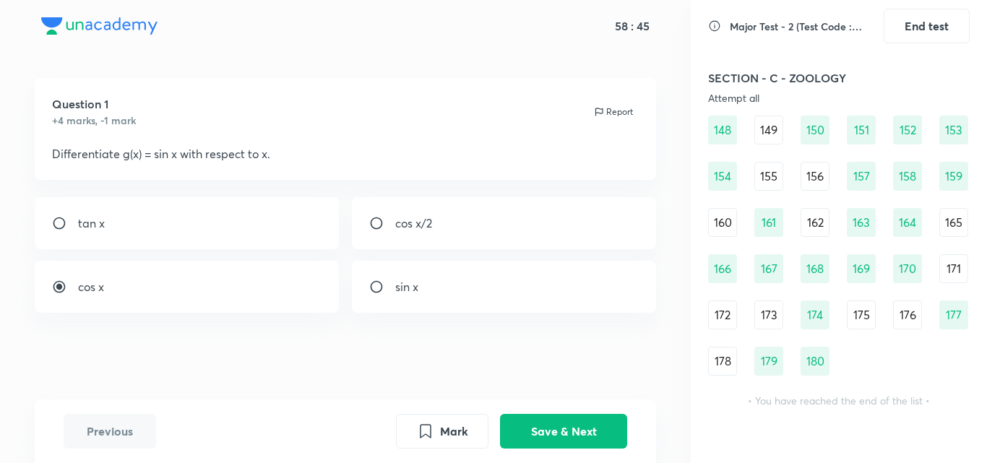
click at [715, 363] on div "178" at bounding box center [722, 361] width 29 height 29
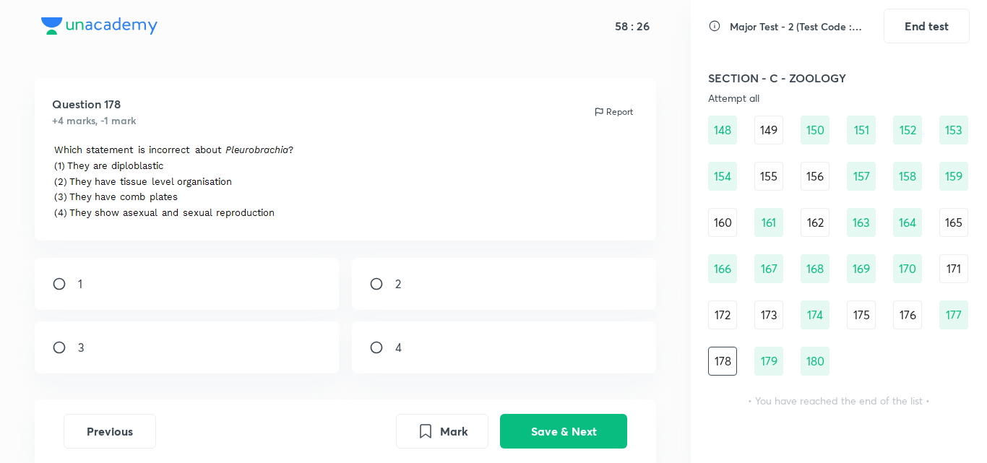
click at [539, 353] on div "4" at bounding box center [504, 348] width 305 height 52
radio input "true"
click at [582, 427] on button "Save & Next" at bounding box center [563, 430] width 127 height 35
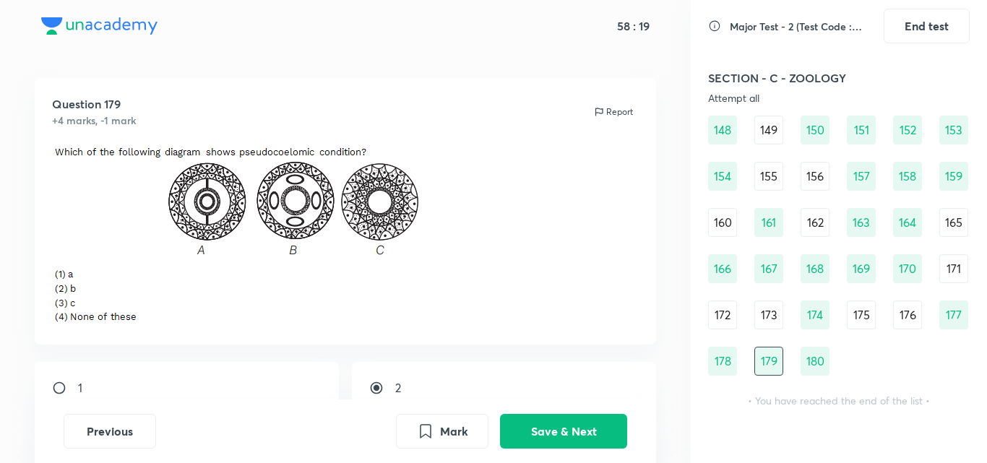
click at [858, 316] on div "175" at bounding box center [861, 315] width 29 height 29
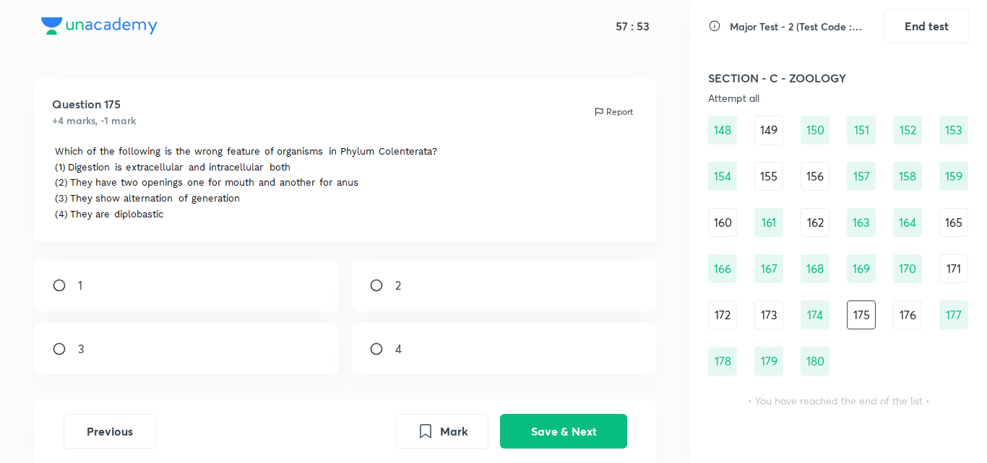
click at [596, 294] on div "2" at bounding box center [504, 286] width 305 height 52
radio input "true"
click at [905, 310] on div "176" at bounding box center [908, 315] width 29 height 29
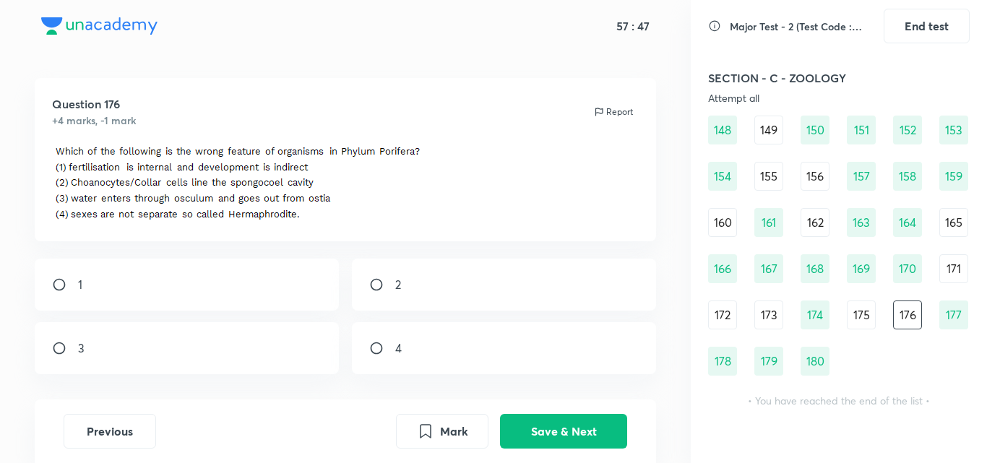
click at [857, 311] on div "175" at bounding box center [861, 315] width 29 height 29
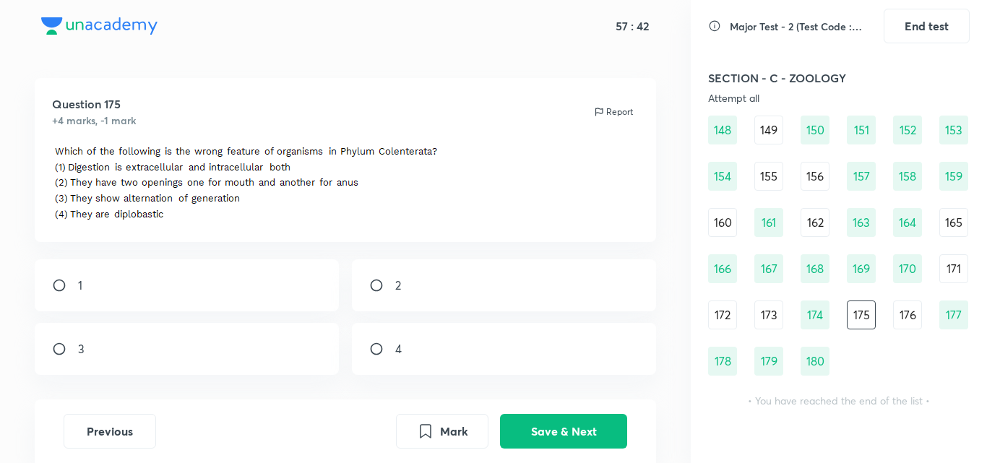
click at [582, 290] on div "2" at bounding box center [504, 286] width 305 height 52
radio input "true"
click at [551, 423] on button "Save & Next" at bounding box center [563, 430] width 127 height 35
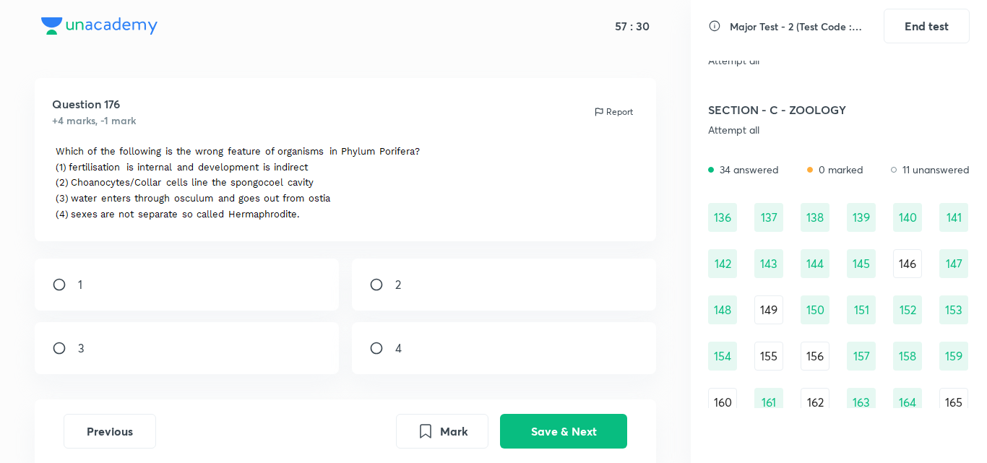
scroll to position [1446, 0]
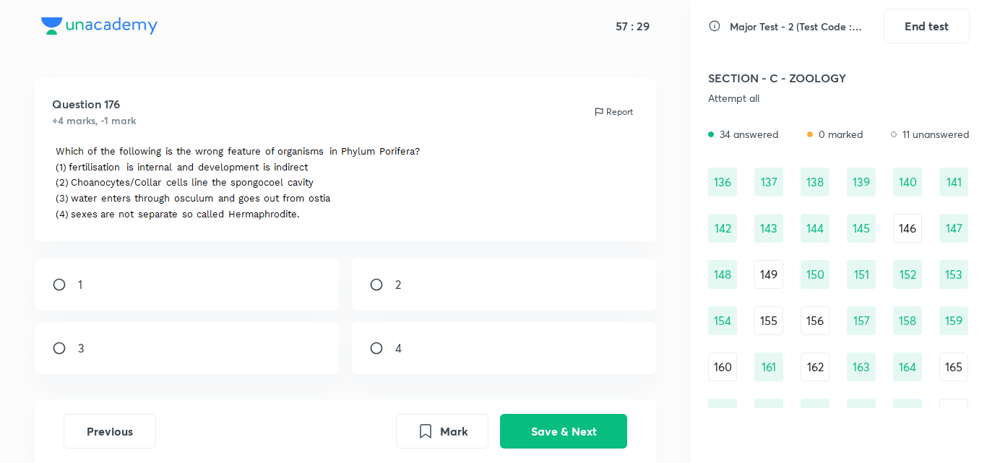
click at [901, 221] on div "146" at bounding box center [908, 228] width 29 height 29
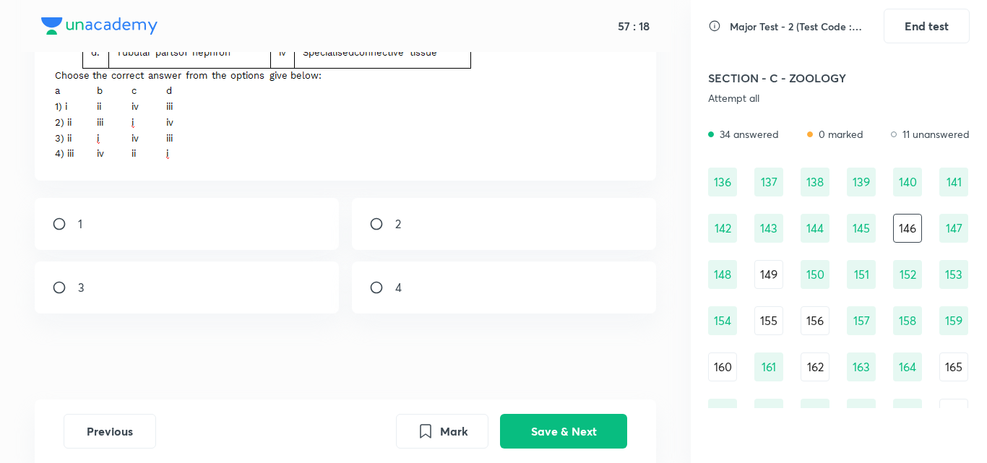
scroll to position [228, 0]
click at [436, 235] on div "2" at bounding box center [504, 223] width 305 height 52
radio input "true"
click at [591, 436] on button "Save & Next" at bounding box center [563, 430] width 127 height 35
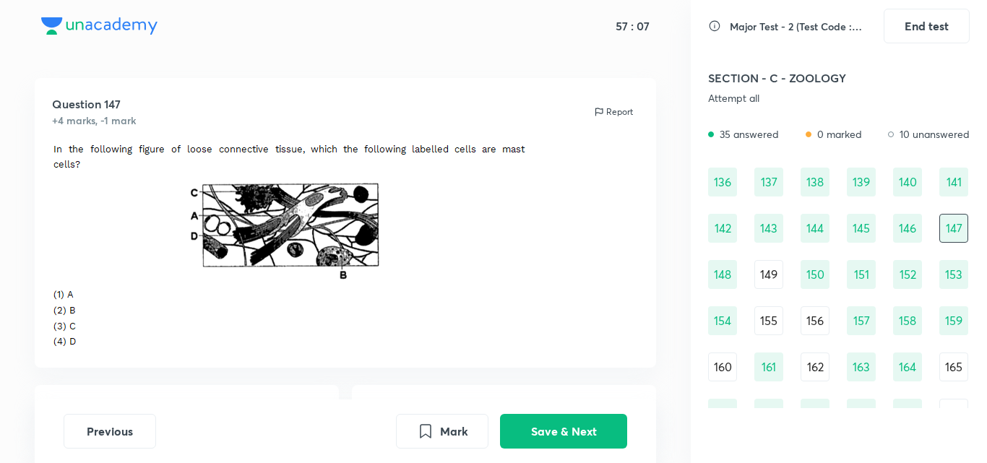
scroll to position [197, 0]
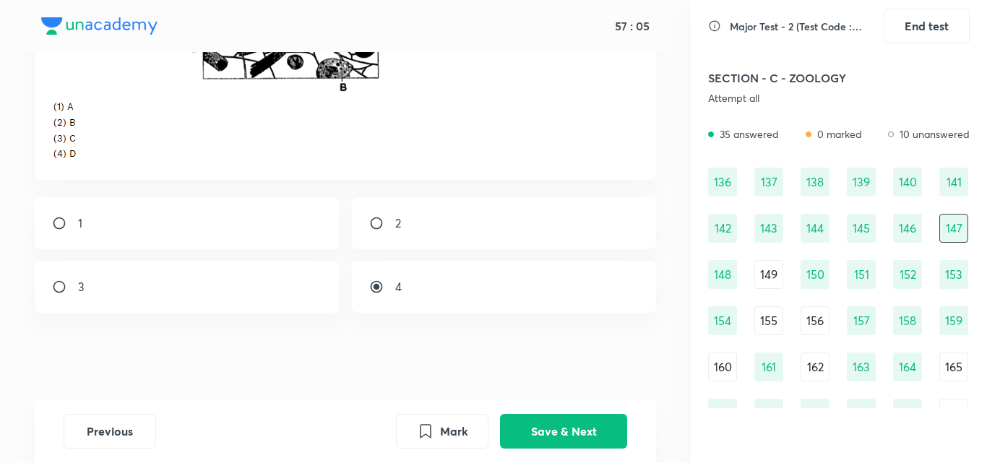
click at [758, 278] on div "149" at bounding box center [769, 274] width 29 height 29
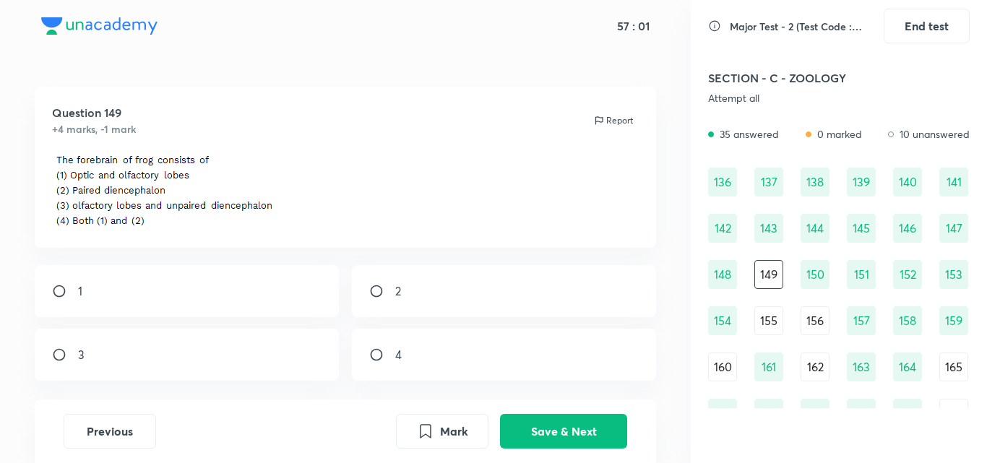
scroll to position [68, 0]
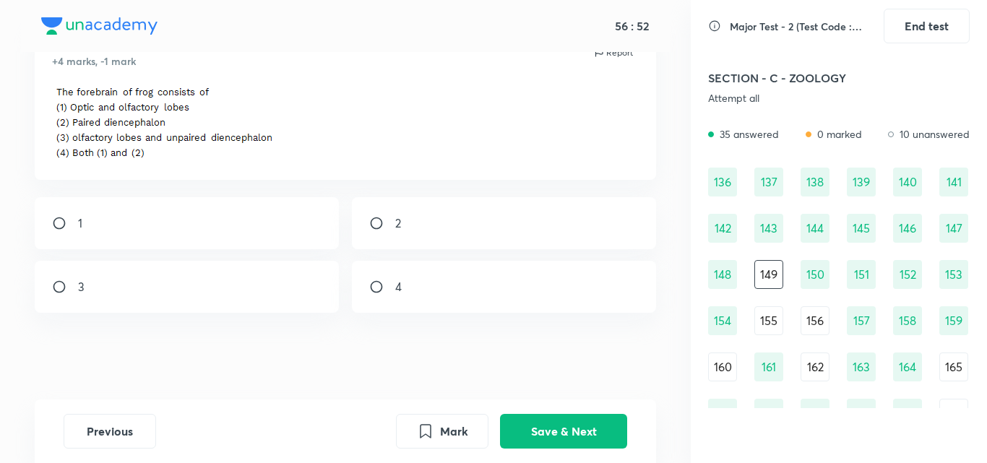
click at [811, 367] on div "162" at bounding box center [815, 367] width 29 height 29
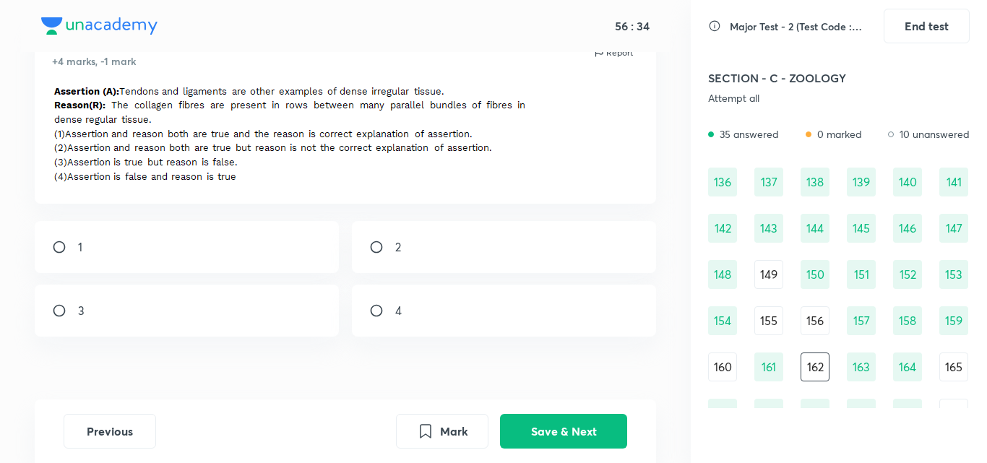
click at [312, 291] on div "3" at bounding box center [187, 311] width 305 height 52
radio input "true"
click at [548, 437] on button "Save & Next" at bounding box center [563, 430] width 127 height 35
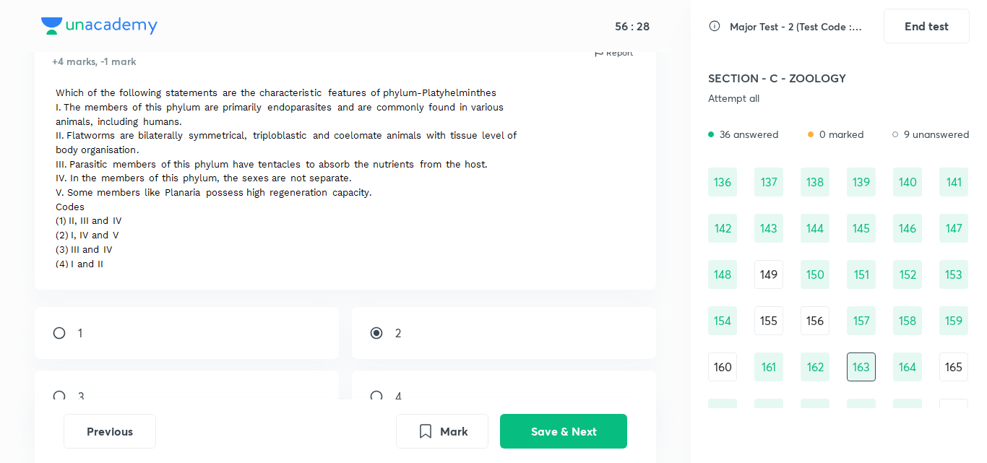
click at [946, 369] on div "165" at bounding box center [954, 367] width 29 height 29
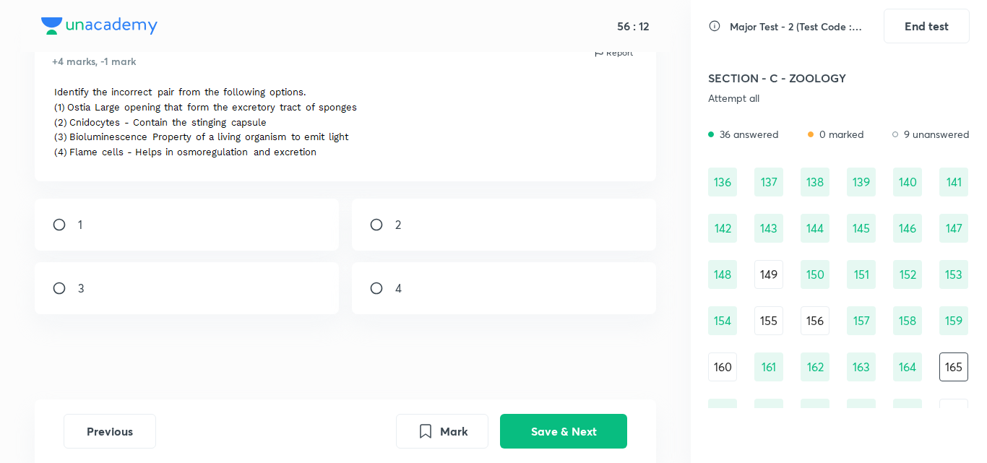
click at [158, 218] on div "1" at bounding box center [187, 225] width 305 height 52
radio input "true"
click at [563, 419] on button "Save & Next" at bounding box center [563, 430] width 127 height 35
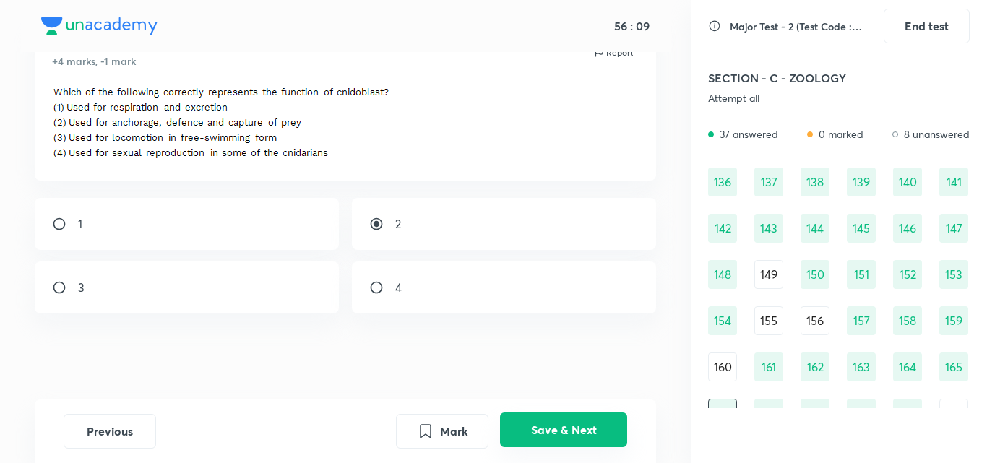
scroll to position [1465, 0]
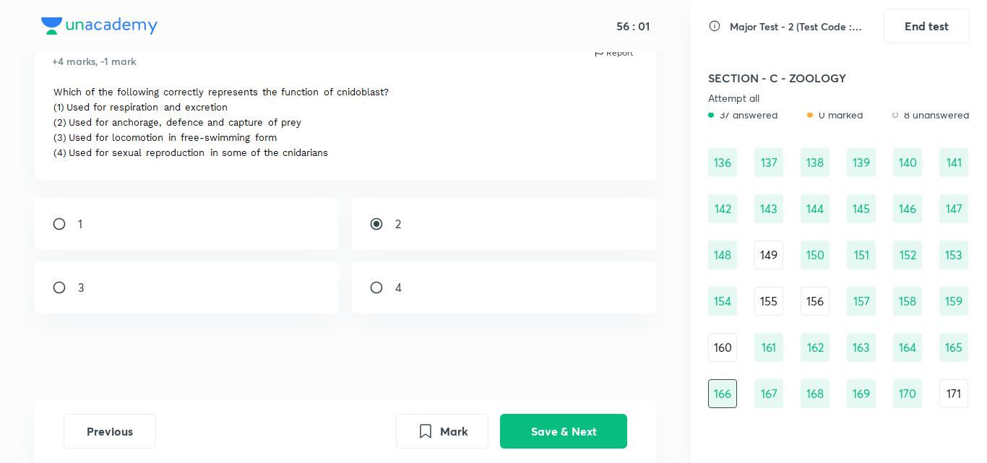
click at [950, 395] on div "171" at bounding box center [954, 394] width 29 height 29
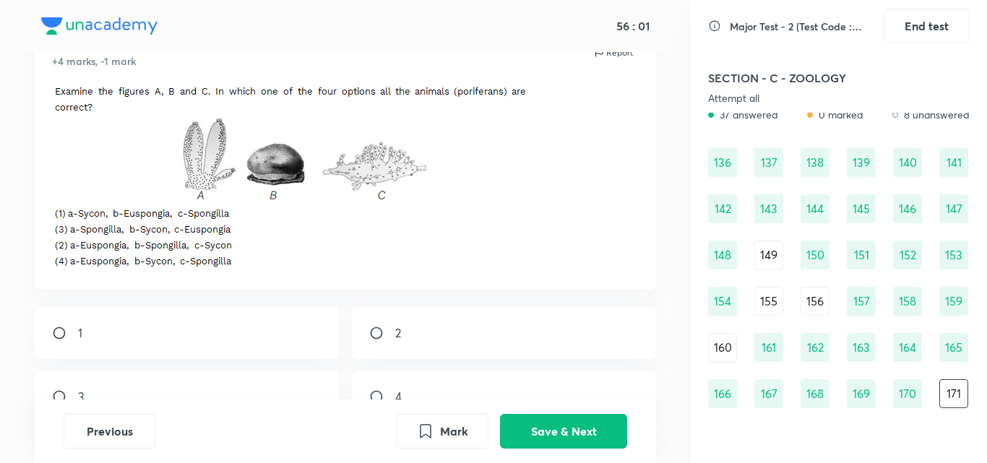
scroll to position [68, 0]
click at [256, 395] on div "3" at bounding box center [187, 397] width 305 height 52
radio input "true"
click at [519, 434] on button "Save & Next" at bounding box center [563, 430] width 127 height 35
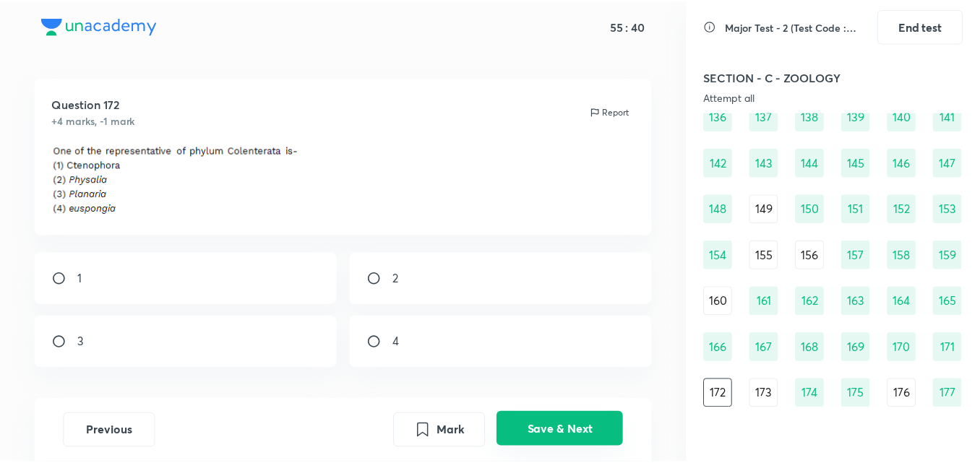
scroll to position [64, 0]
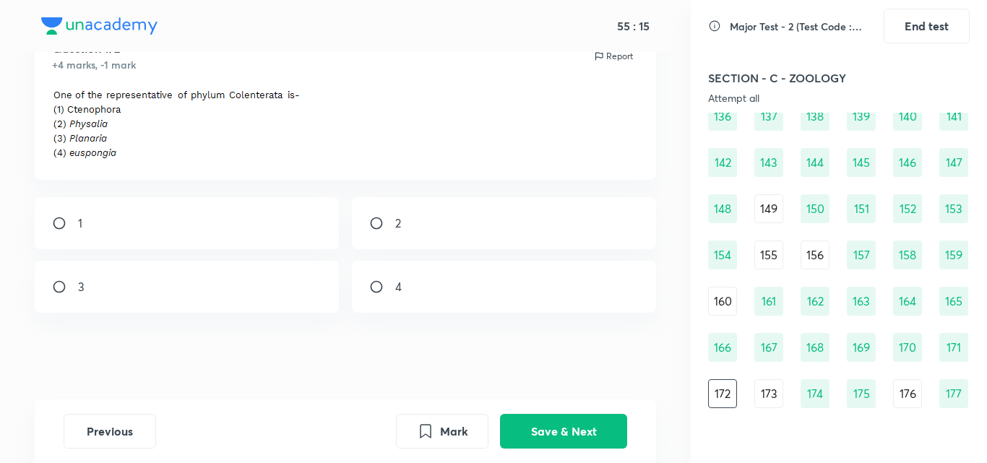
drag, startPoint x: 603, startPoint y: 262, endPoint x: 659, endPoint y: 317, distance: 78.7
drag, startPoint x: 659, startPoint y: 317, endPoint x: 493, endPoint y: 153, distance: 233.6
click at [493, 153] on p at bounding box center [346, 126] width 588 height 73
click at [920, 33] on button "End test" at bounding box center [927, 24] width 86 height 35
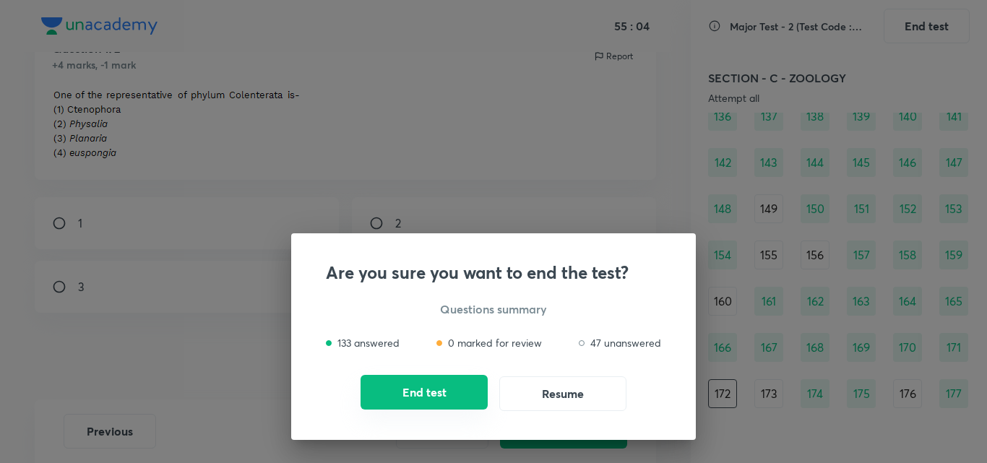
click at [442, 391] on button "End test" at bounding box center [424, 392] width 127 height 35
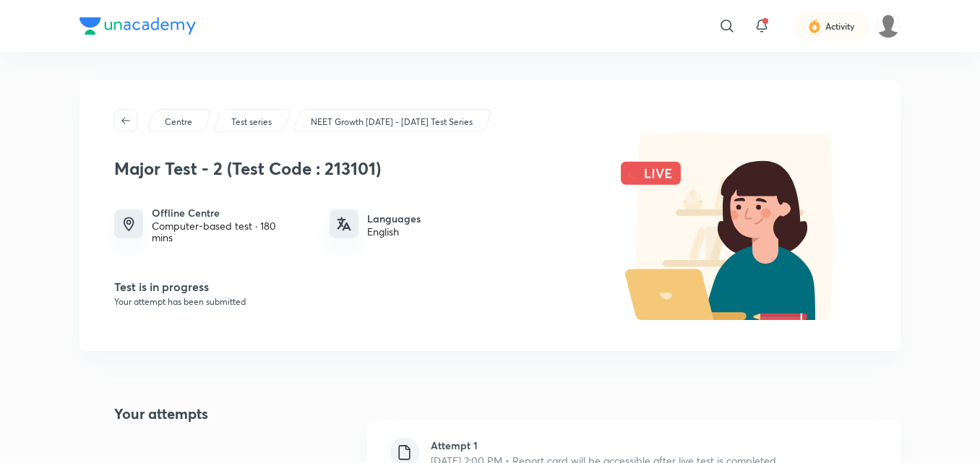
scroll to position [0, 0]
